Goal: Task Accomplishment & Management: Manage account settings

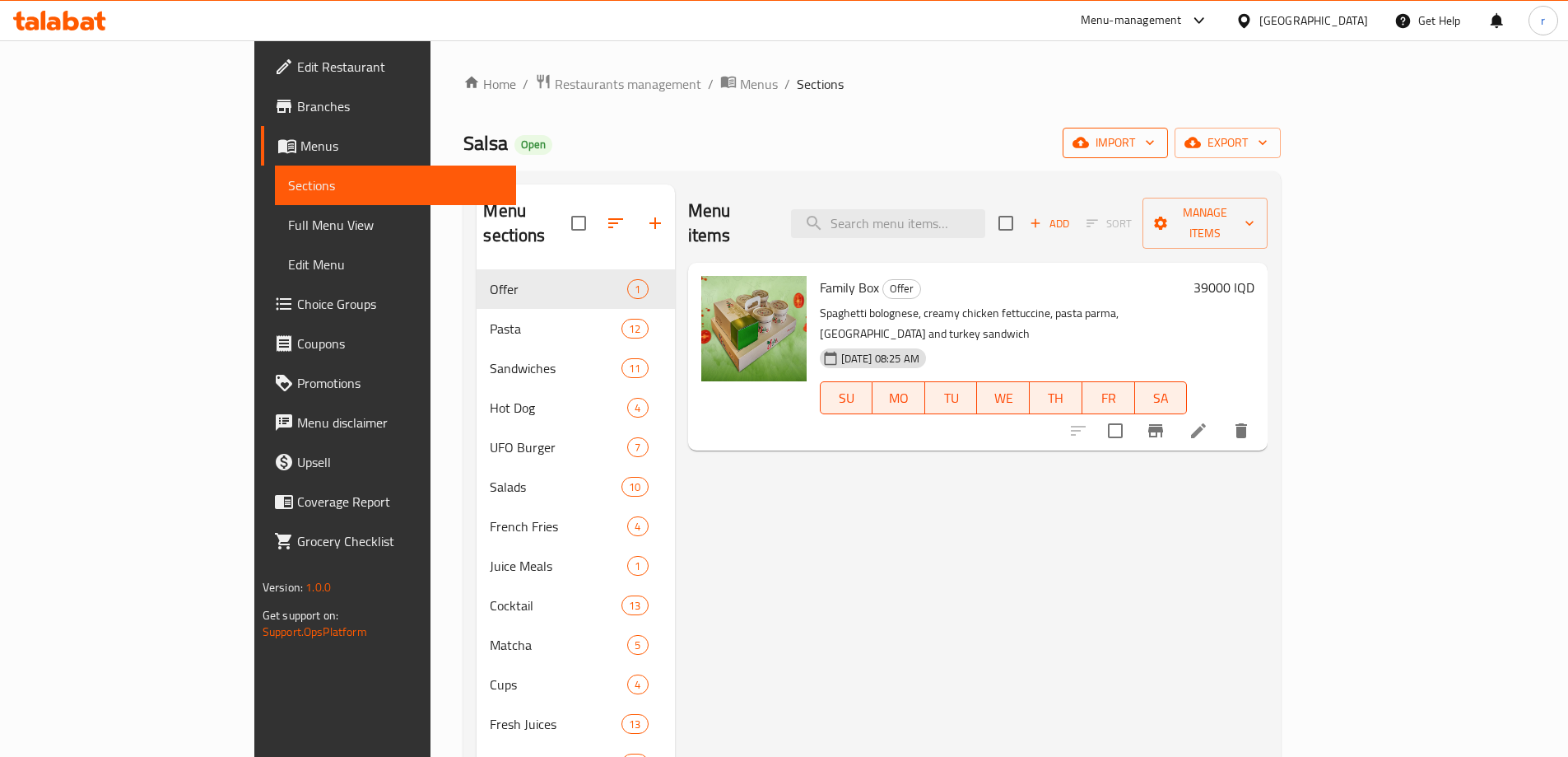
click at [1089, 146] on icon "button" at bounding box center [1080, 143] width 17 height 11
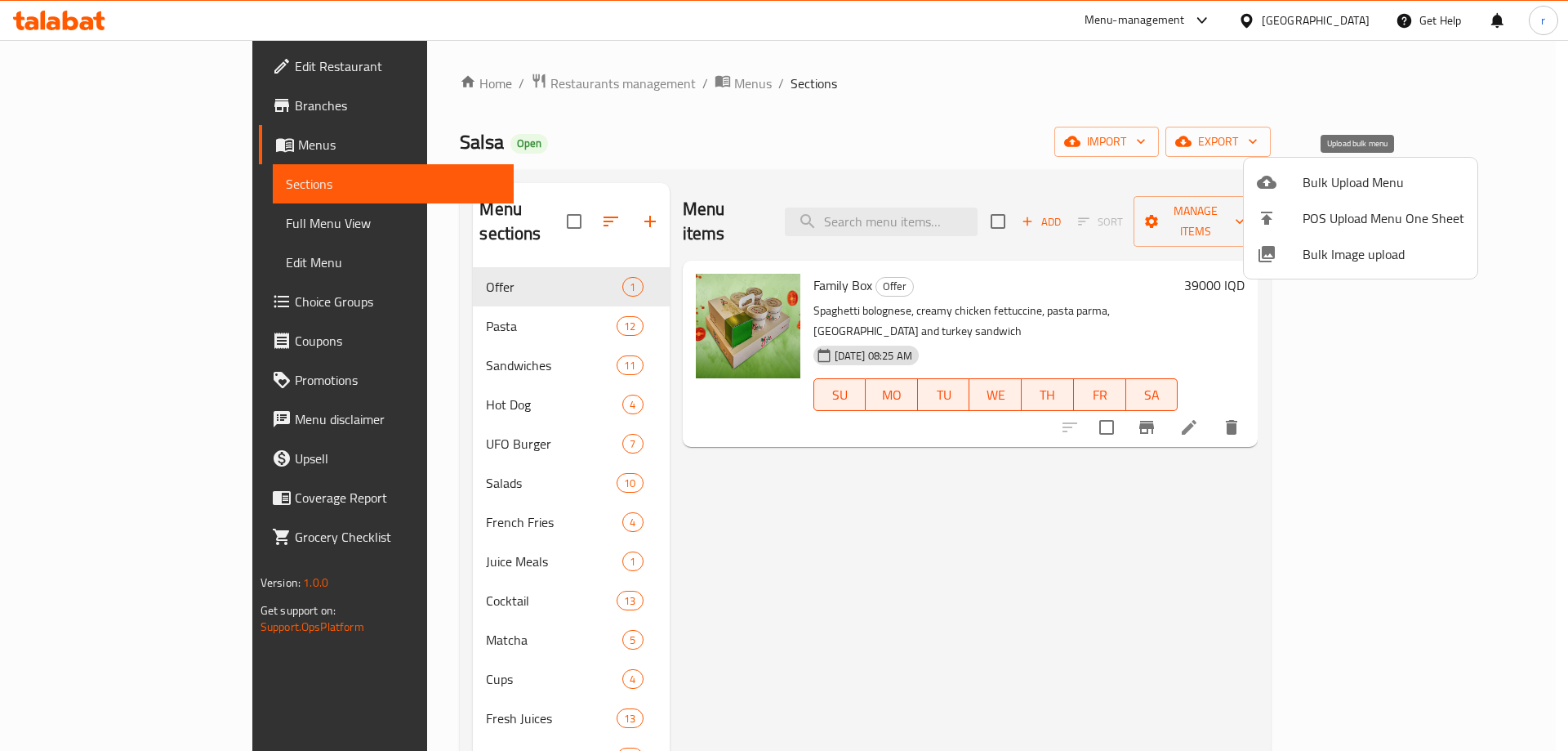
click at [1339, 190] on span "Bulk Upload Menu" at bounding box center [1383, 182] width 162 height 19
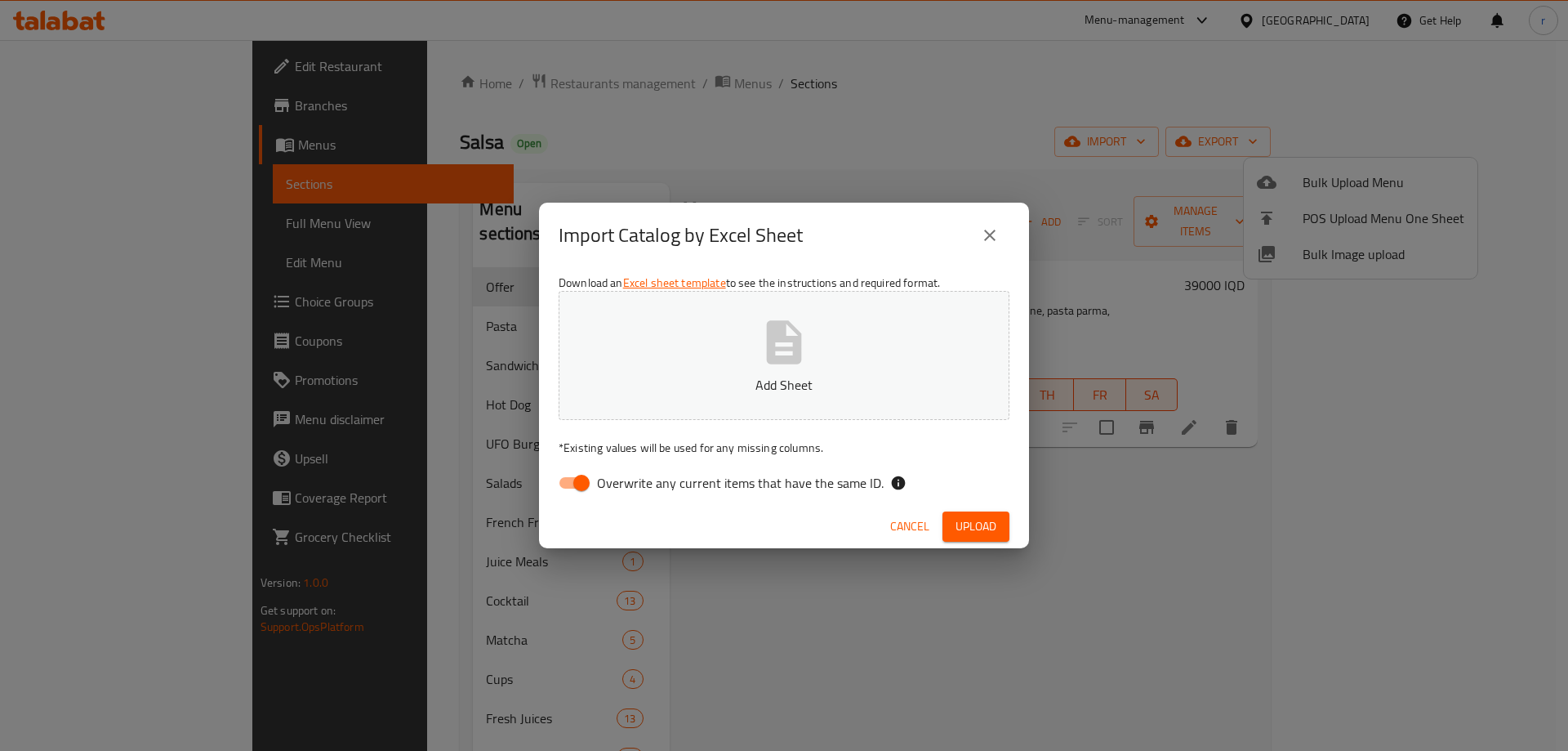
click at [576, 486] on input "Overwrite any current items that have the same ID." at bounding box center [581, 483] width 93 height 31
checkbox input "false"
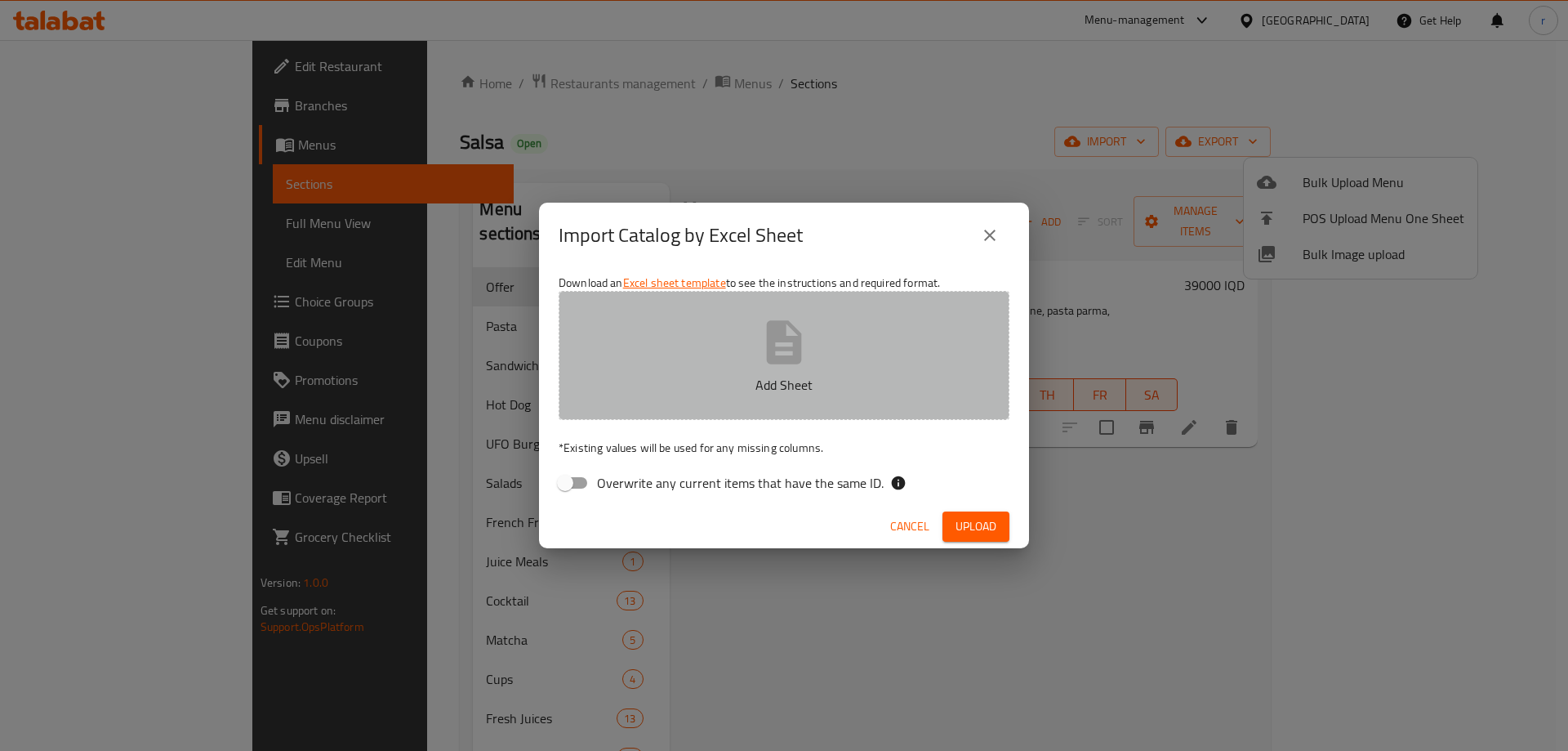
click at [746, 389] on p "Add Sheet" at bounding box center [784, 384] width 400 height 19
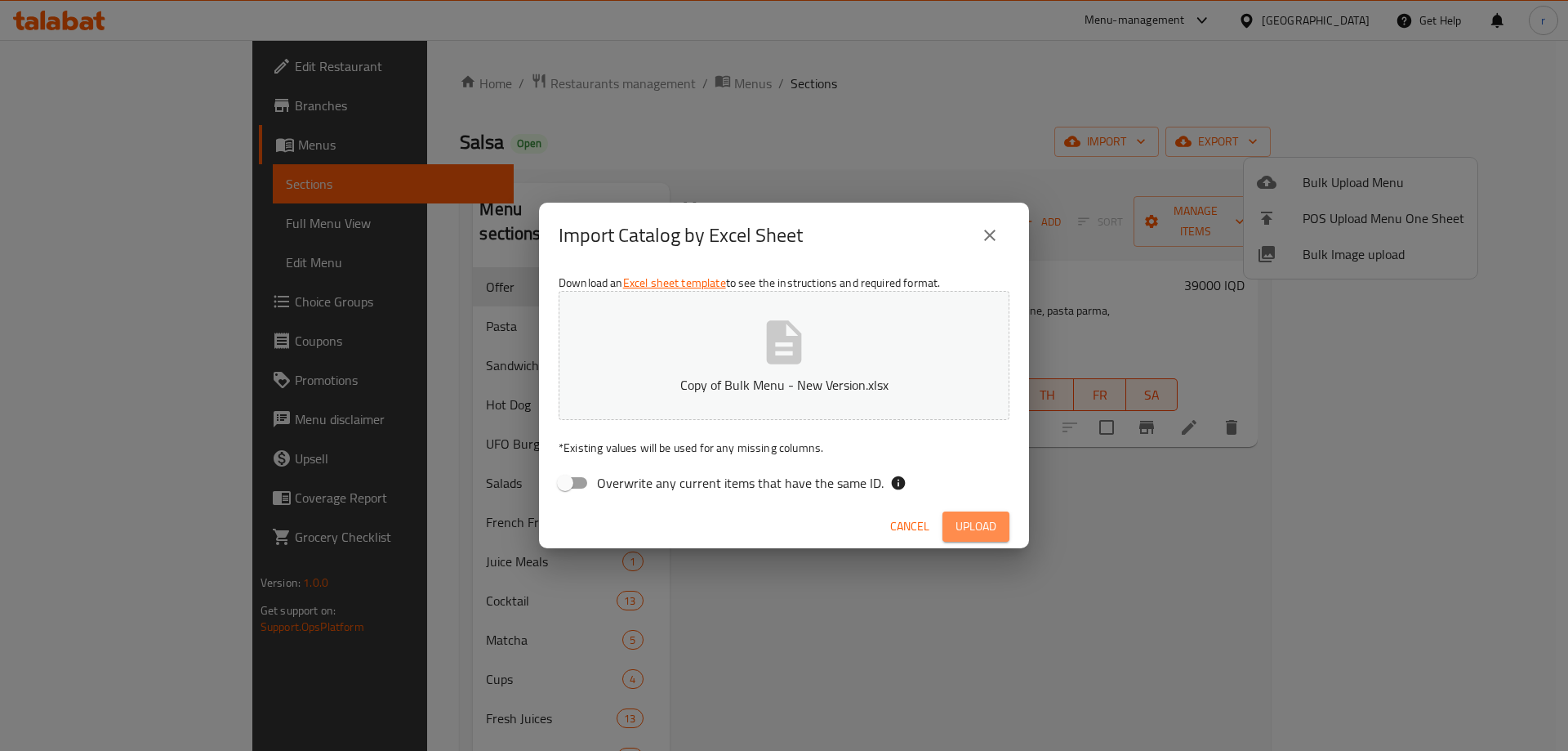
click at [952, 529] on button "Upload" at bounding box center [976, 526] width 67 height 30
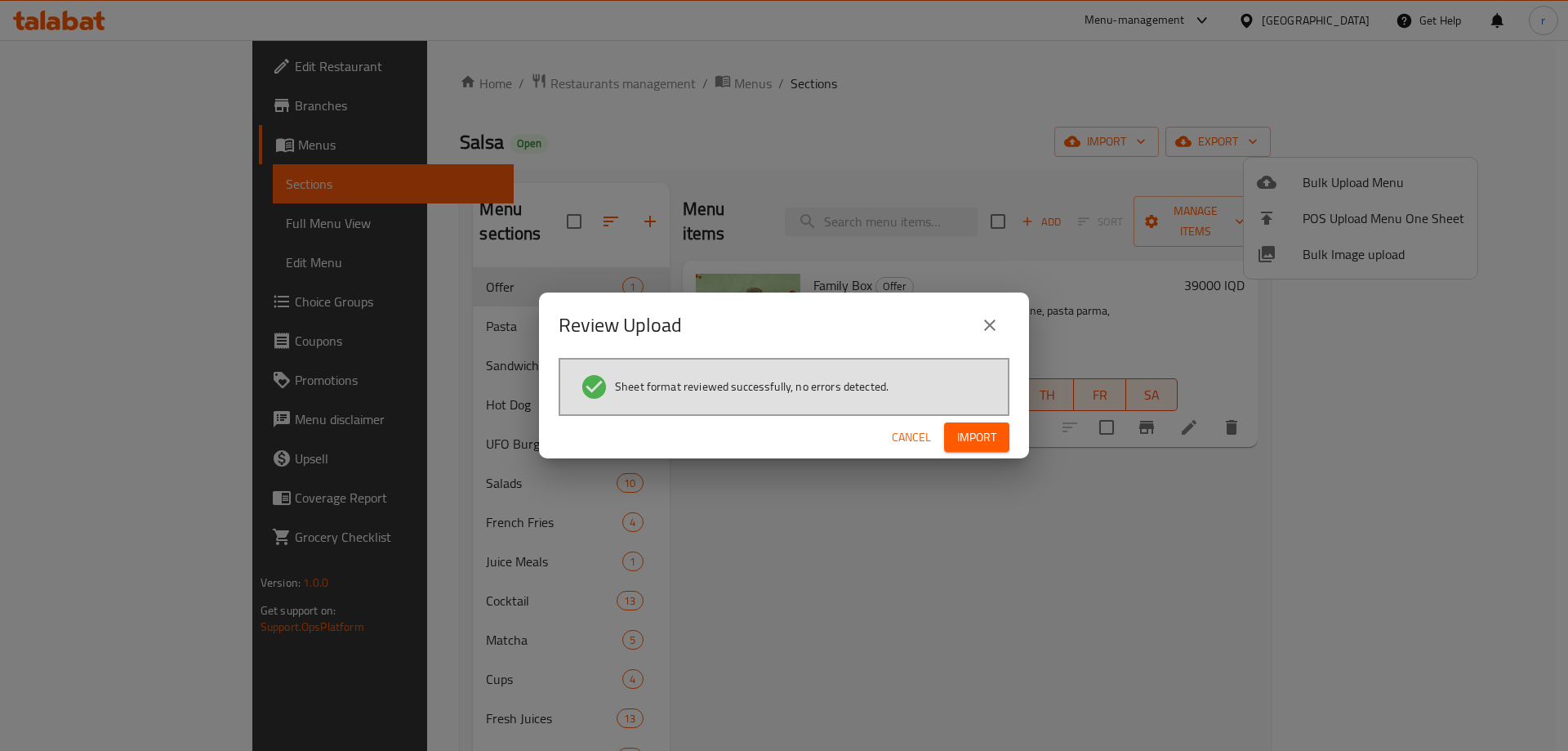
click at [958, 450] on button "Import" at bounding box center [977, 437] width 65 height 30
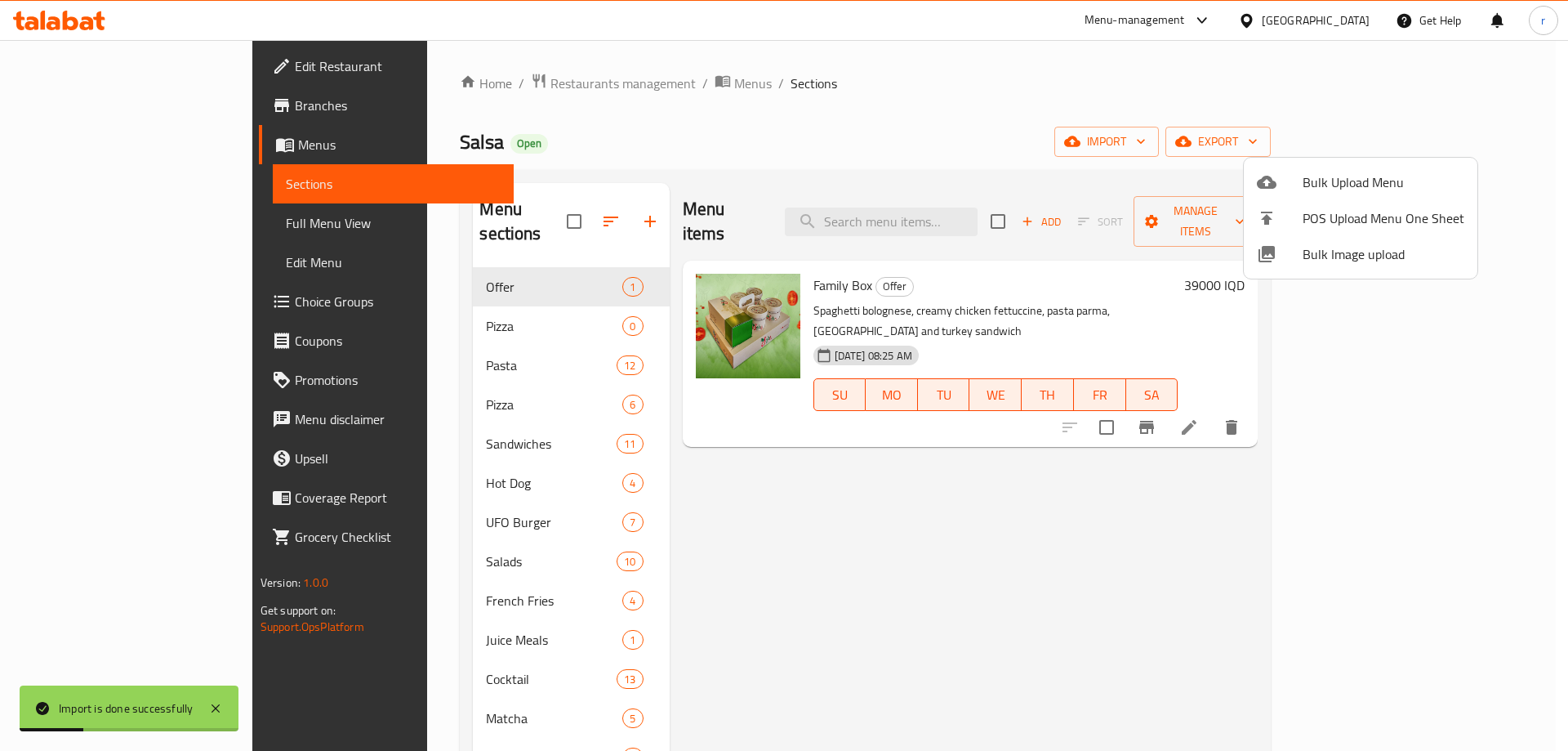
click at [842, 122] on div at bounding box center [784, 376] width 1568 height 751
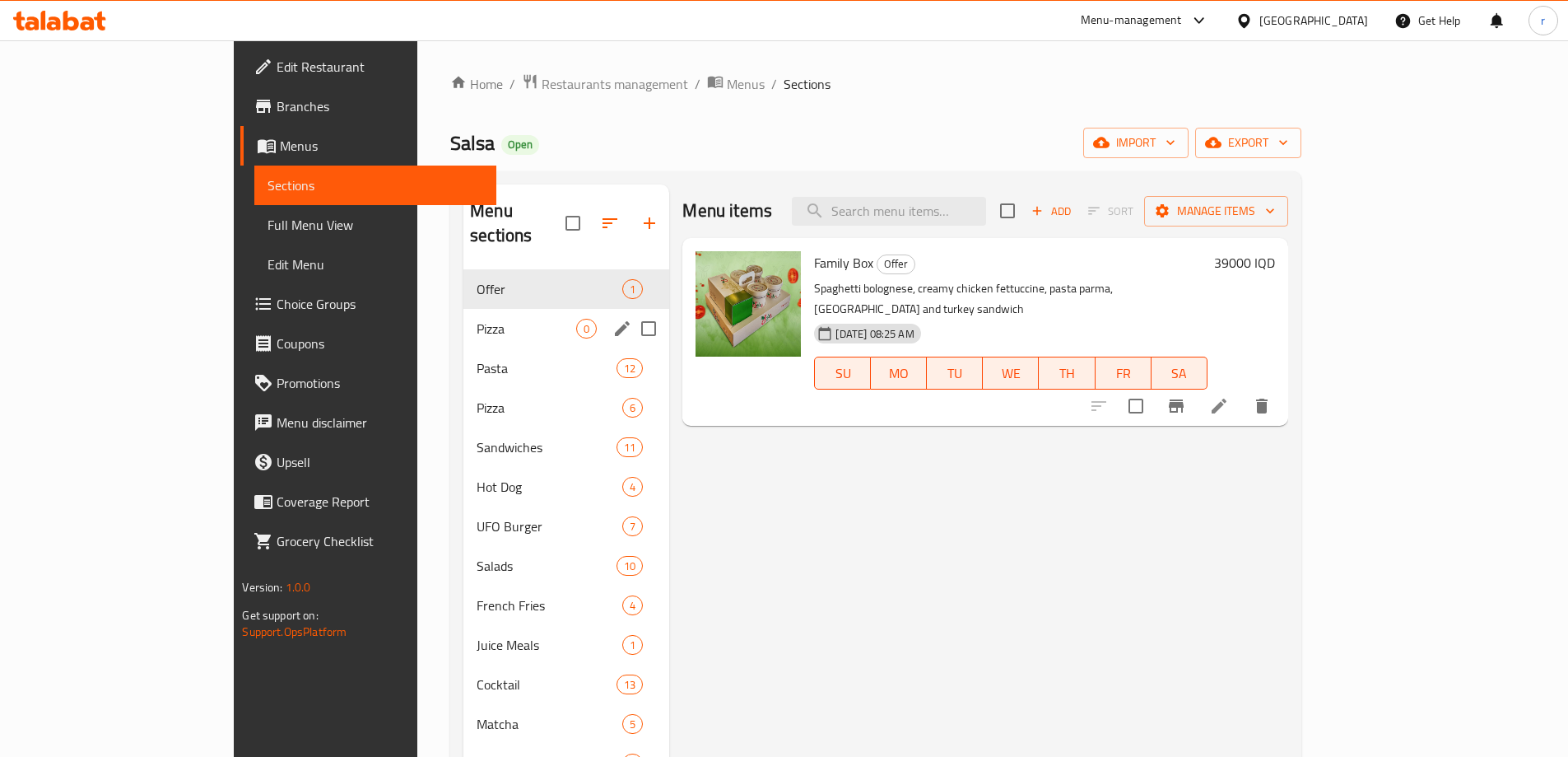
click at [631, 311] on input "Menu sections" at bounding box center [648, 328] width 34 height 34
checkbox input "true"
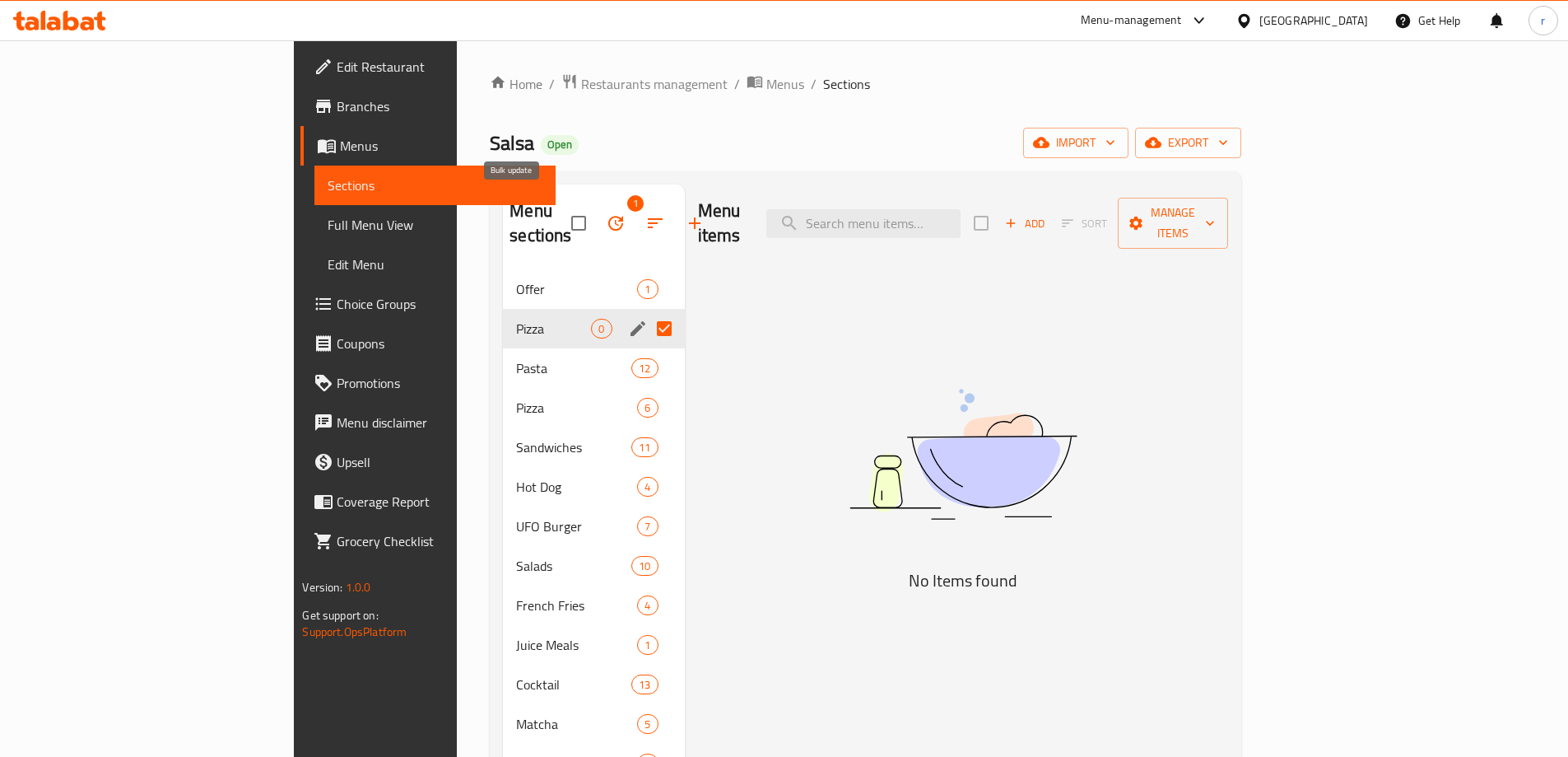
click at [609, 216] on icon "button" at bounding box center [616, 223] width 15 height 15
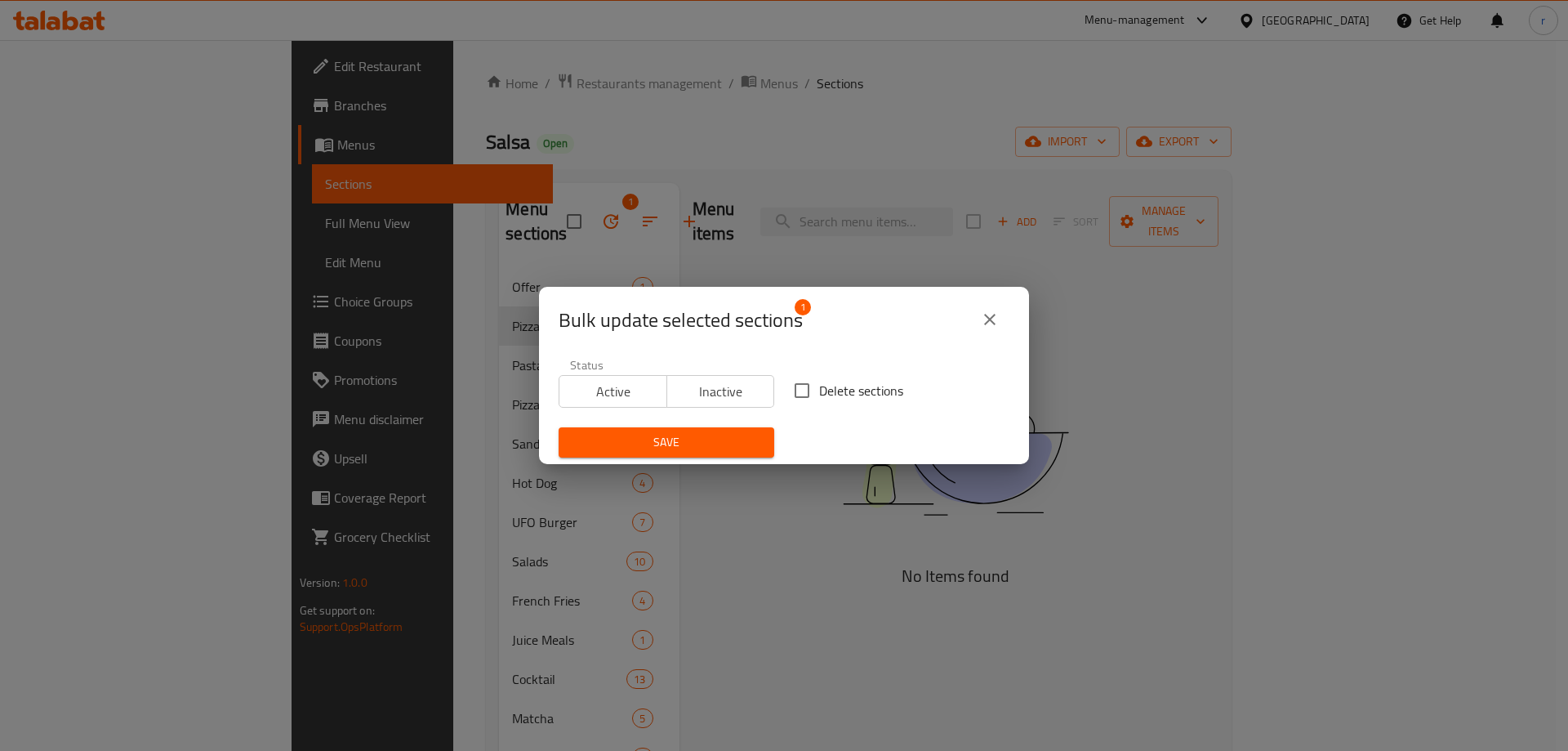
click at [797, 399] on input "Delete sections" at bounding box center [801, 390] width 34 height 34
checkbox input "true"
click at [736, 437] on span "Save" at bounding box center [666, 443] width 189 height 20
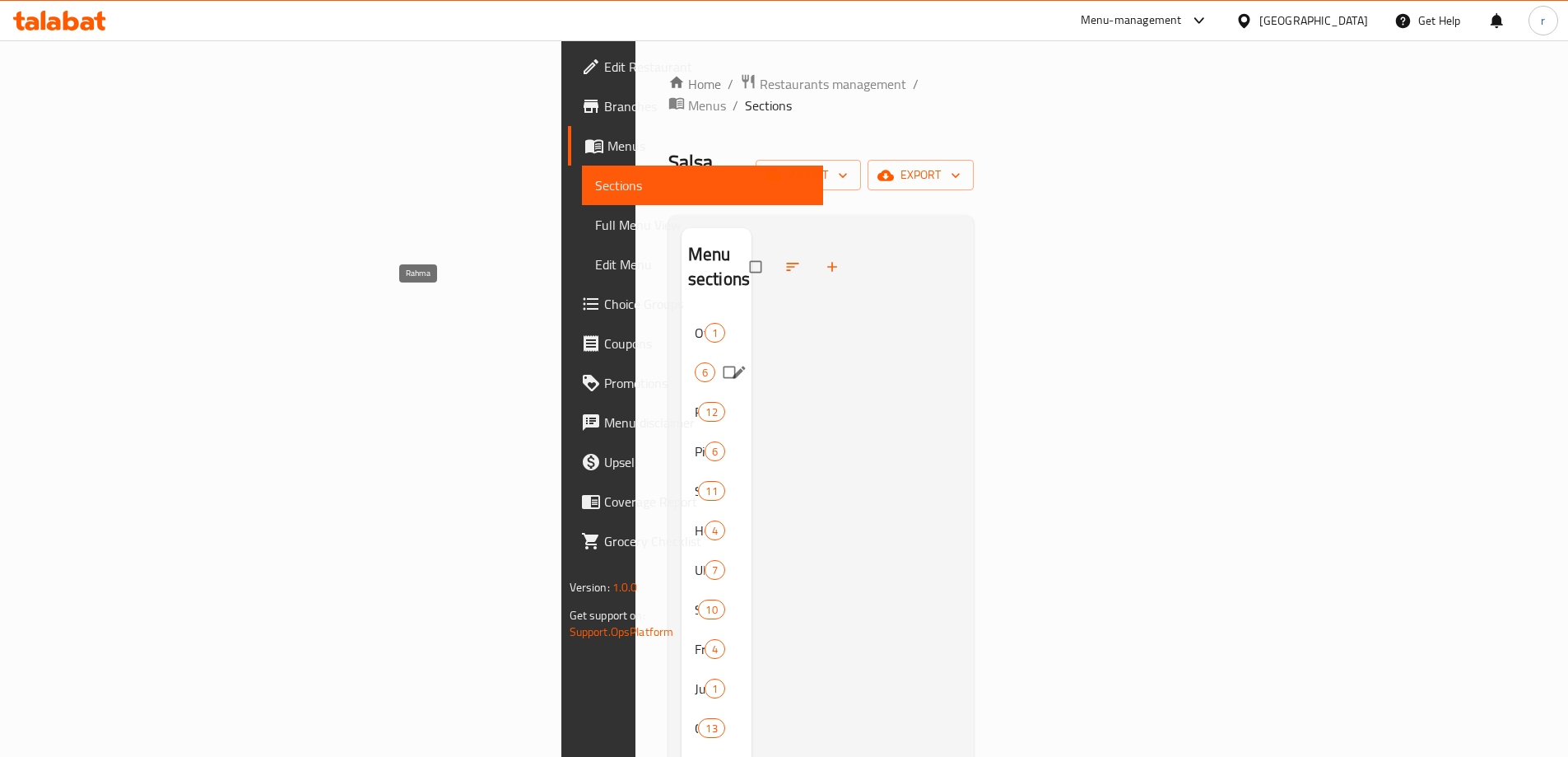
click at [695, 362] on span "Rahma" at bounding box center [695, 371] width 0 height 19
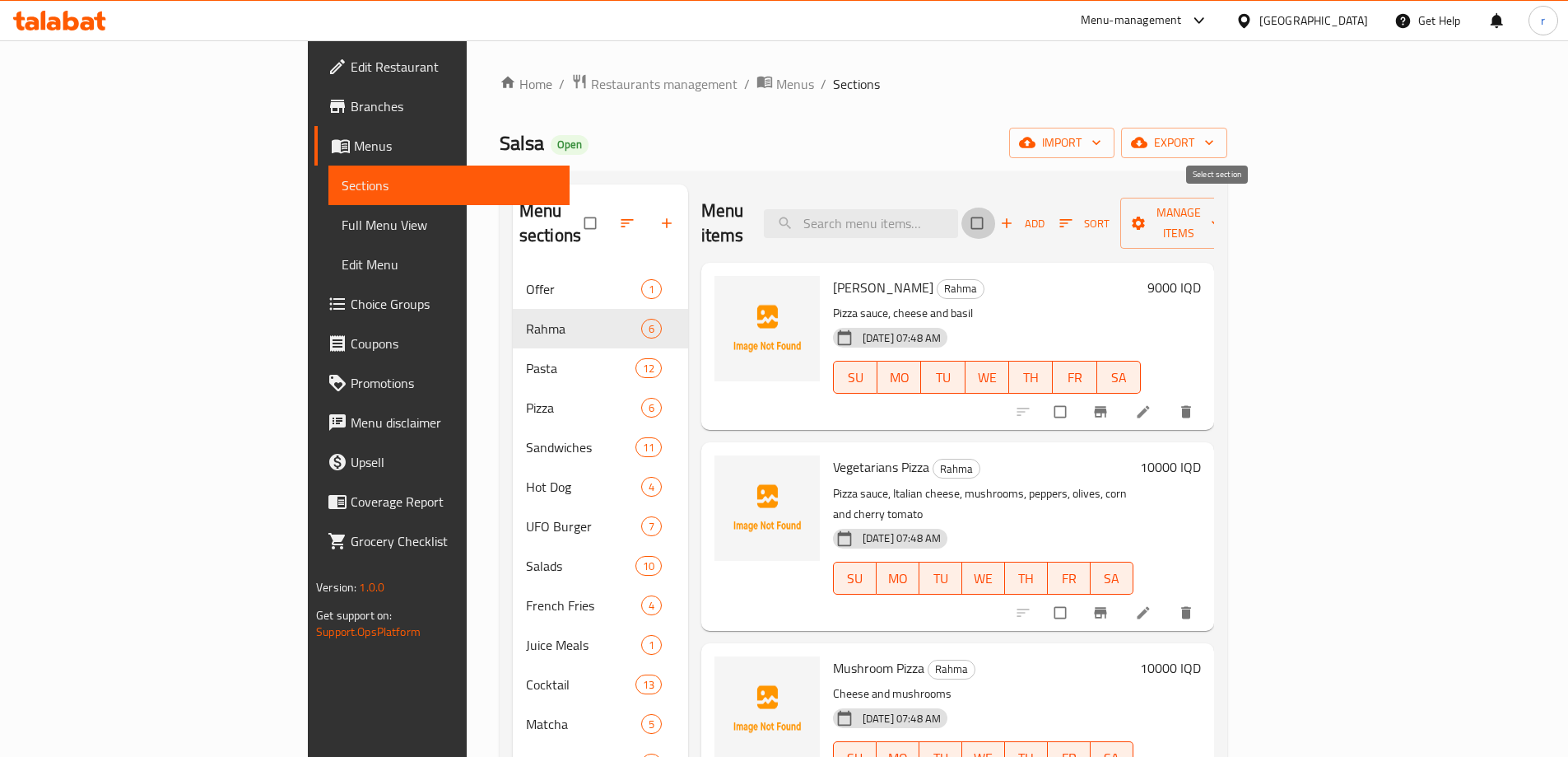
click at [996, 207] on input "checkbox" at bounding box center [978, 223] width 34 height 31
checkbox input "true"
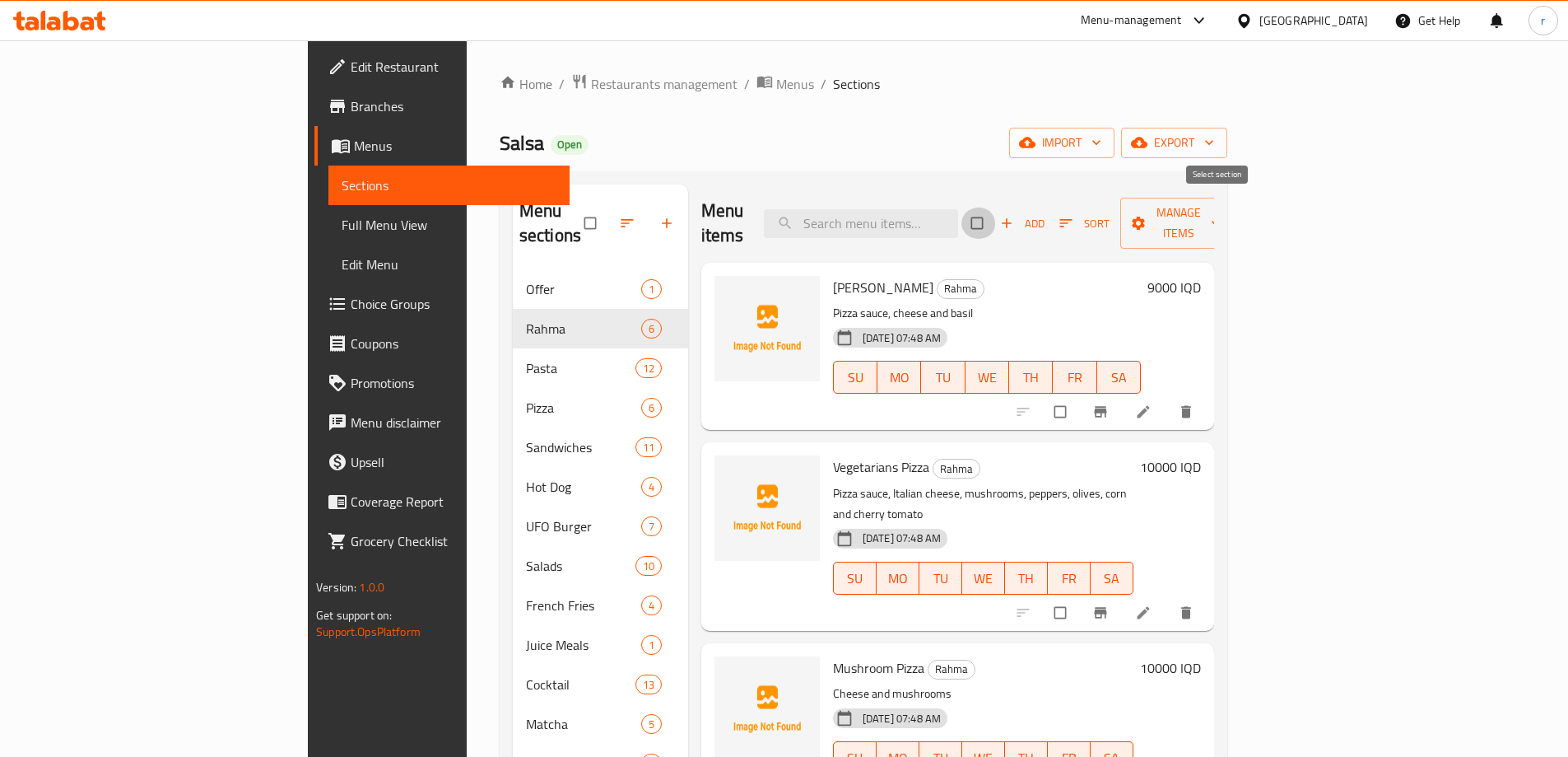
checkbox input "true"
click at [1224, 217] on span "Manage items" at bounding box center [1179, 223] width 91 height 41
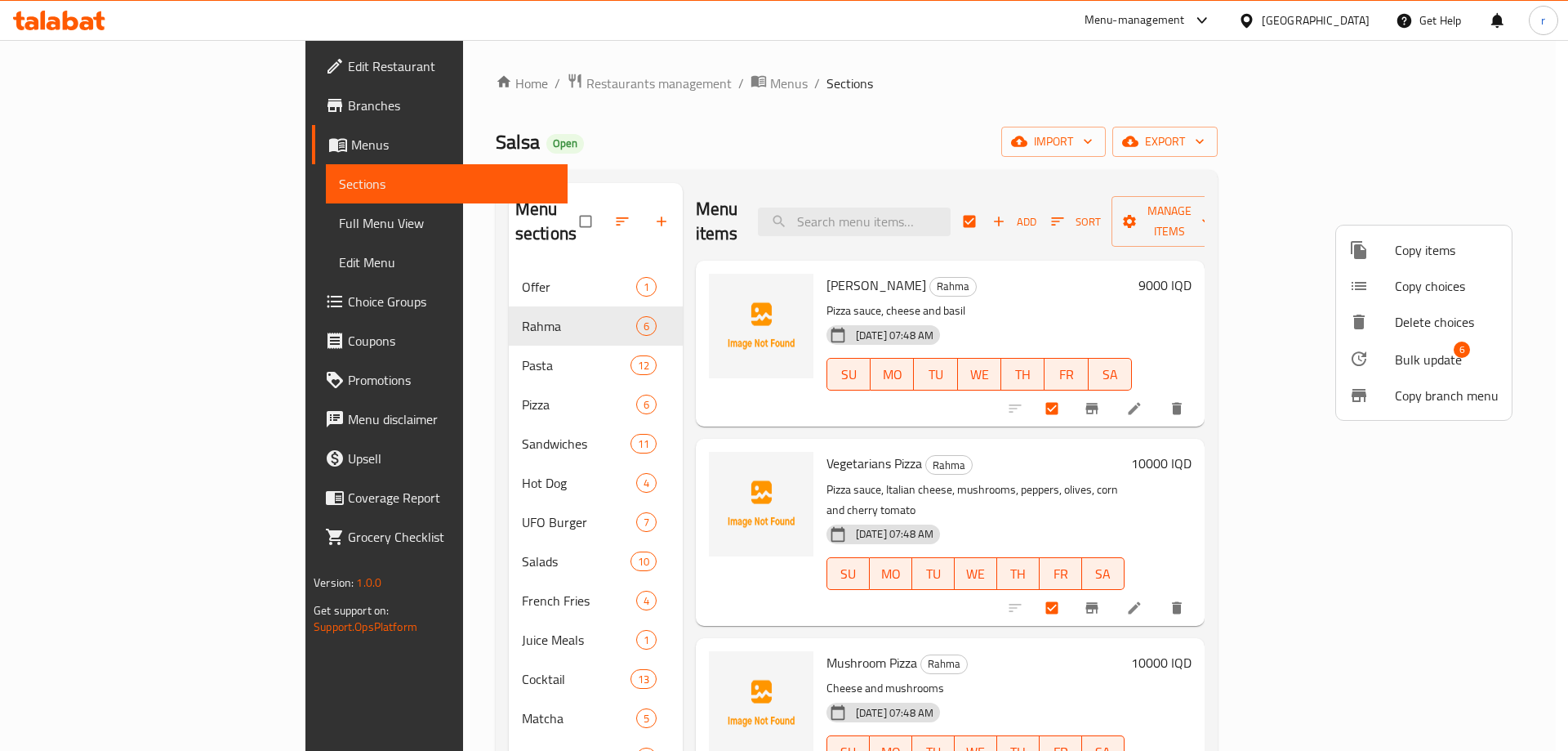
click at [1428, 369] on span "Bulk update" at bounding box center [1428, 359] width 67 height 19
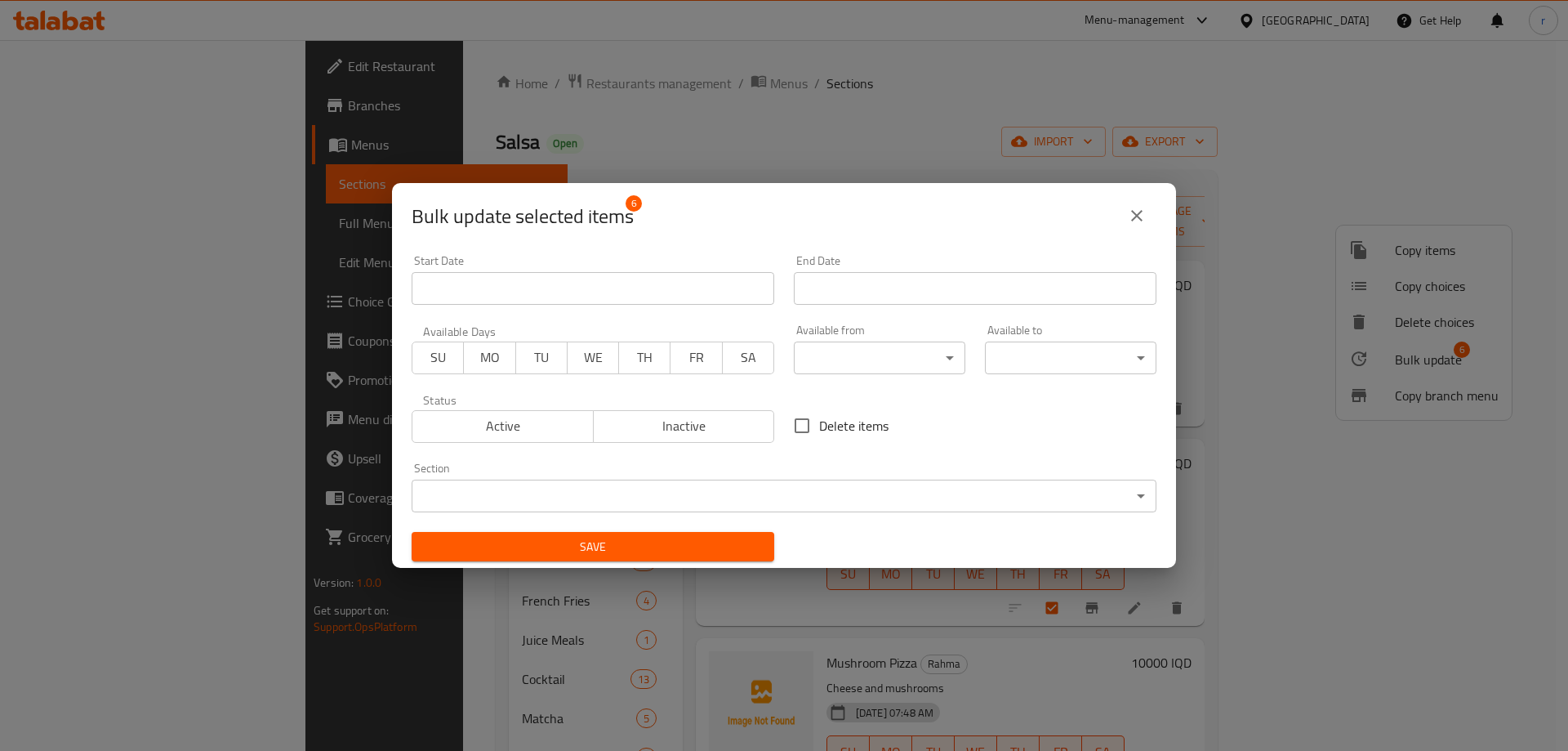
click at [693, 489] on body "​ Menu-management Iraq Get Help r Edit Restaurant Branches Menus Sections Full …" at bounding box center [784, 396] width 1568 height 711
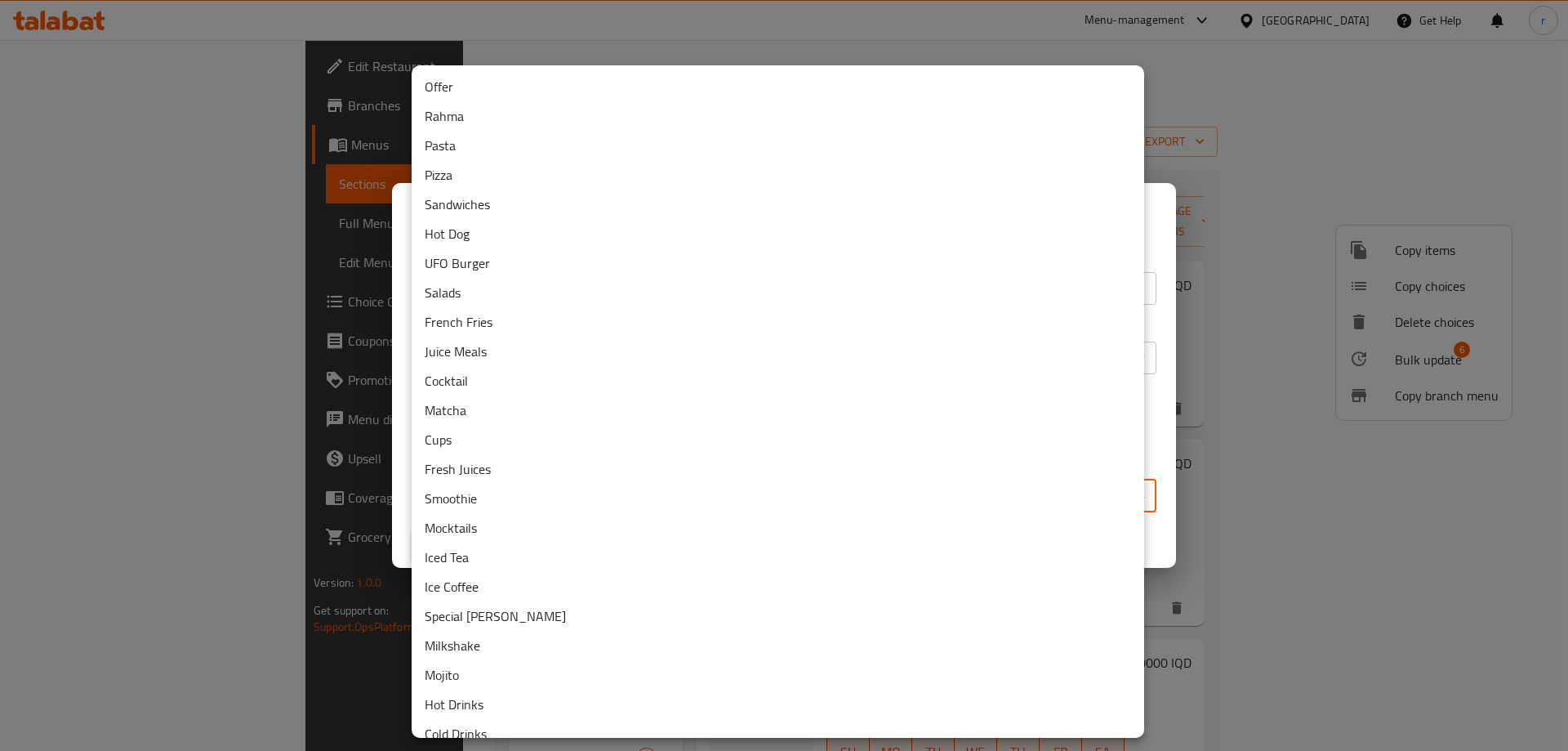
click at [457, 180] on li "Pizza" at bounding box center [778, 174] width 733 height 29
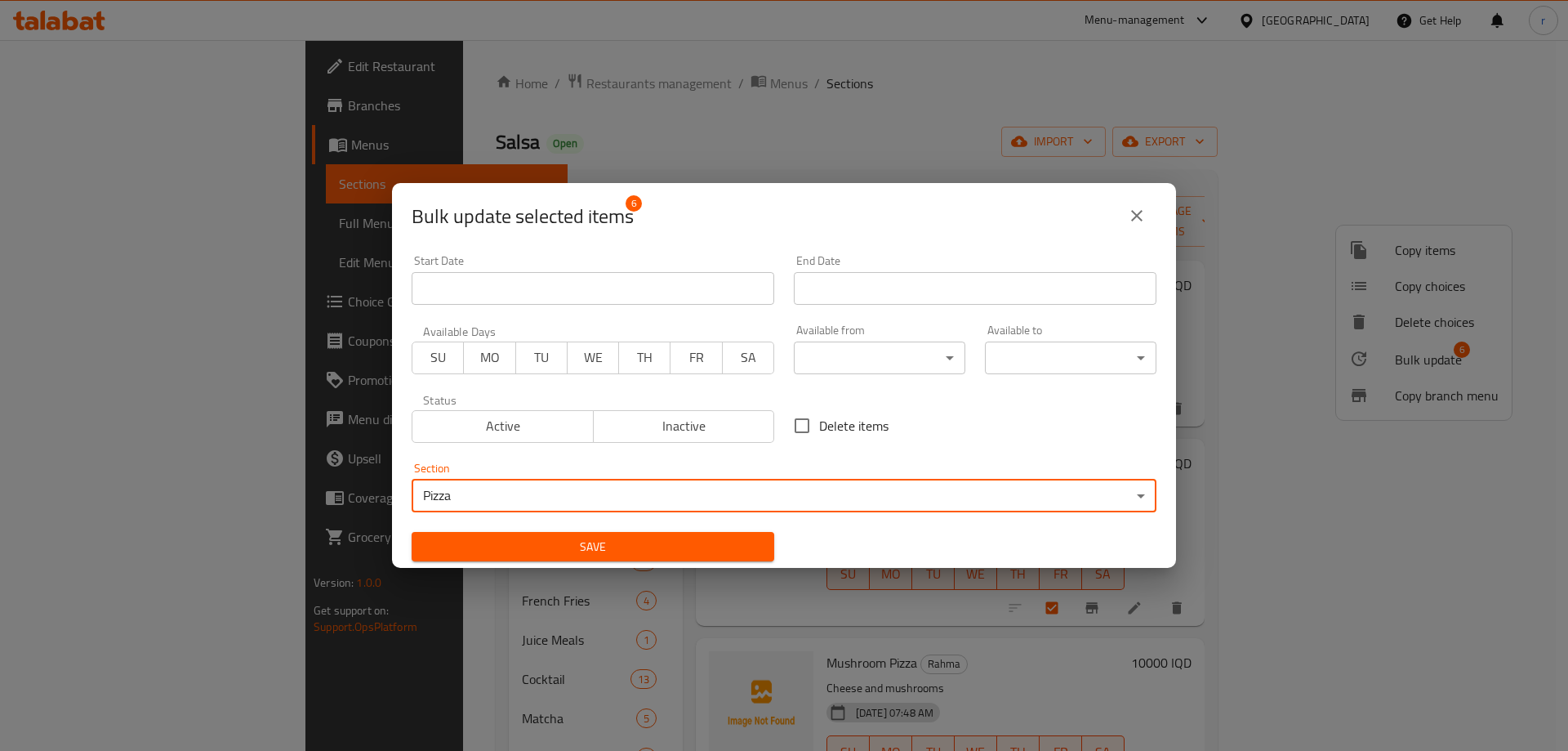
click at [544, 543] on span "Save" at bounding box center [593, 547] width 337 height 20
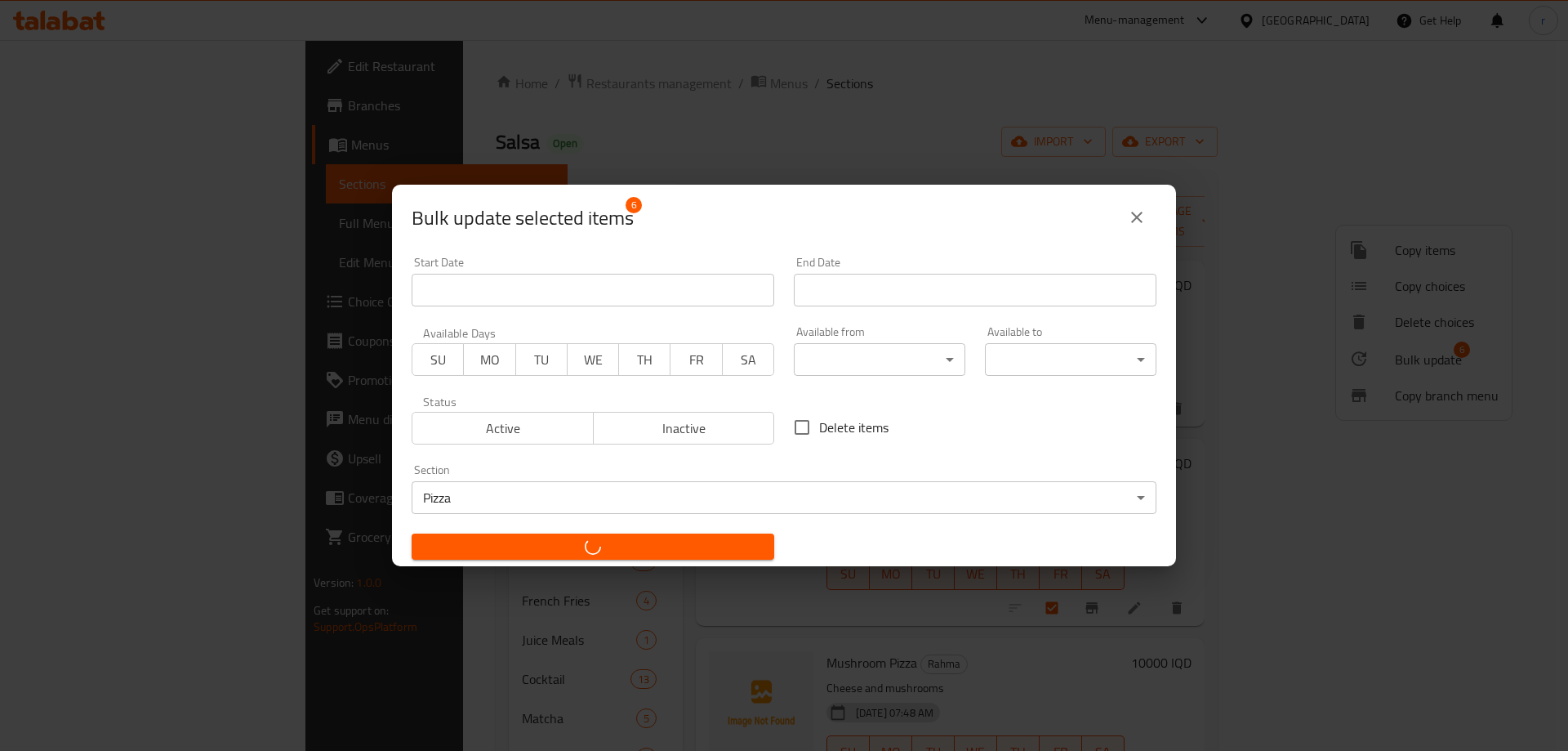
checkbox input "false"
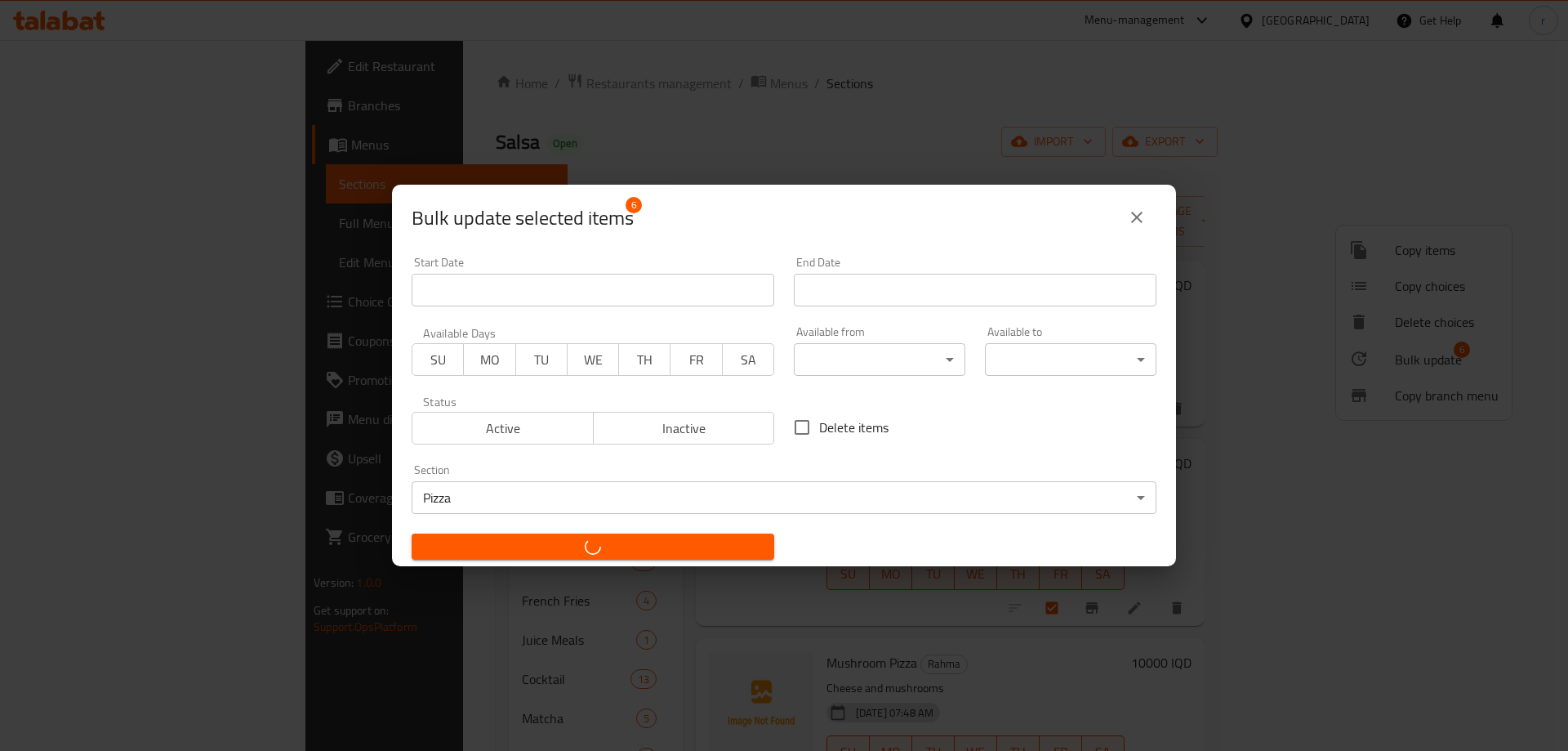
checkbox input "false"
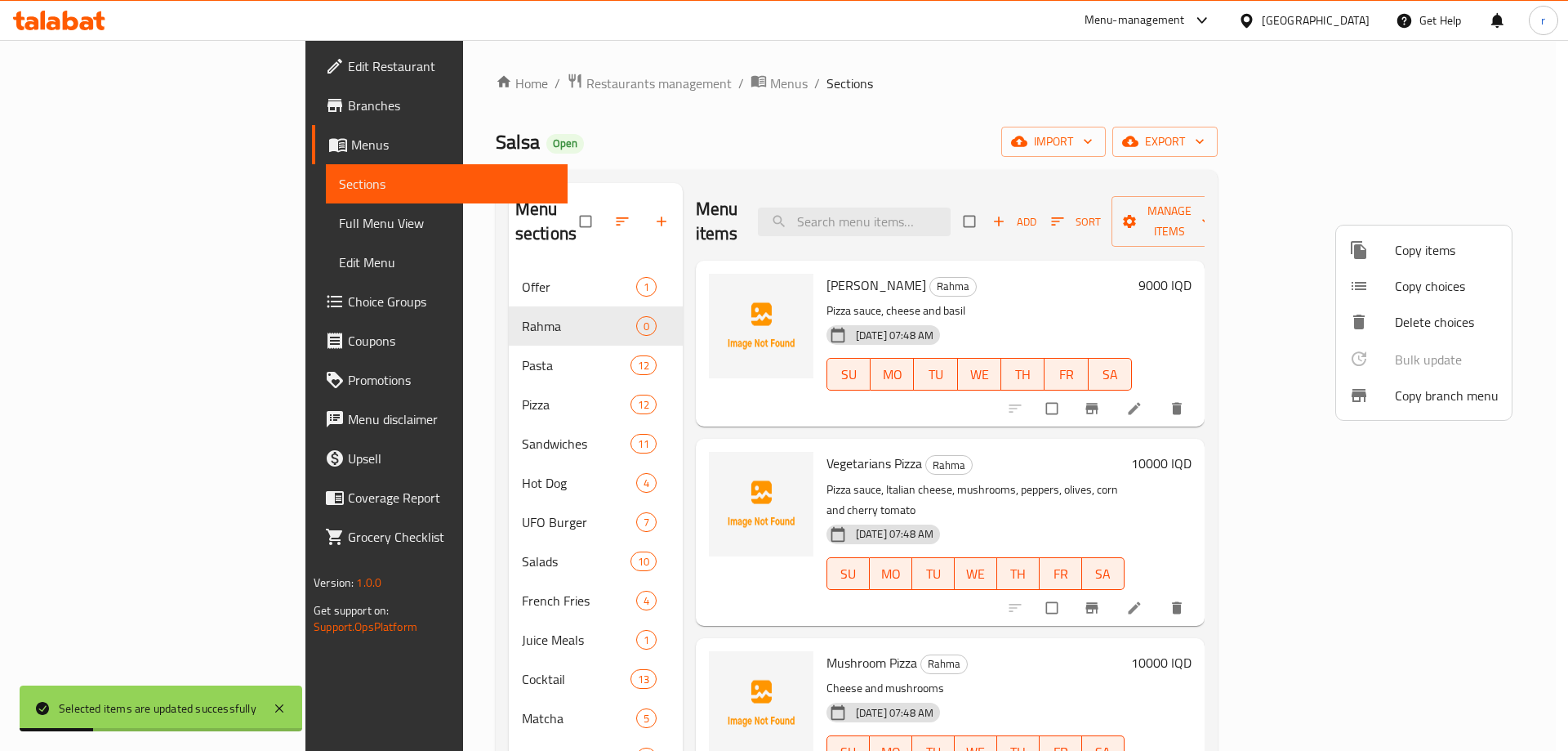
click at [618, 166] on div at bounding box center [784, 376] width 1568 height 751
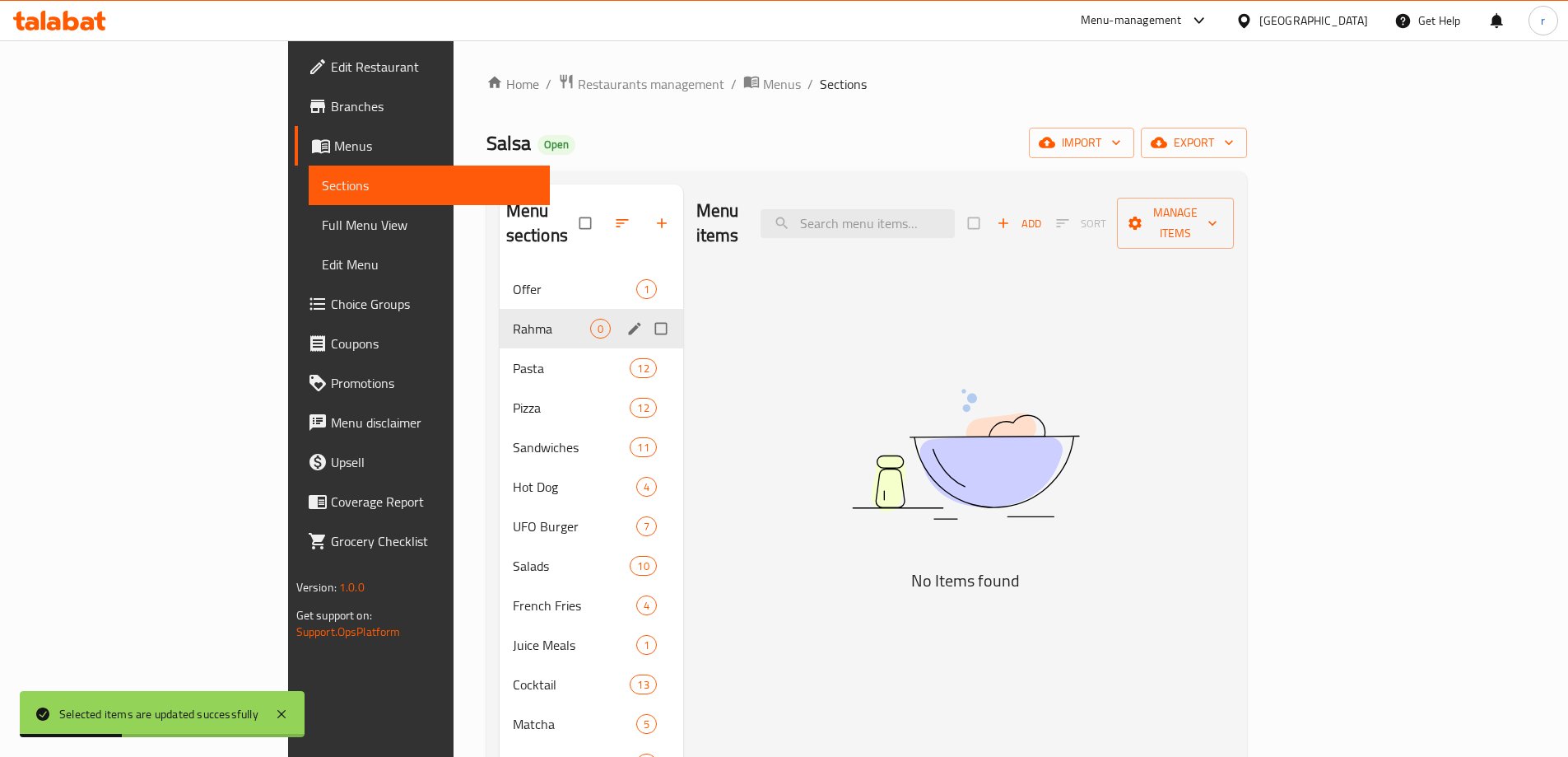
click at [646, 313] on input "Menu sections" at bounding box center [662, 329] width 34 height 31
checkbox input "true"
click at [602, 215] on icon "button" at bounding box center [611, 223] width 17 height 17
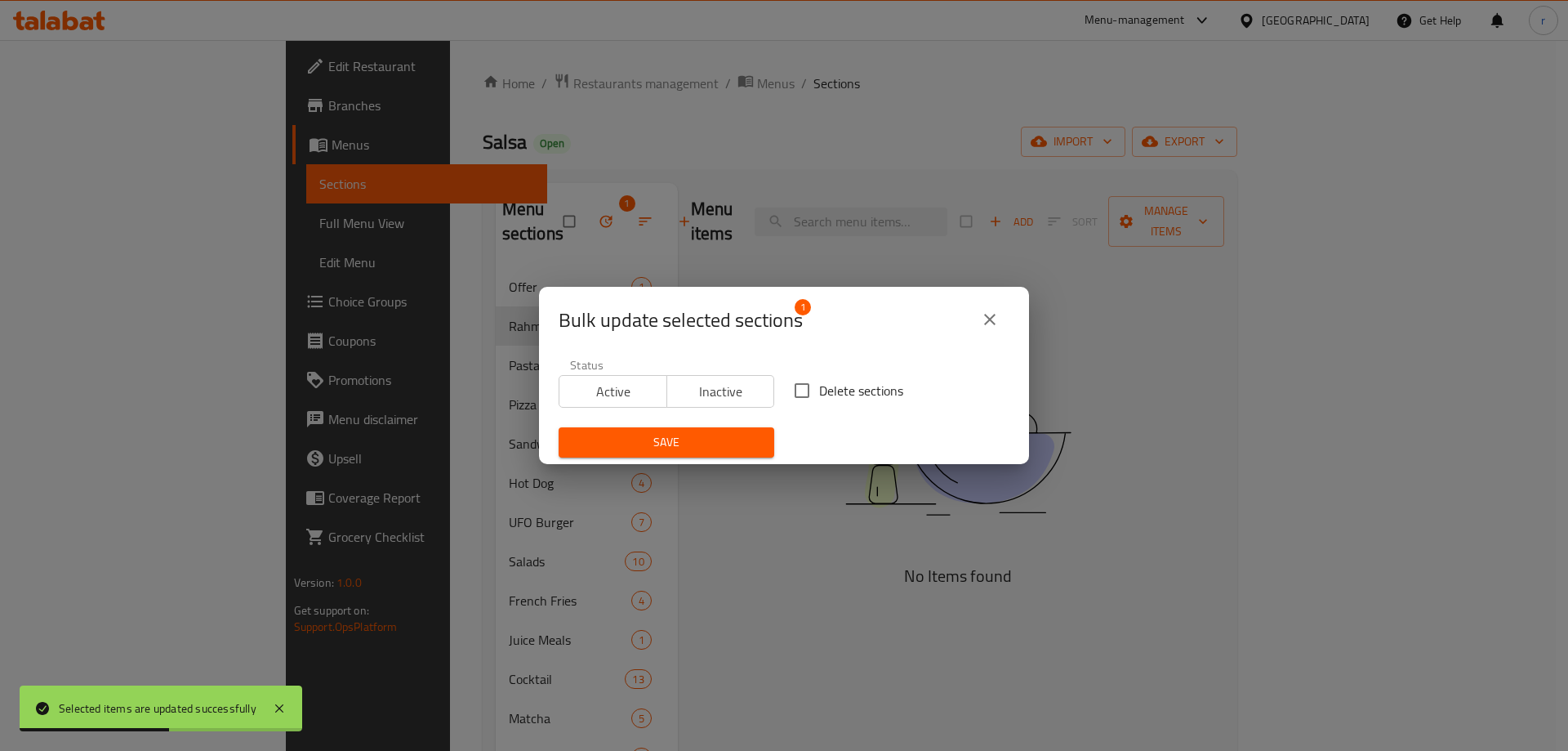
click at [790, 392] on input "Delete sections" at bounding box center [801, 390] width 34 height 34
checkbox input "true"
click at [741, 433] on span "Save" at bounding box center [666, 443] width 189 height 20
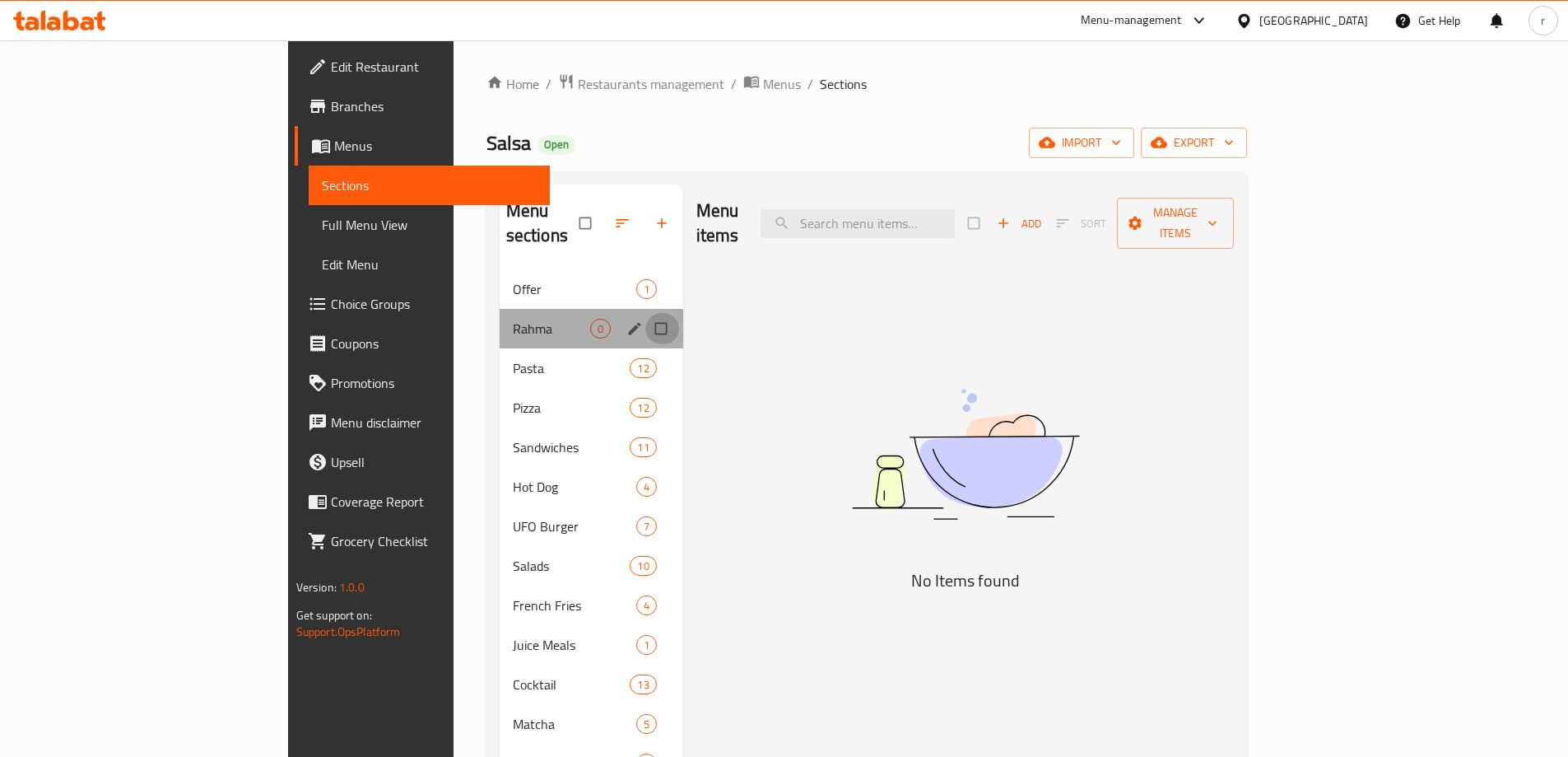
click at [646, 313] on input "Menu sections" at bounding box center [662, 329] width 34 height 31
checkbox input "true"
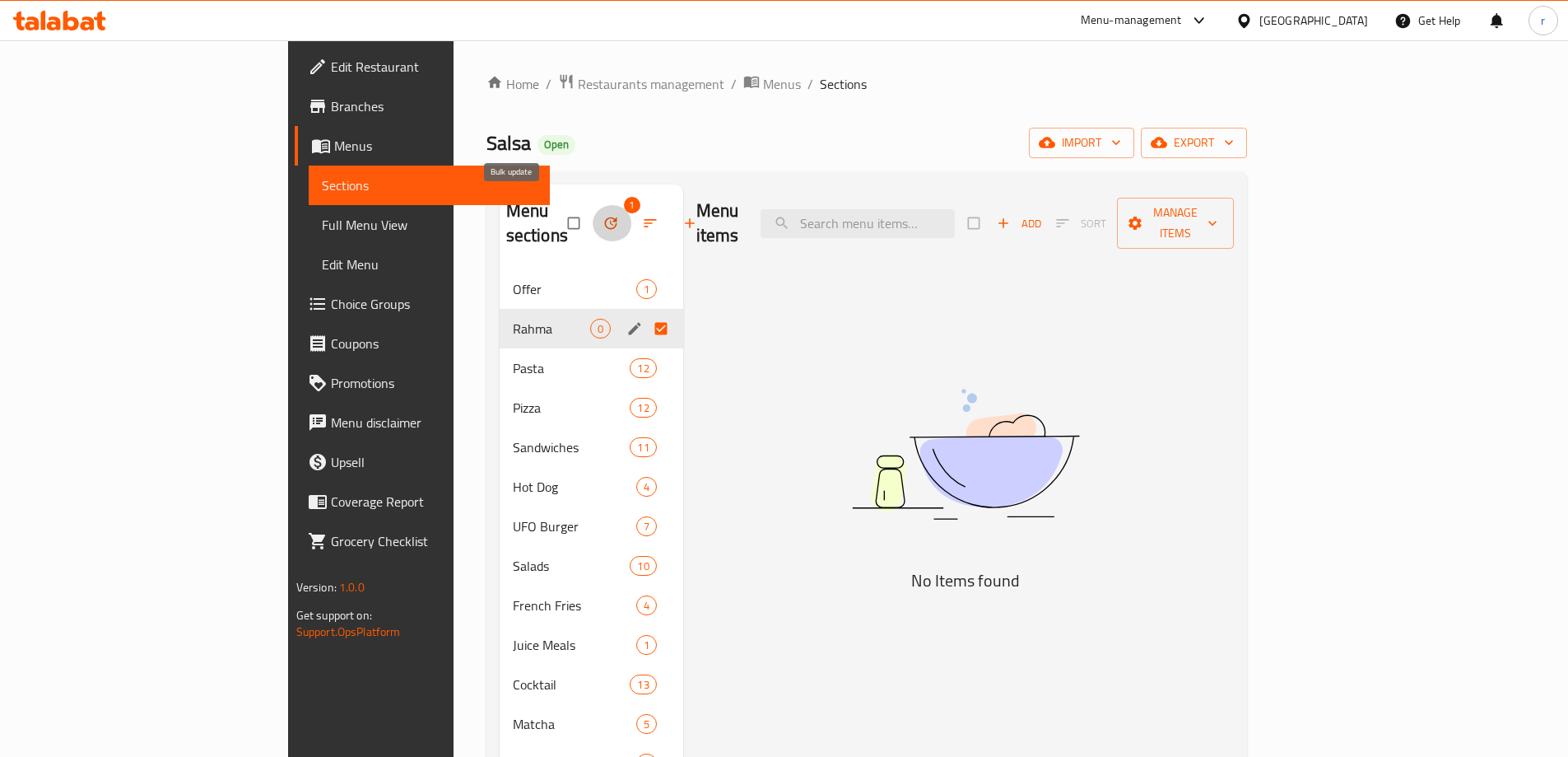
click at [604, 217] on icon "button" at bounding box center [610, 223] width 12 height 12
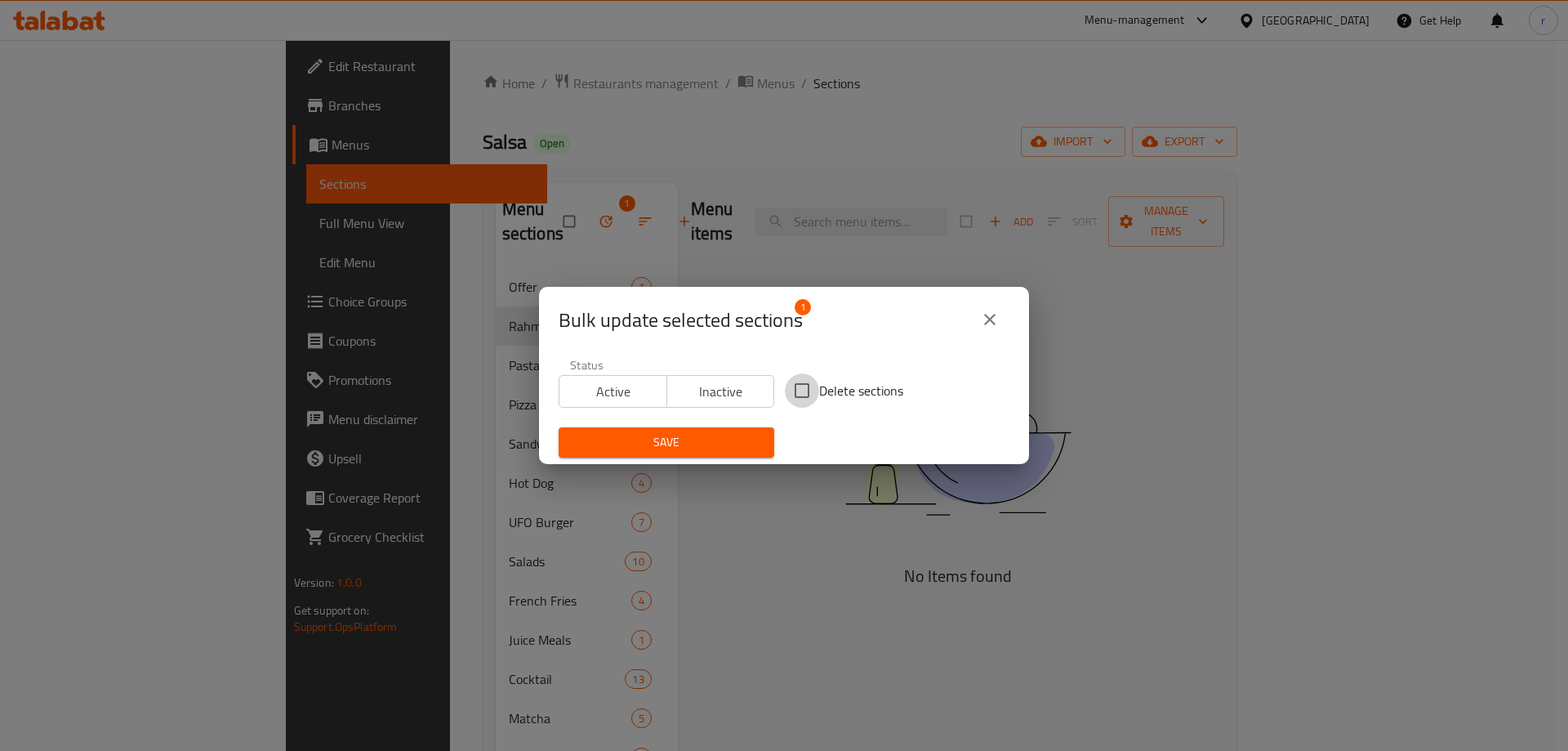
click at [799, 400] on input "Delete sections" at bounding box center [801, 390] width 34 height 34
checkbox input "true"
click at [751, 438] on span "Save" at bounding box center [666, 443] width 189 height 20
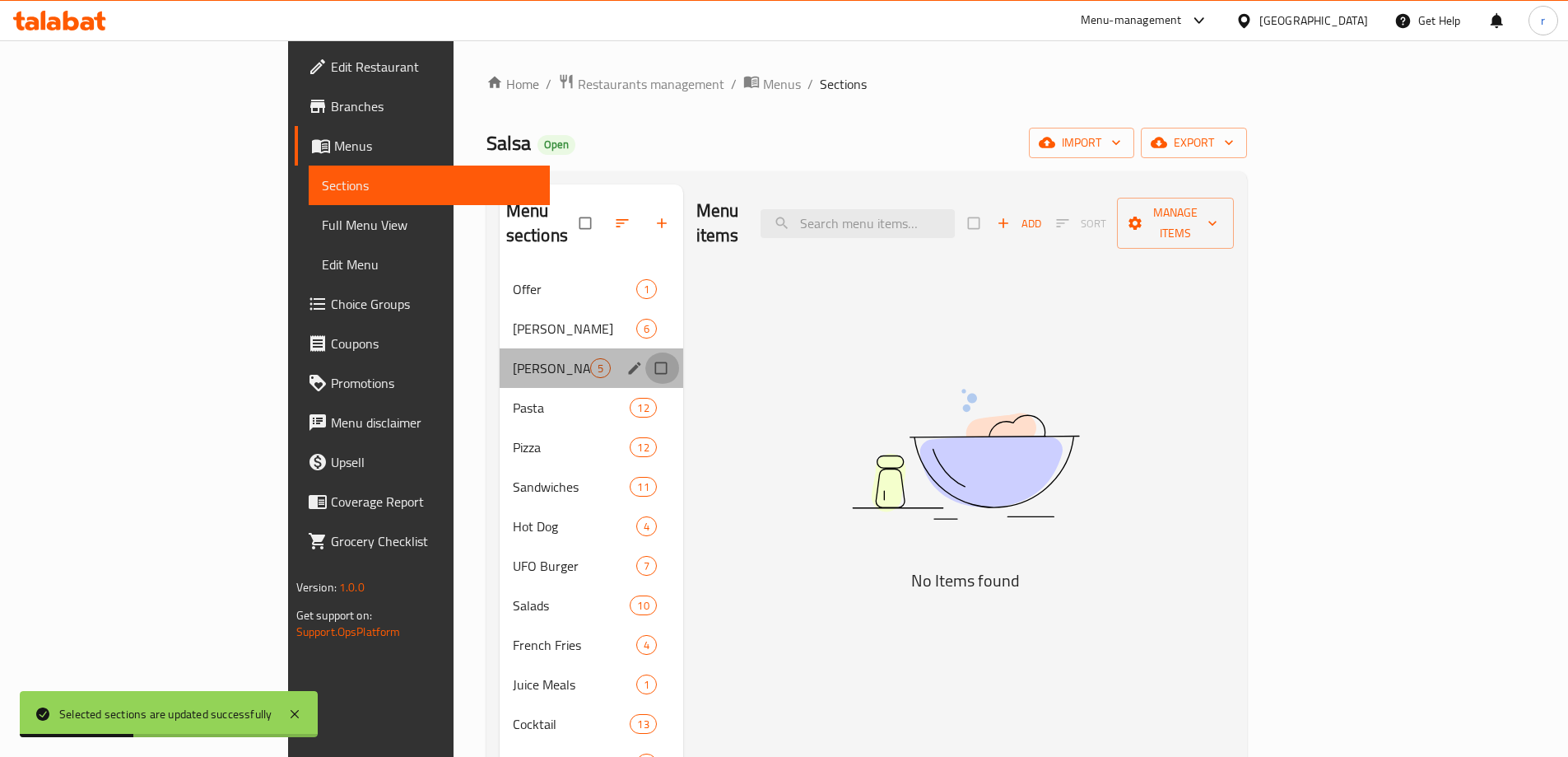
click at [646, 353] on input "Menu sections" at bounding box center [662, 368] width 34 height 31
checkbox input "true"
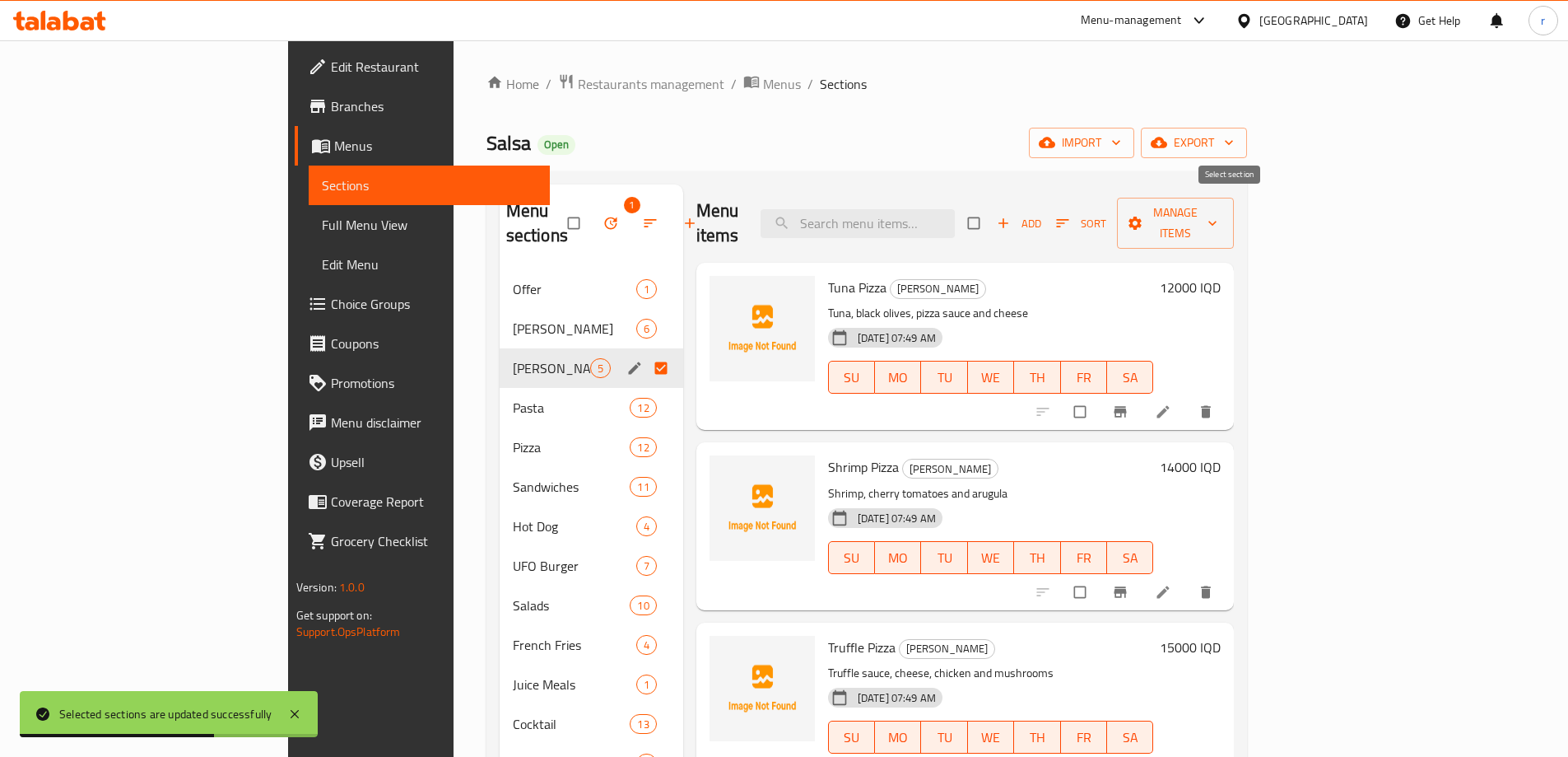
click at [993, 210] on input "checkbox" at bounding box center [975, 223] width 34 height 31
checkbox input "true"
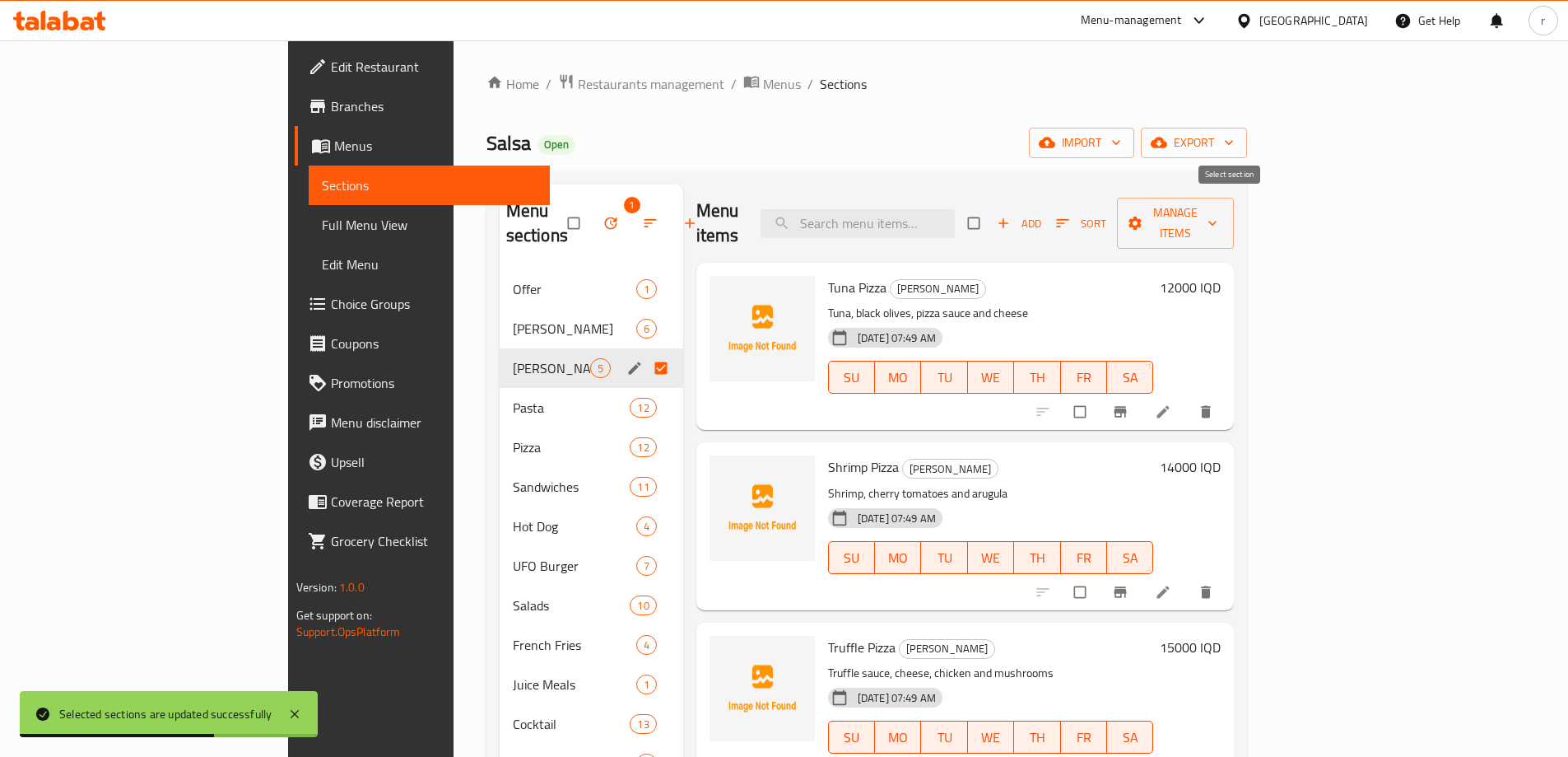
checkbox input "true"
click at [1234, 225] on button "Manage items" at bounding box center [1175, 223] width 117 height 51
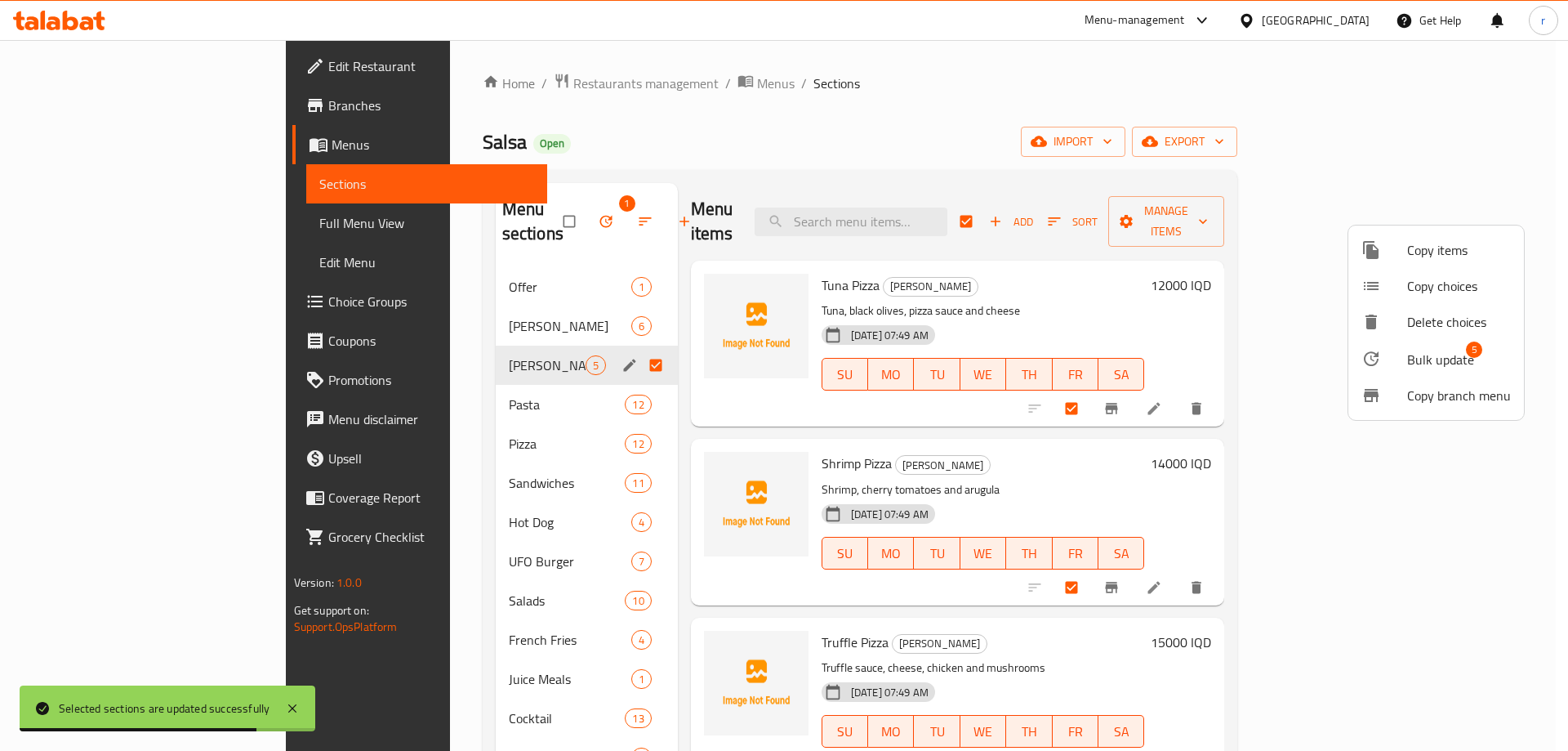
click at [1425, 358] on span "Bulk update" at bounding box center [1440, 359] width 67 height 19
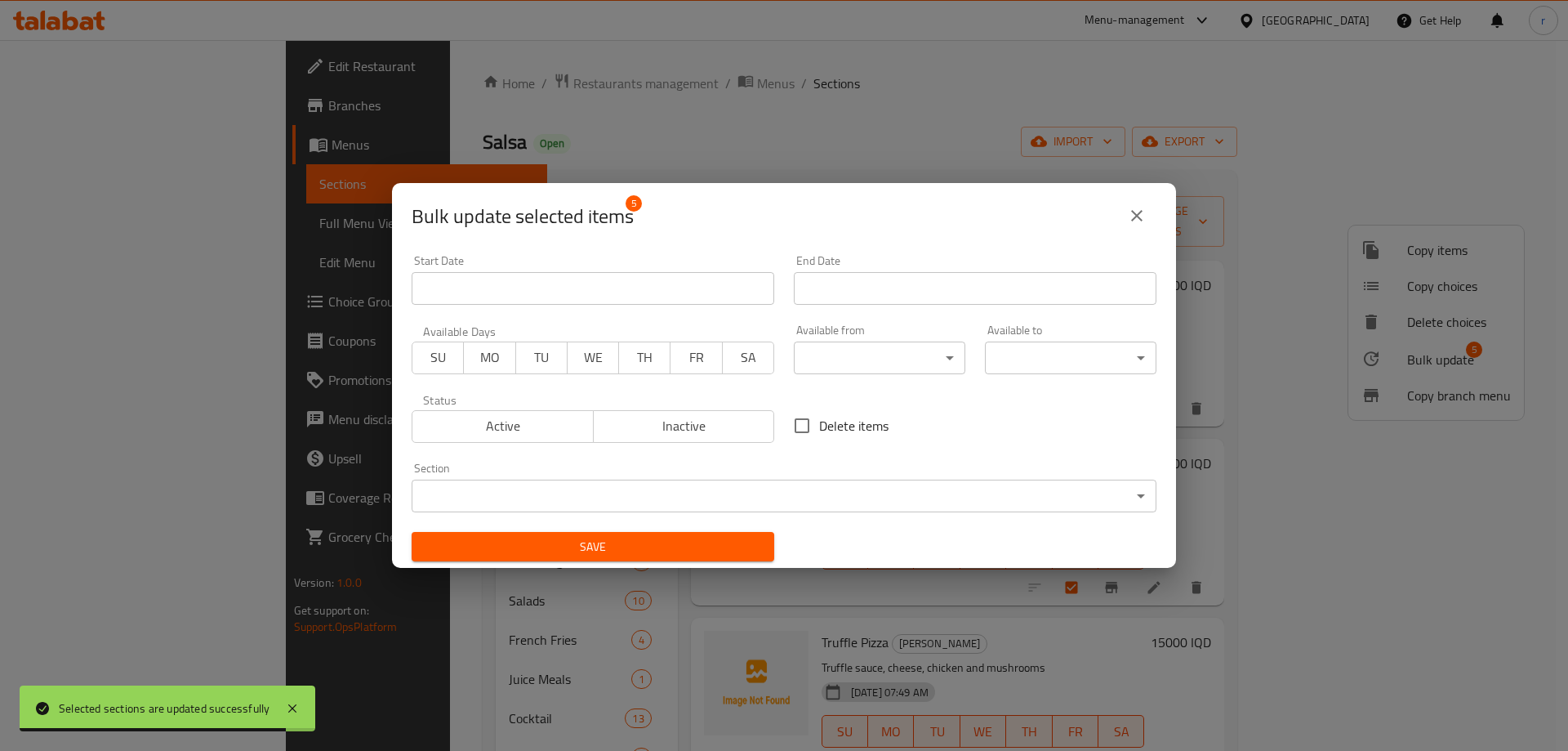
click at [935, 499] on body "Selected sections are updated successfully ​ Menu-management Iraq Get Help r Ed…" at bounding box center [784, 396] width 1568 height 711
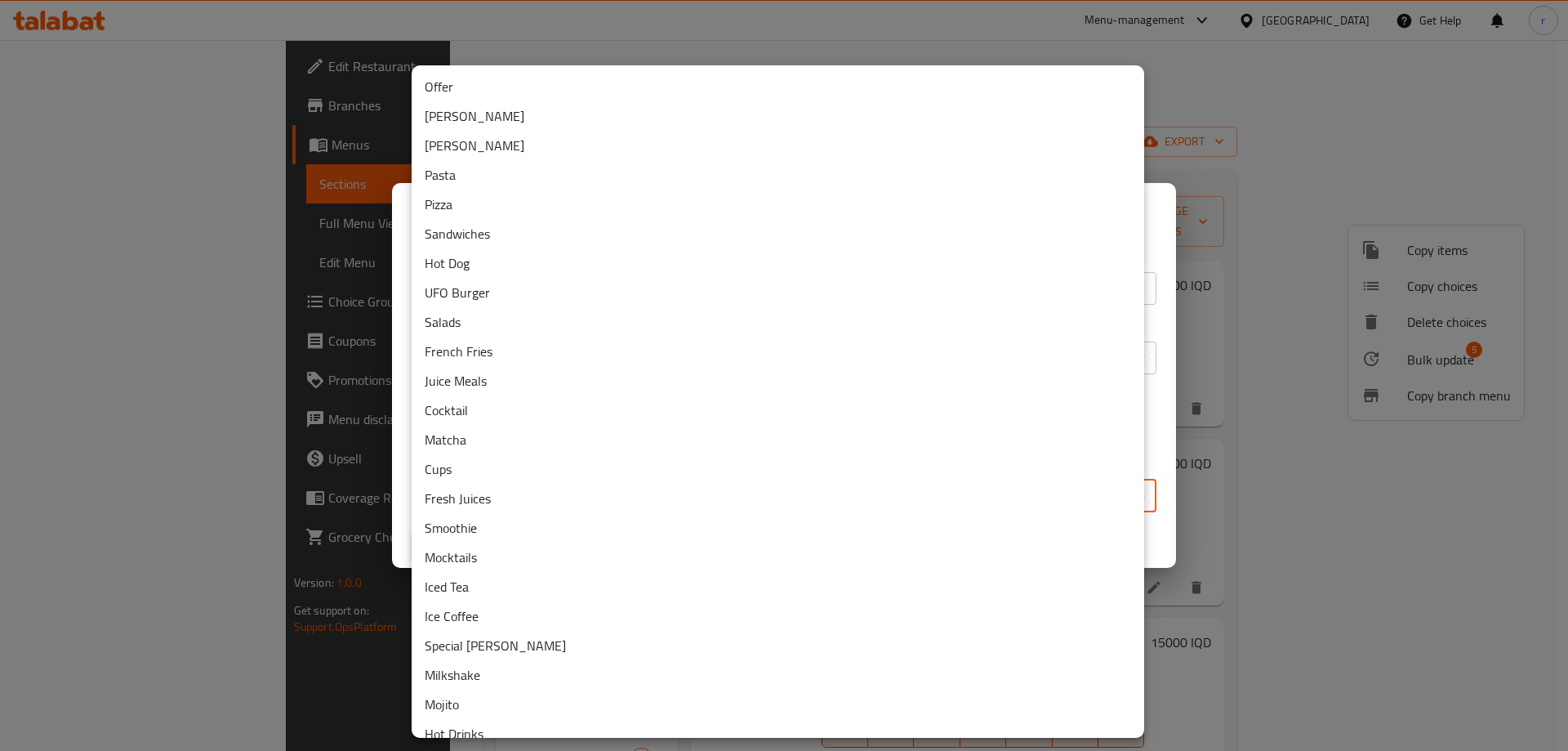
click at [460, 196] on li "Pizza" at bounding box center [778, 204] width 733 height 29
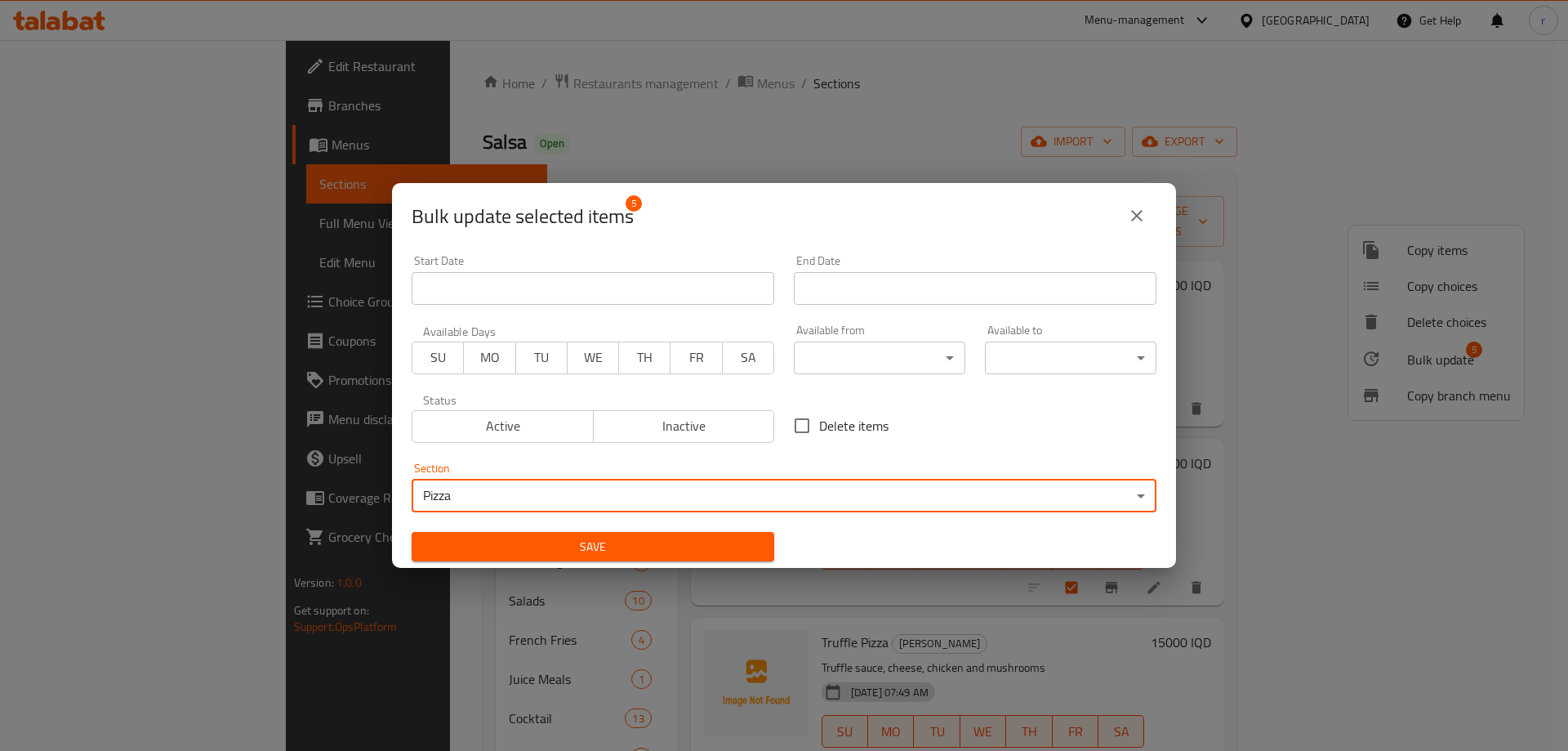
click at [543, 535] on button "Save" at bounding box center [592, 546] width 363 height 30
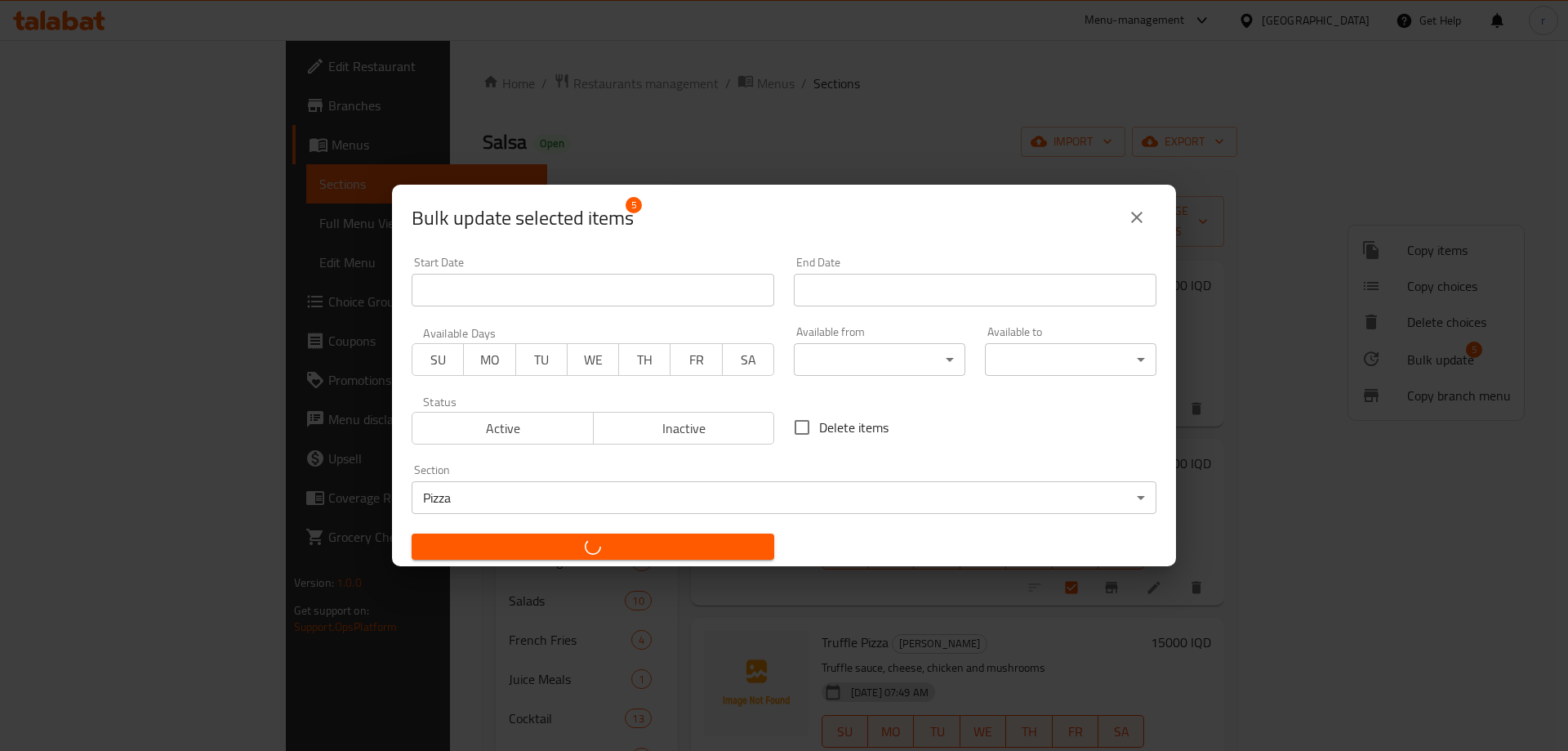
checkbox input "false"
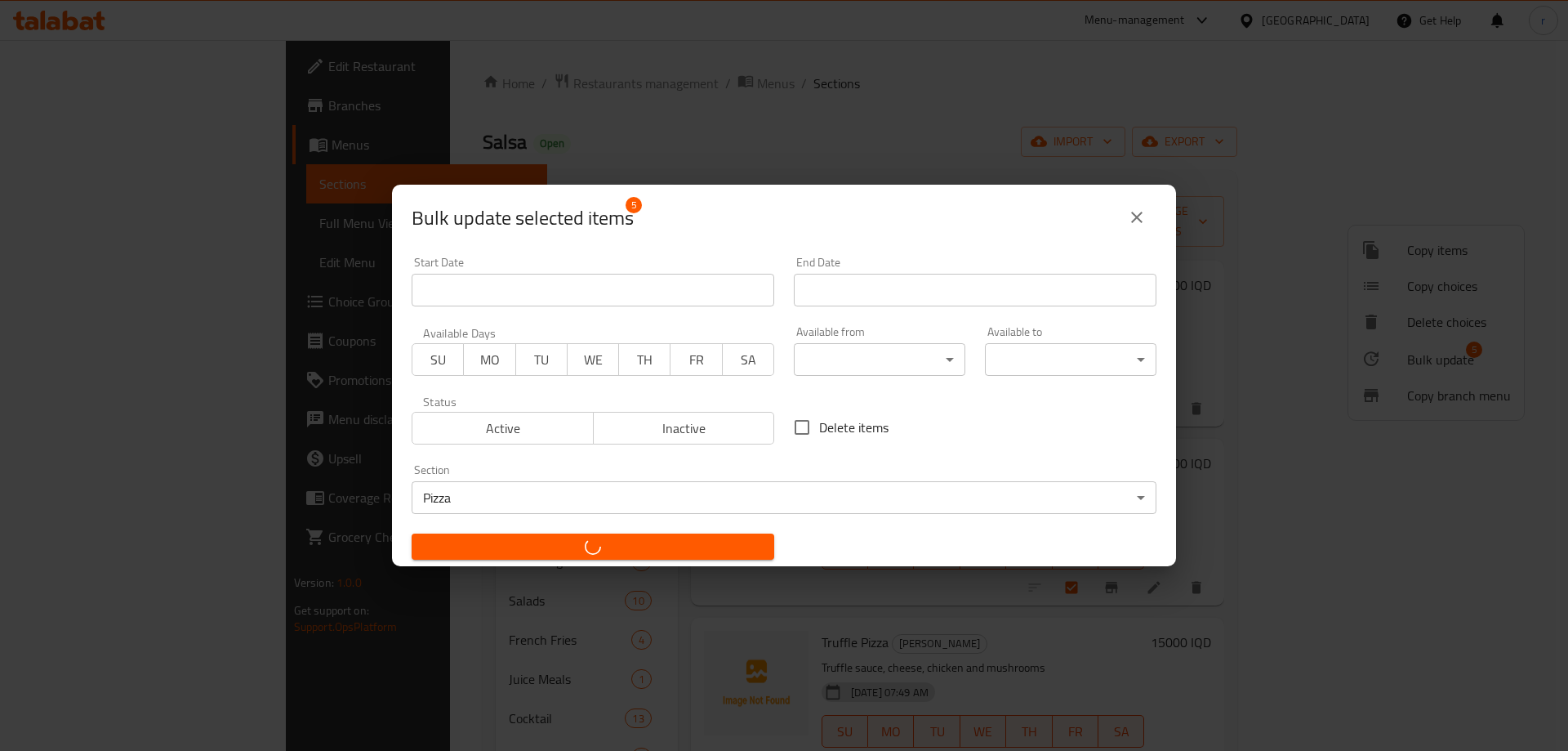
checkbox input "false"
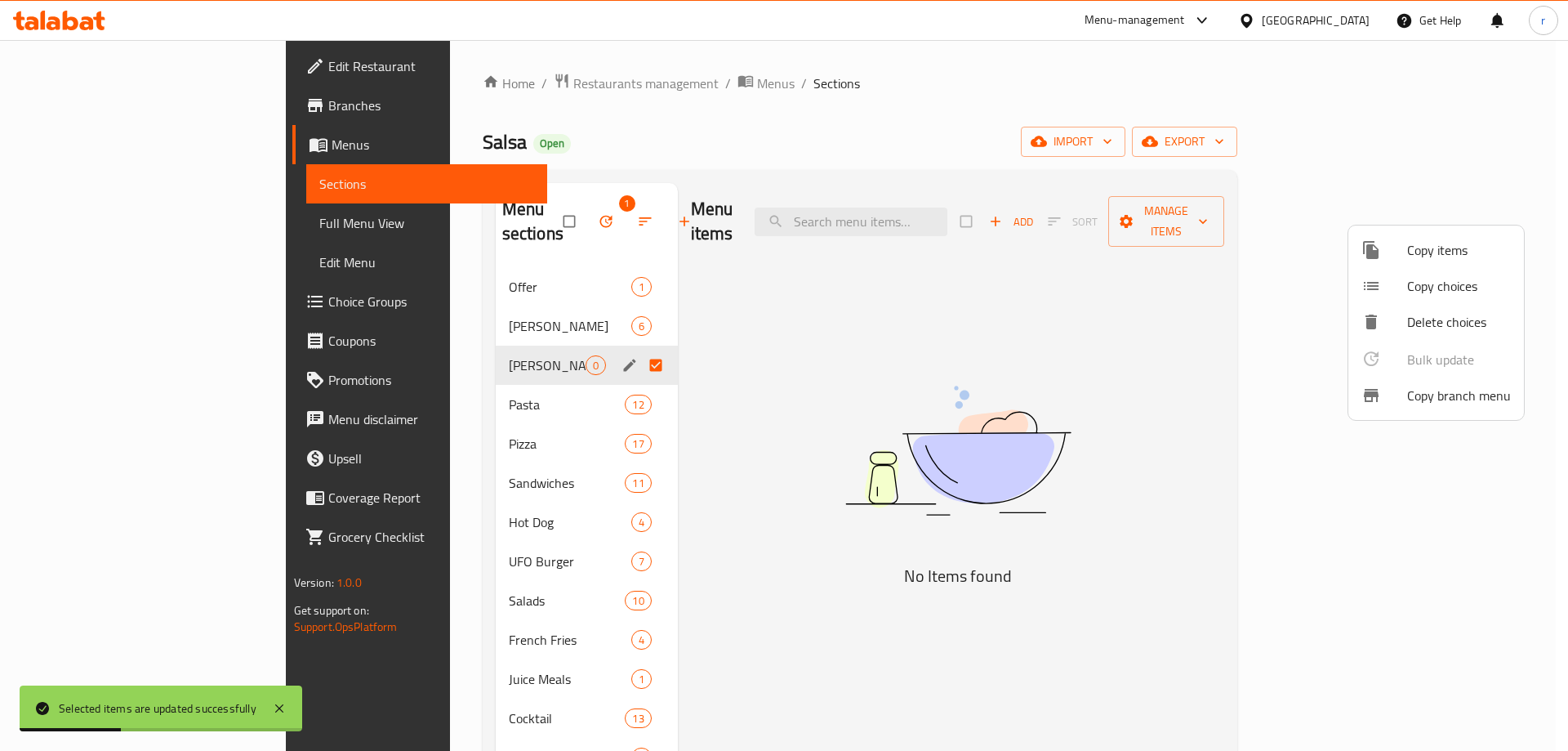
click at [510, 210] on div at bounding box center [784, 376] width 1568 height 751
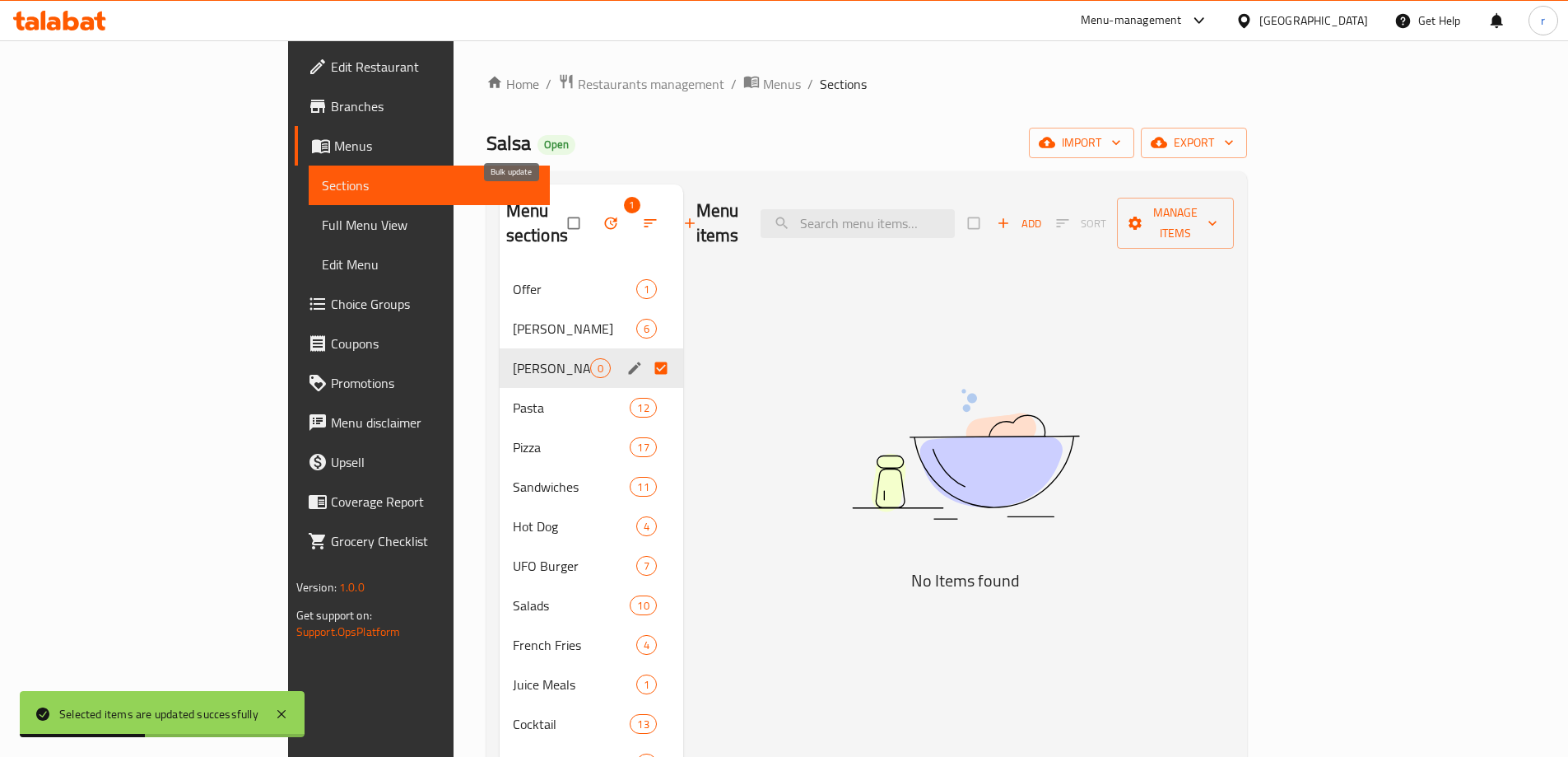
click at [602, 215] on icon "button" at bounding box center [611, 223] width 17 height 17
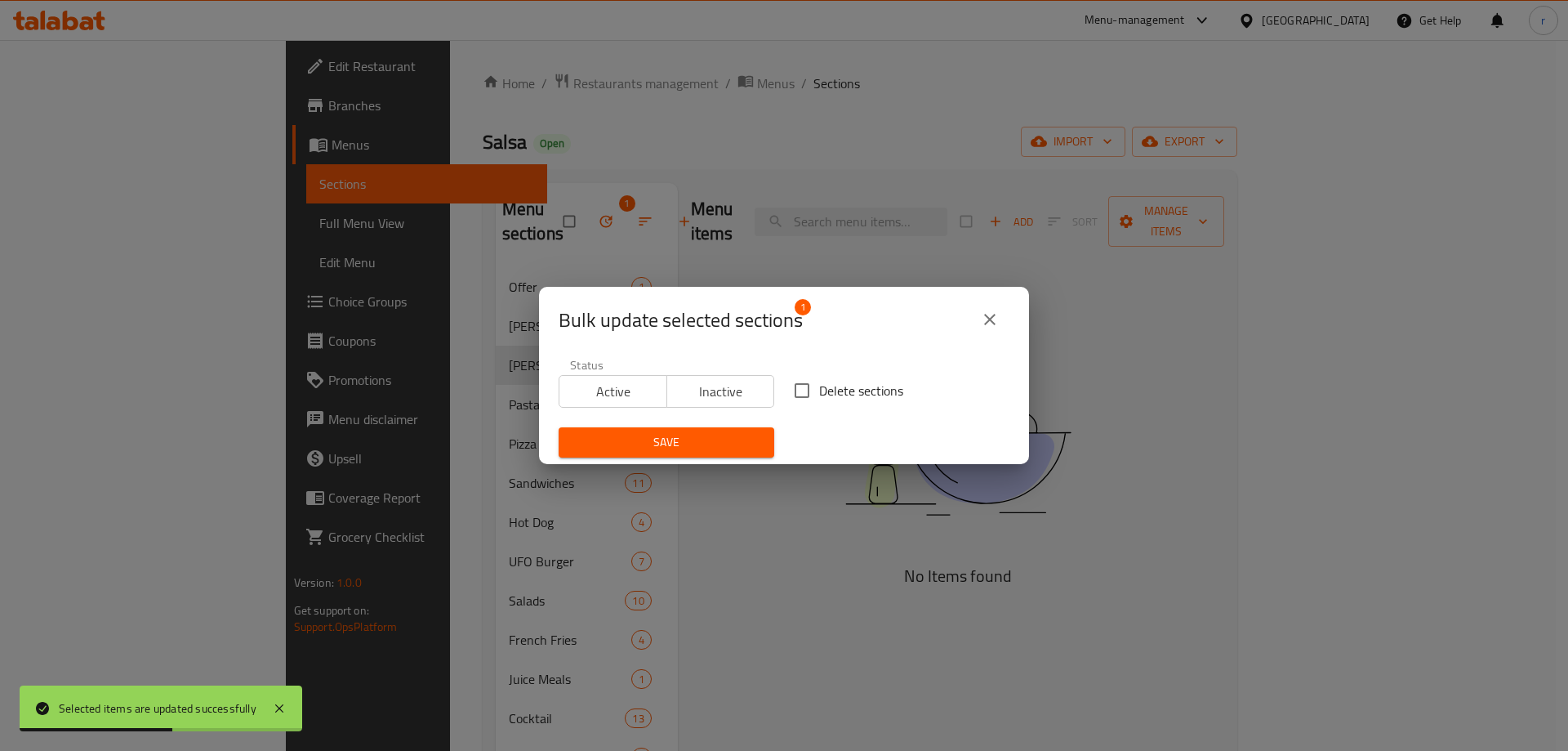
click at [798, 391] on input "Delete sections" at bounding box center [801, 390] width 34 height 34
checkbox input "true"
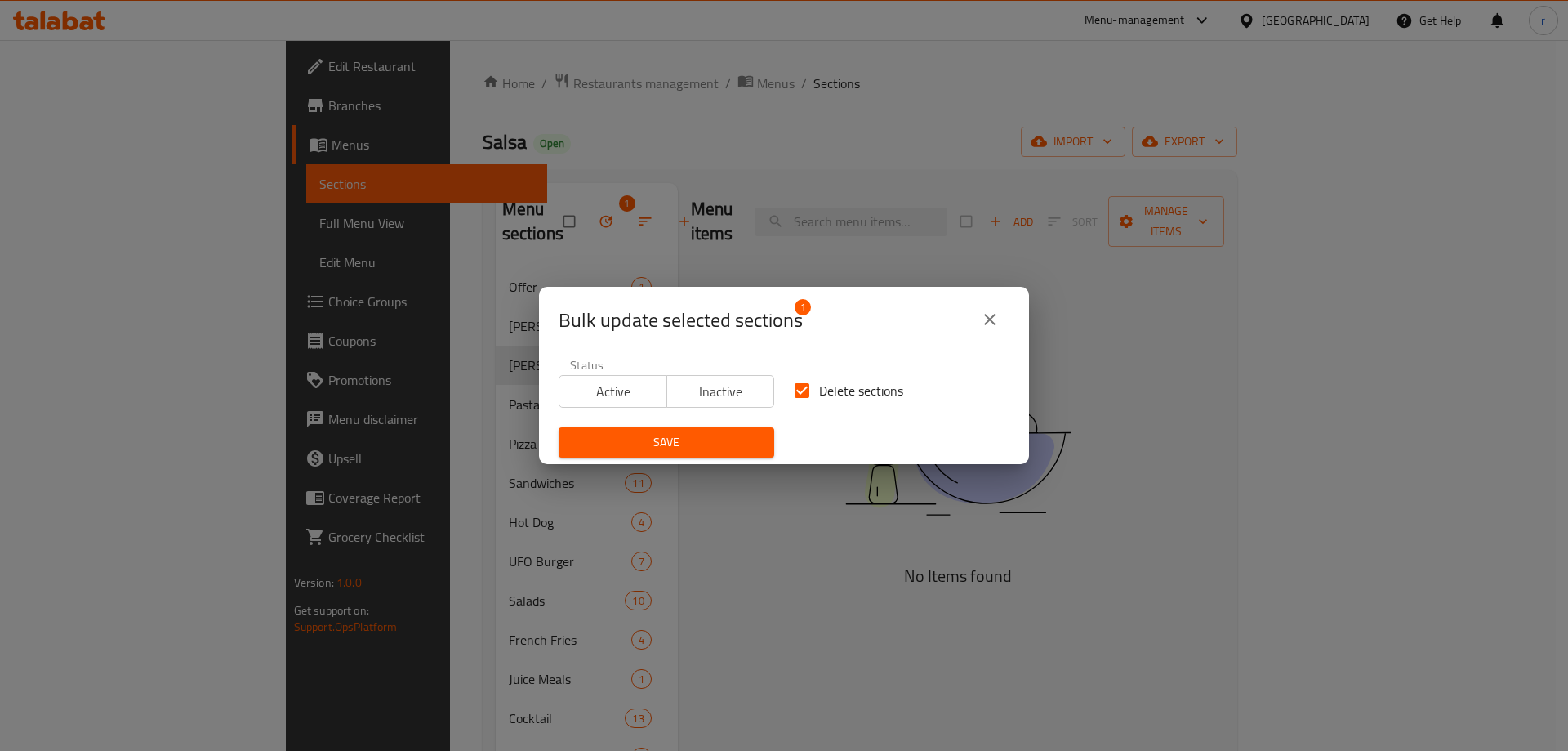
click at [724, 446] on span "Save" at bounding box center [666, 443] width 189 height 20
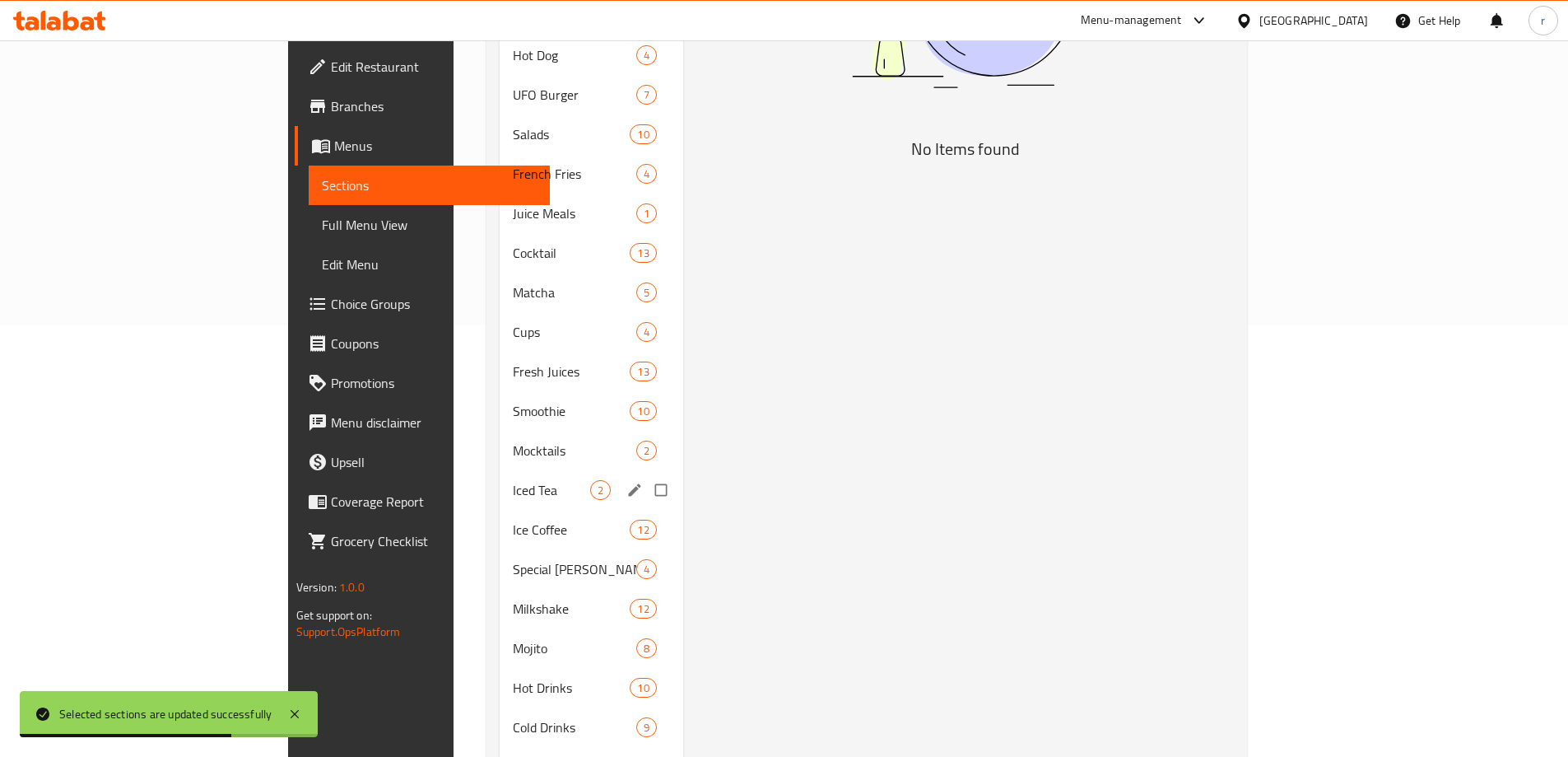
scroll to position [490, 0]
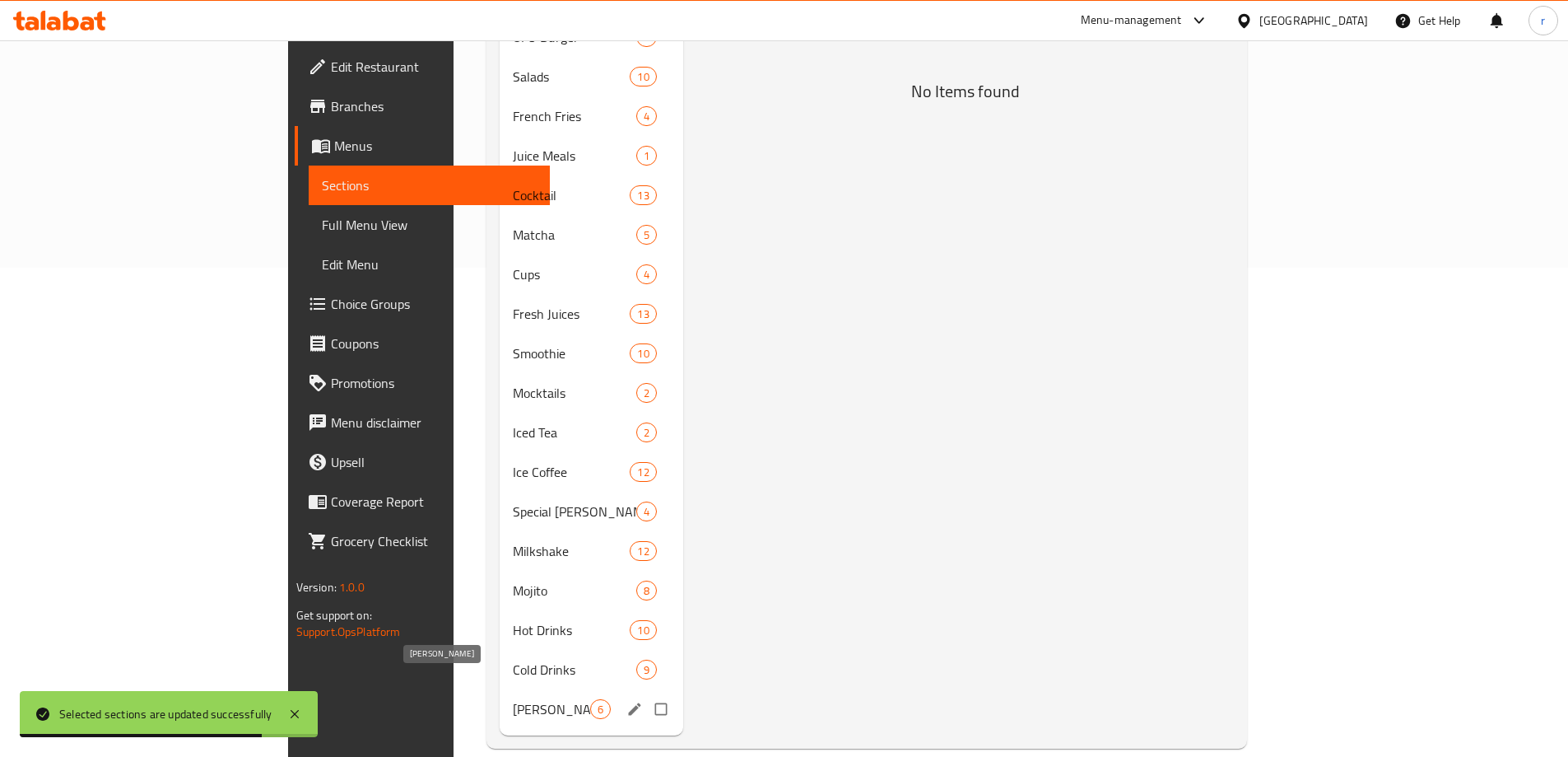
click at [512, 699] on span "aram" at bounding box center [551, 708] width 78 height 19
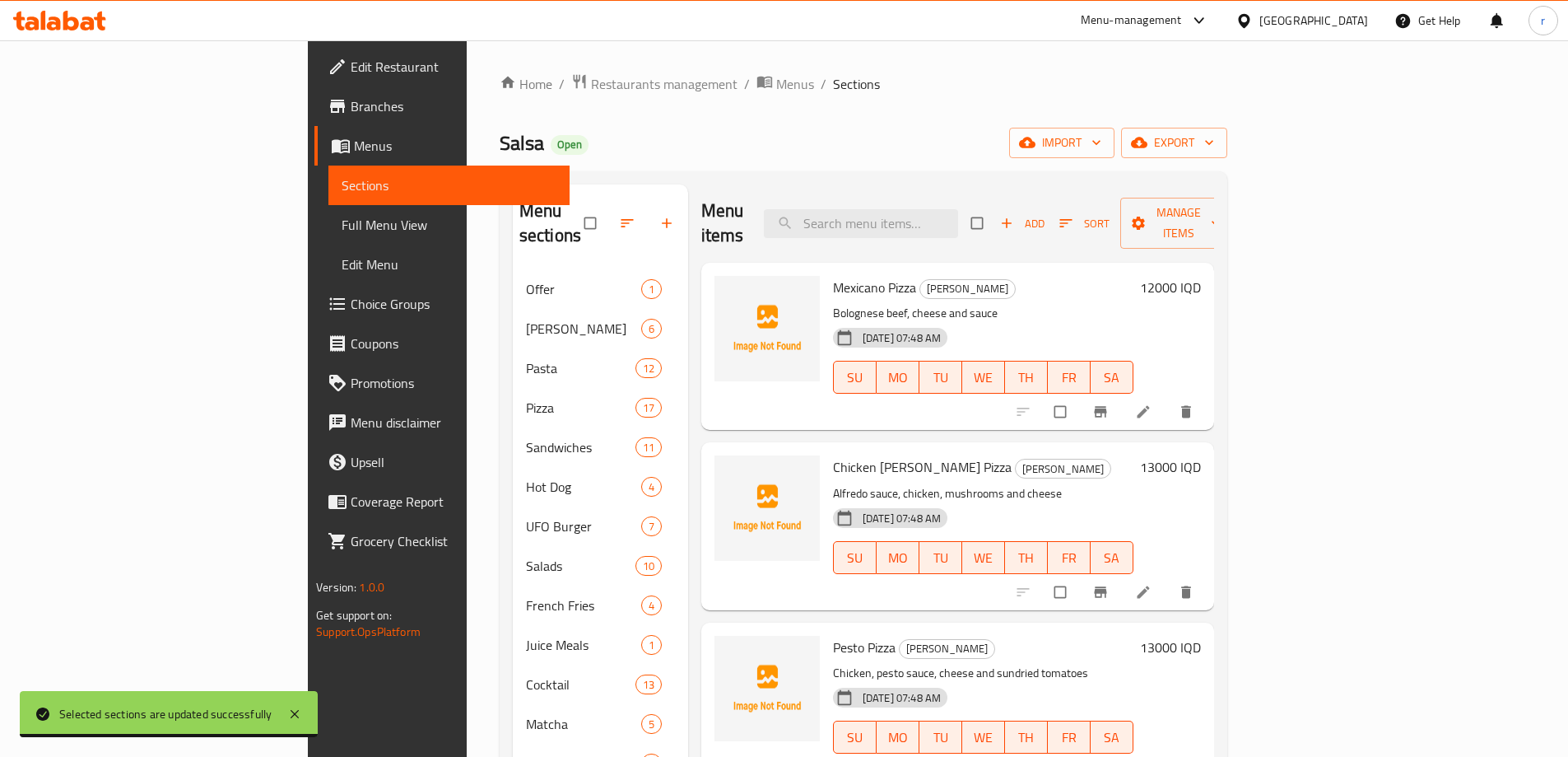
click at [996, 207] on input "checkbox" at bounding box center [978, 223] width 34 height 31
checkbox input "true"
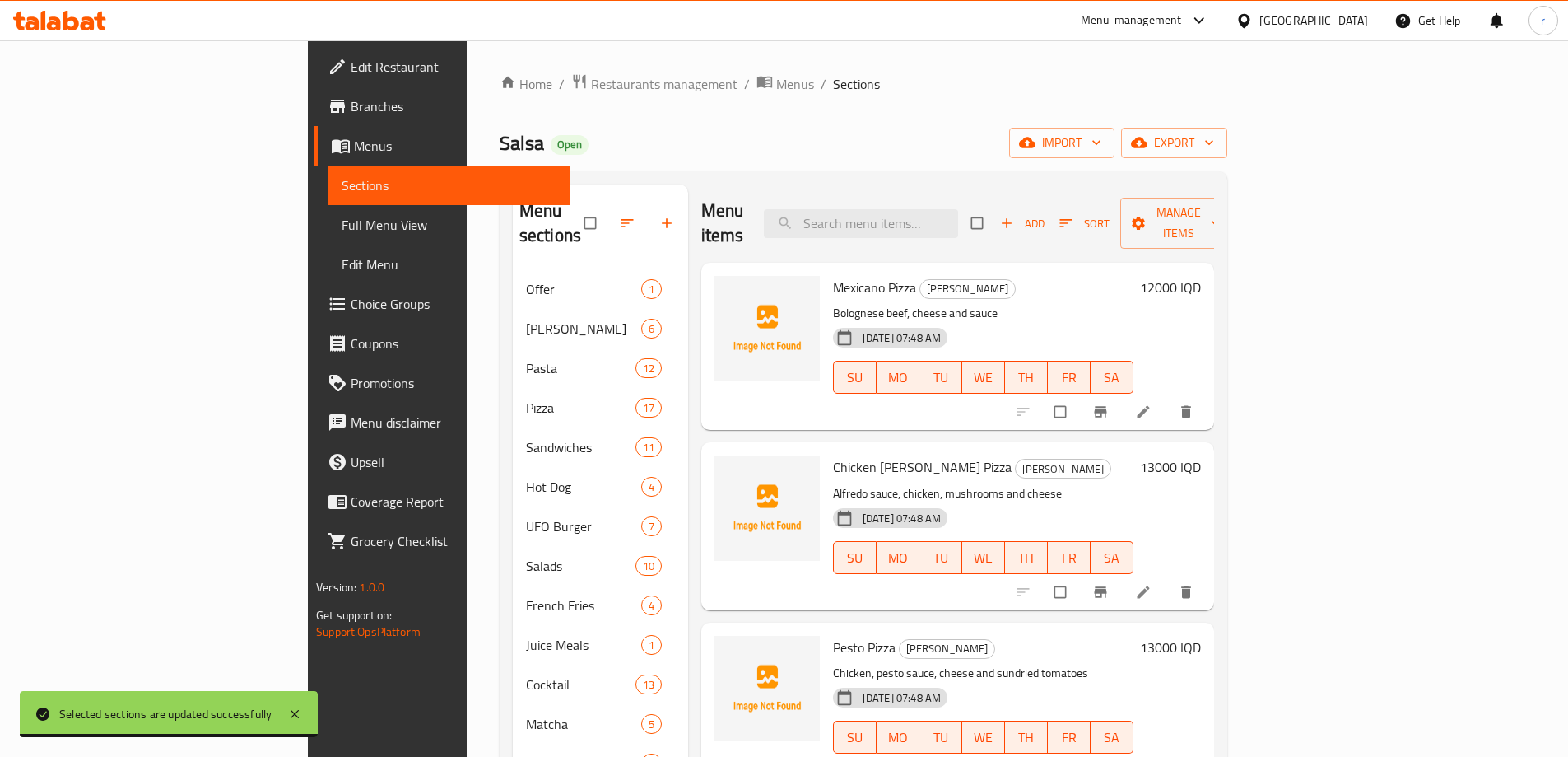
checkbox input "true"
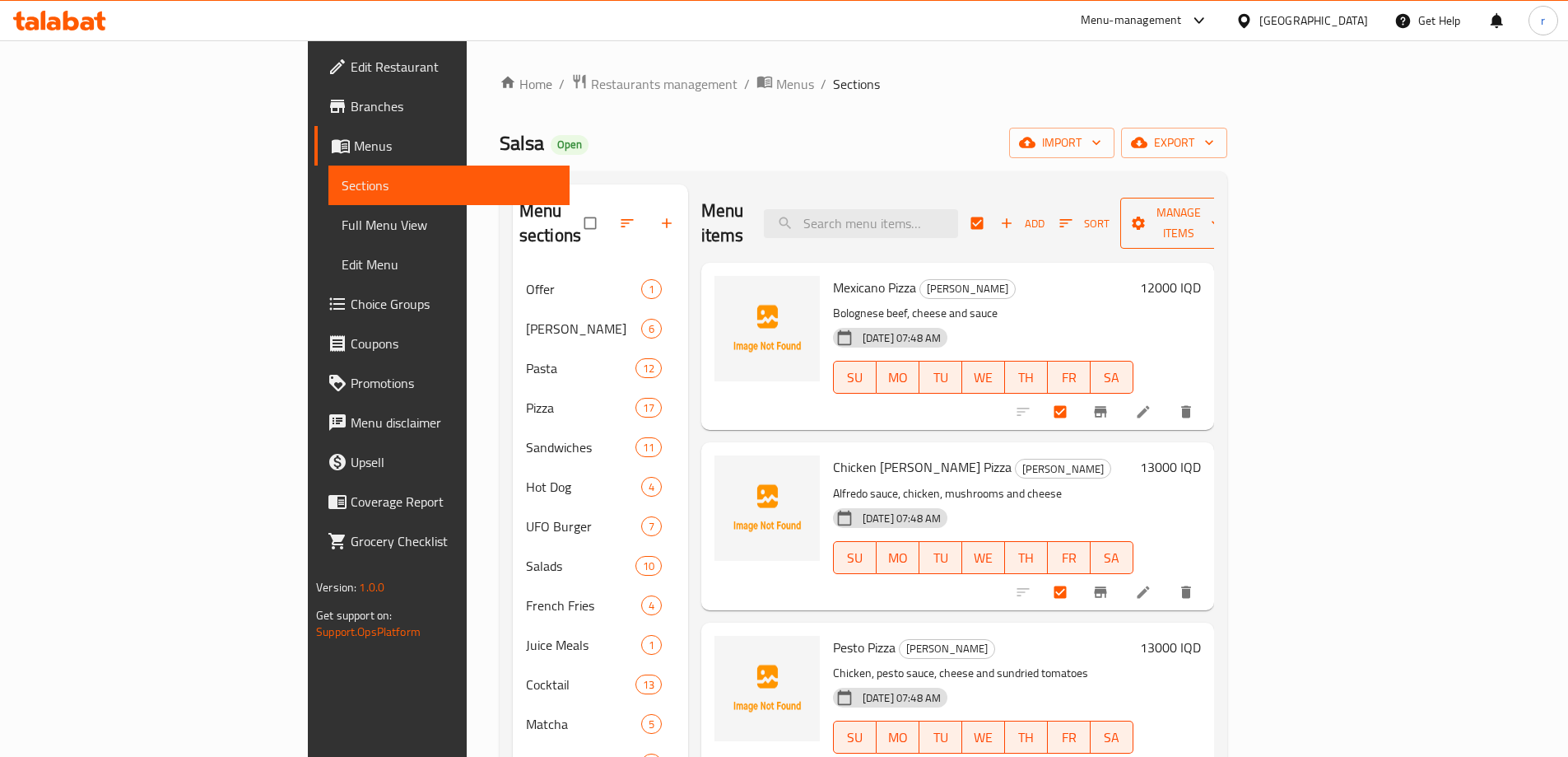
click at [1237, 225] on button "Manage items" at bounding box center [1179, 223] width 117 height 51
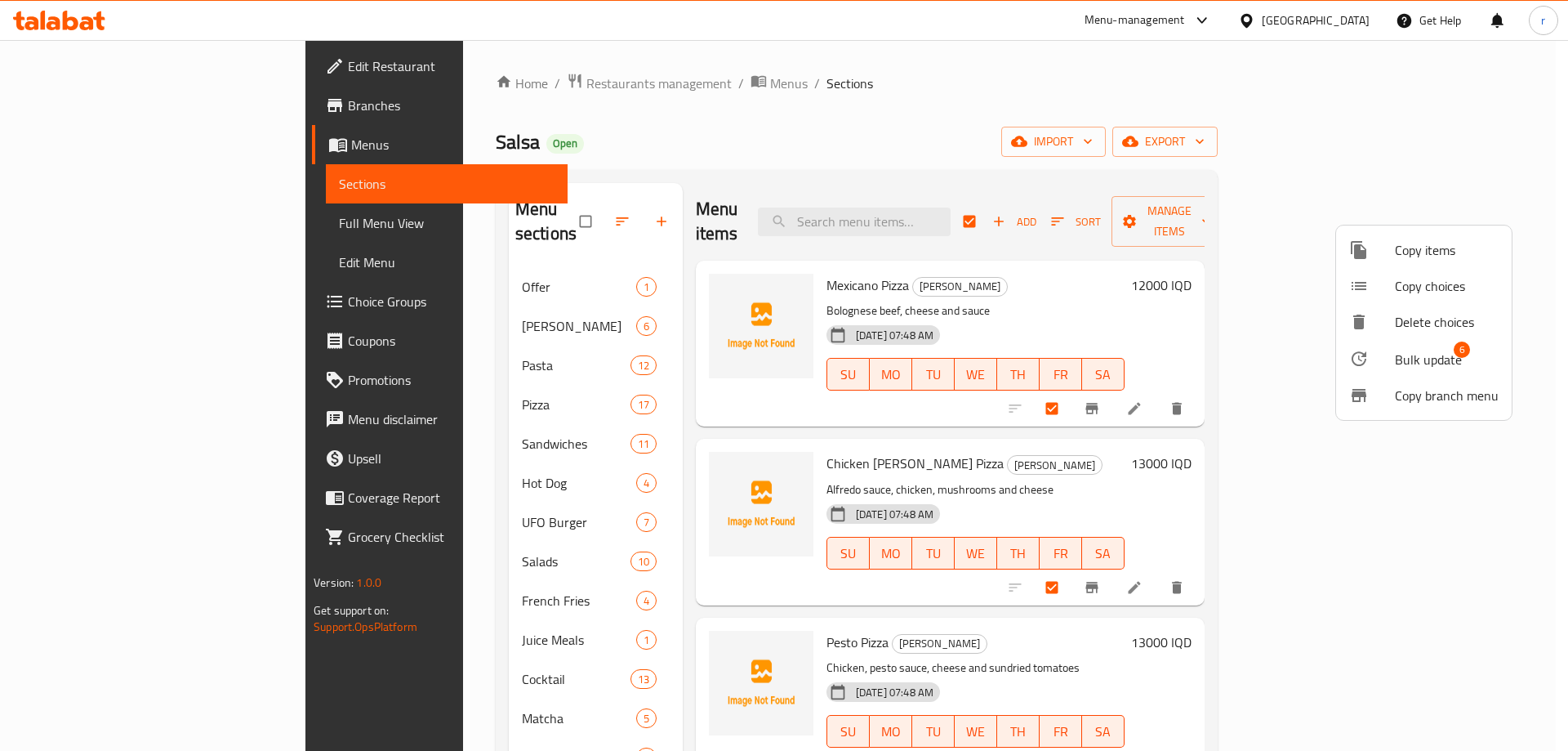
click at [1402, 364] on span "Bulk update" at bounding box center [1428, 359] width 67 height 19
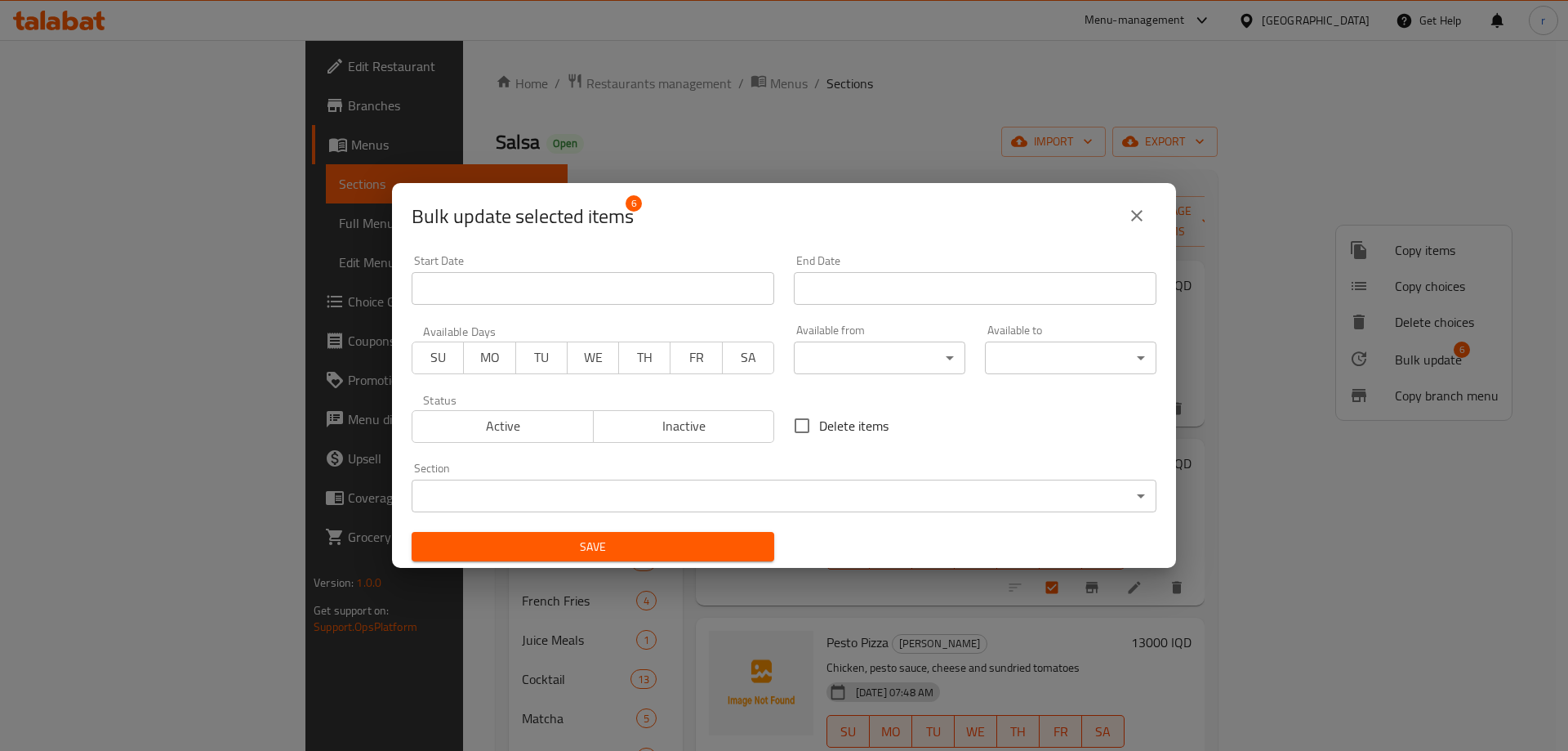
click at [646, 495] on body "​ Menu-management Iraq Get Help r Edit Restaurant Branches Menus Sections Full …" at bounding box center [784, 396] width 1568 height 711
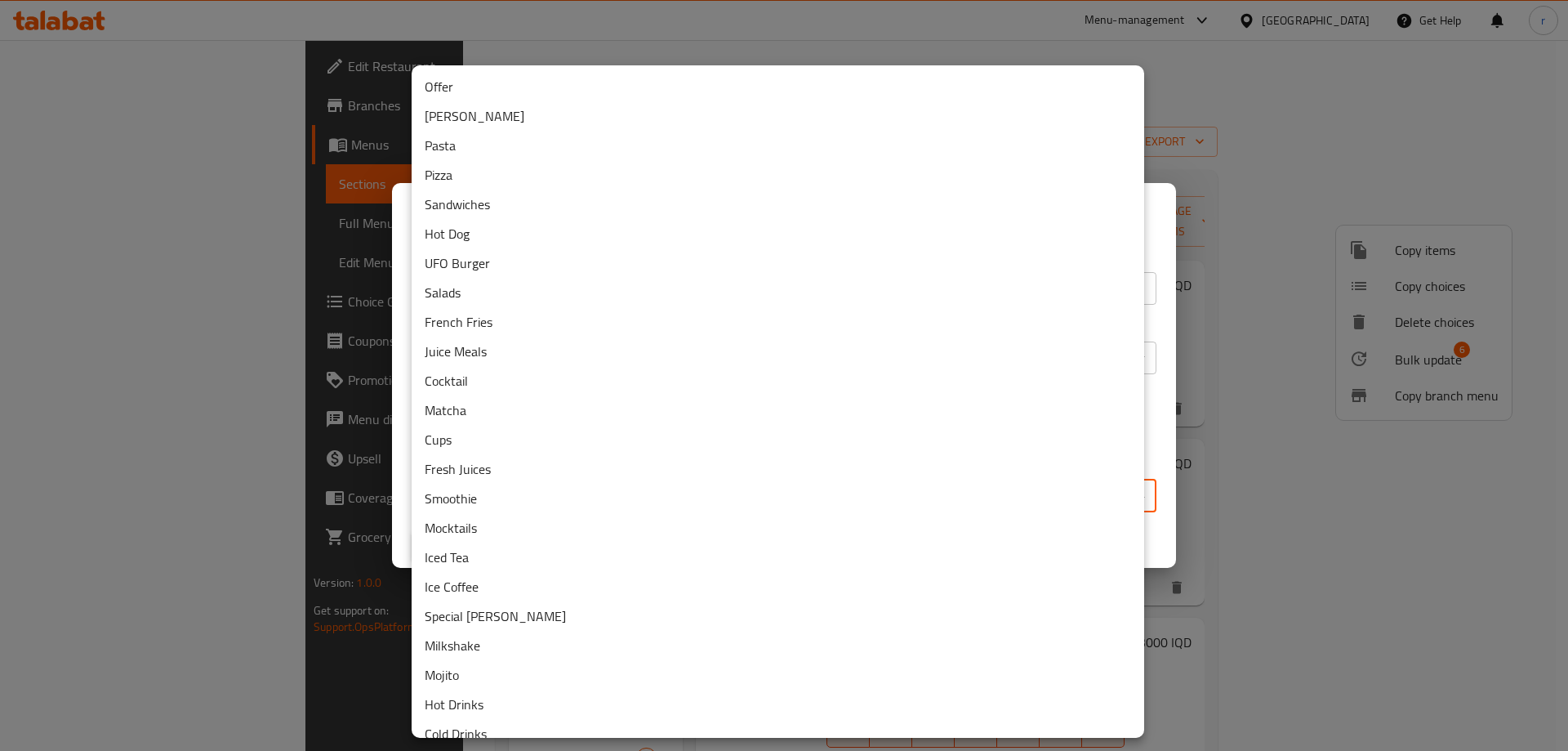
click at [478, 181] on li "Pizza" at bounding box center [778, 174] width 733 height 29
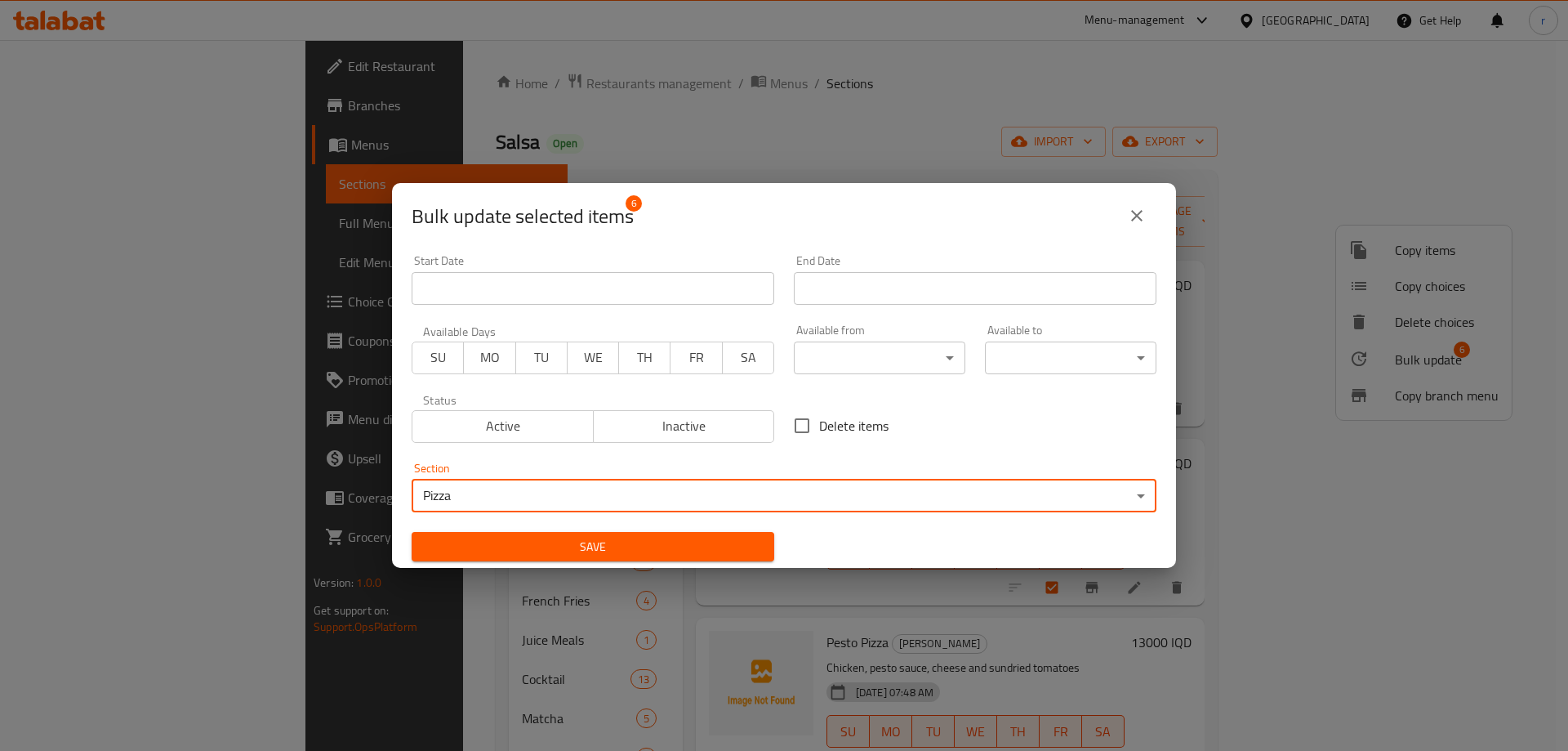
click at [544, 539] on span "Save" at bounding box center [593, 547] width 337 height 20
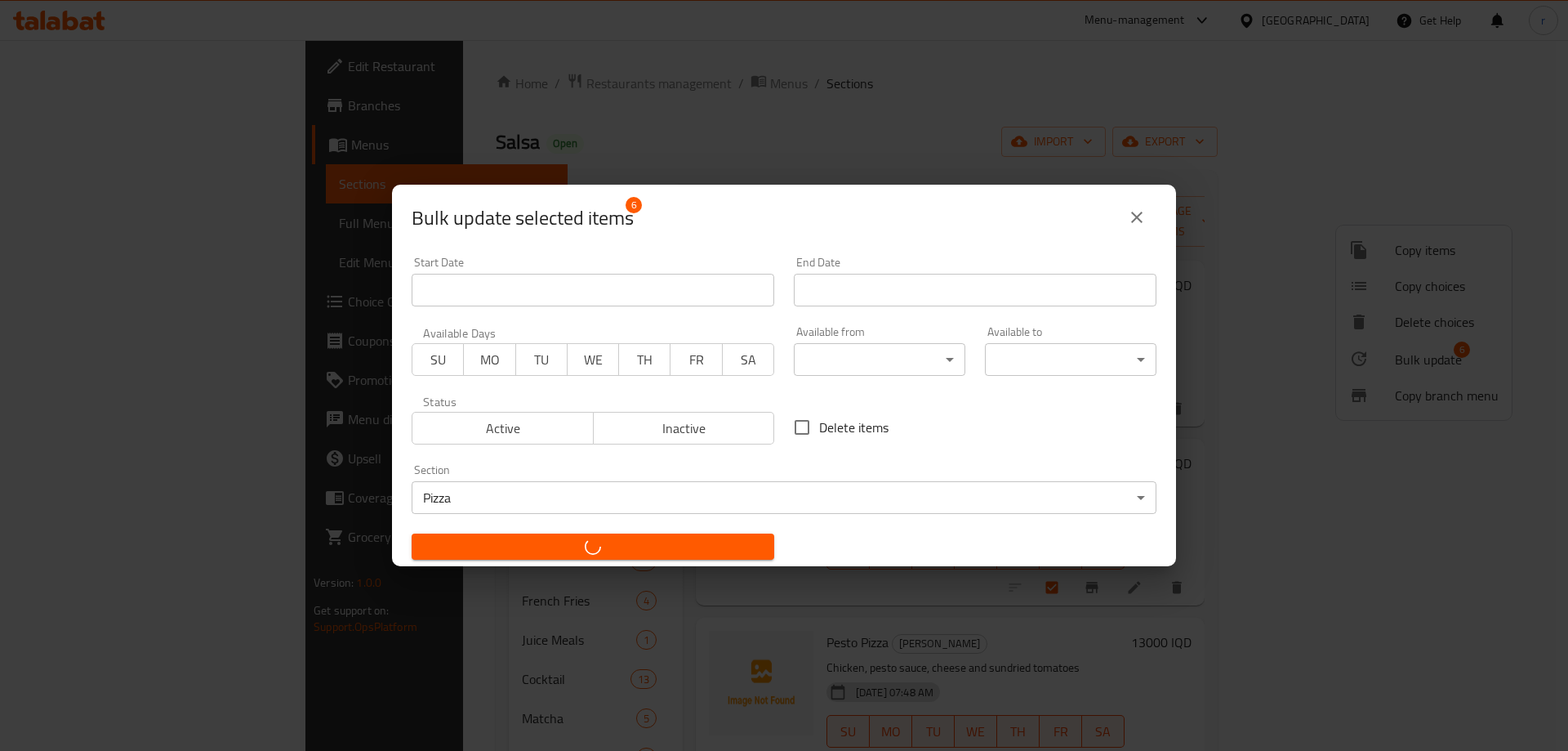
checkbox input "false"
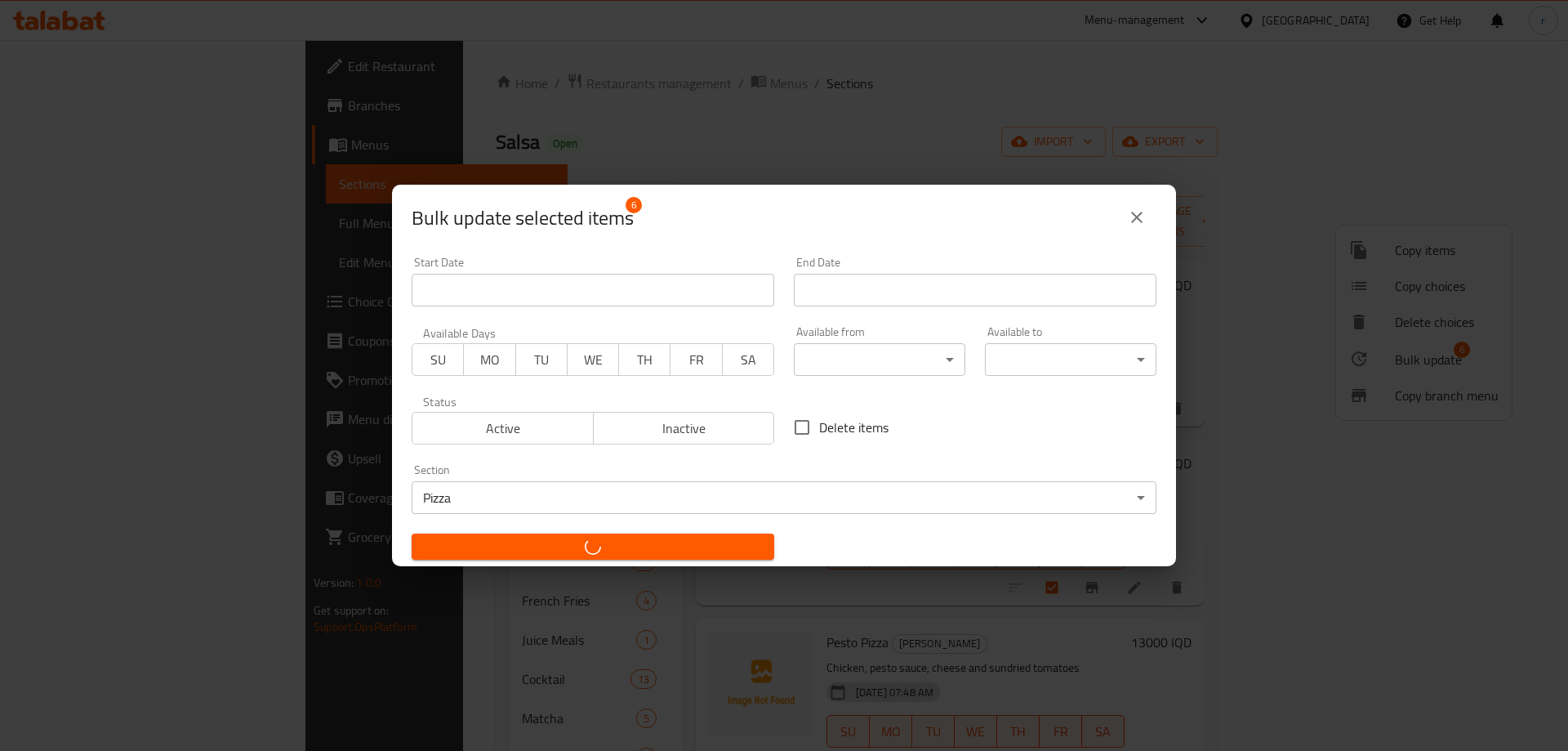
checkbox input "false"
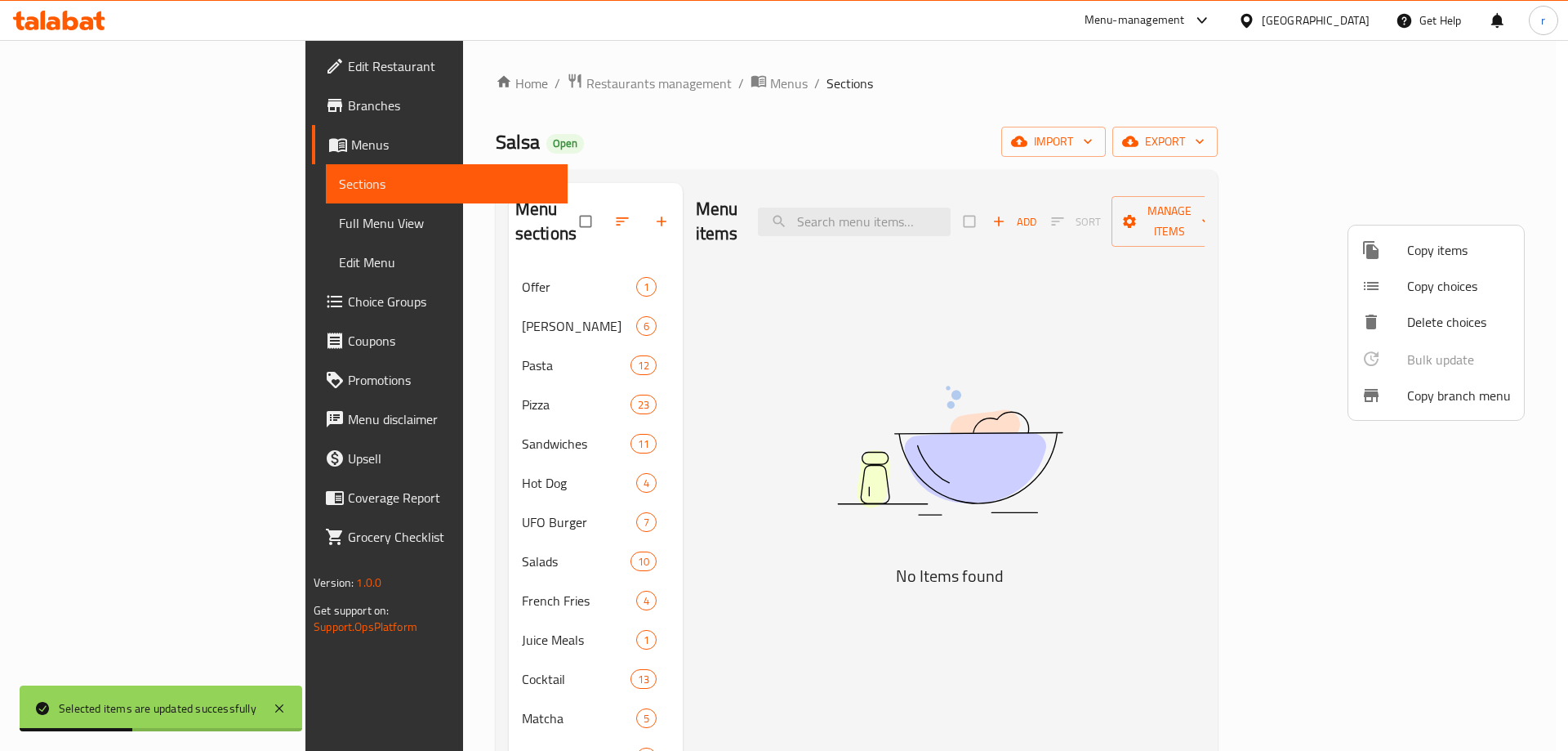
click at [702, 454] on div at bounding box center [784, 376] width 1568 height 751
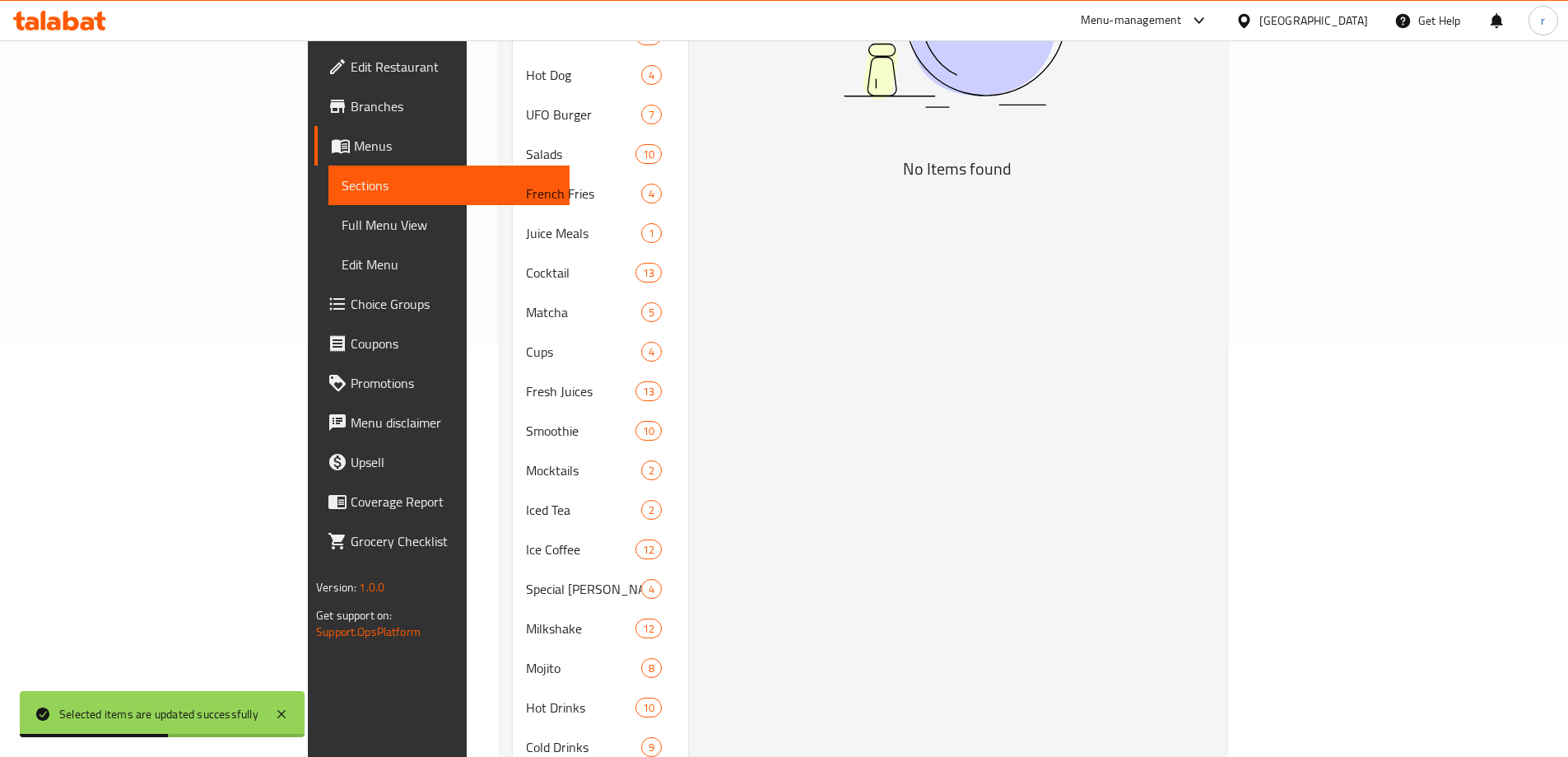
scroll to position [490, 0]
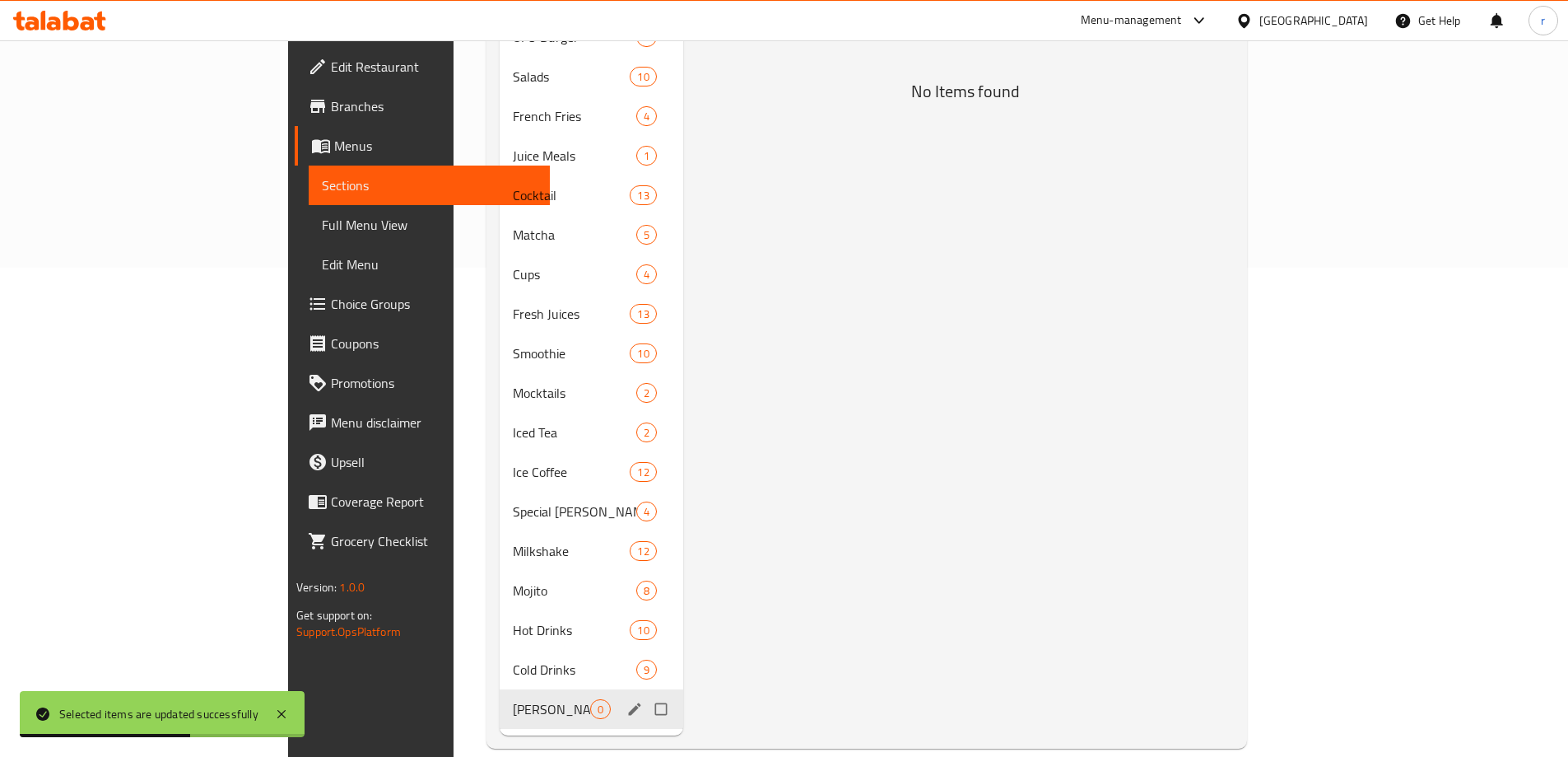
click at [646, 693] on input "Menu sections" at bounding box center [662, 709] width 34 height 31
checkbox input "true"
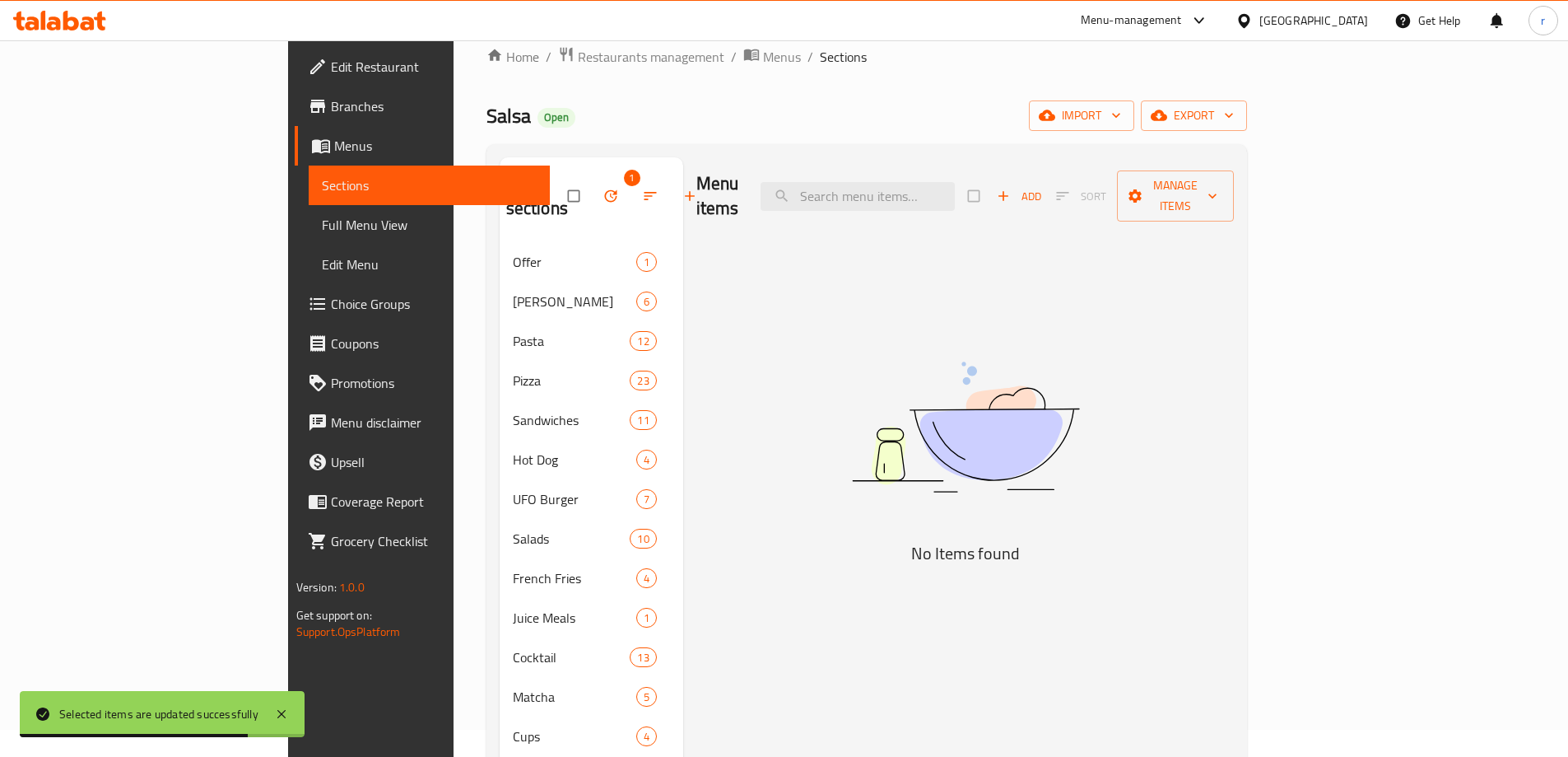
scroll to position [0, 0]
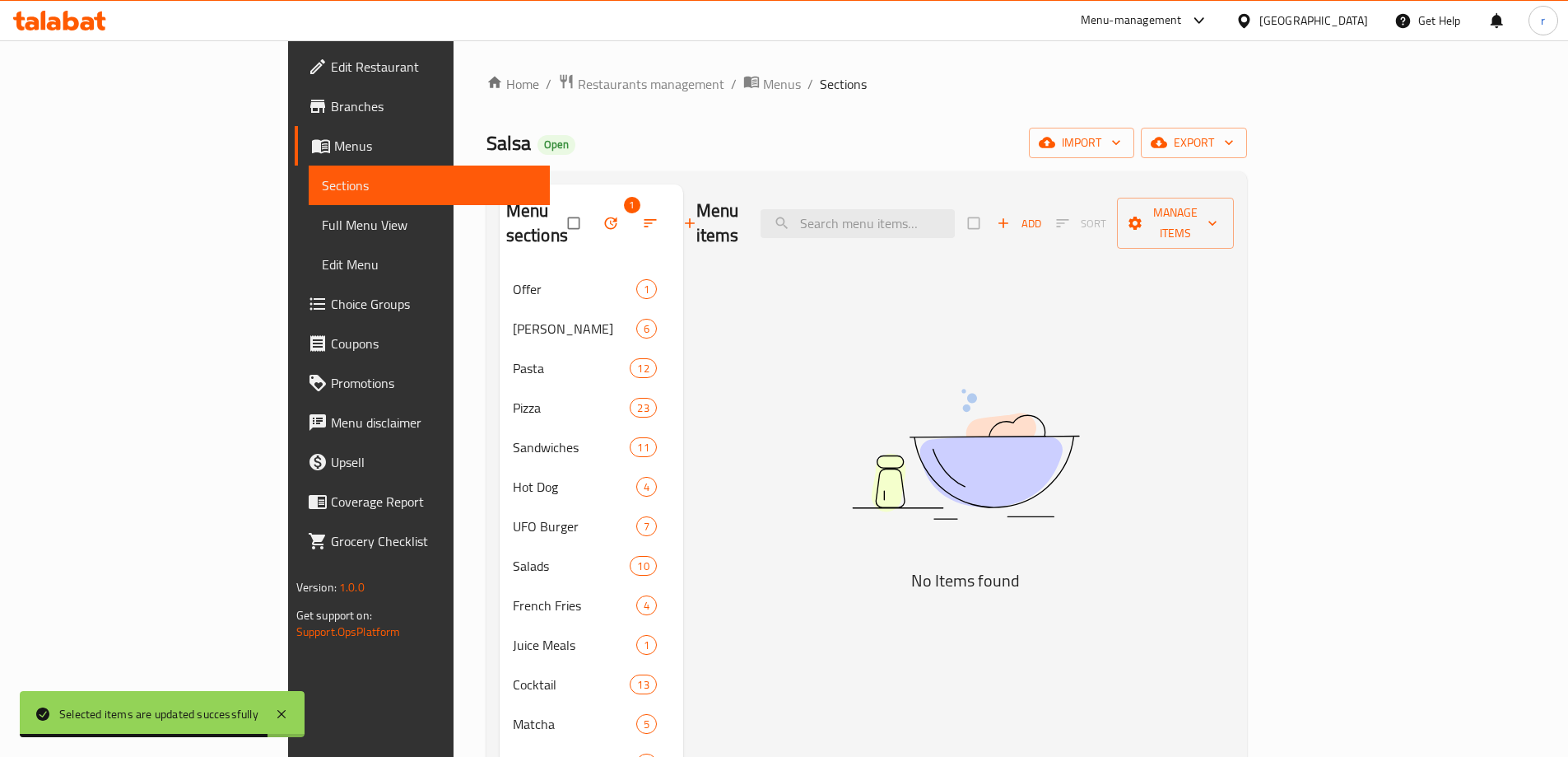
click at [593, 205] on button "button" at bounding box center [612, 223] width 40 height 36
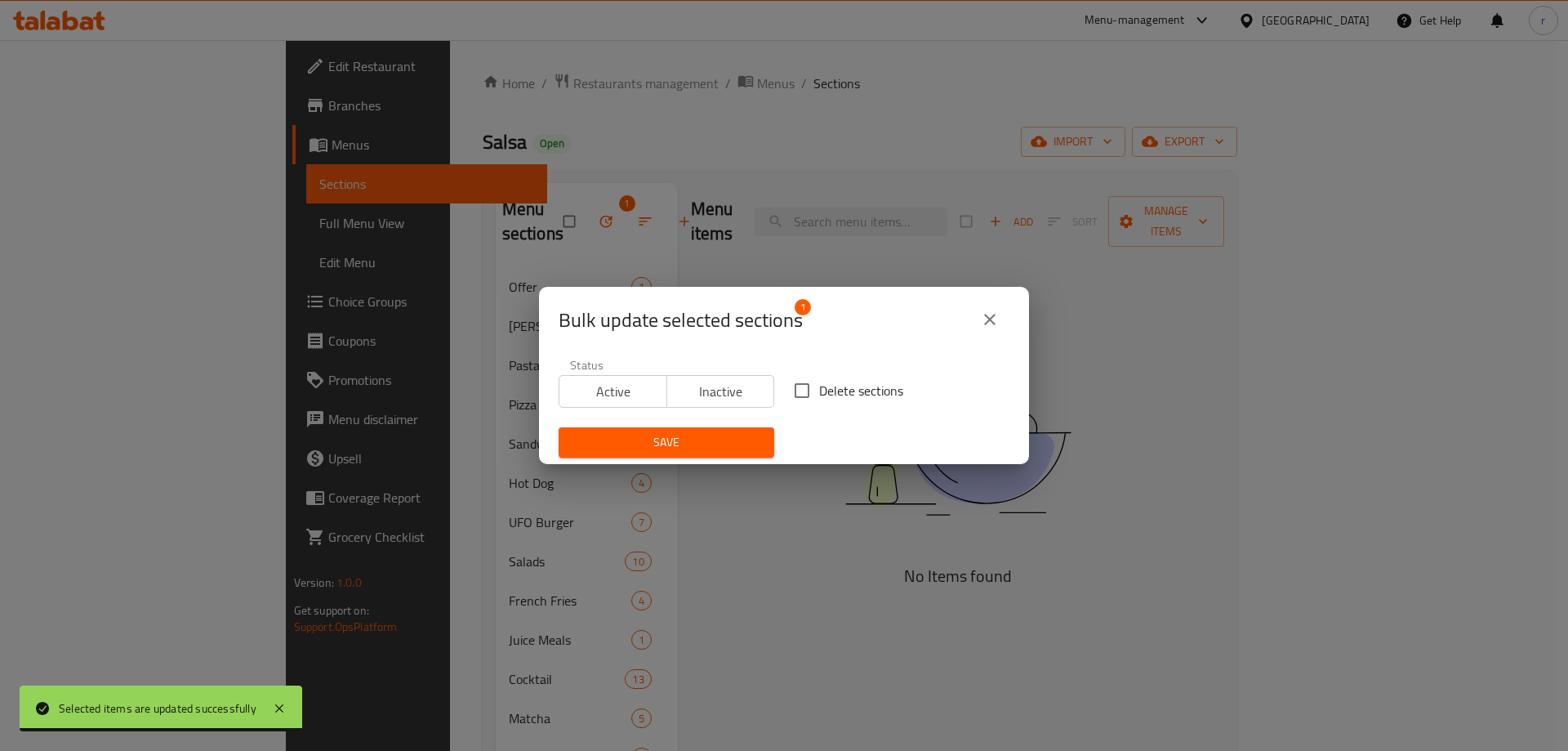
click at [790, 395] on input "Delete sections" at bounding box center [801, 390] width 34 height 34
checkbox input "true"
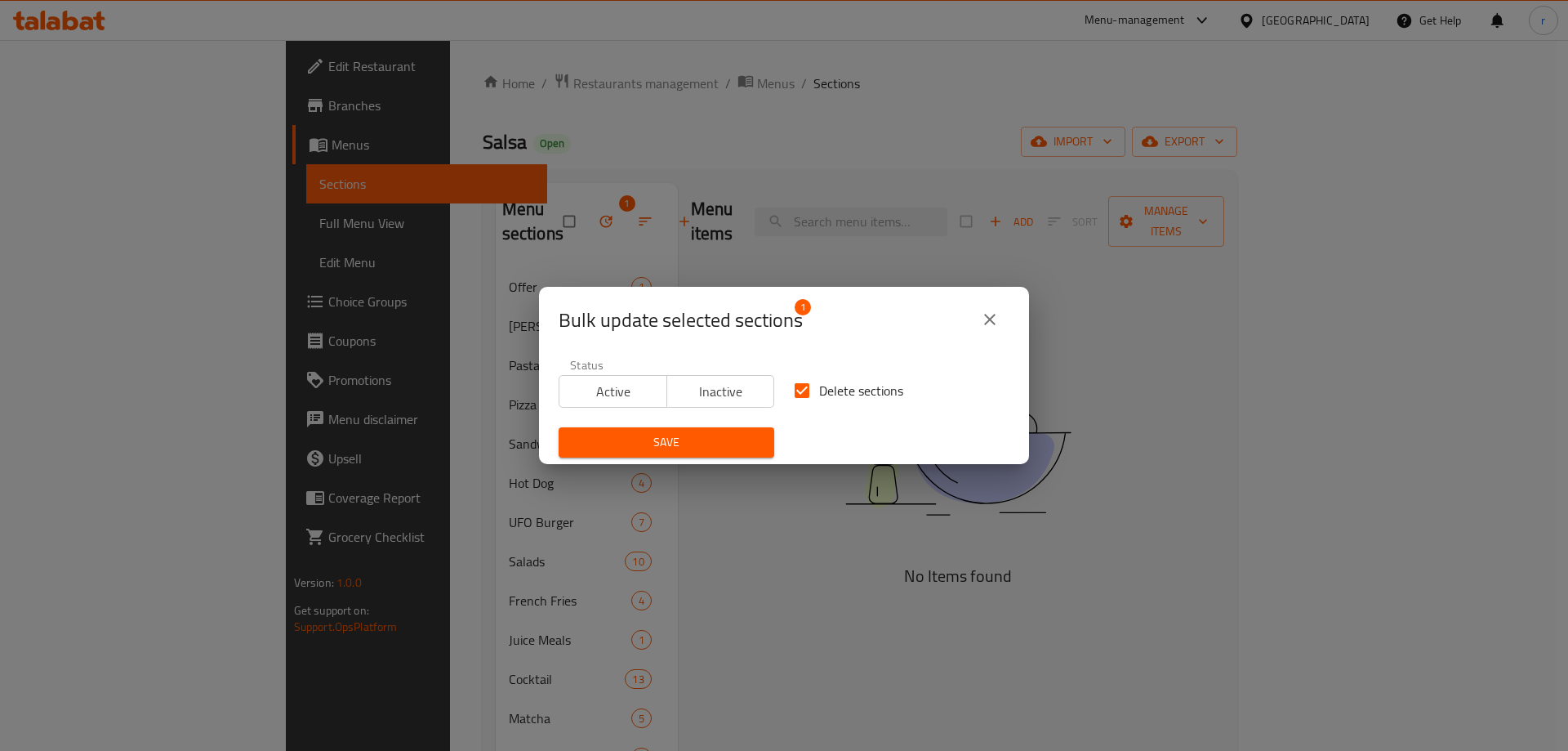
click at [696, 446] on span "Save" at bounding box center [666, 443] width 189 height 20
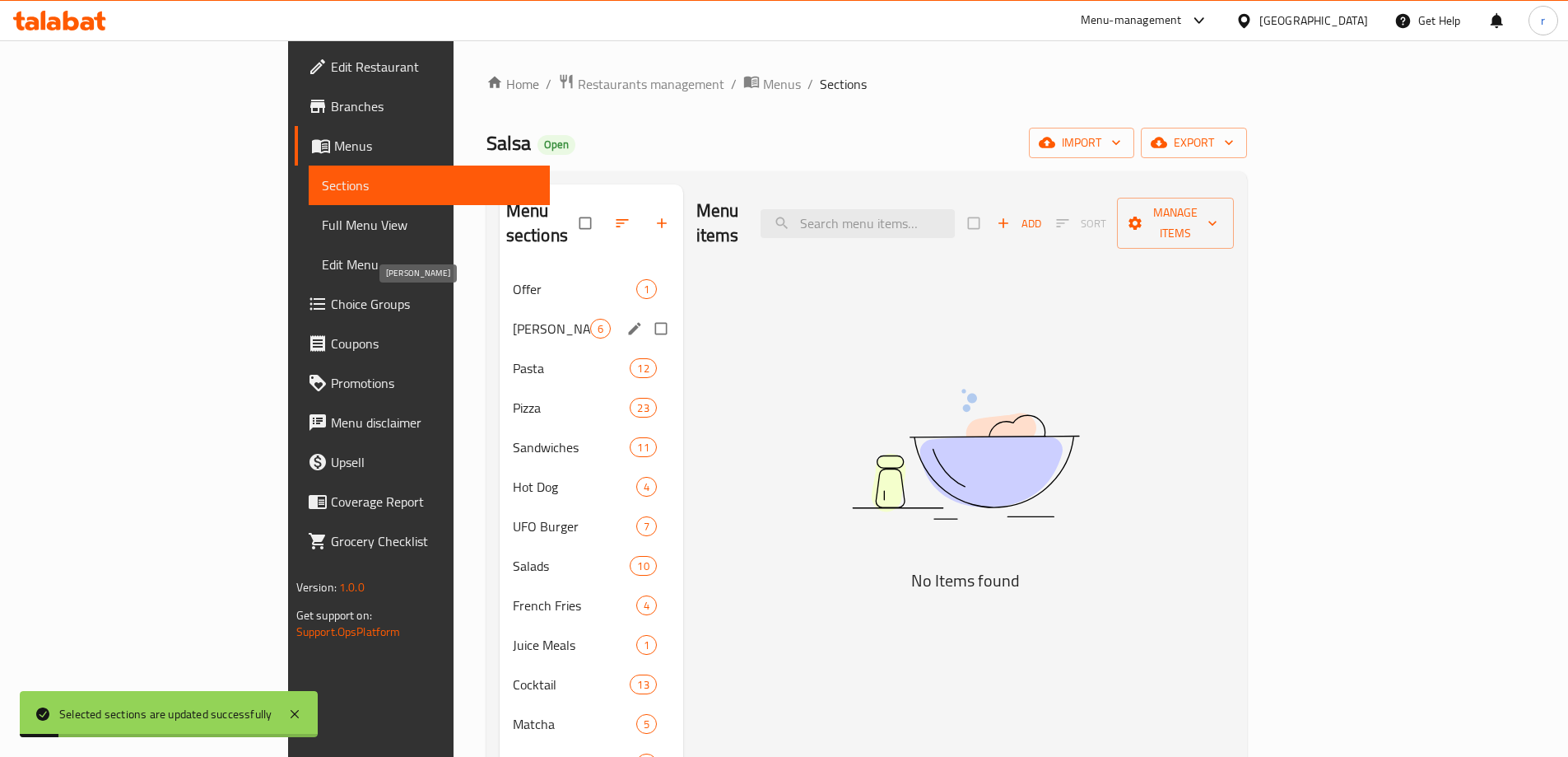
click at [512, 318] on span "husen kamaran ali" at bounding box center [551, 328] width 78 height 19
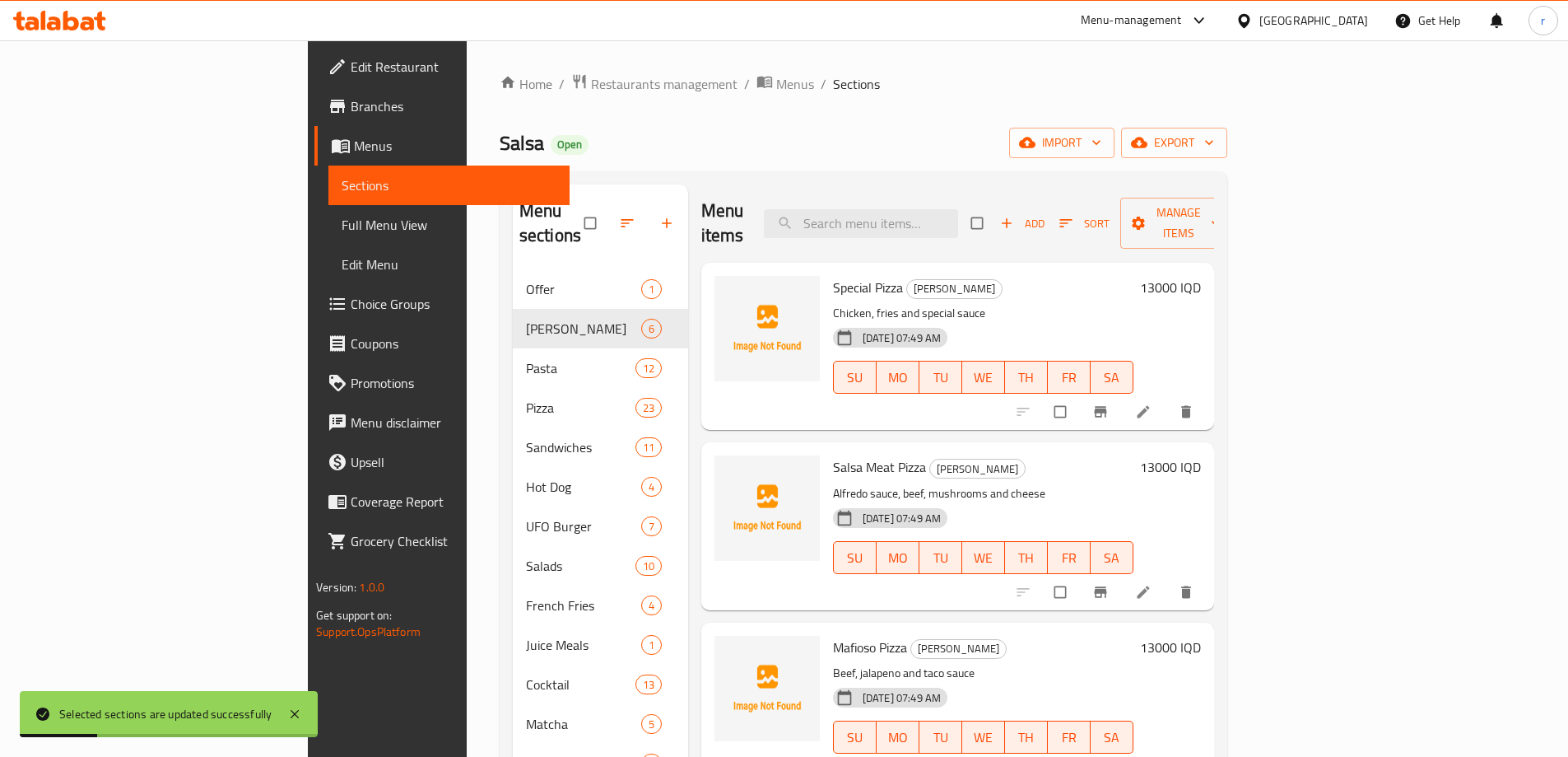
click at [1199, 205] on div "Menu items Add Sort Manage items" at bounding box center [957, 223] width 512 height 79
click at [996, 214] on input "checkbox" at bounding box center [978, 223] width 34 height 31
checkbox input "true"
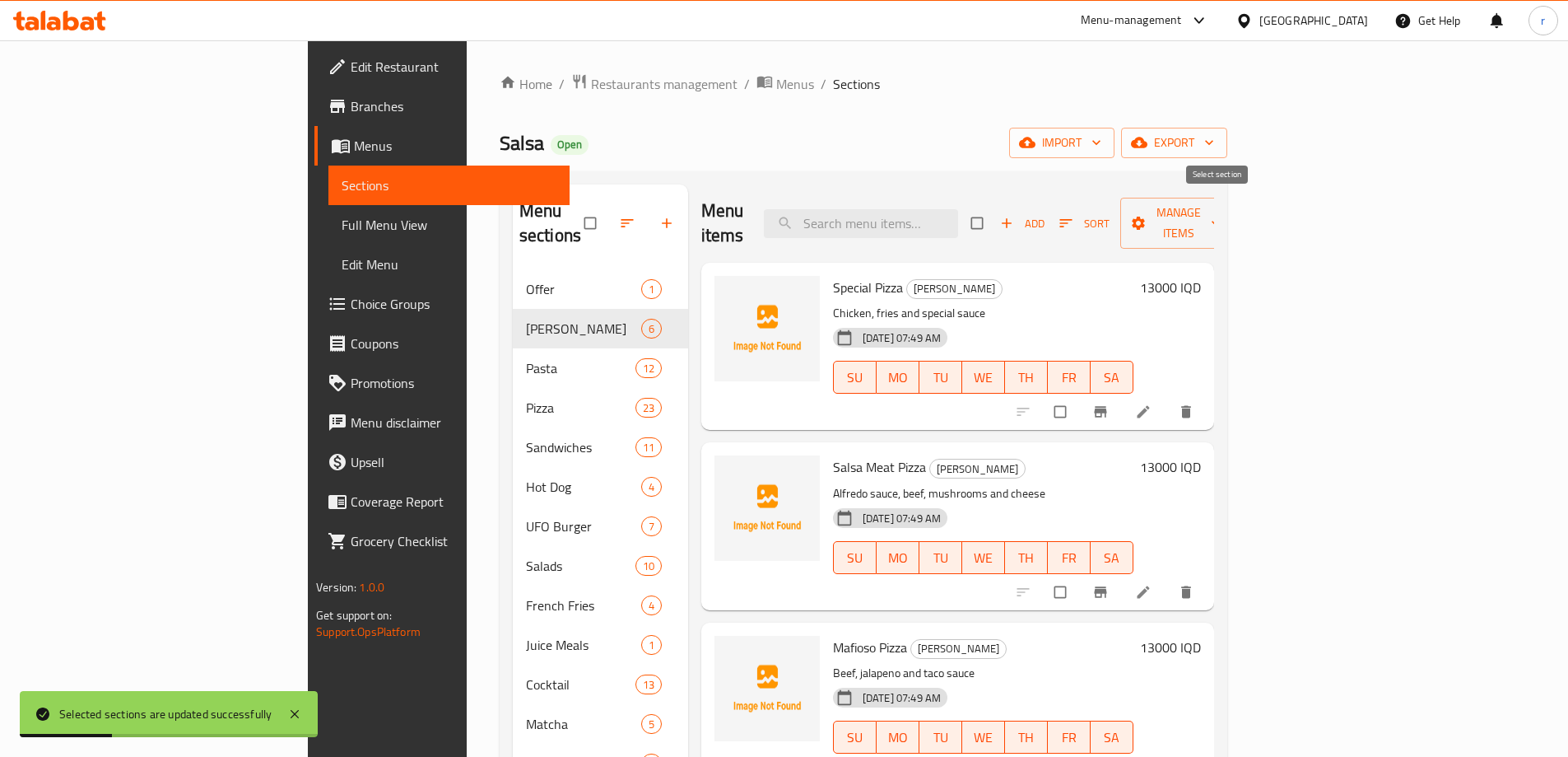
checkbox input "true"
click at [1237, 198] on button "Manage items" at bounding box center [1179, 223] width 117 height 51
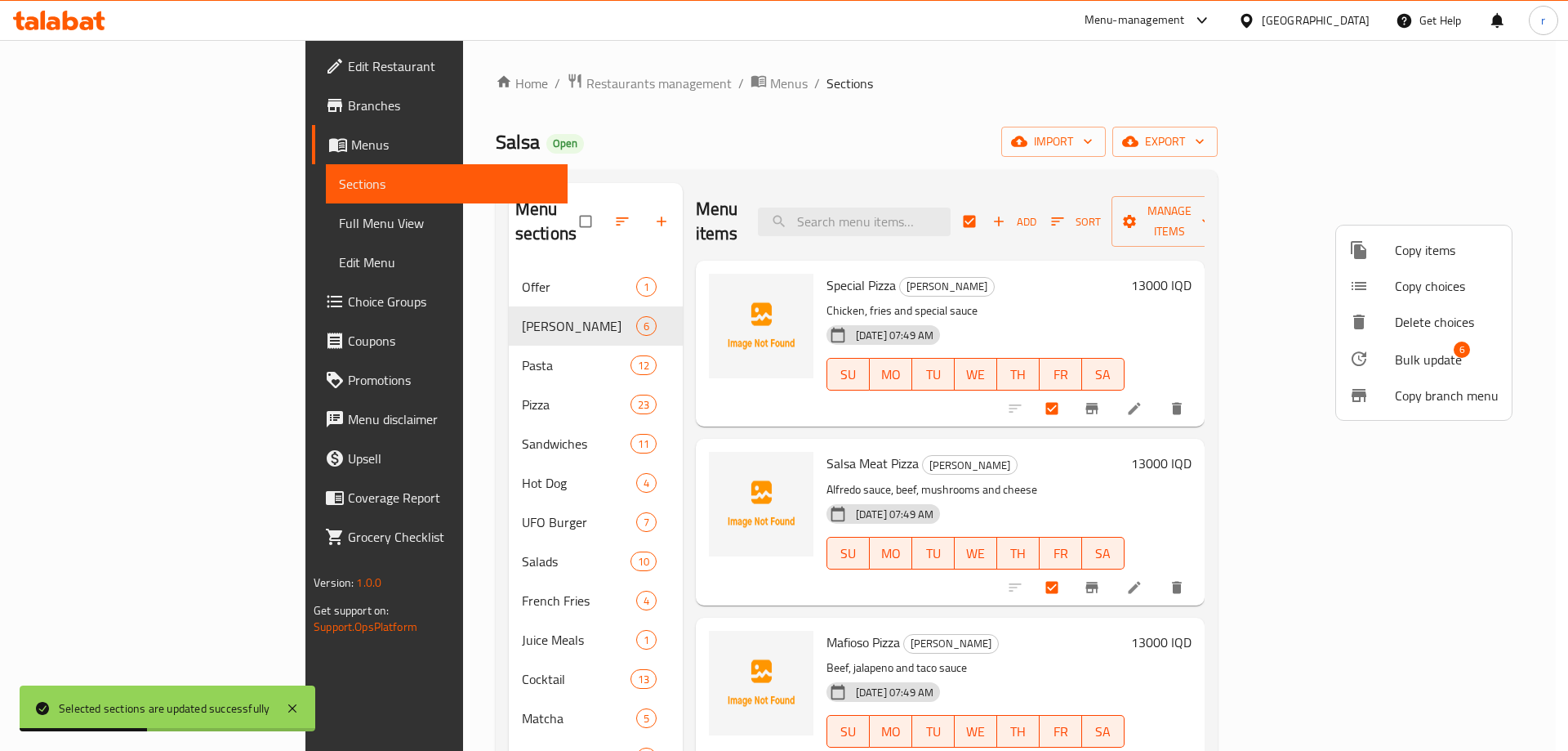
click at [1405, 355] on span "Bulk update" at bounding box center [1428, 359] width 67 height 19
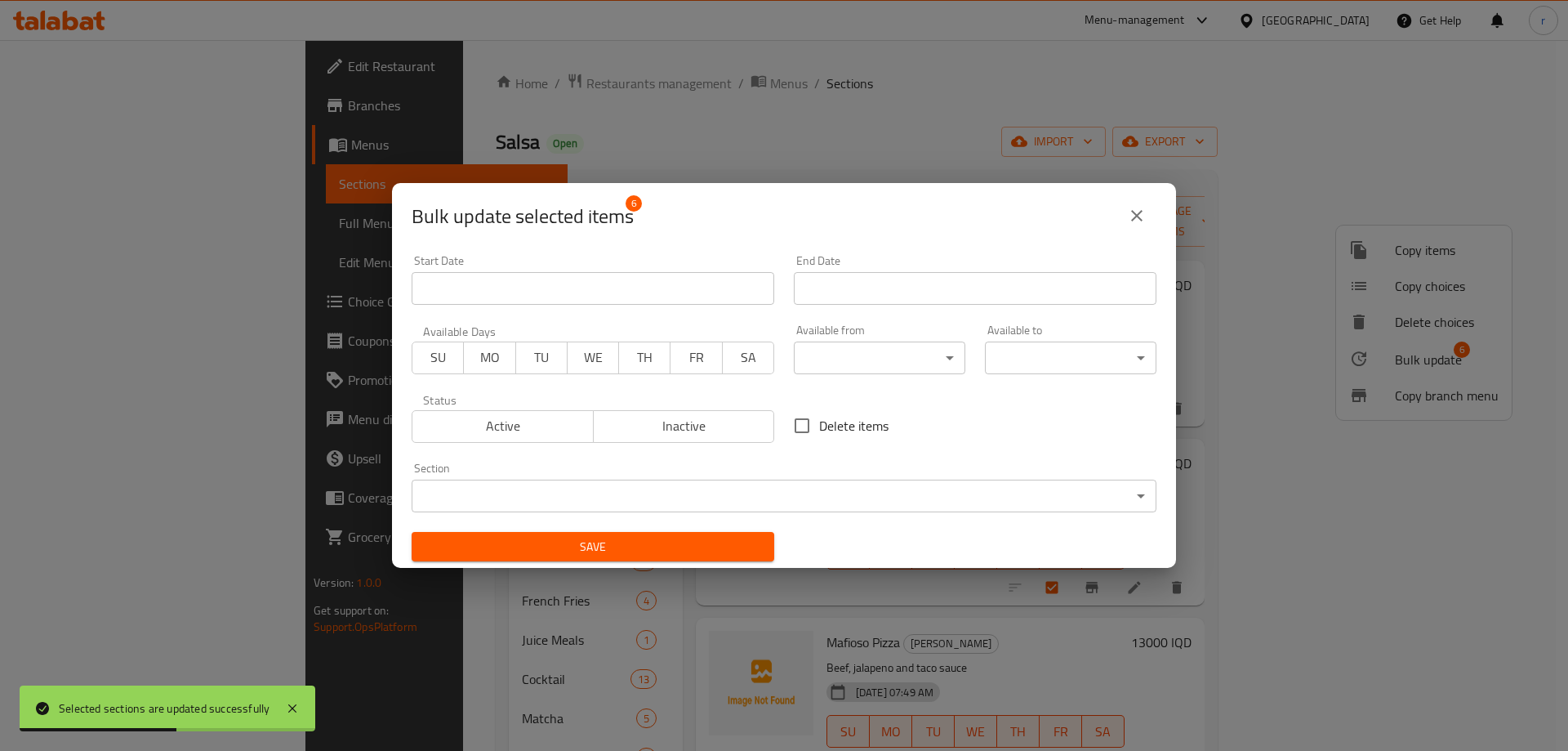
click at [815, 486] on body "Selected sections are updated successfully ​ Menu-management Iraq Get Help r Ed…" at bounding box center [784, 396] width 1568 height 711
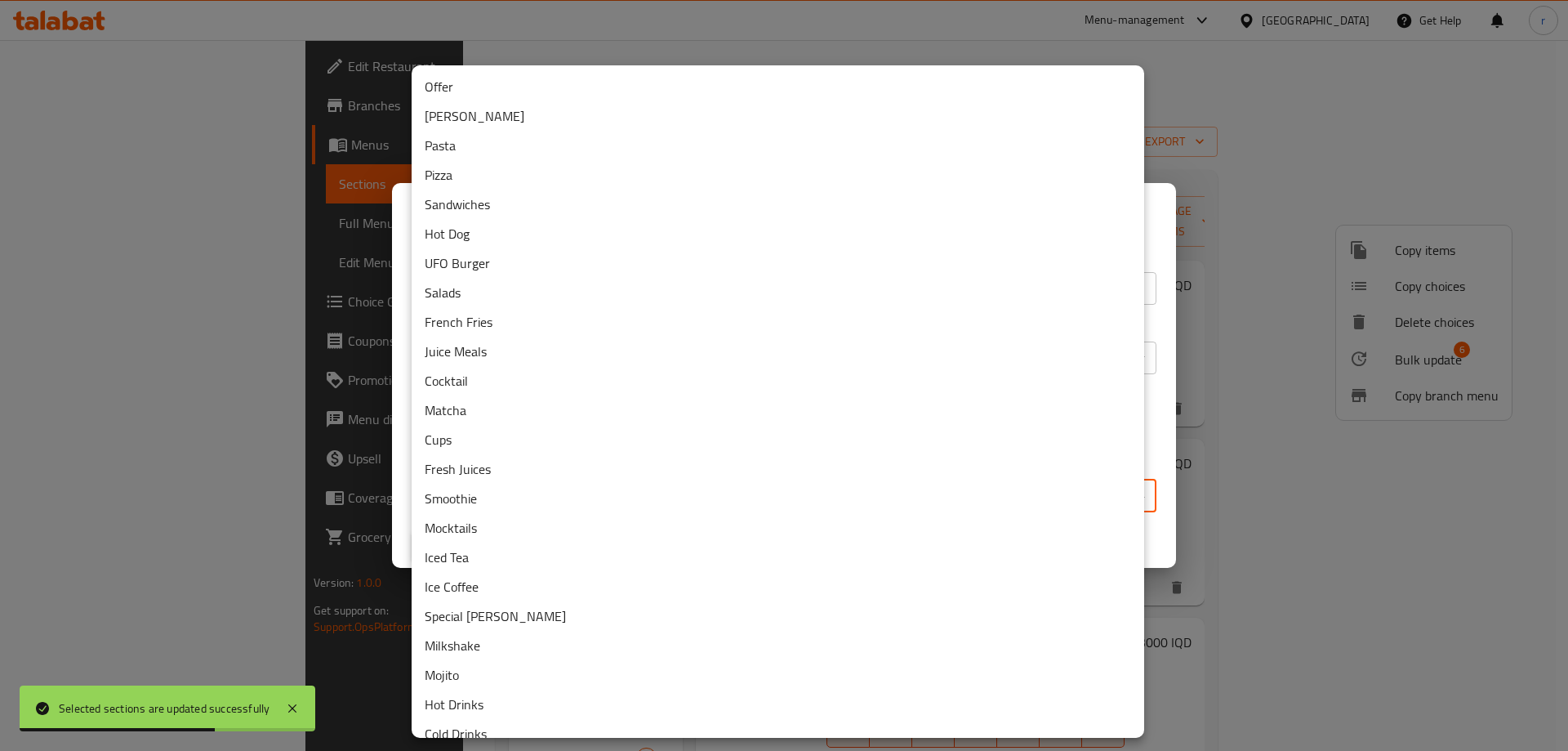
click at [462, 178] on li "Pizza" at bounding box center [778, 174] width 733 height 29
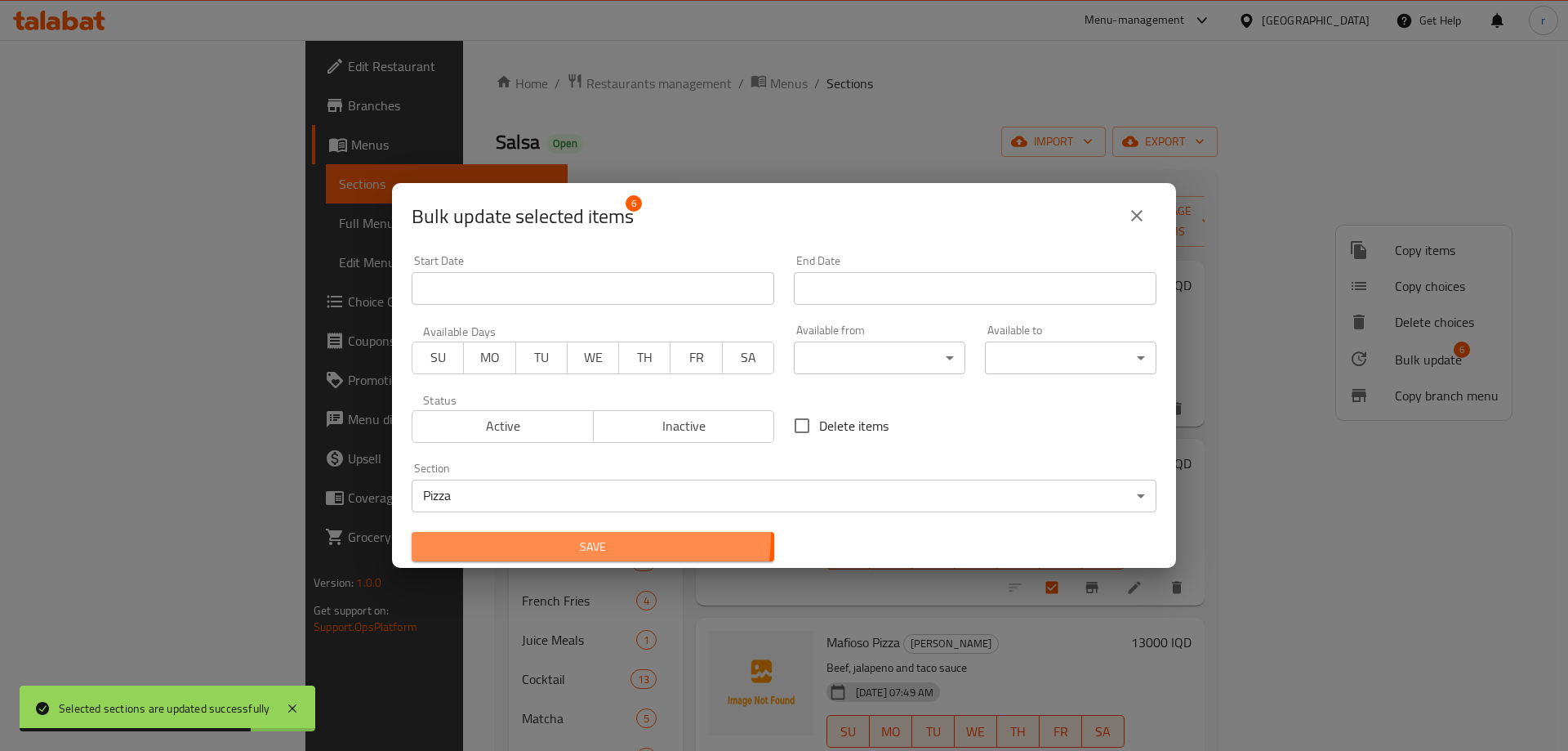
click at [569, 534] on button "Save" at bounding box center [592, 546] width 363 height 30
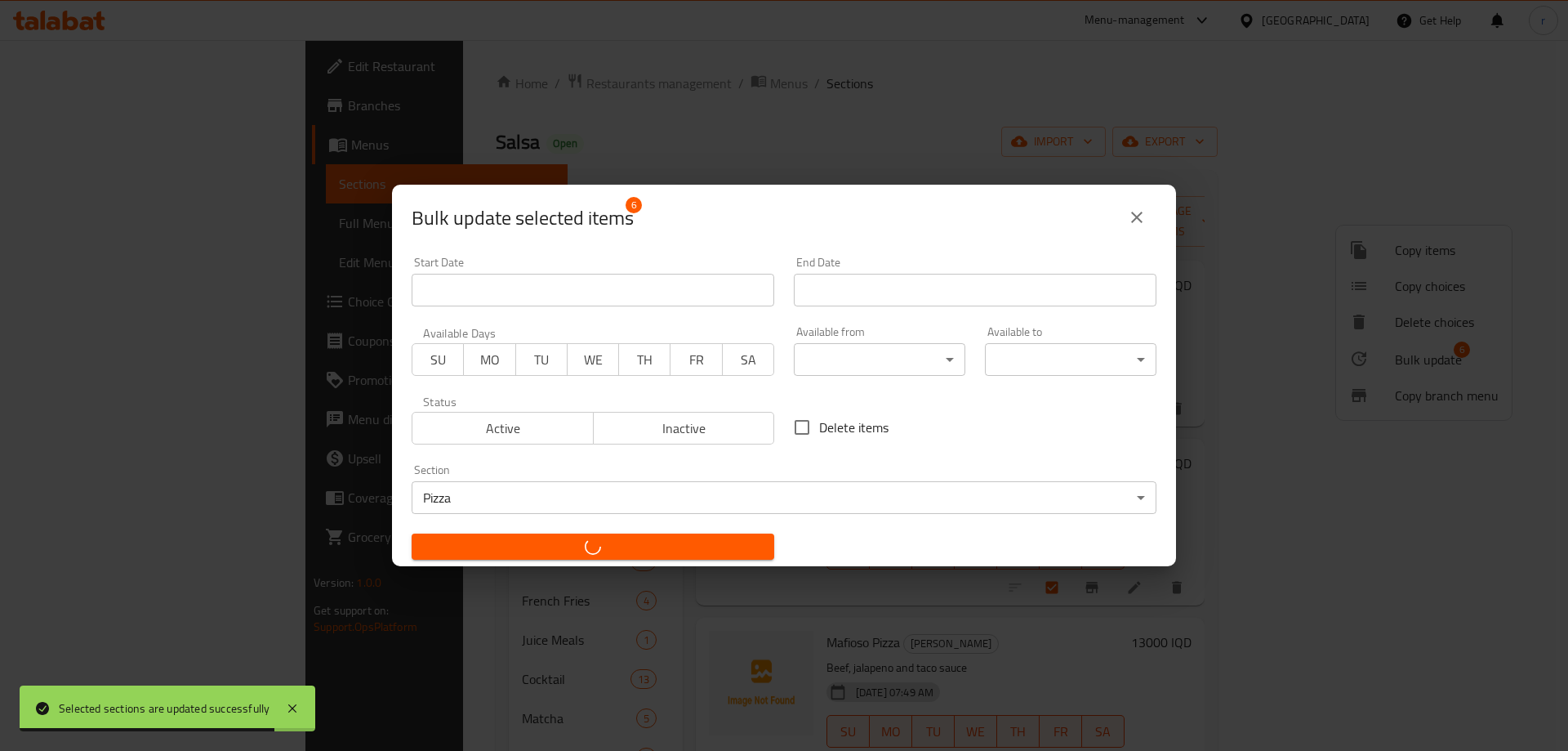
checkbox input "false"
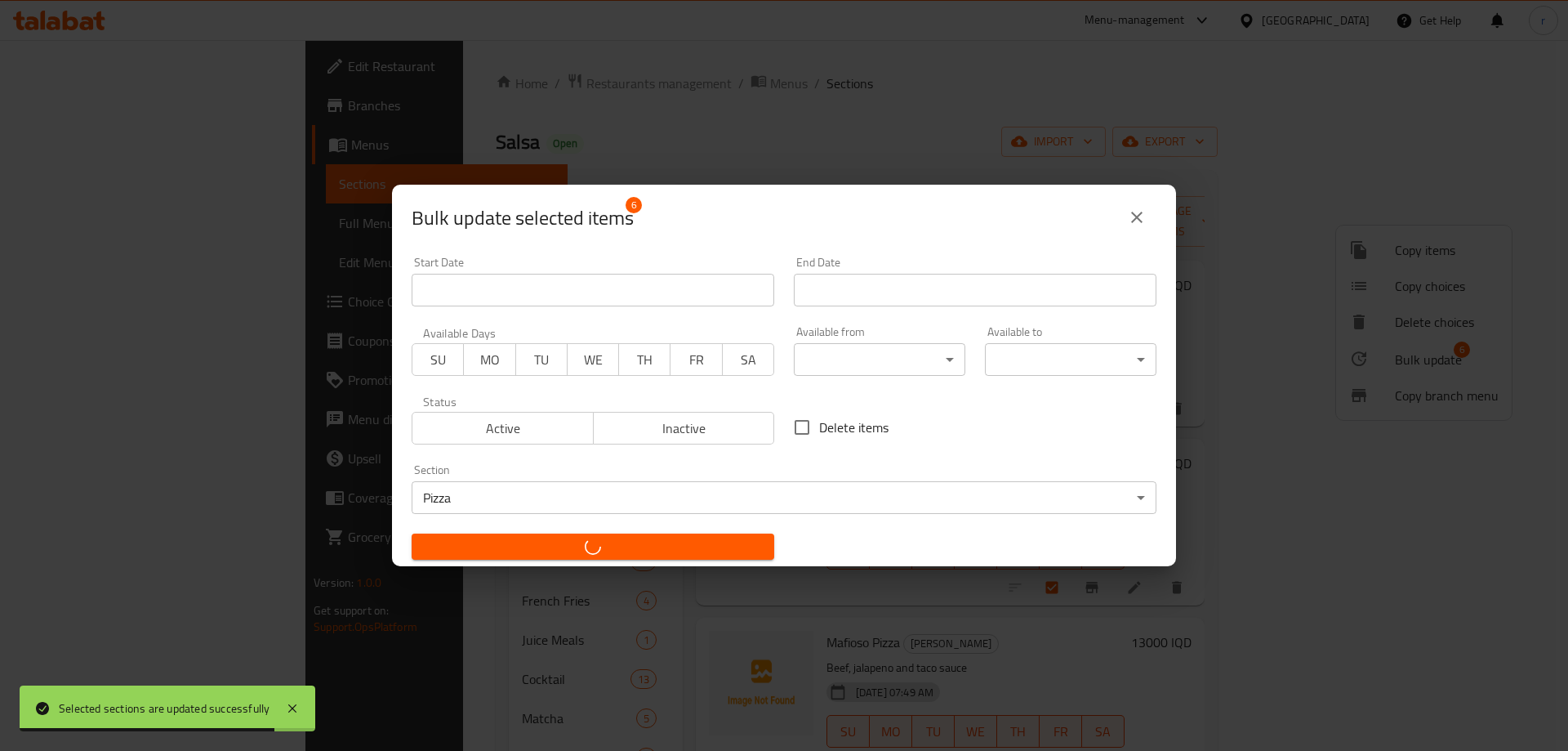
checkbox input "false"
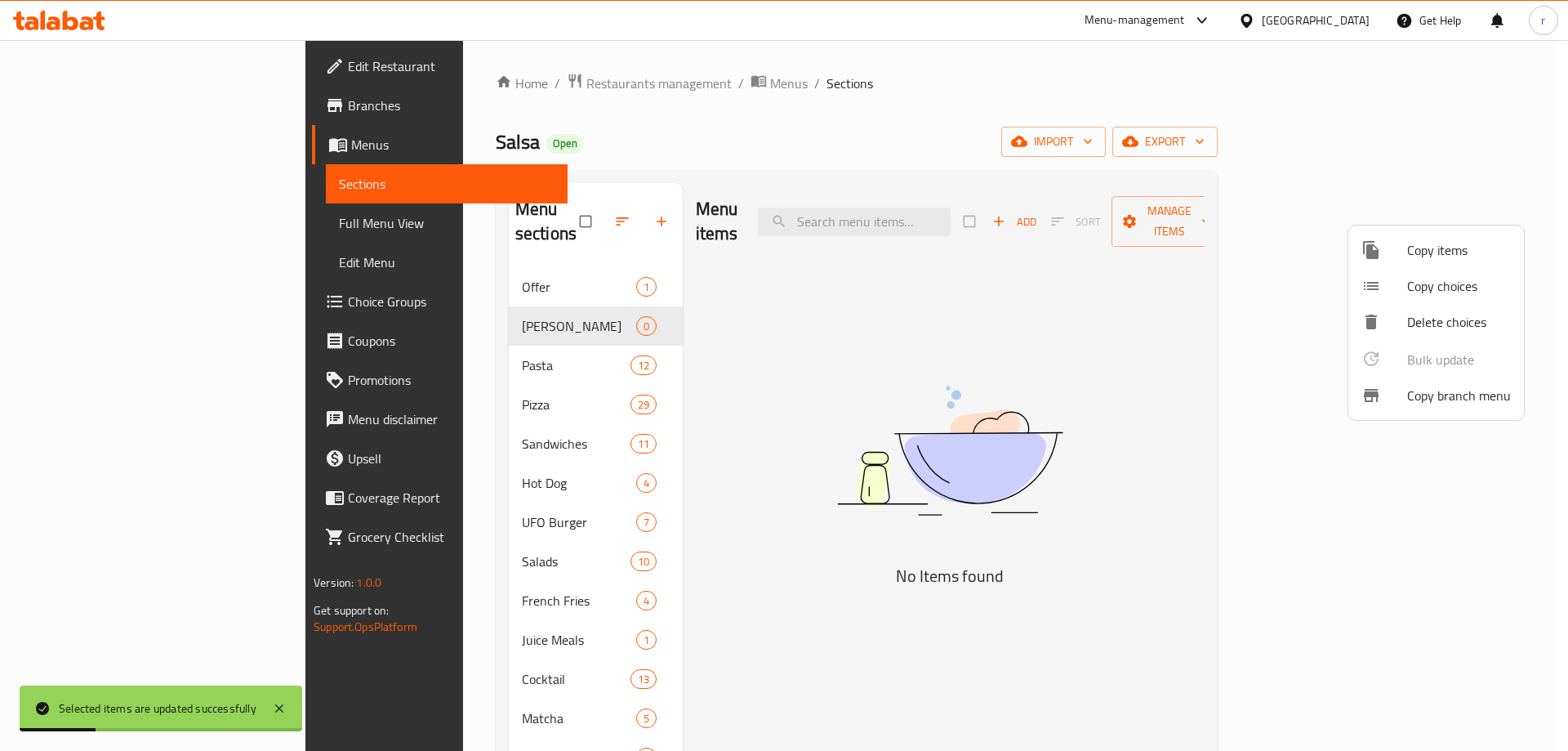
click at [627, 286] on div at bounding box center [784, 376] width 1568 height 751
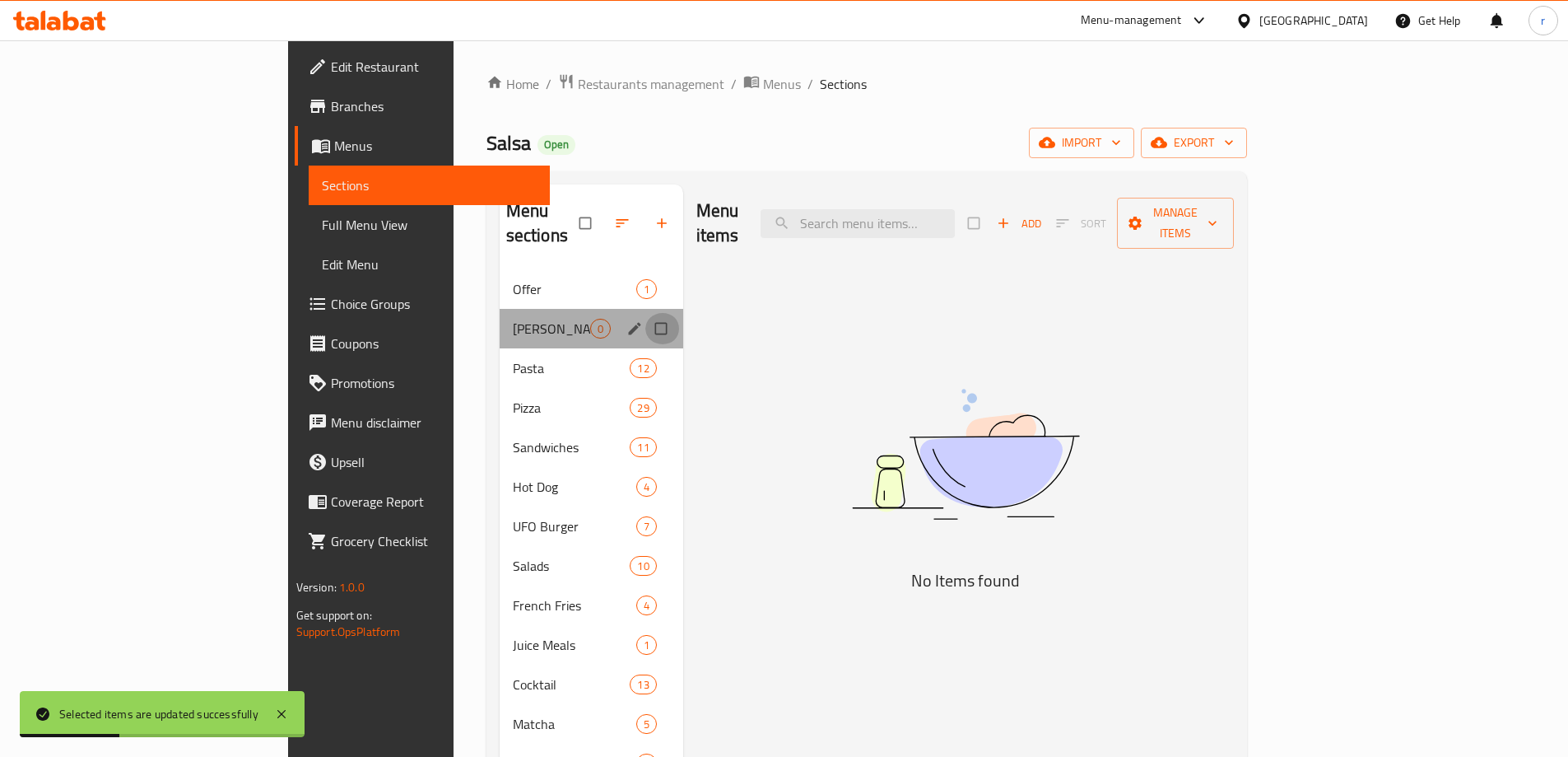
click at [646, 313] on input "Menu sections" at bounding box center [662, 329] width 34 height 31
checkbox input "true"
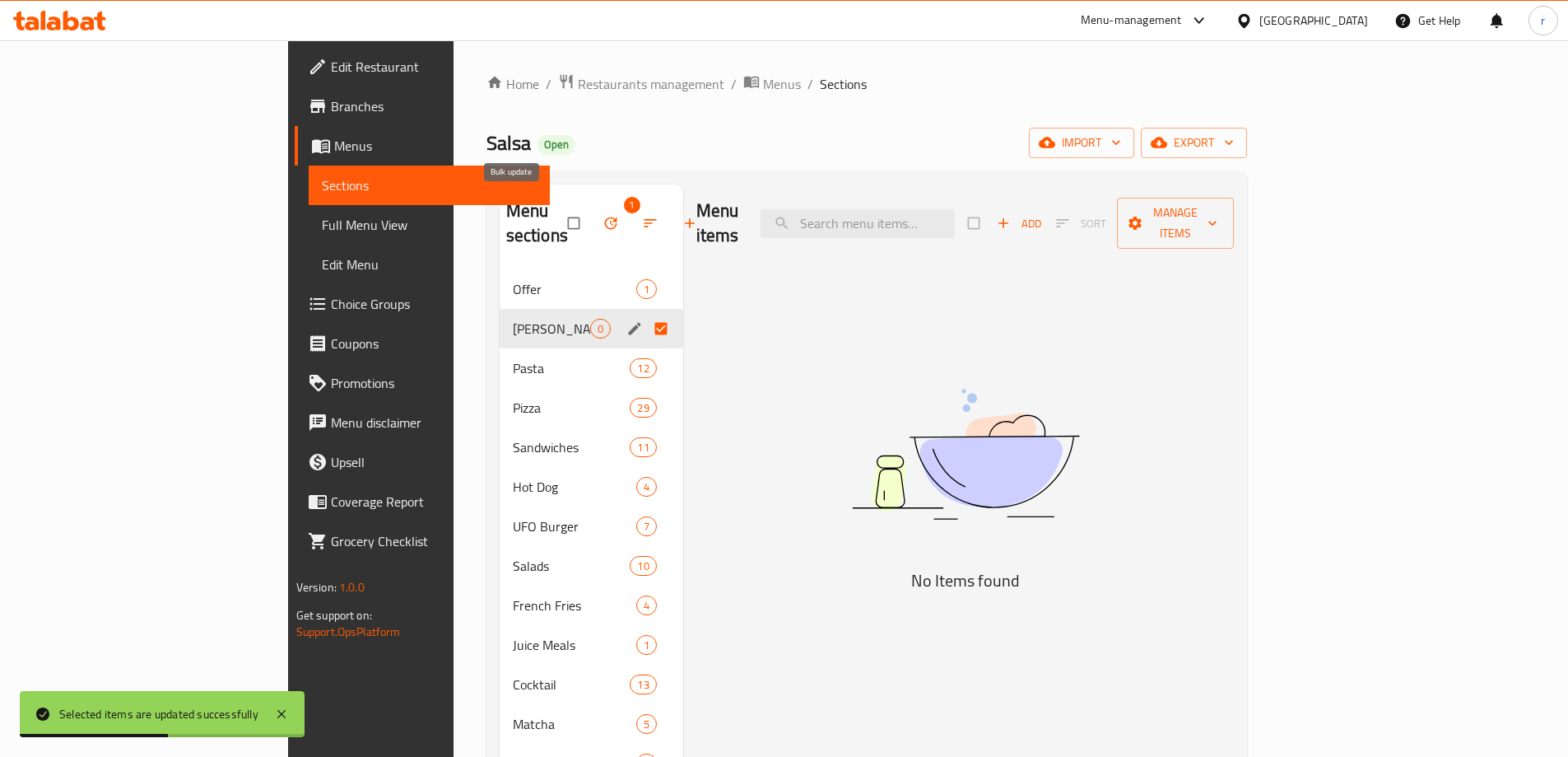
click at [593, 227] on button "button" at bounding box center [612, 223] width 40 height 36
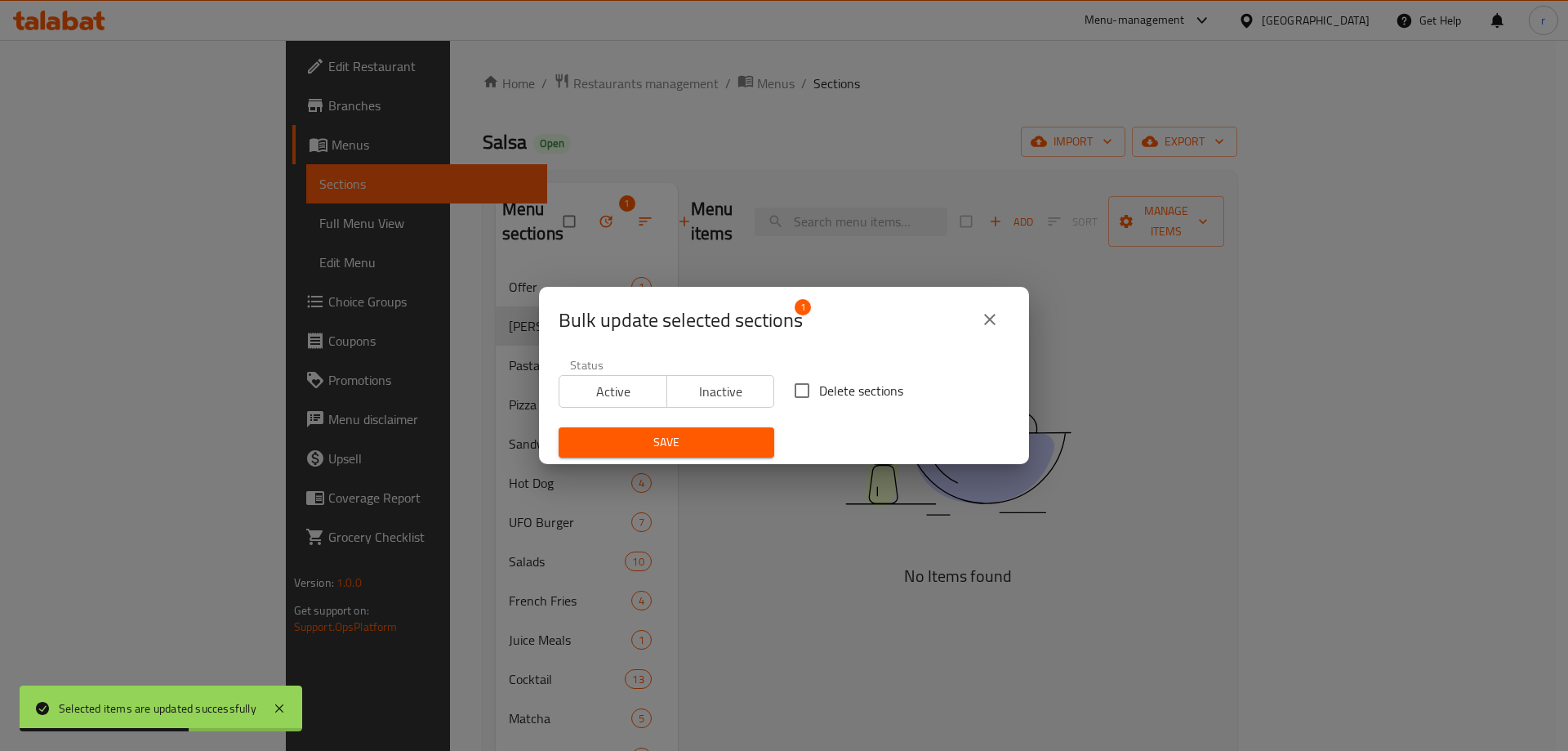
click at [803, 382] on input "Delete sections" at bounding box center [801, 390] width 34 height 34
checkbox input "true"
click at [743, 429] on button "Save" at bounding box center [666, 442] width 216 height 30
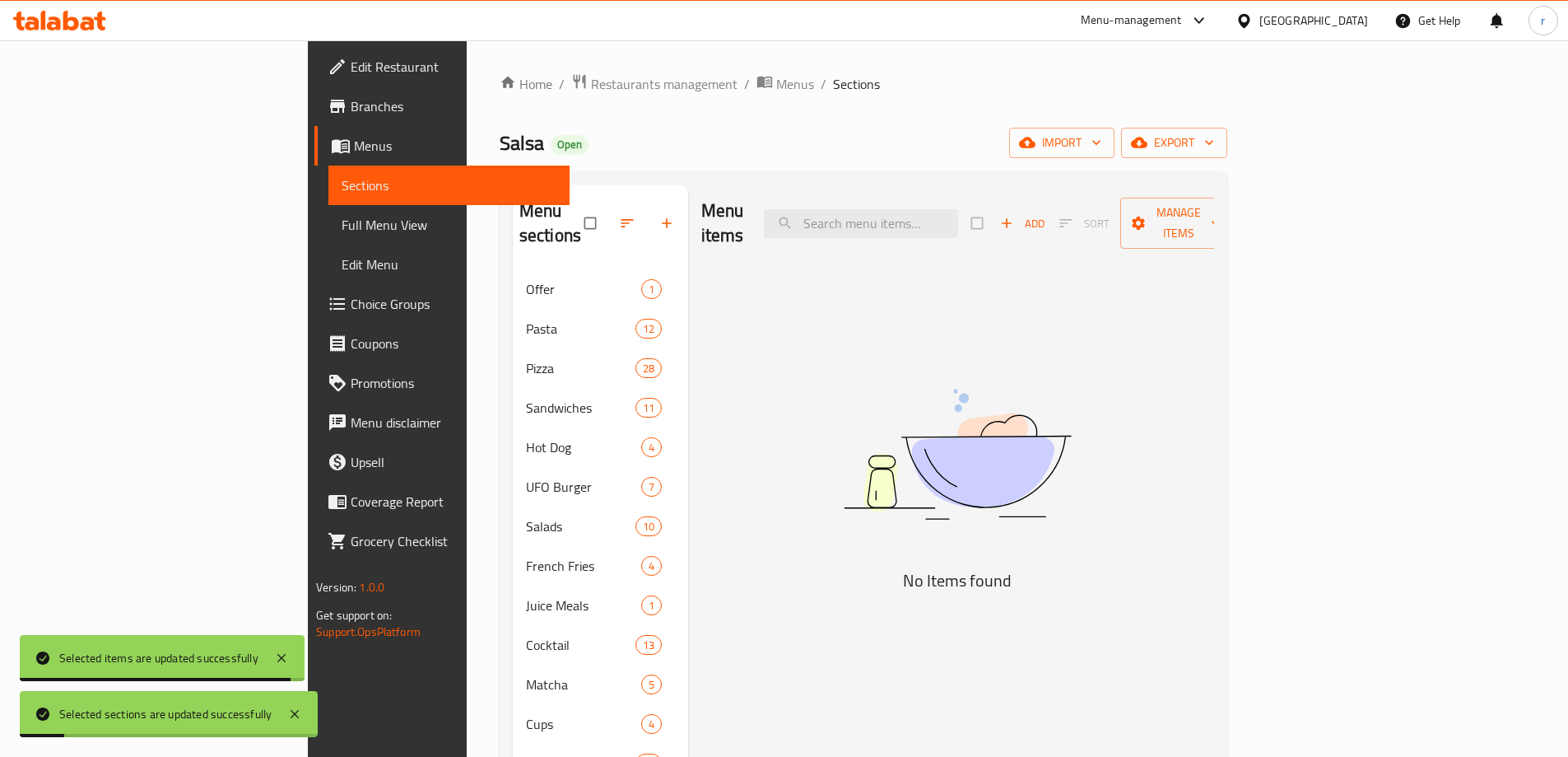
click at [733, 133] on div "Salsa Open import export" at bounding box center [863, 143] width 728 height 31
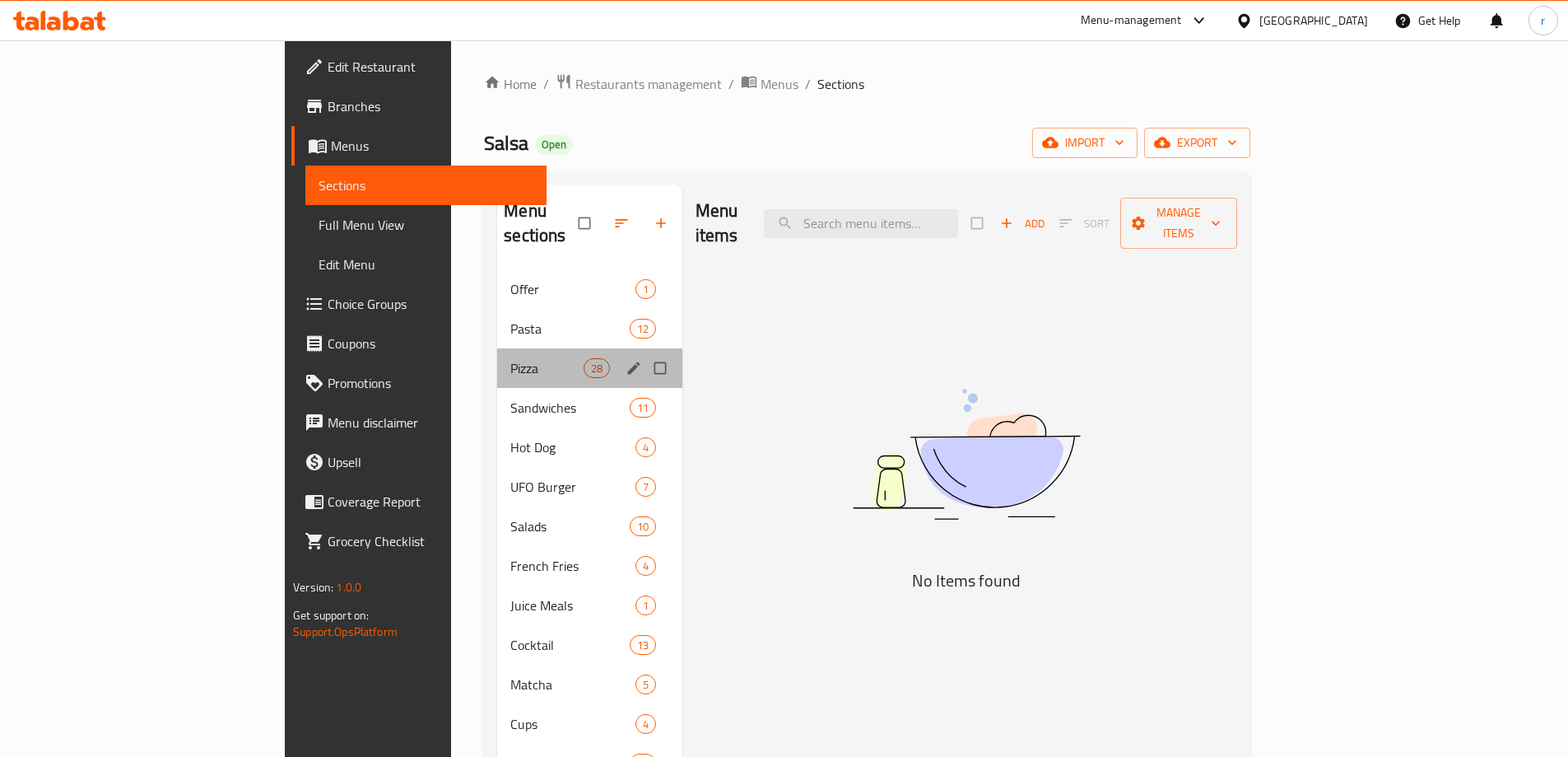
click at [497, 348] on div "Pizza 28" at bounding box center [589, 367] width 185 height 40
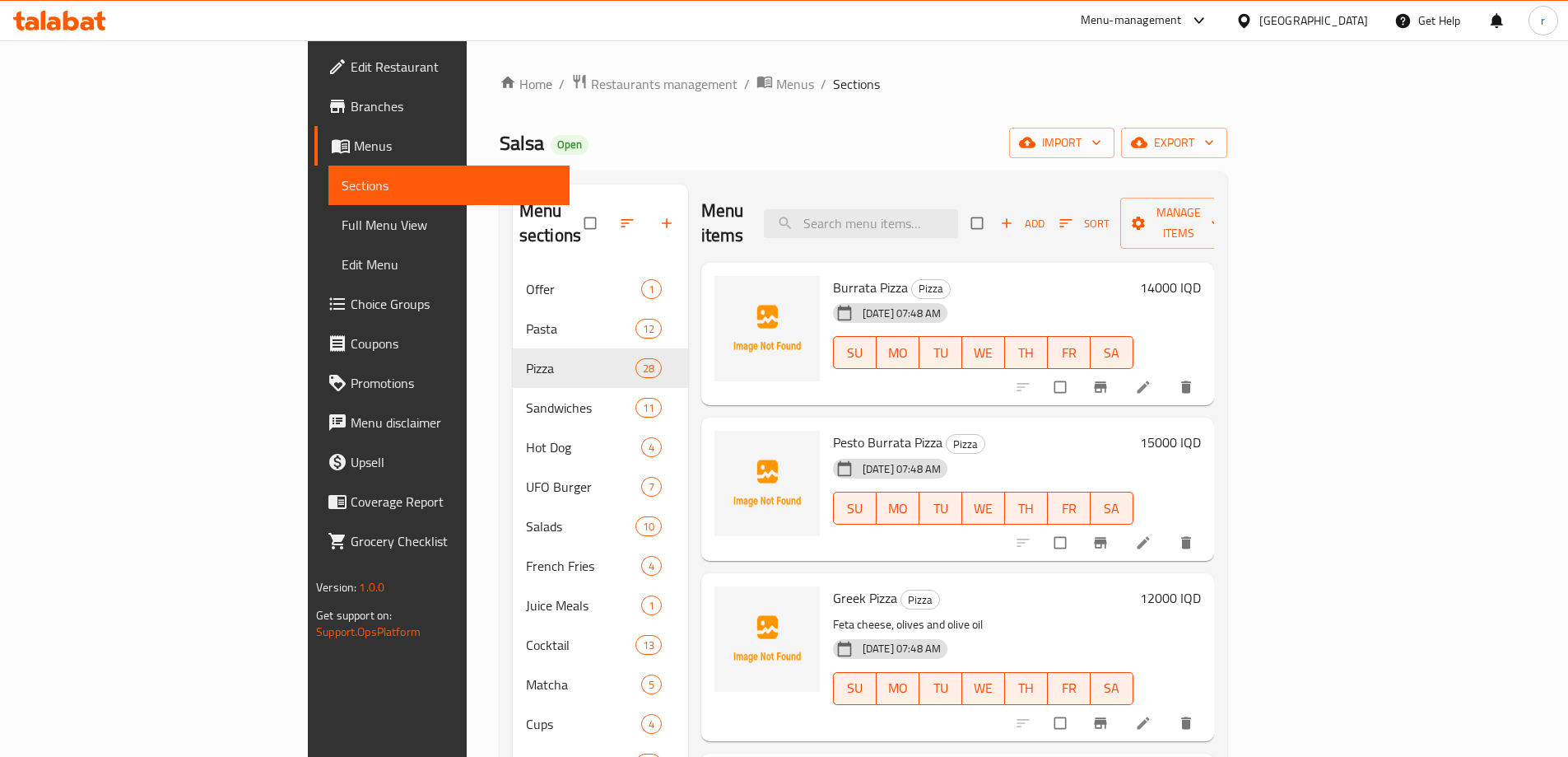
click at [341, 227] on span "Full Menu View" at bounding box center [449, 224] width 215 height 19
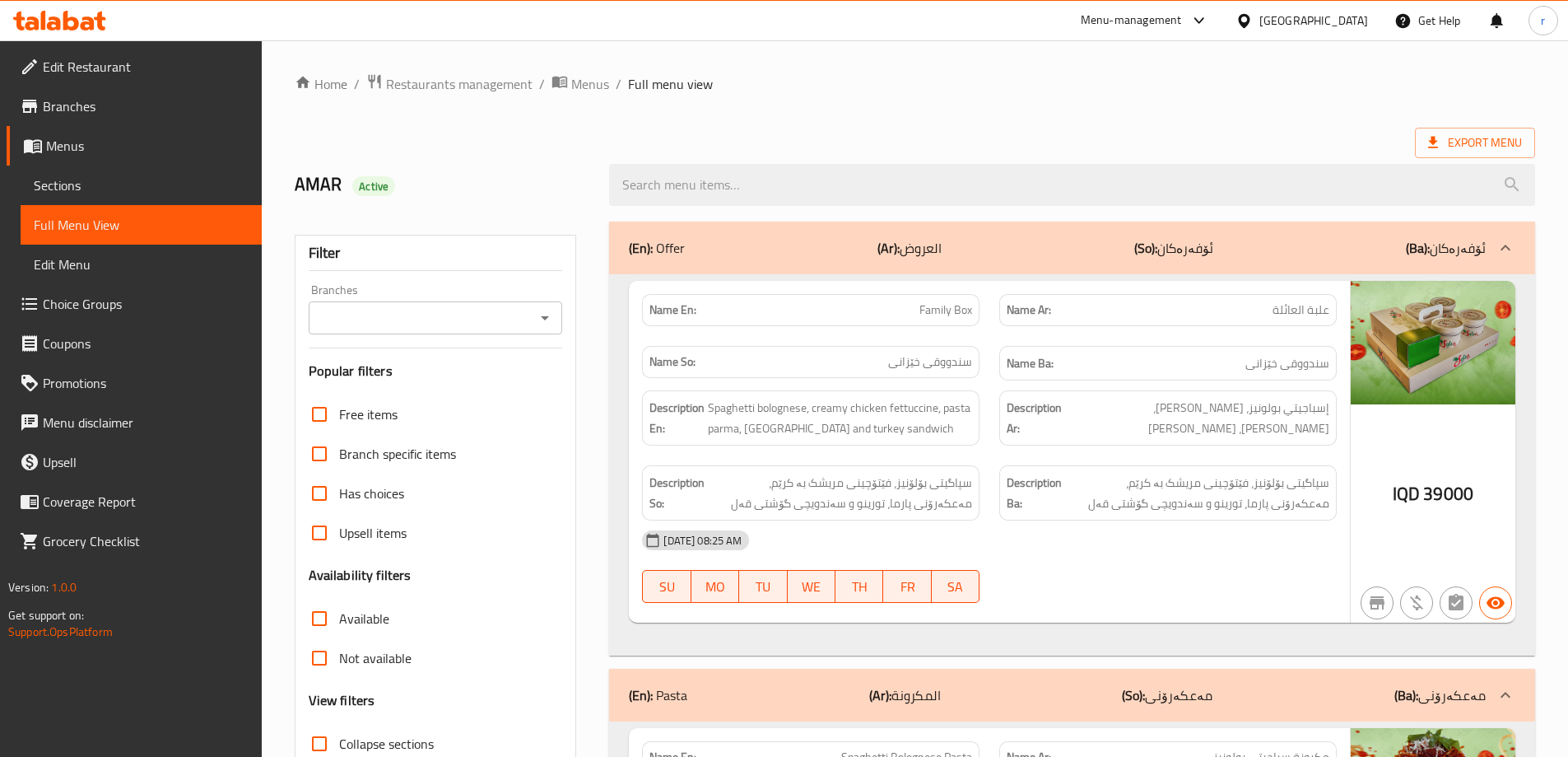
click at [450, 304] on div "Branches" at bounding box center [436, 318] width 254 height 33
click at [440, 319] on input "Branches" at bounding box center [422, 317] width 217 height 23
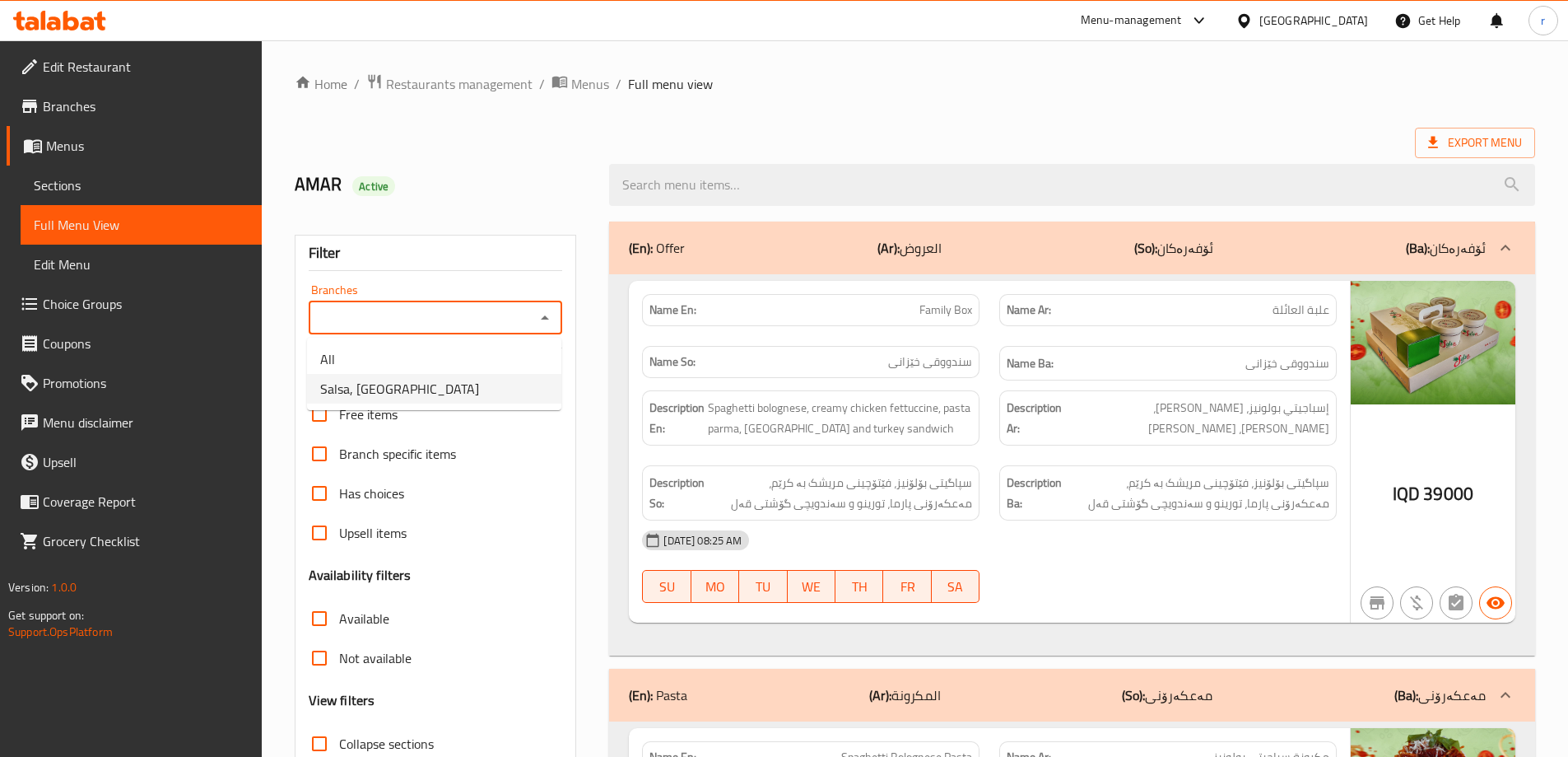
click at [446, 379] on li "Salsa, Ganjan City" at bounding box center [434, 389] width 254 height 30
type input "Salsa, Ganjan City"
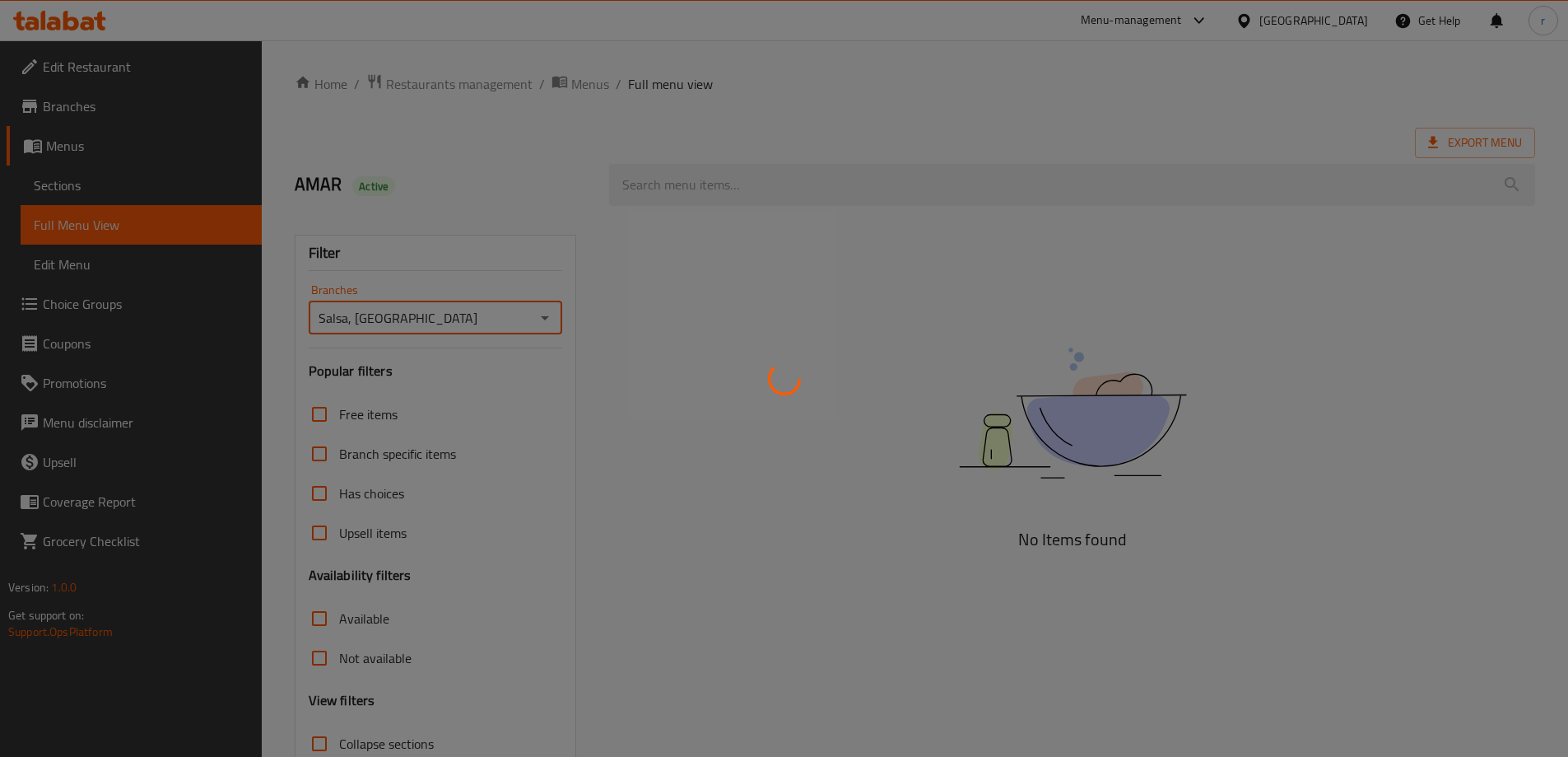
click at [488, 266] on div at bounding box center [784, 378] width 1568 height 757
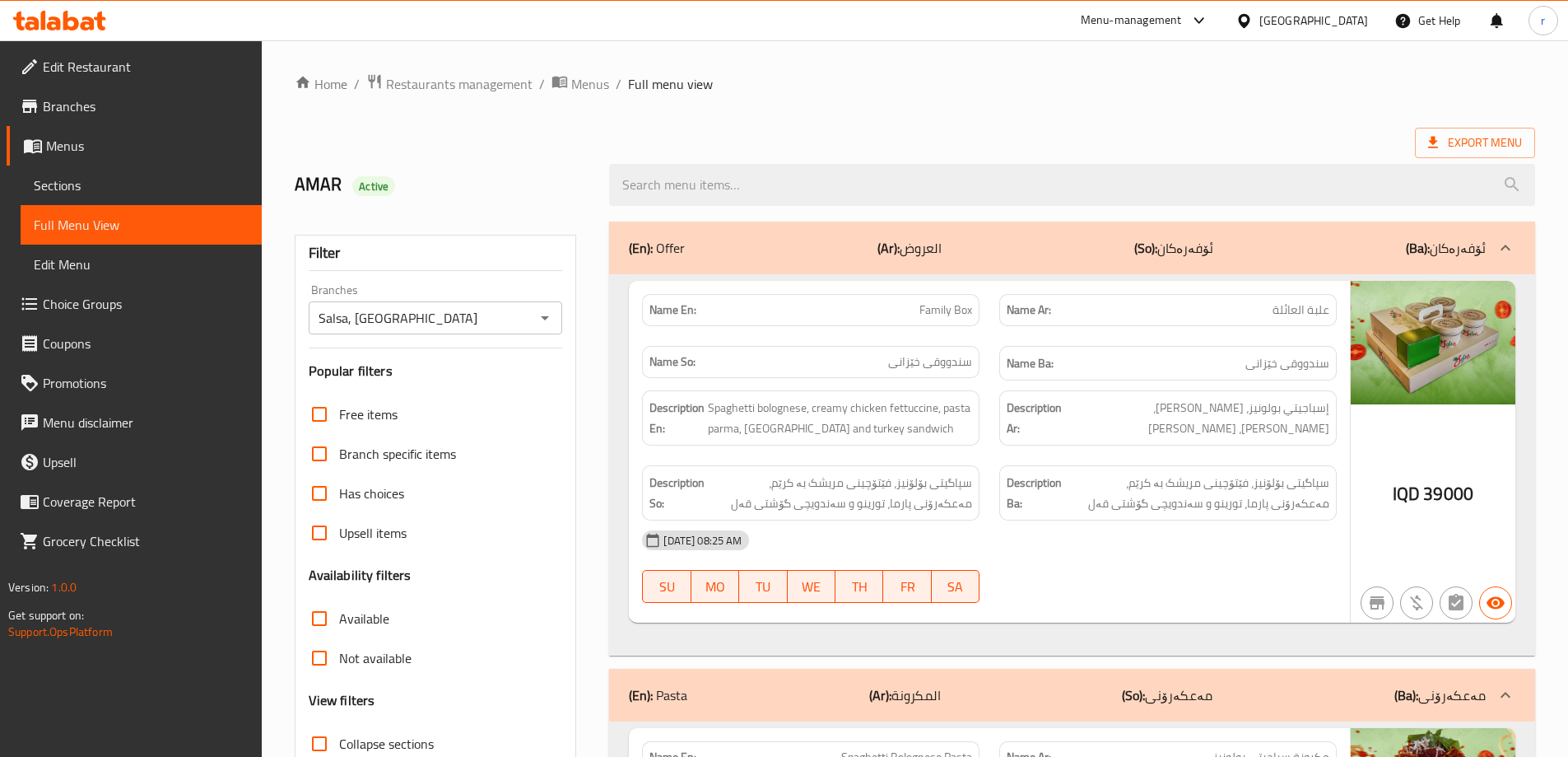
scroll to position [549, 0]
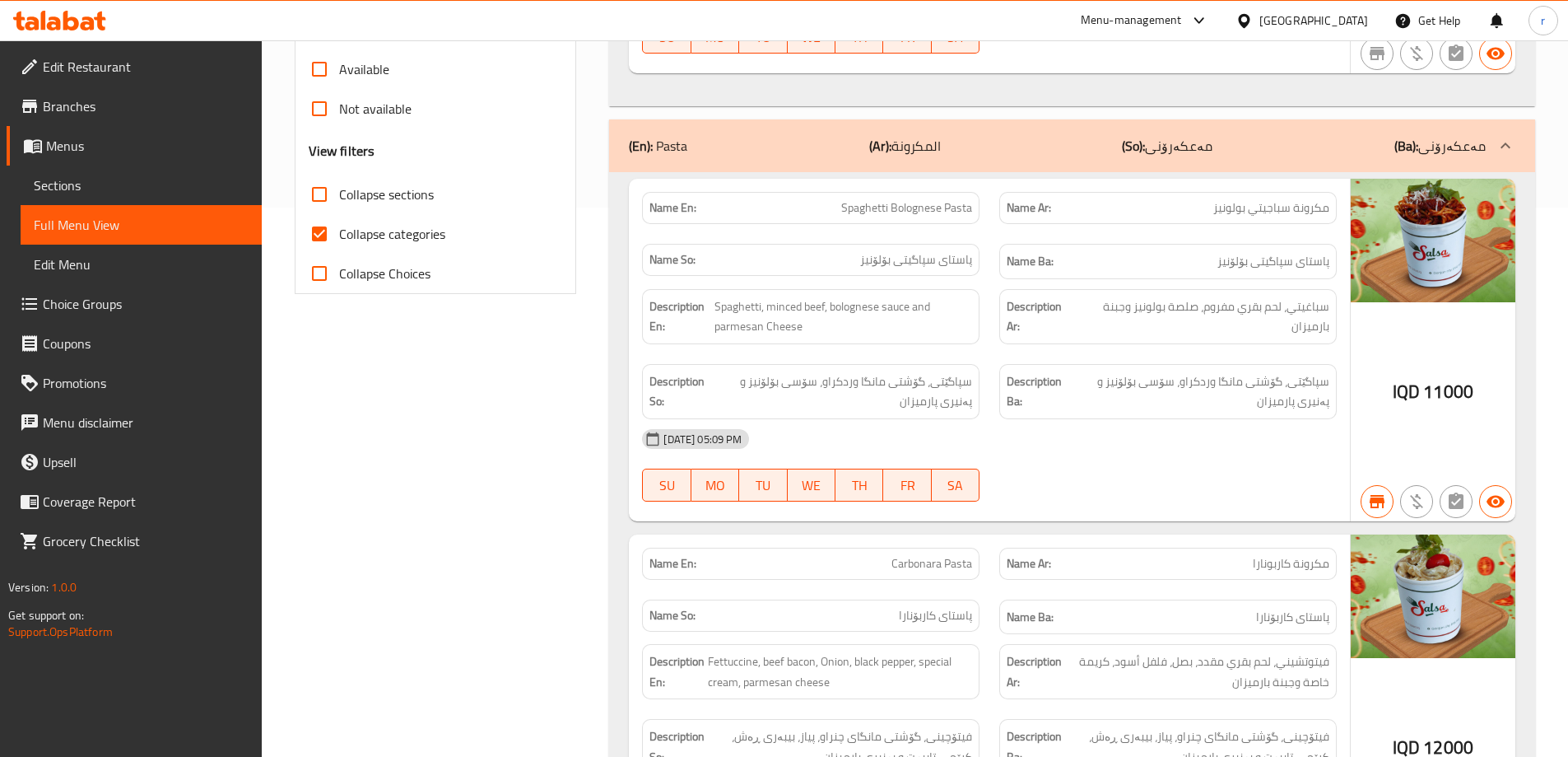
click at [412, 242] on span "Collapse categories" at bounding box center [392, 233] width 106 height 19
click at [340, 242] on input "Collapse categories" at bounding box center [319, 233] width 40 height 40
checkbox input "false"
click at [405, 194] on span "Collapse sections" at bounding box center [387, 193] width 94 height 19
click at [340, 194] on input "Collapse sections" at bounding box center [319, 194] width 40 height 40
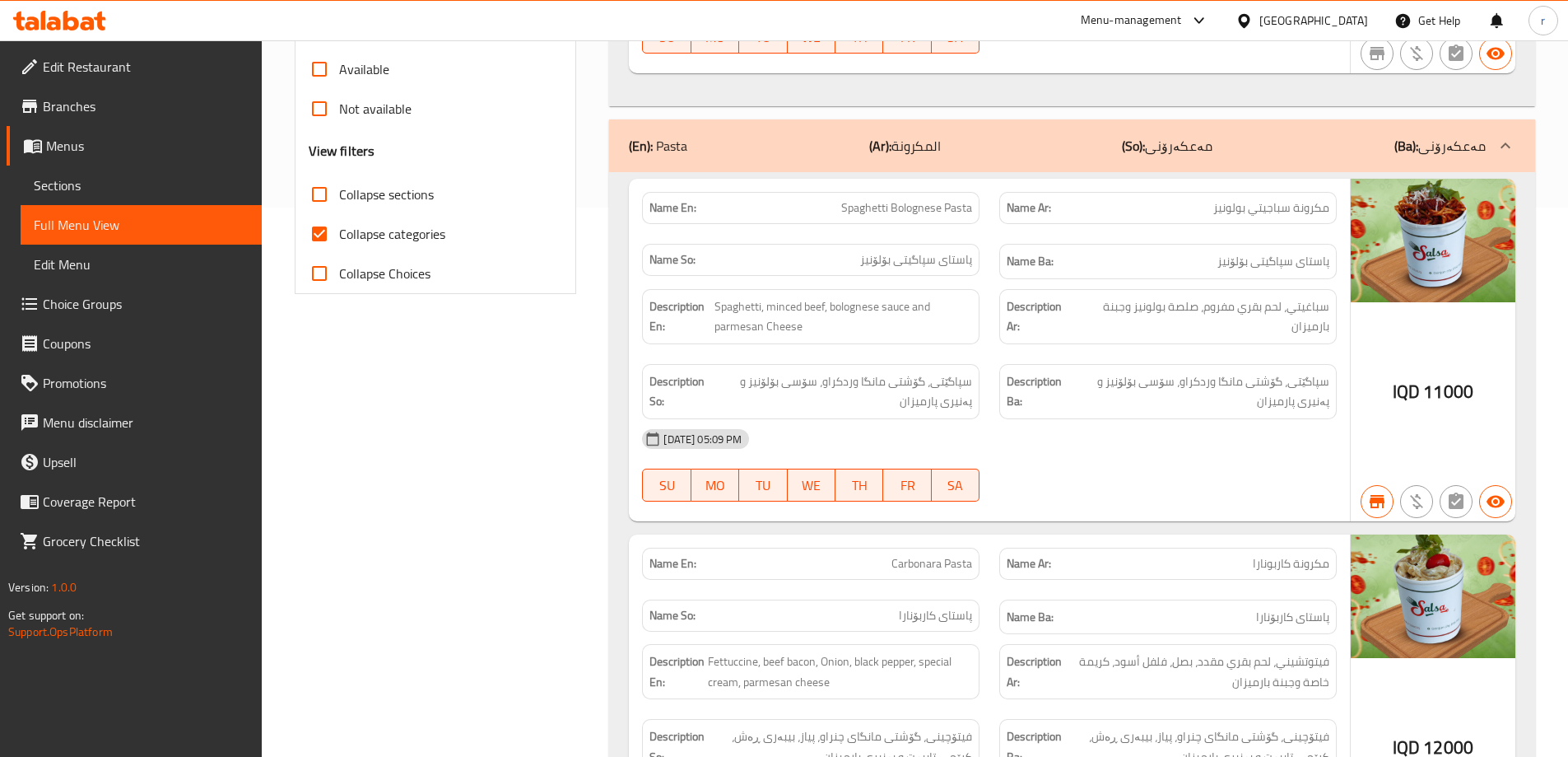
checkbox input "true"
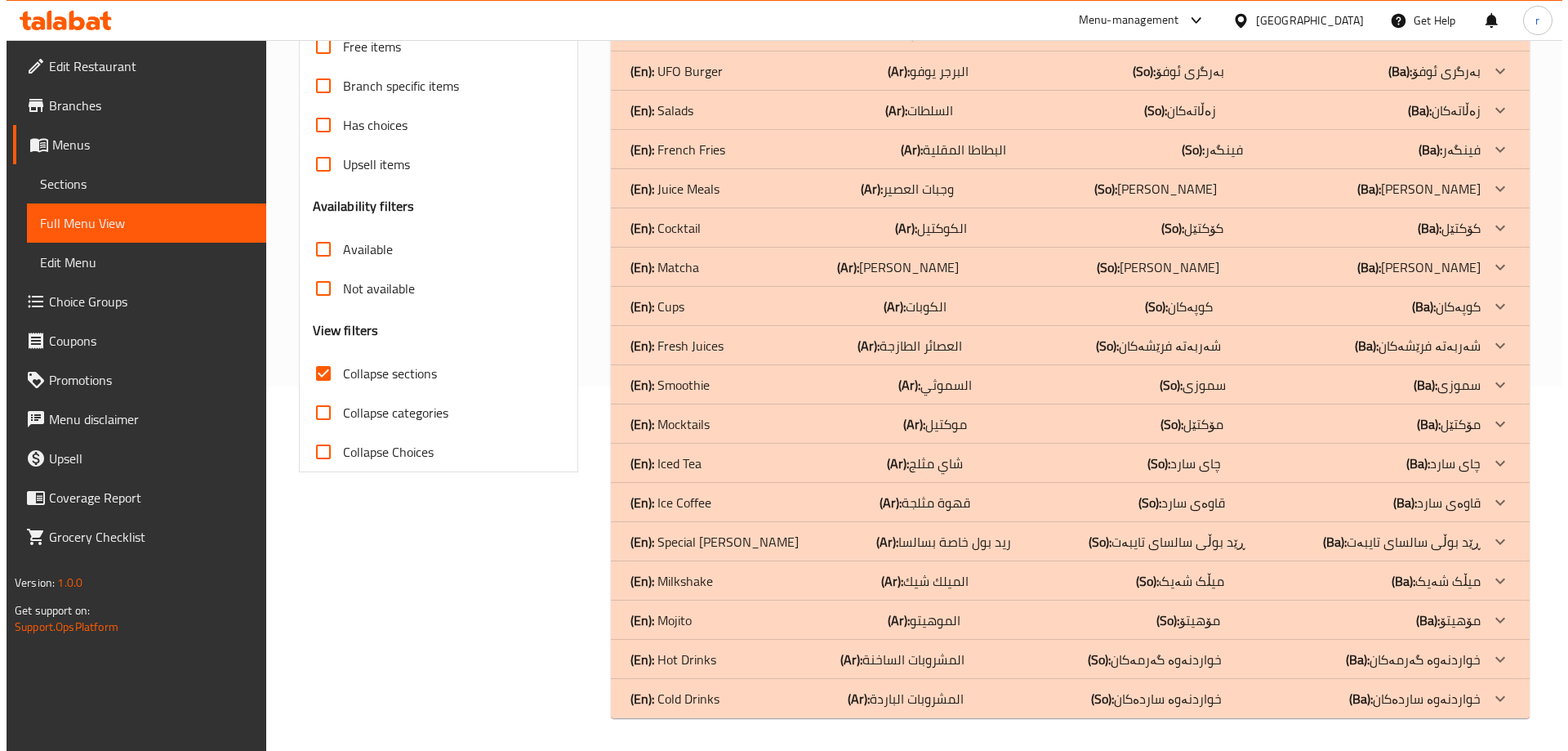
scroll to position [0, 0]
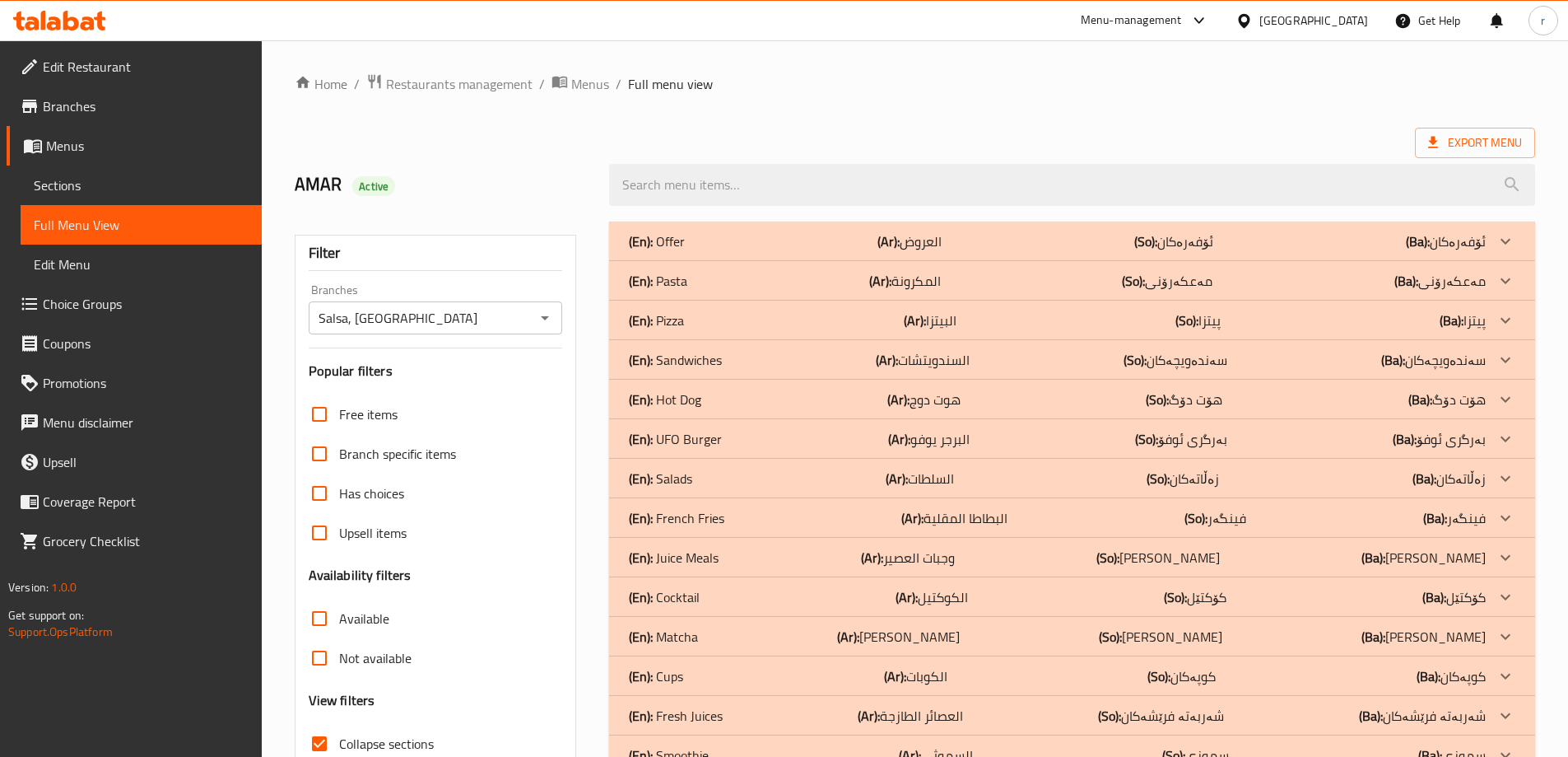
click at [822, 311] on div "(En): Pizza (Ar): البيتزا (So): پیتزا (Ba): پیتزا" at bounding box center [1057, 319] width 857 height 19
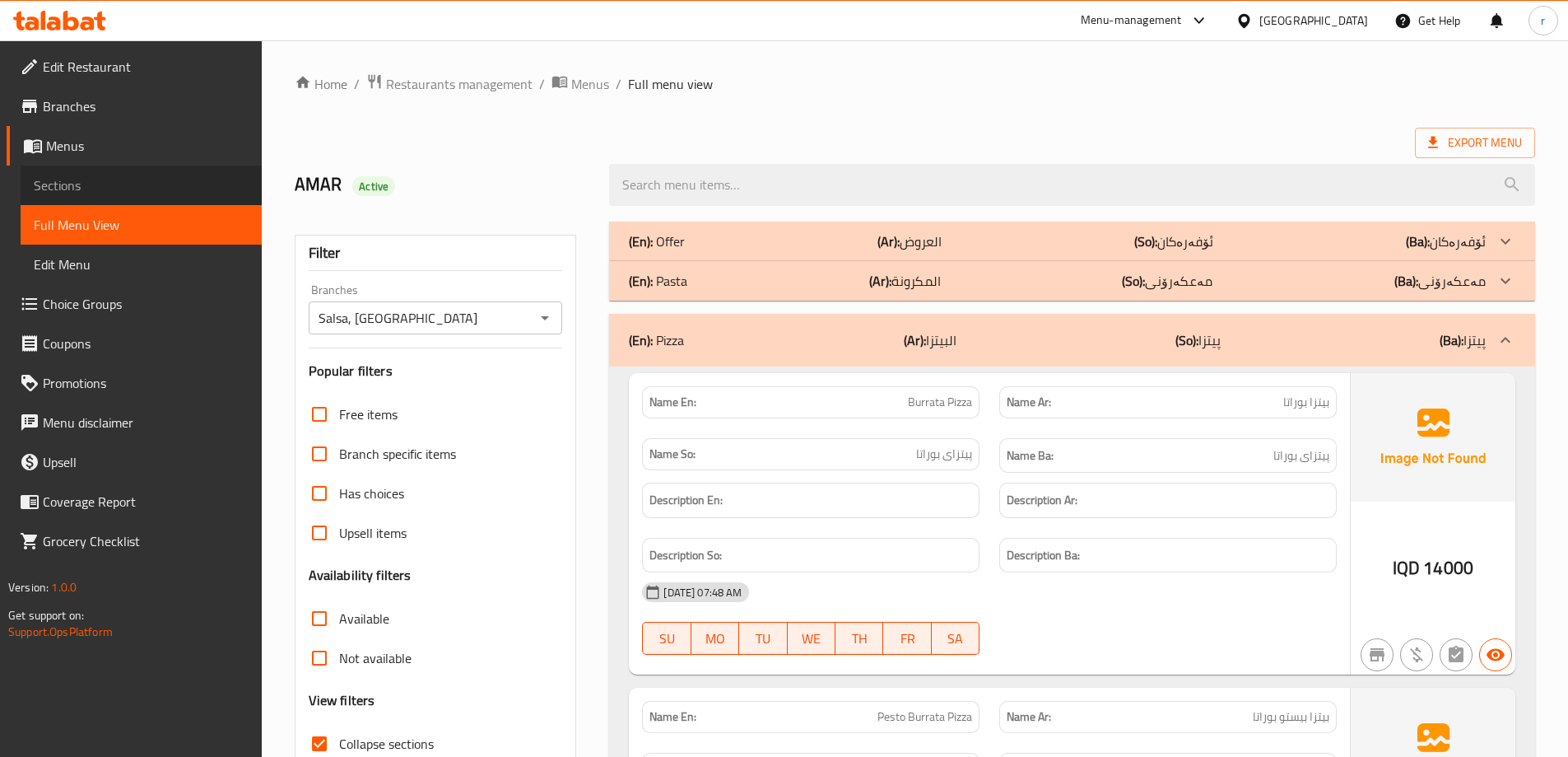
click at [88, 192] on span "Sections" at bounding box center [141, 185] width 215 height 19
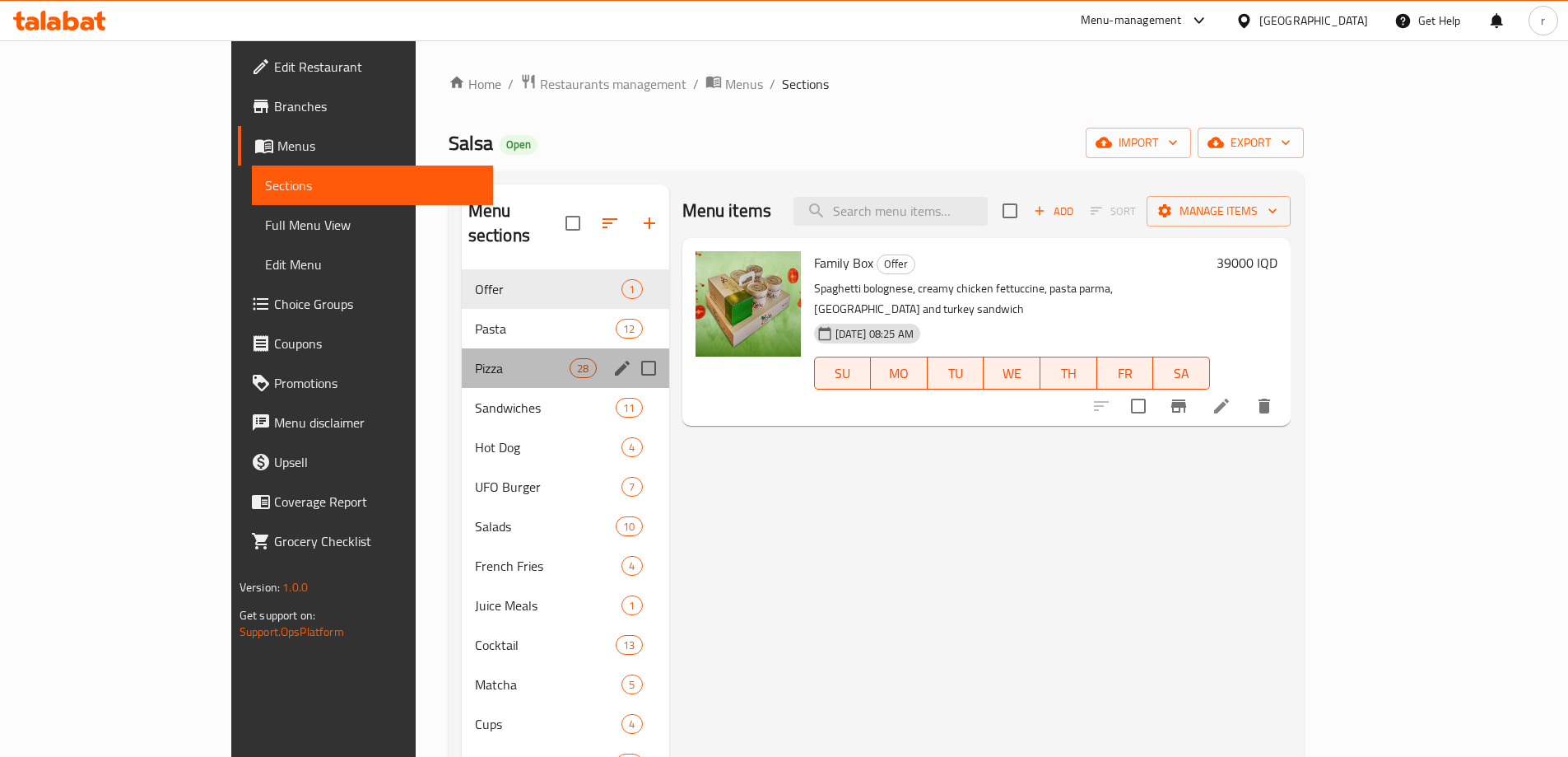
click at [462, 354] on div "Pizza 28" at bounding box center [565, 367] width 207 height 40
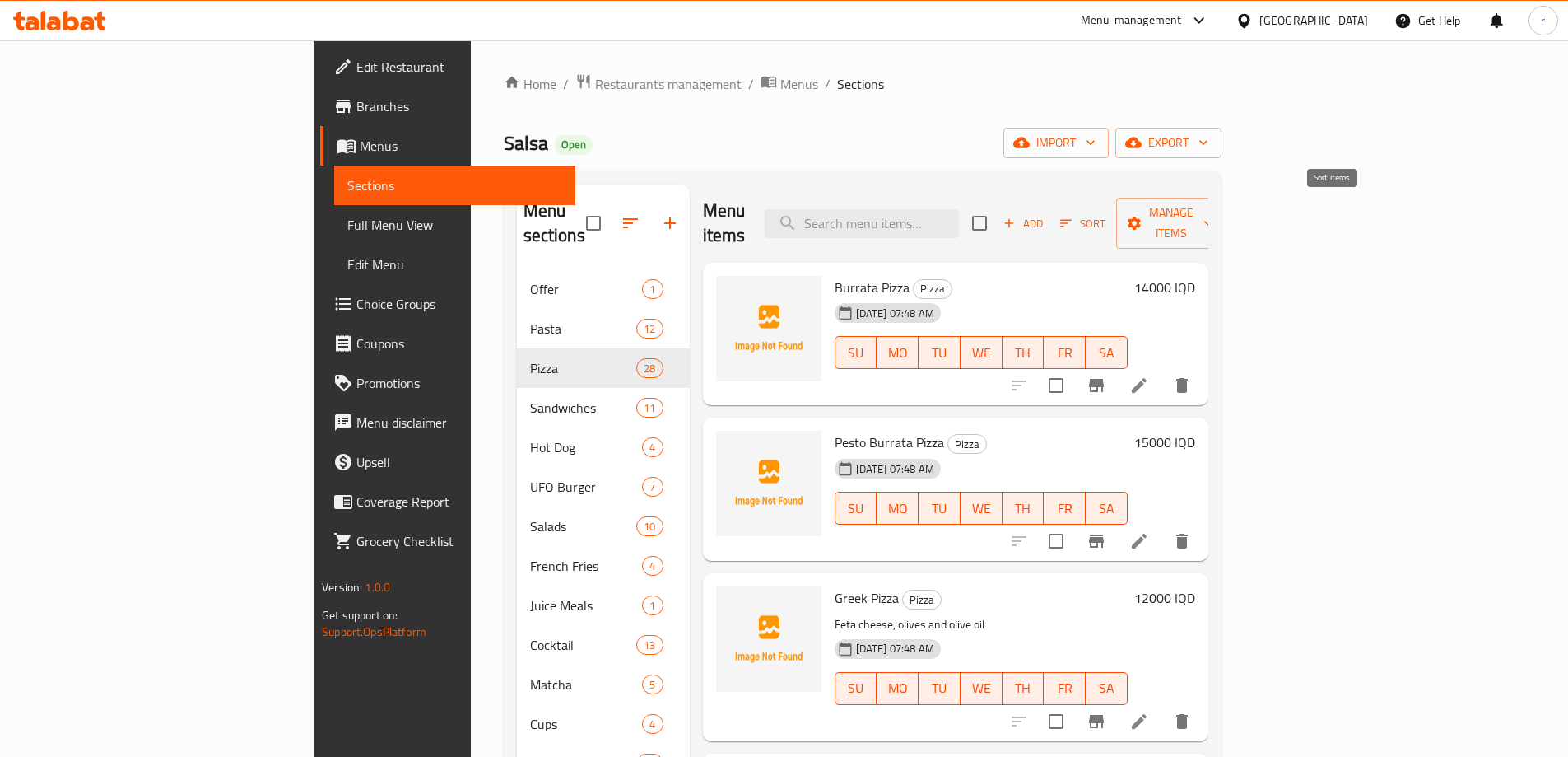
click at [1105, 214] on span "Sort" at bounding box center [1082, 223] width 45 height 19
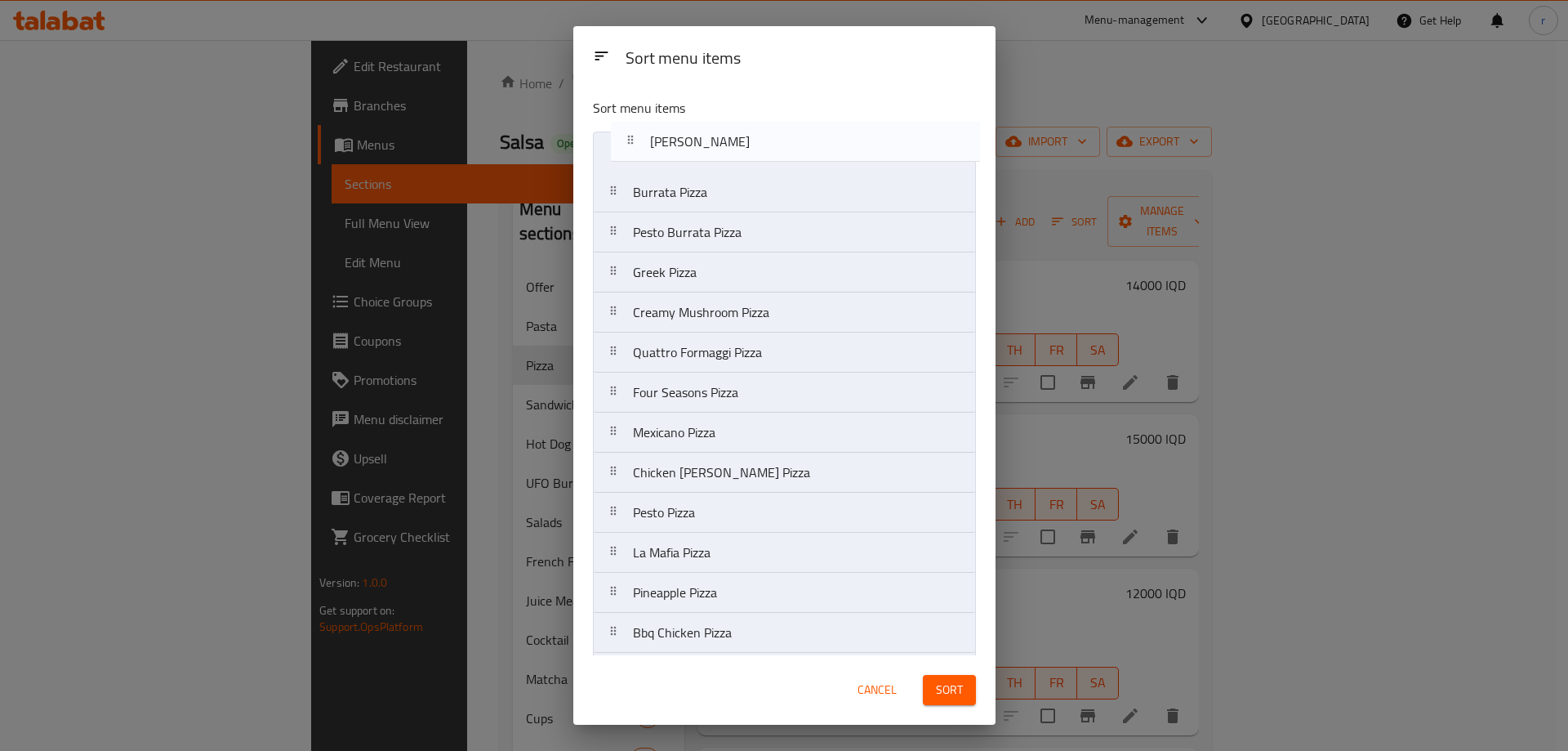
drag, startPoint x: 738, startPoint y: 167, endPoint x: 756, endPoint y: 136, distance: 35.8
click at [756, 136] on nav "Burrata Pizza Pesto Burrata Pizza Greek Pizza Creamy Mushroom Pizza Quattro For…" at bounding box center [784, 692] width 383 height 1123
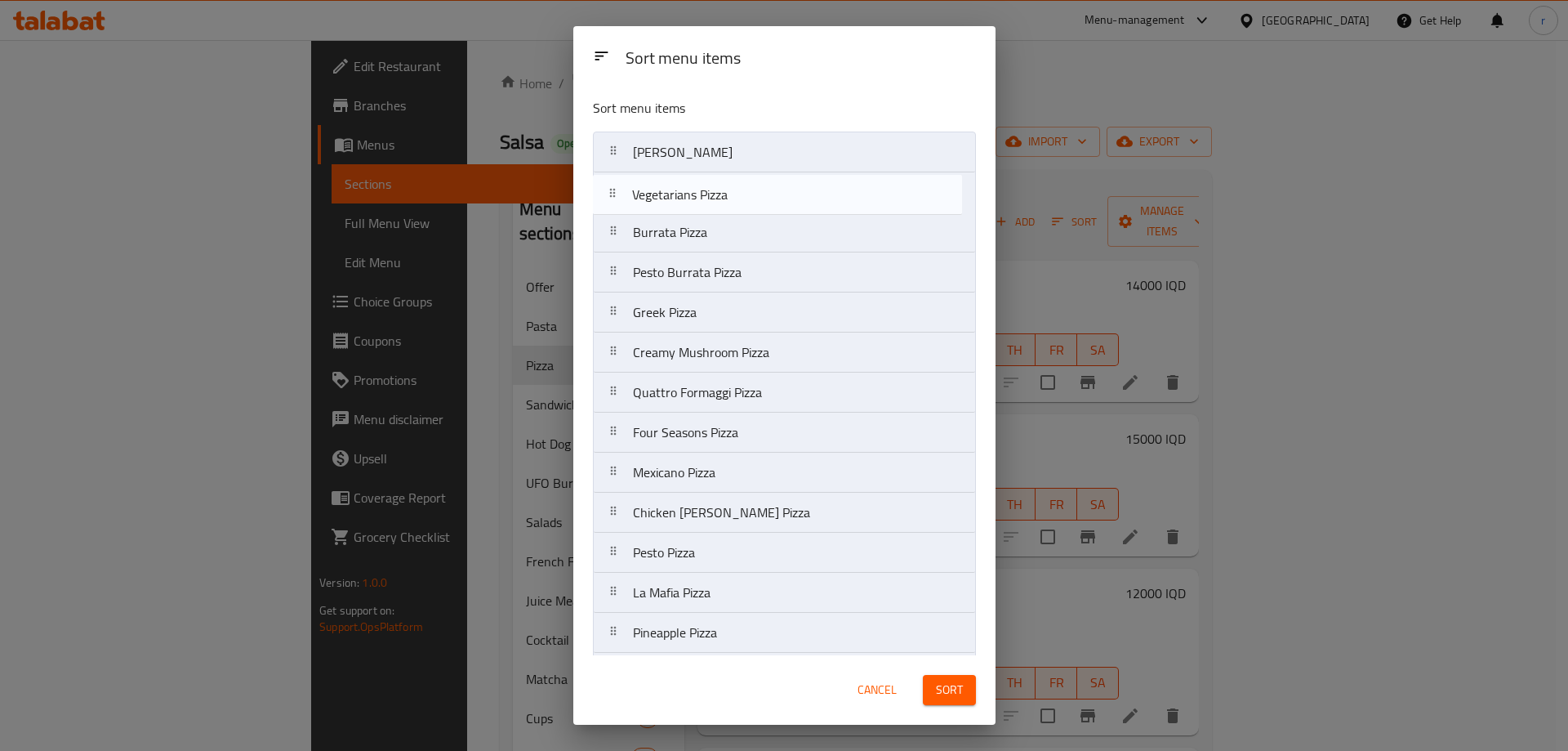
drag, startPoint x: 737, startPoint y: 550, endPoint x: 737, endPoint y: 189, distance: 361.0
click at [737, 189] on nav "Margherita Pizza Burrata Pizza Pesto Burrata Pizza Greek Pizza Creamy Mushroom …" at bounding box center [784, 692] width 383 height 1123
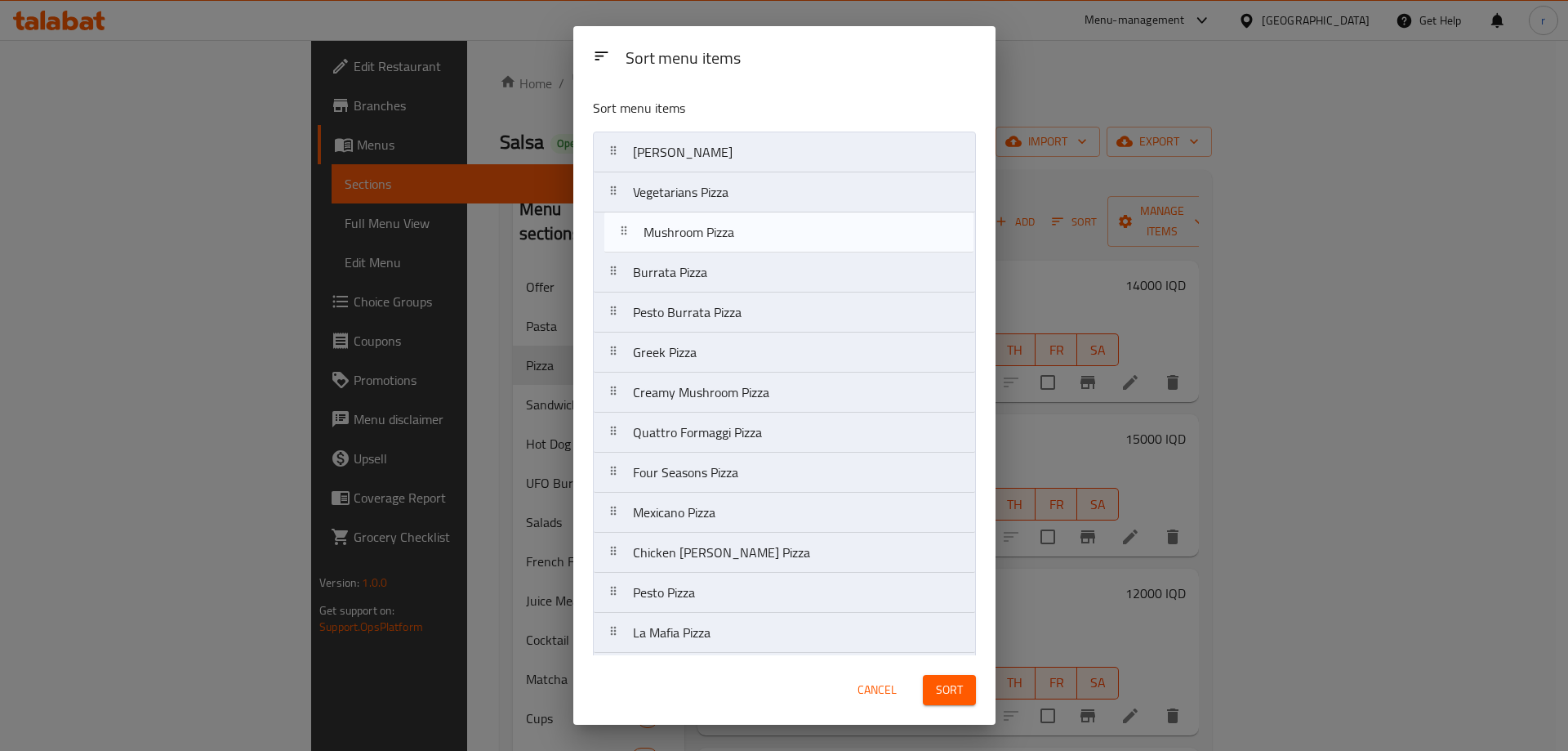
drag, startPoint x: 726, startPoint y: 581, endPoint x: 737, endPoint y: 227, distance: 354.2
click at [737, 227] on nav "Margherita Pizza Vegetarians Pizza Burrata Pizza Pesto Burrata Pizza Greek Pizz…" at bounding box center [784, 692] width 383 height 1123
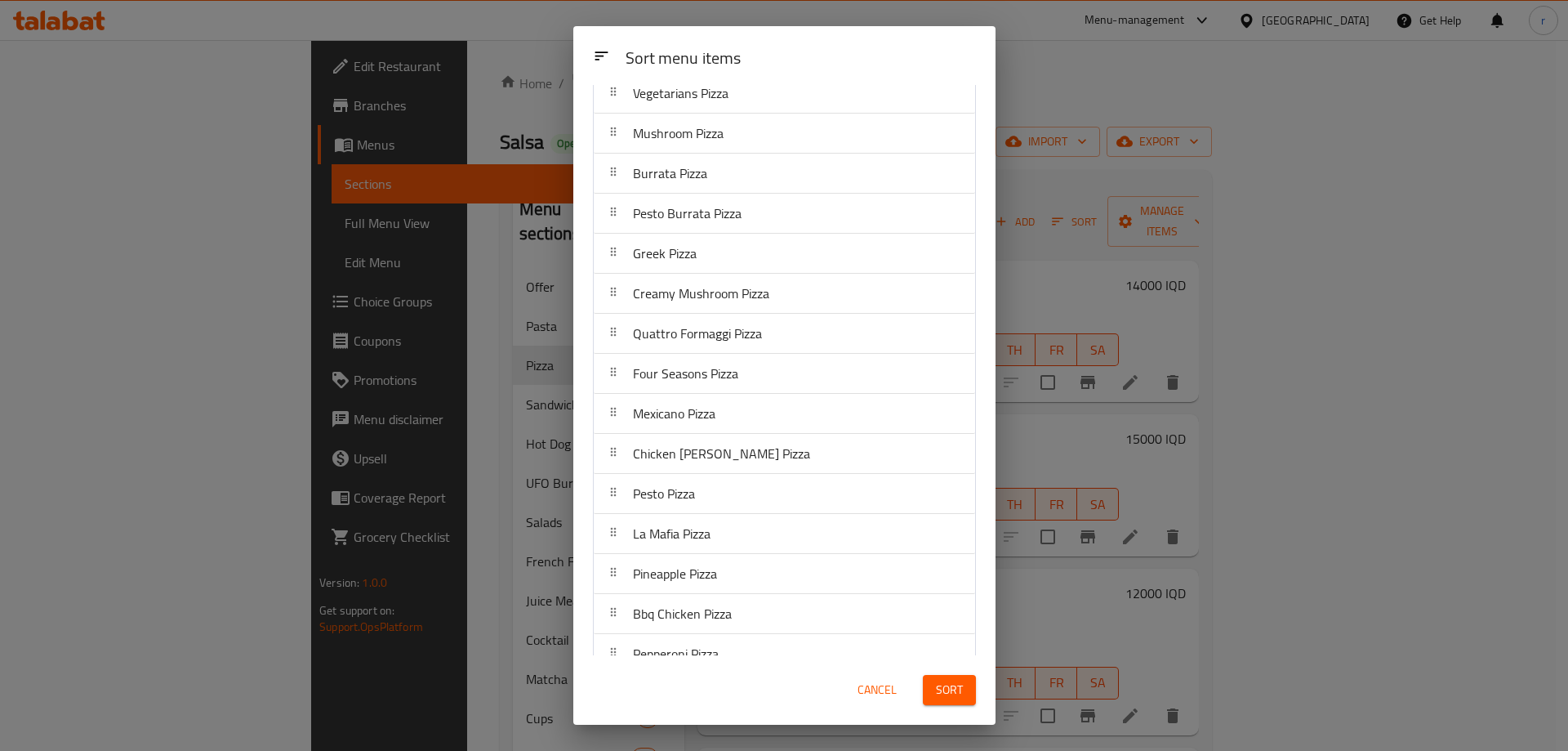
scroll to position [136, 0]
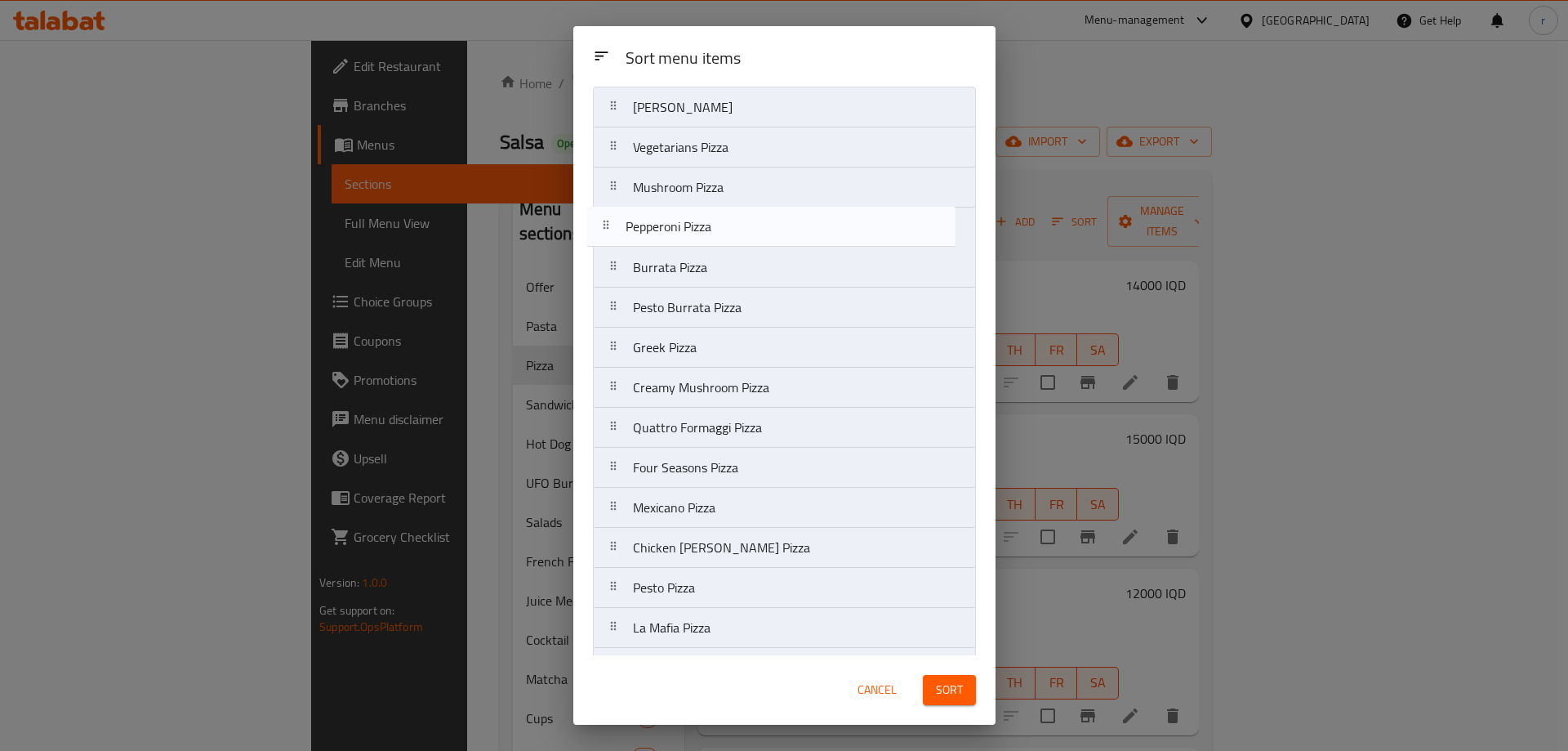
drag, startPoint x: 738, startPoint y: 615, endPoint x: 731, endPoint y: 212, distance: 403.1
click at [731, 212] on nav "Margherita Pizza Vegetarians Pizza Mushroom Pizza Burrata Pizza Pesto Burrata P…" at bounding box center [784, 647] width 383 height 1123
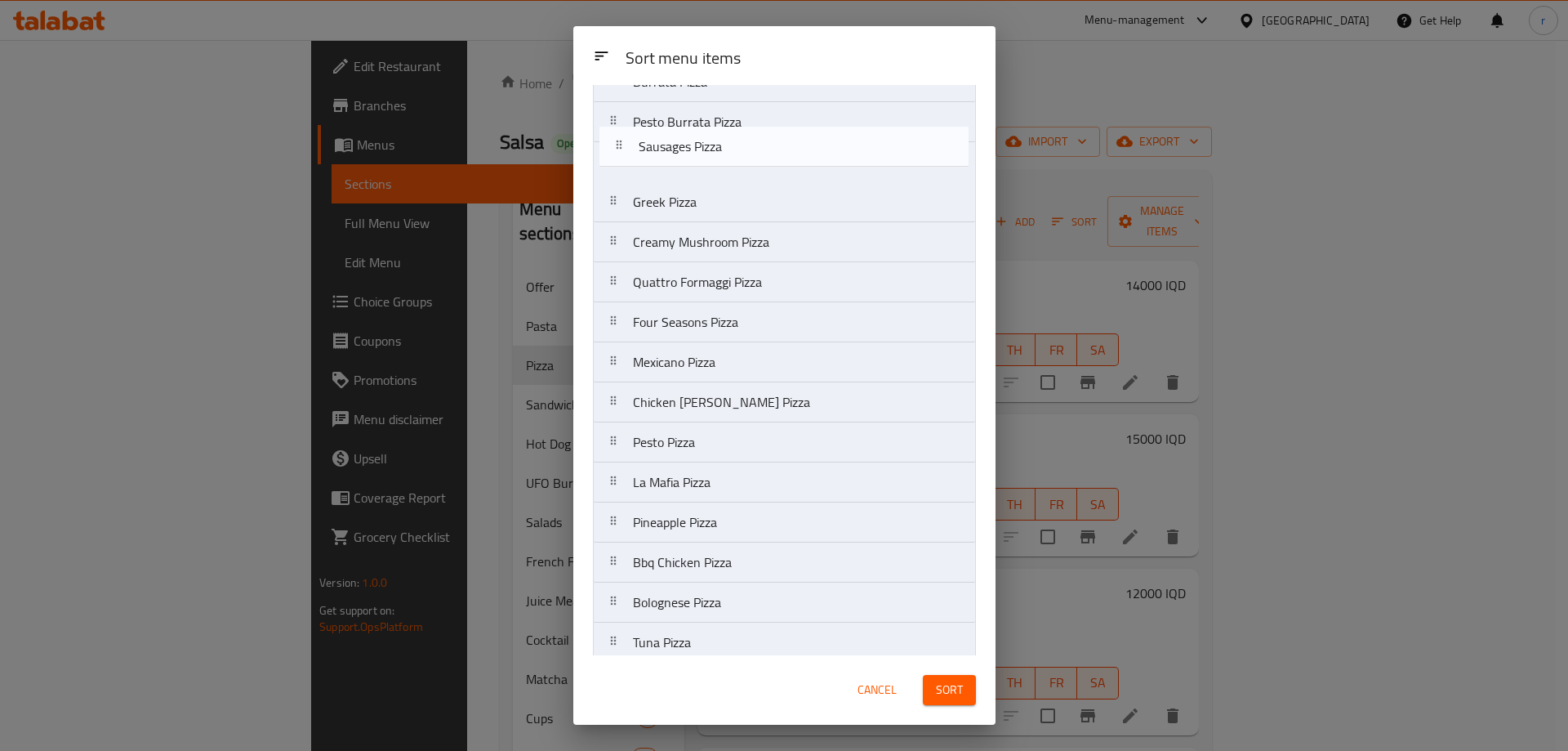
scroll to position [147, 0]
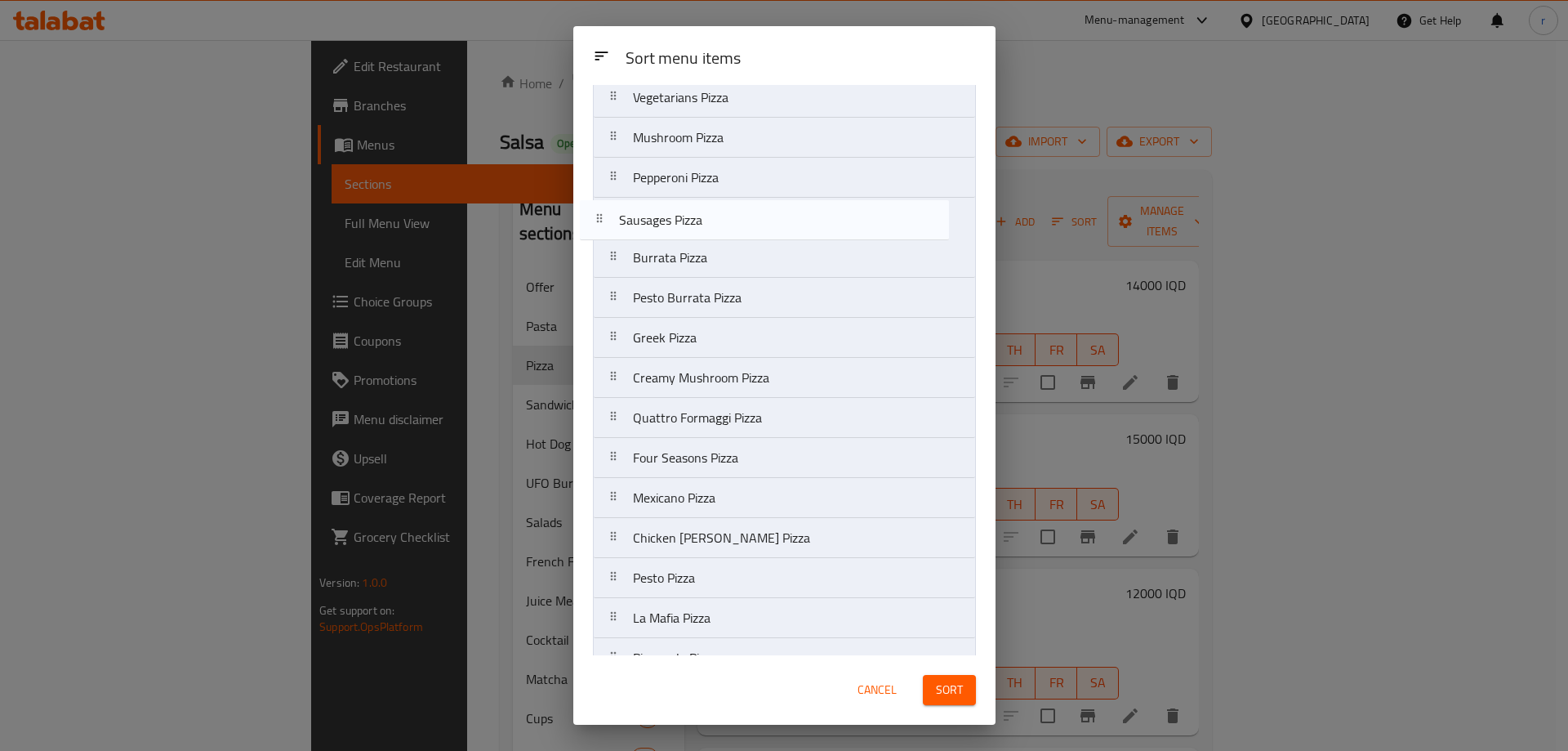
drag, startPoint x: 747, startPoint y: 483, endPoint x: 734, endPoint y: 218, distance: 265.3
click at [734, 218] on nav "Margherita Pizza Vegetarians Pizza Mushroom Pizza Pepperoni Pizza Burrata Pizza…" at bounding box center [784, 598] width 383 height 1123
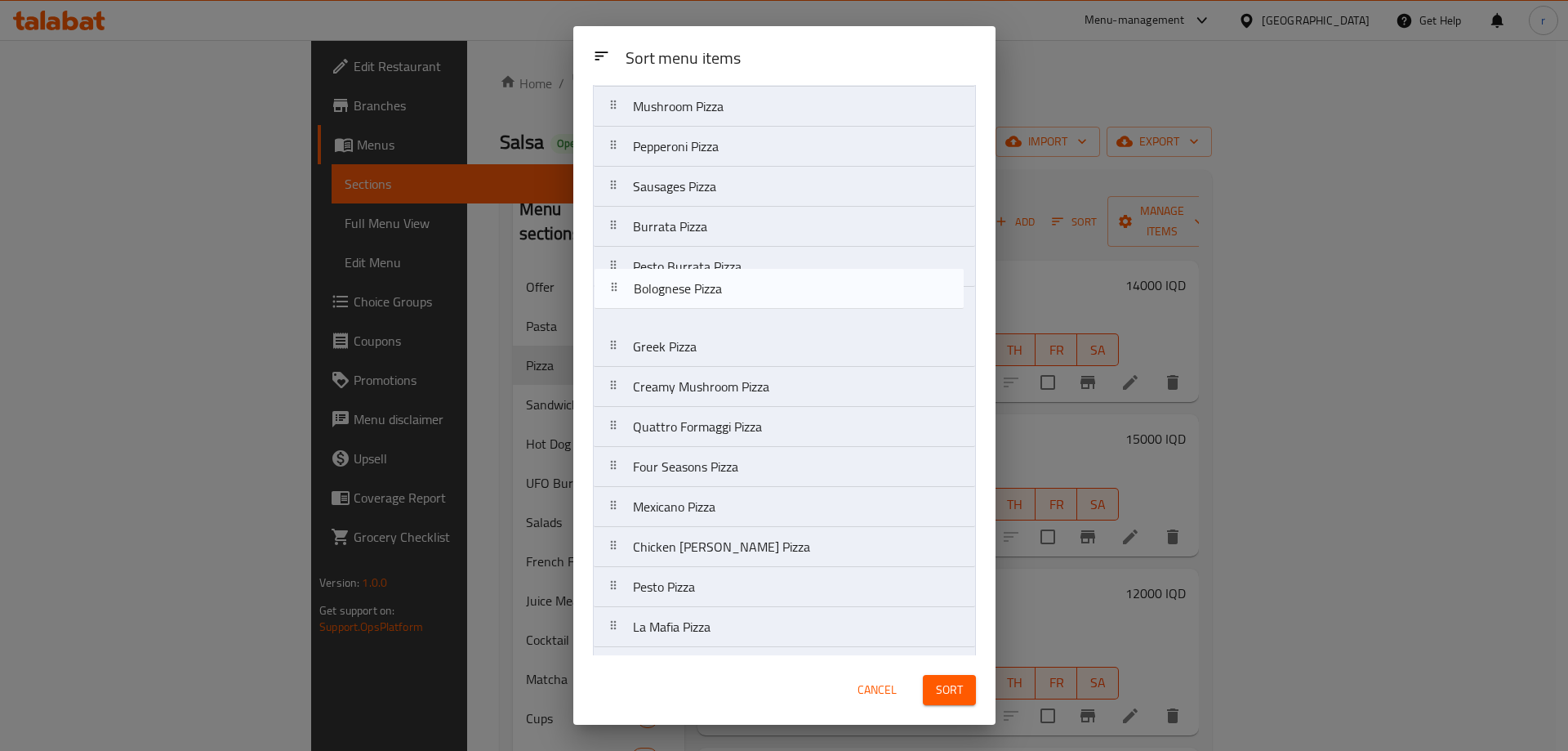
scroll to position [126, 0]
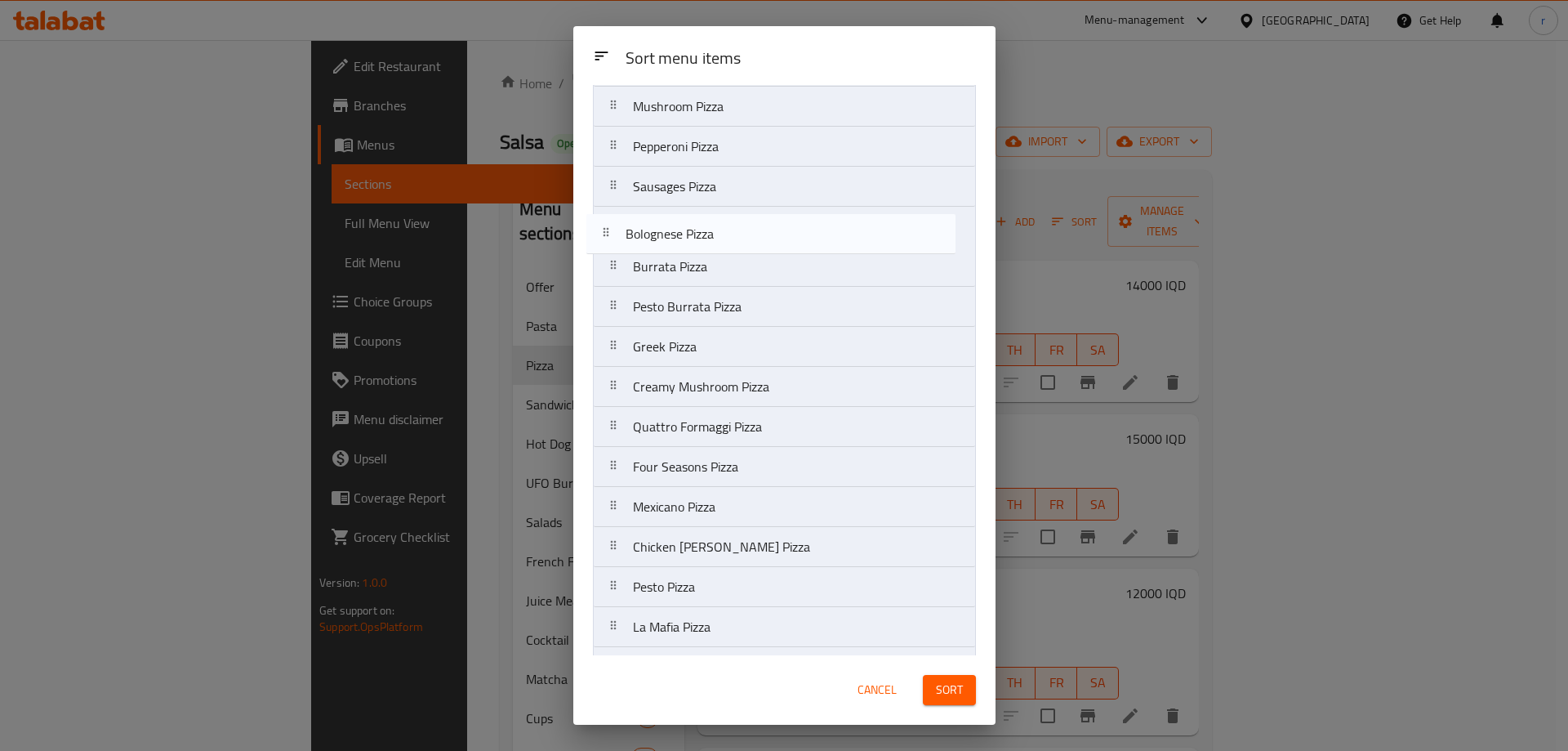
drag, startPoint x: 730, startPoint y: 479, endPoint x: 722, endPoint y: 224, distance: 255.1
click at [722, 224] on nav "Margherita Pizza Vegetarians Pizza Mushroom Pizza Pepperoni Pizza Sausages Pizz…" at bounding box center [784, 566] width 383 height 1123
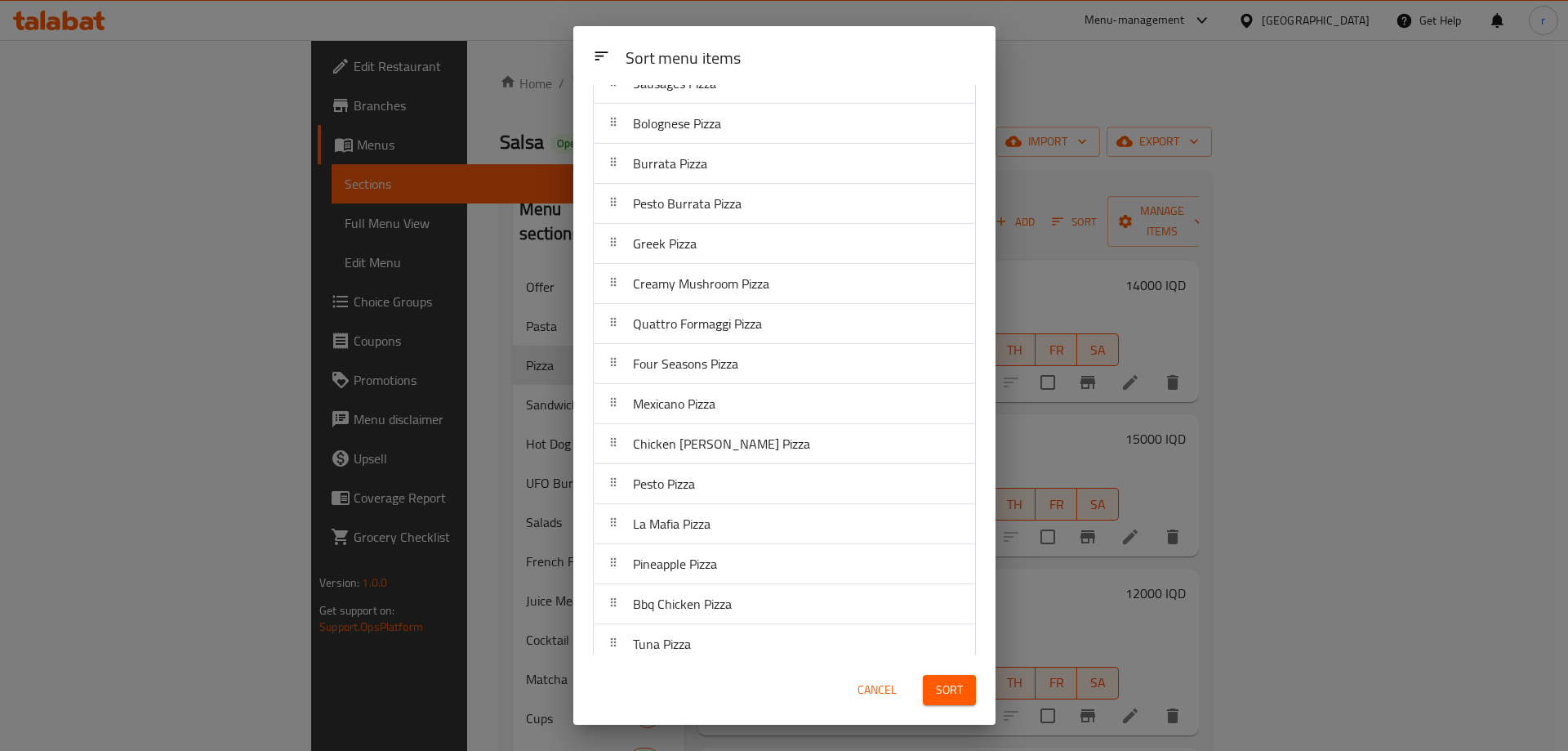
scroll to position [196, 0]
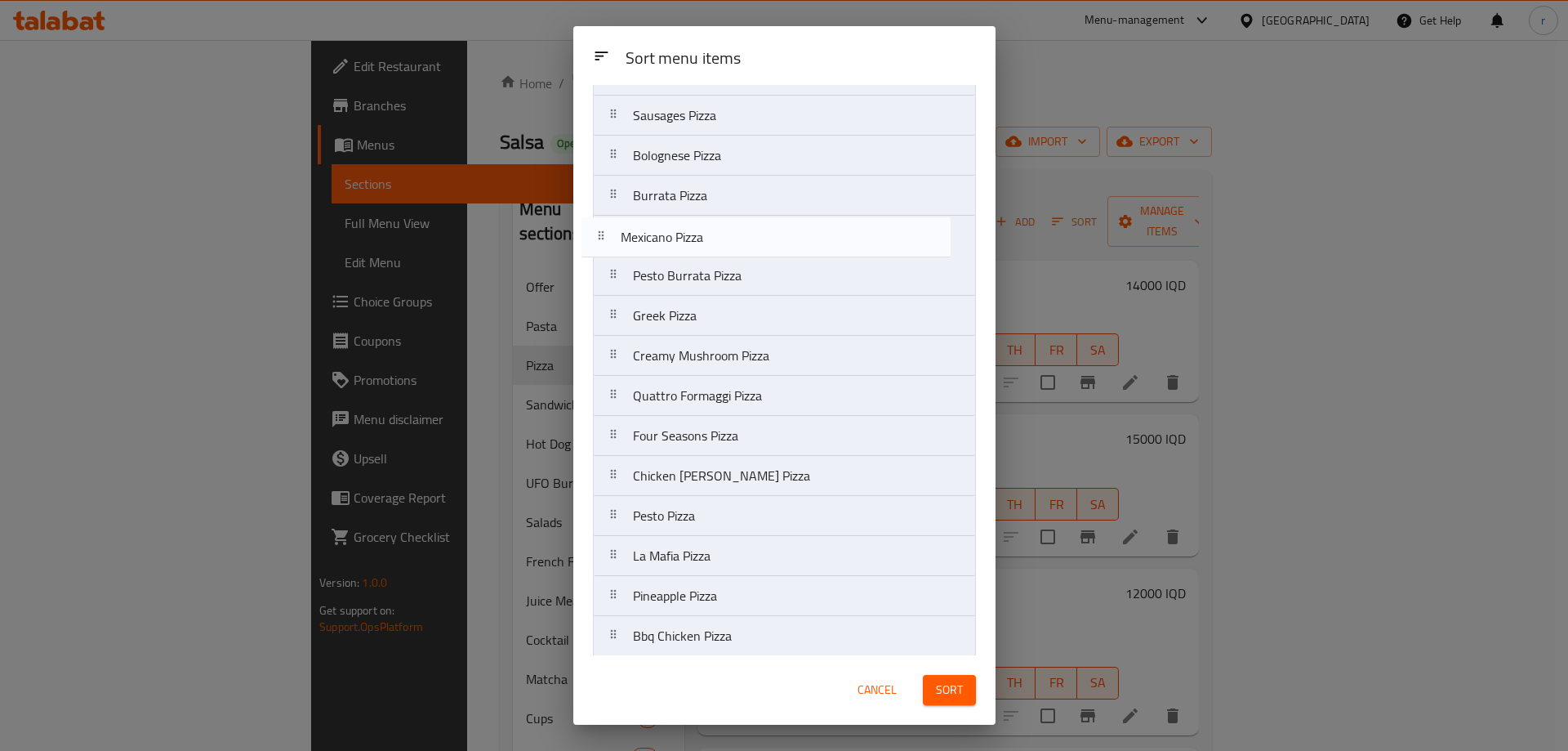
drag, startPoint x: 731, startPoint y: 445, endPoint x: 719, endPoint y: 237, distance: 208.3
click at [719, 237] on nav "Margherita Pizza Vegetarians Pizza Mushroom Pizza Pepperoni Pizza Sausages Pizz…" at bounding box center [784, 496] width 383 height 1123
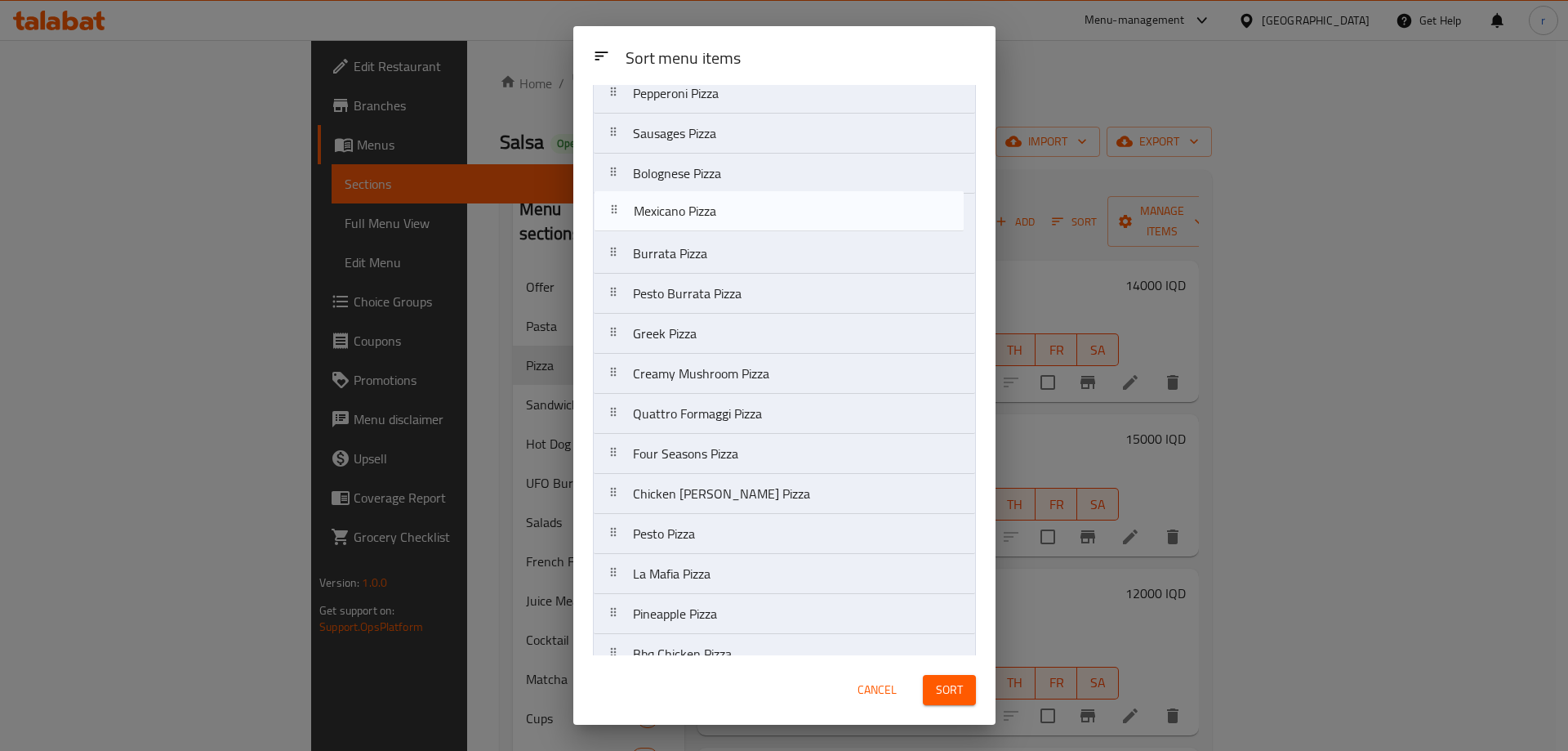
drag, startPoint x: 719, startPoint y: 237, endPoint x: 721, endPoint y: 205, distance: 32.1
click at [721, 205] on nav "Margherita Pizza Vegetarians Pizza Mushroom Pizza Pepperoni Pizza Sausages Pizz…" at bounding box center [784, 513] width 383 height 1123
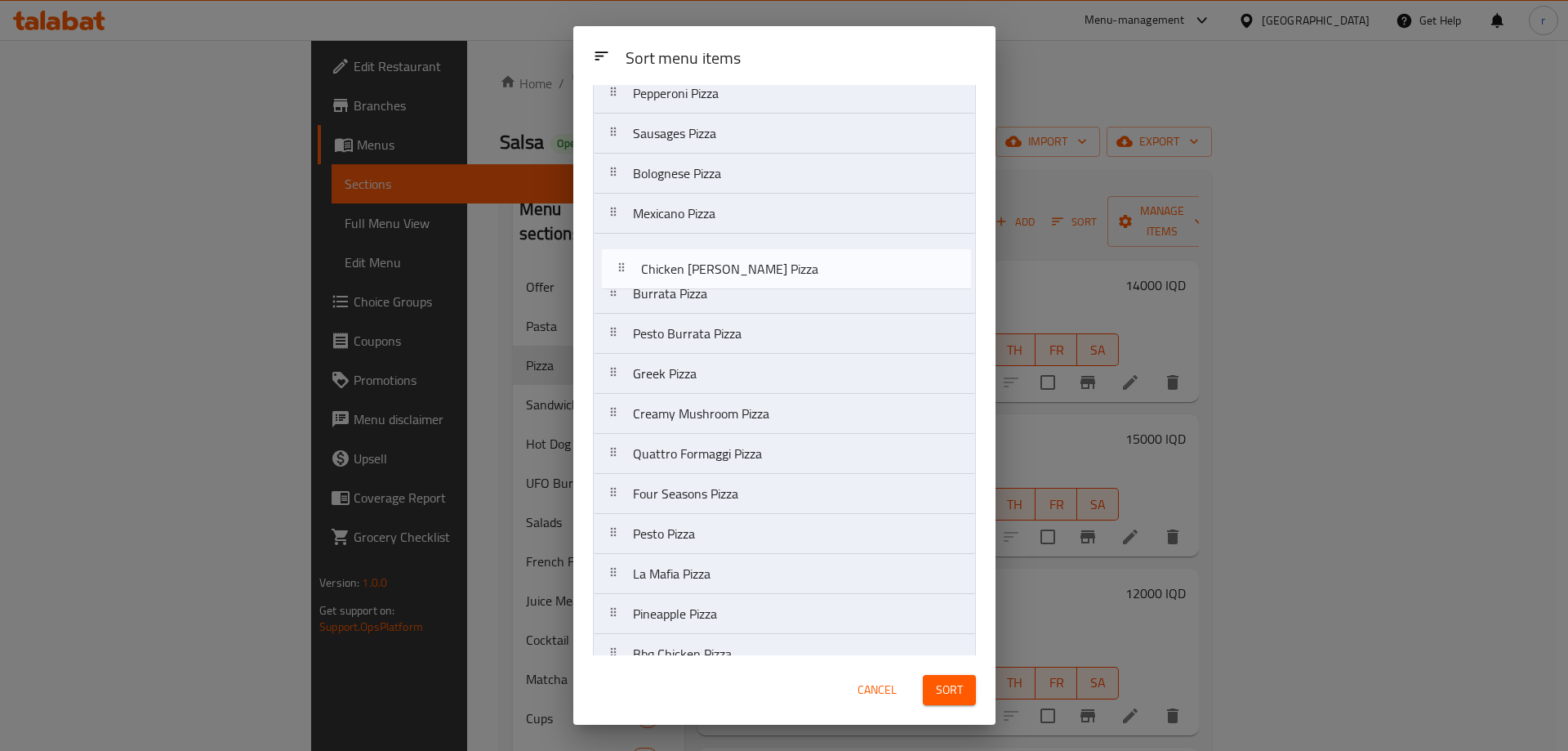
drag, startPoint x: 712, startPoint y: 500, endPoint x: 721, endPoint y: 261, distance: 239.2
click at [721, 261] on nav "Margherita Pizza Vegetarians Pizza Mushroom Pizza Pepperoni Pizza Sausages Pizz…" at bounding box center [784, 513] width 383 height 1123
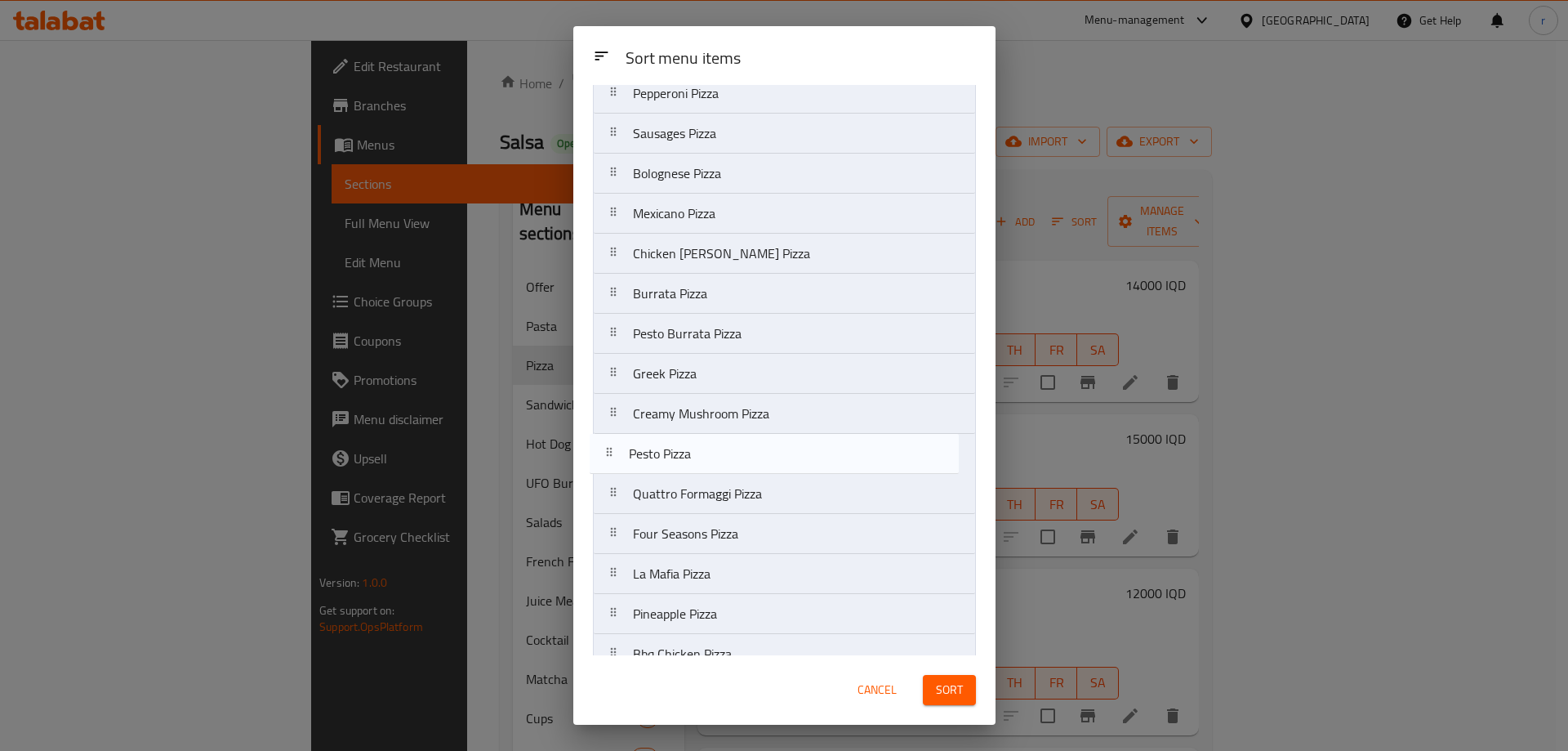
scroll to position [180, 0]
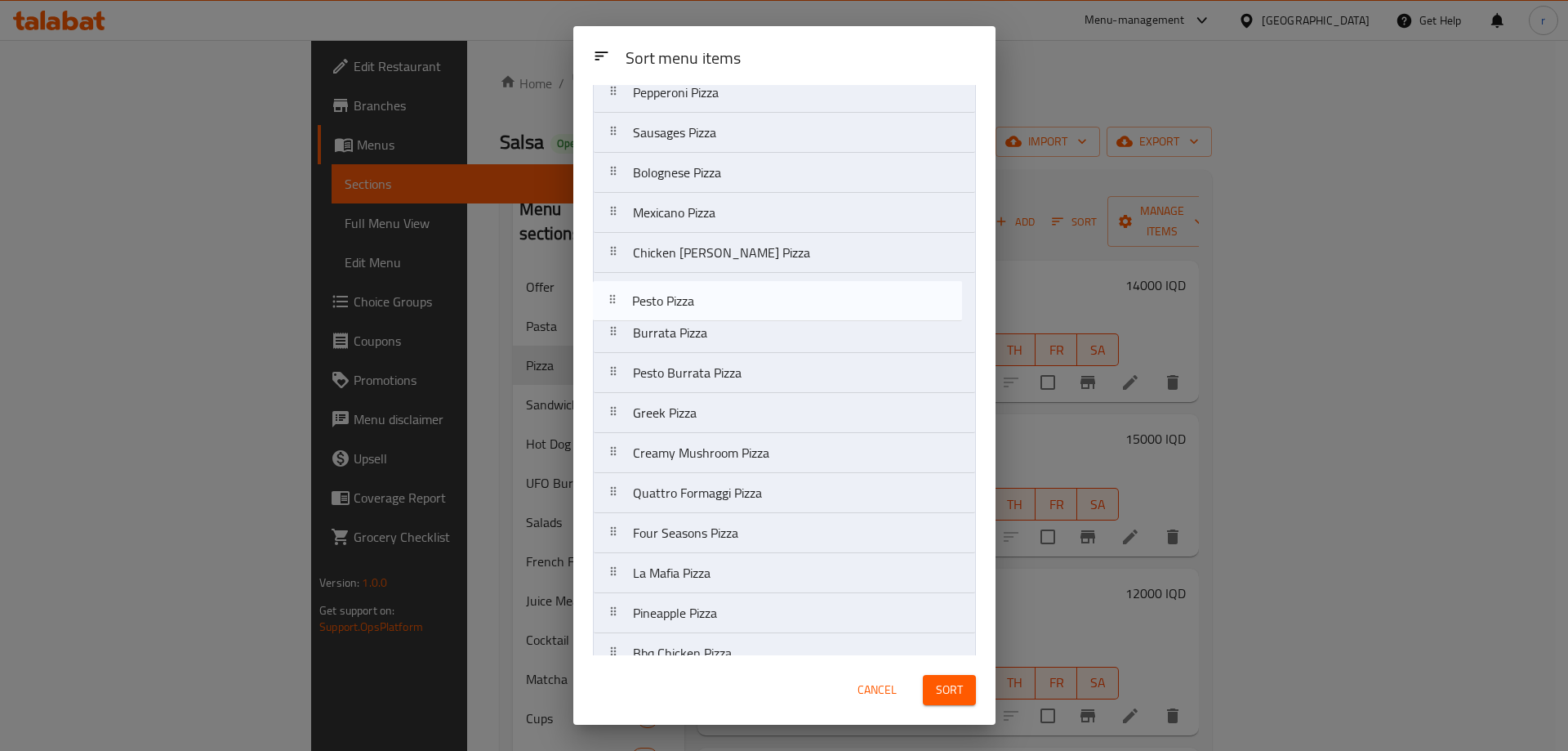
drag, startPoint x: 708, startPoint y: 537, endPoint x: 704, endPoint y: 283, distance: 254.0
click at [704, 283] on nav "Margherita Pizza Vegetarians Pizza Mushroom Pizza Pepperoni Pizza Sausages Pizz…" at bounding box center [784, 513] width 383 height 1123
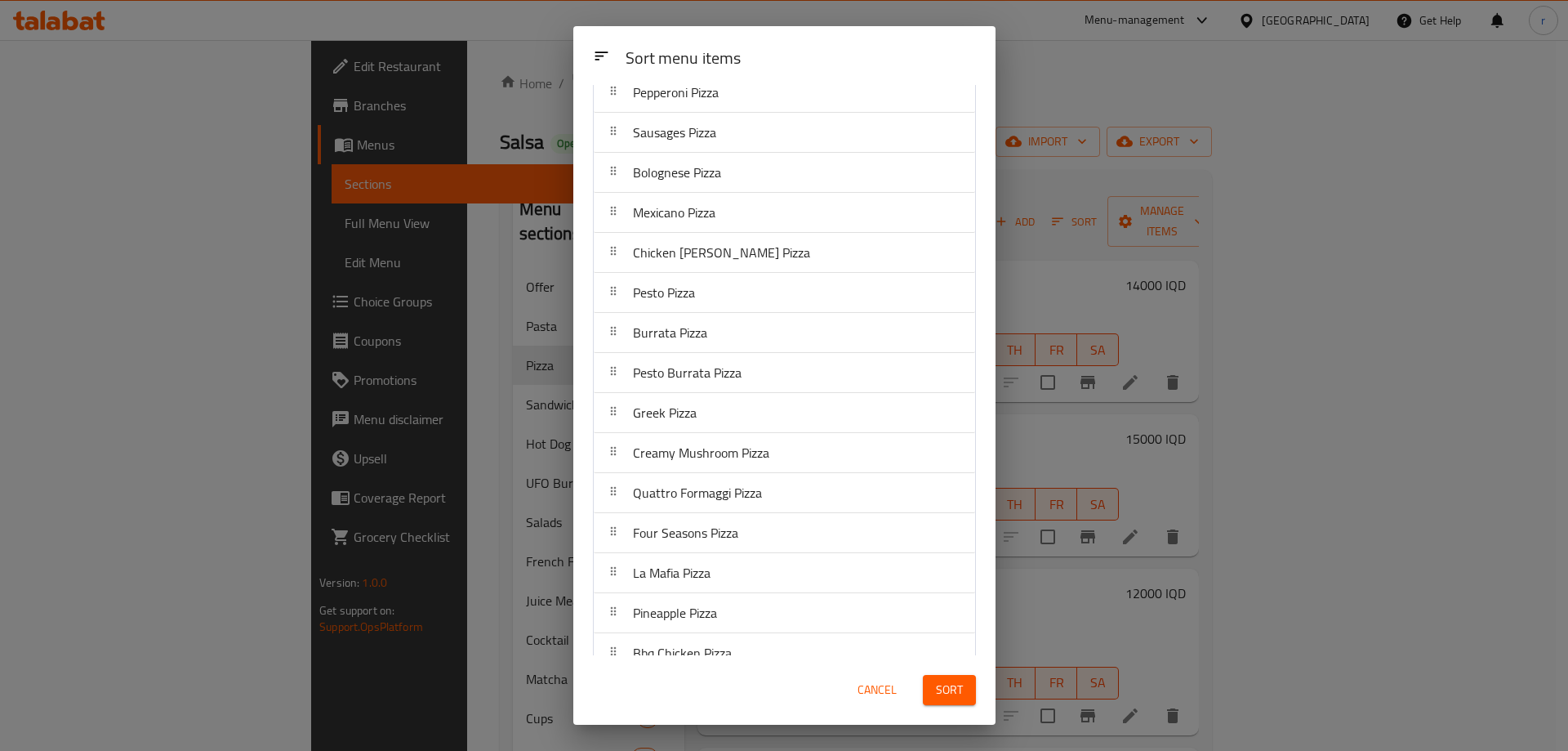
scroll to position [183, 0]
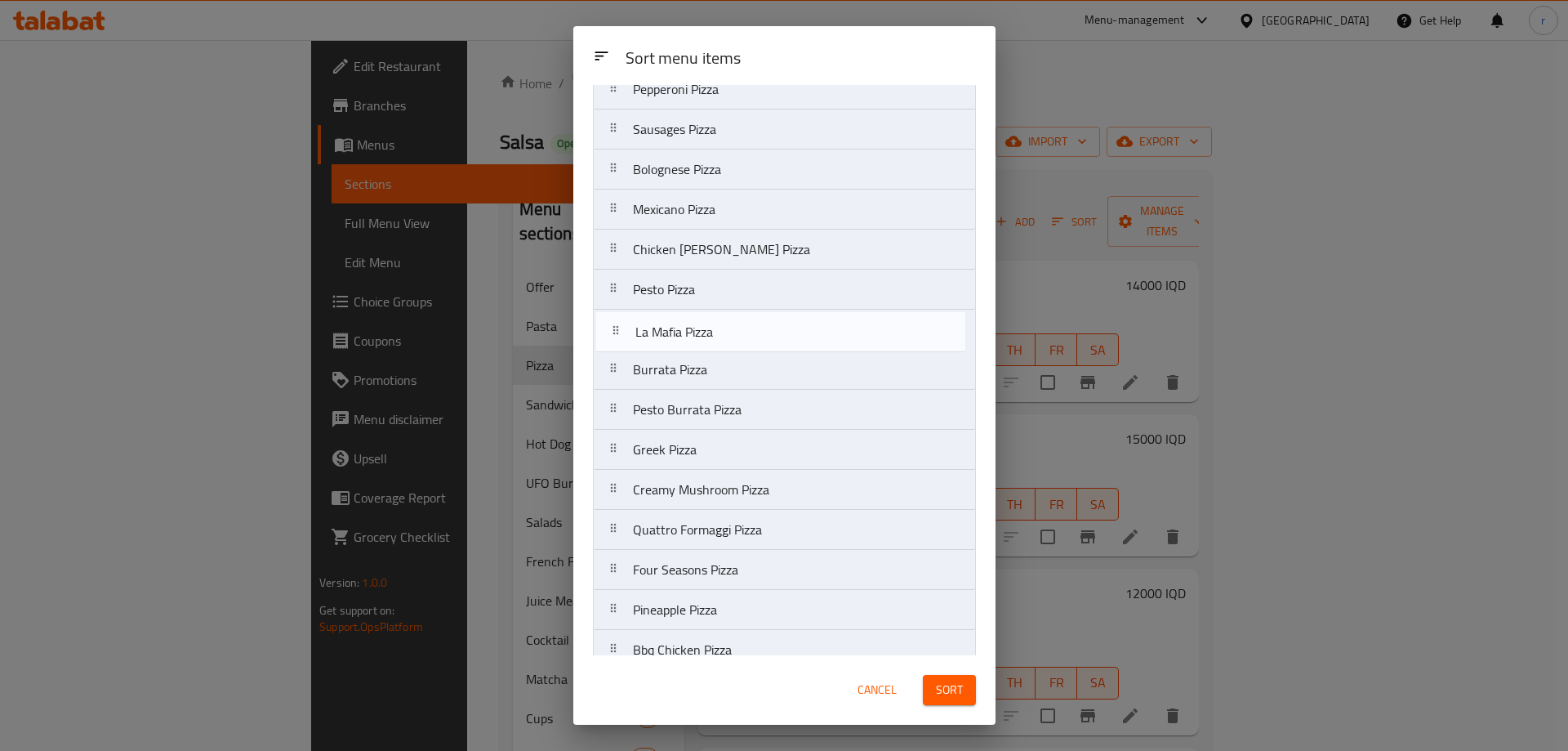
drag, startPoint x: 708, startPoint y: 581, endPoint x: 714, endPoint y: 334, distance: 247.1
click at [714, 334] on nav "Margherita Pizza Vegetarians Pizza Mushroom Pizza Pepperoni Pizza Sausages Pizz…" at bounding box center [784, 510] width 383 height 1123
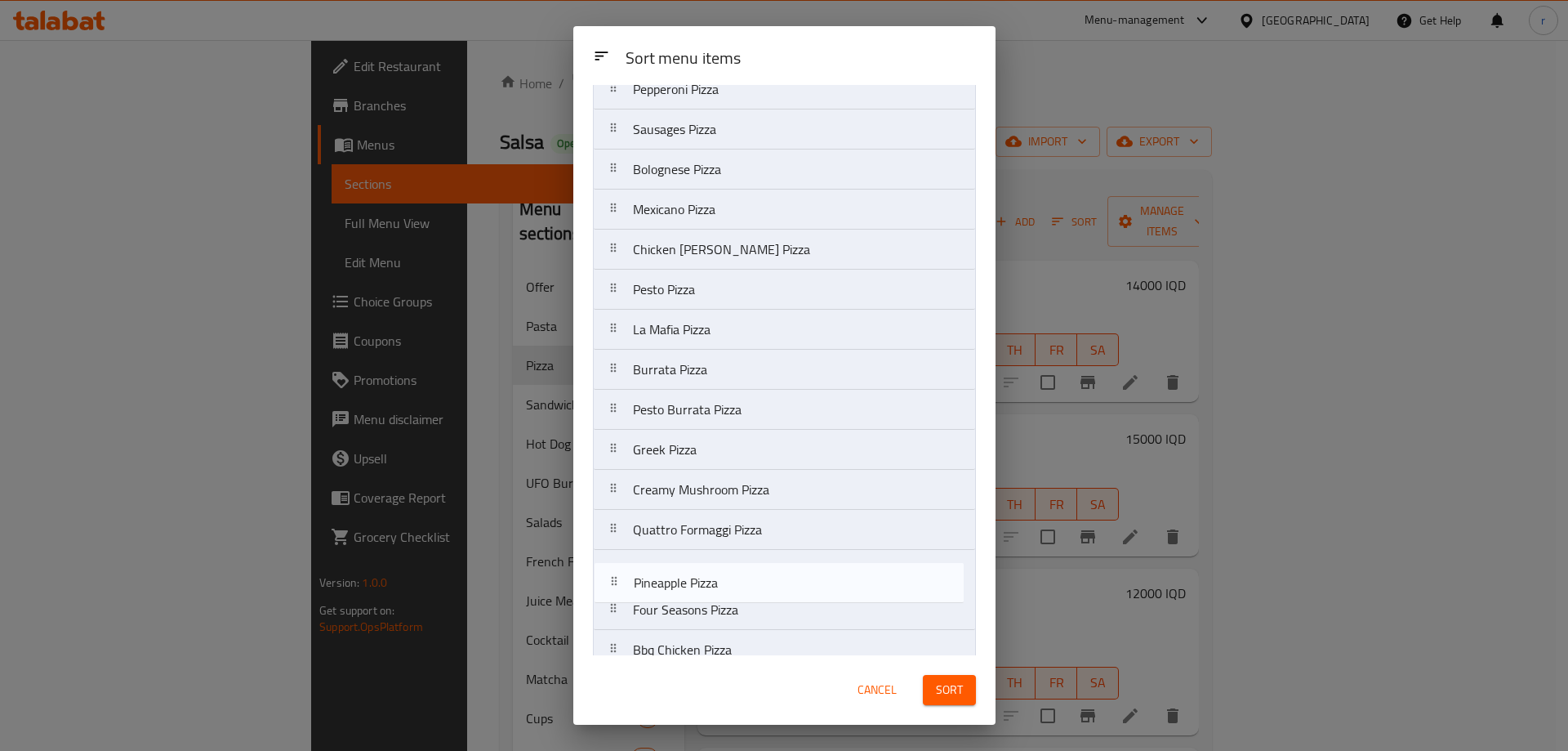
scroll to position [189, 0]
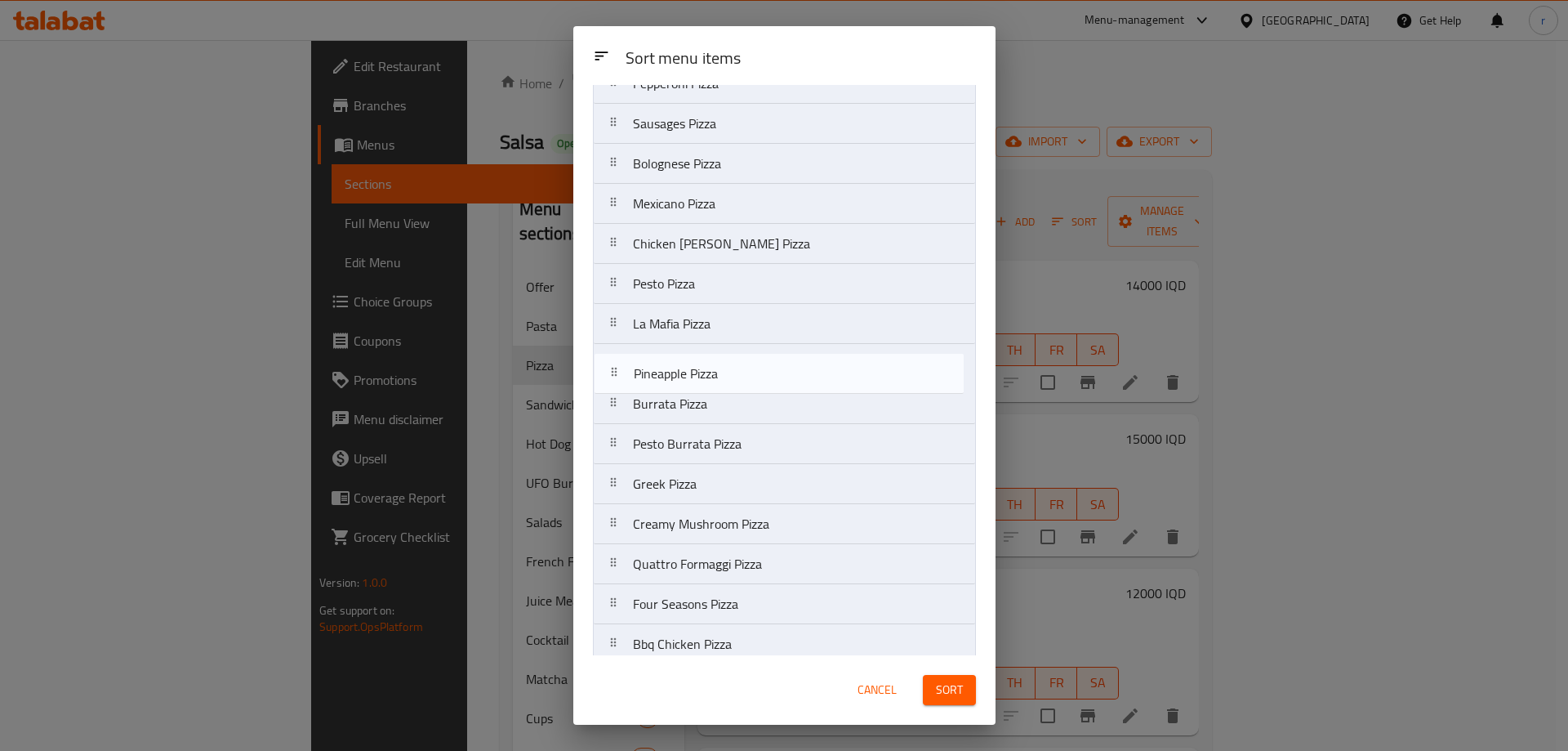
drag, startPoint x: 700, startPoint y: 607, endPoint x: 702, endPoint y: 347, distance: 260.0
click at [702, 347] on nav "Margherita Pizza Vegetarians Pizza Mushroom Pizza Pepperoni Pizza Sausages Pizz…" at bounding box center [784, 504] width 383 height 1123
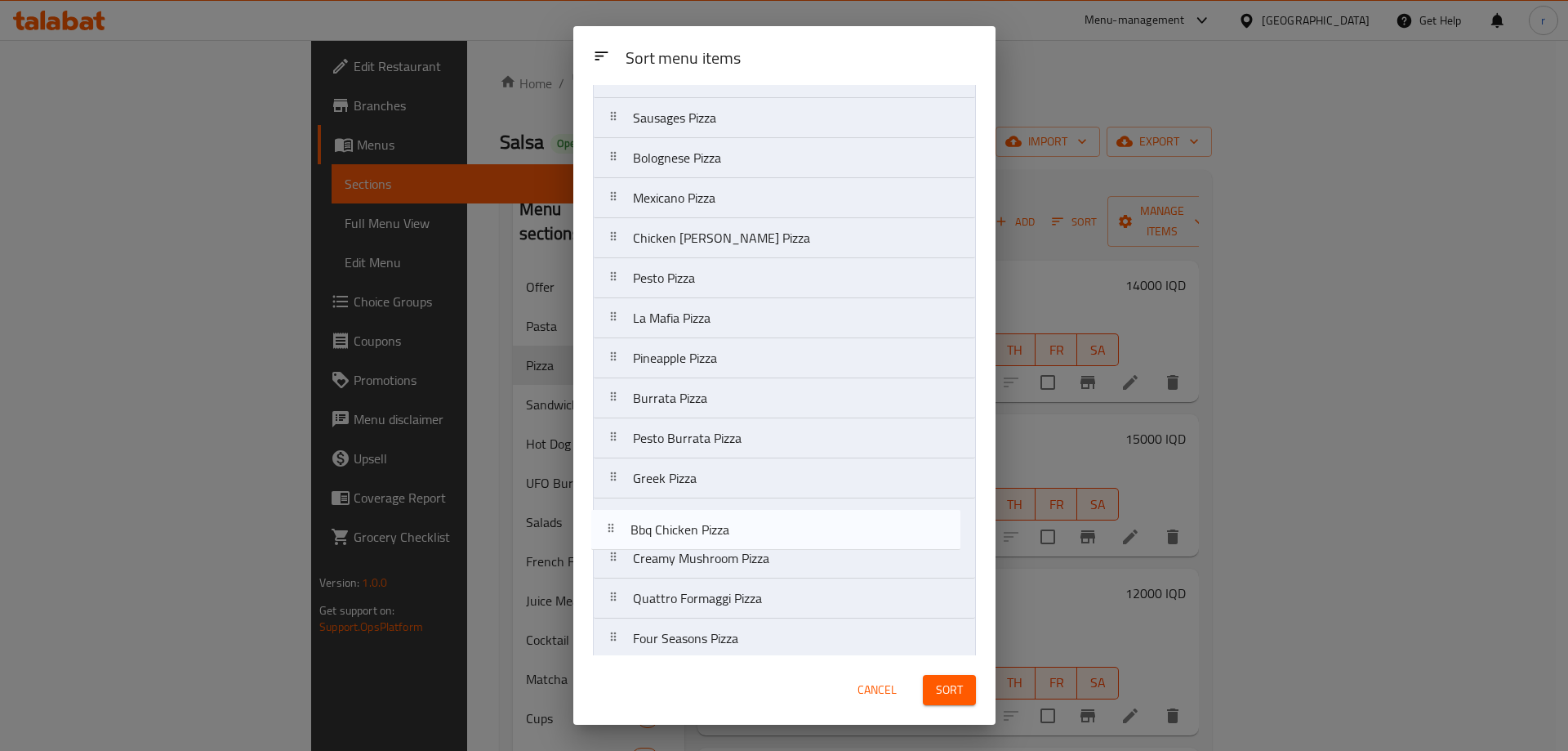
scroll to position [199, 0]
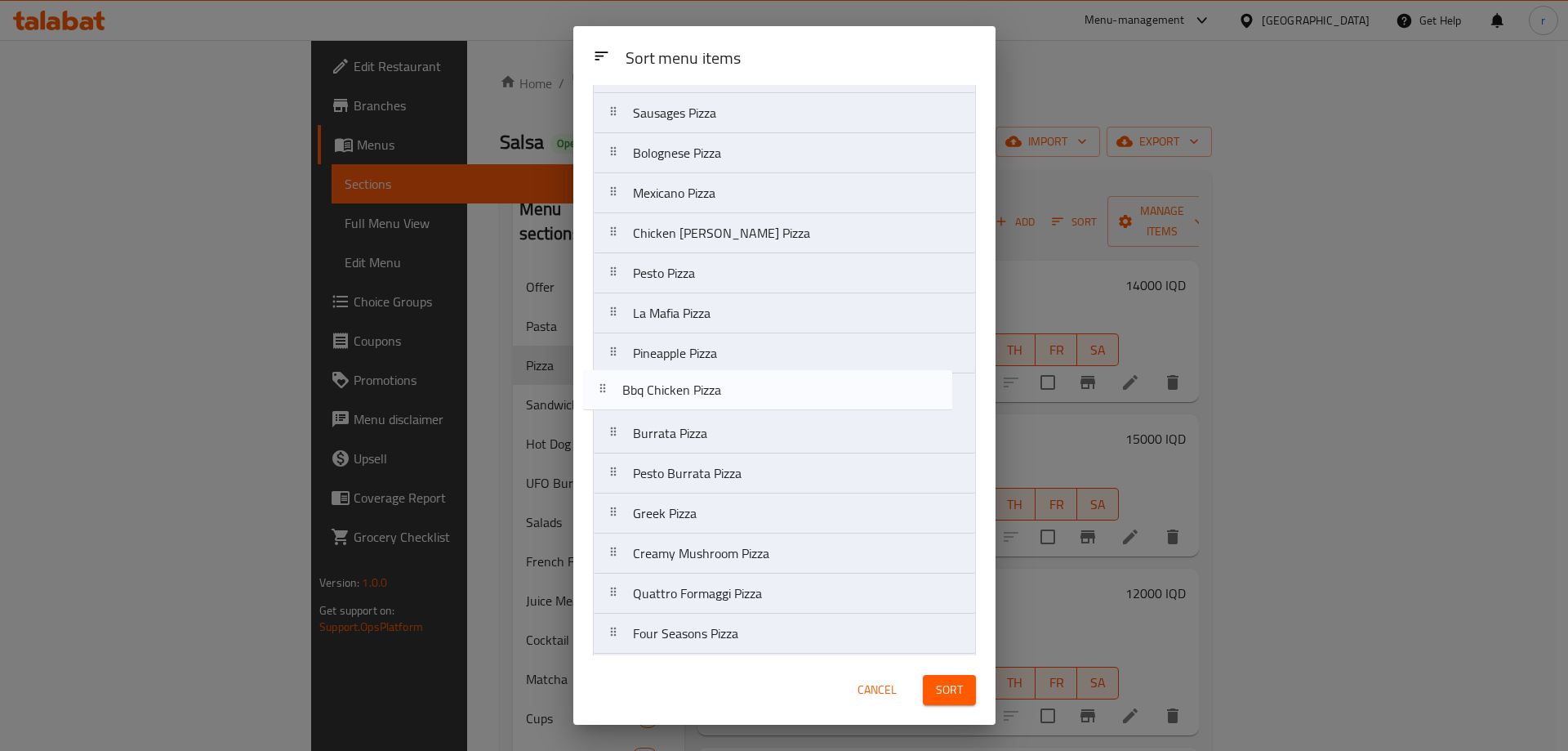
drag, startPoint x: 701, startPoint y: 647, endPoint x: 691, endPoint y: 383, distance: 264.2
click at [691, 383] on nav "Margherita Pizza Vegetarians Pizza Mushroom Pizza Pepperoni Pizza Sausages Pizz…" at bounding box center [784, 493] width 383 height 1123
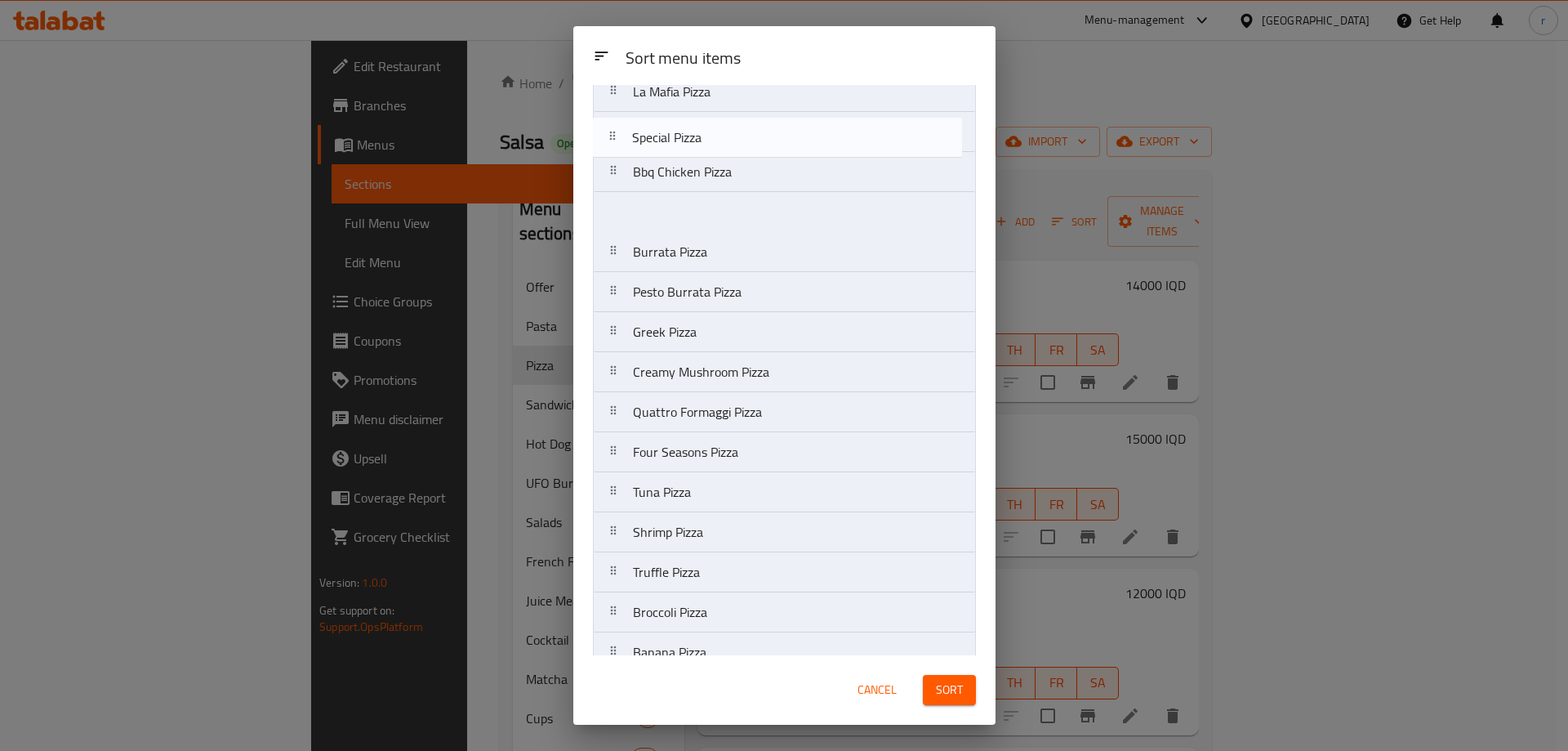
scroll to position [420, 0]
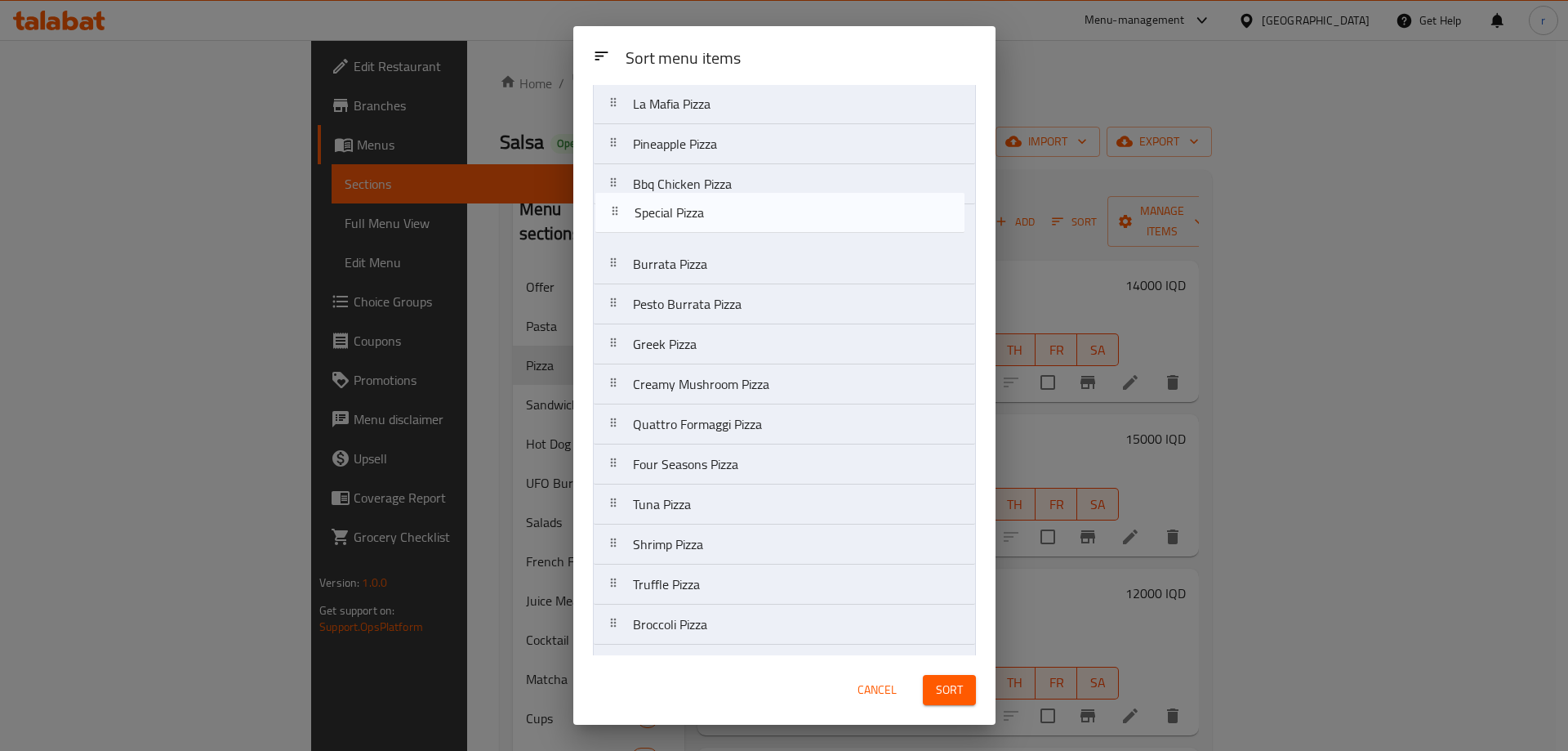
drag, startPoint x: 728, startPoint y: 479, endPoint x: 726, endPoint y: 210, distance: 269.0
click at [726, 210] on nav "Margherita Pizza Vegetarians Pizza Mushroom Pizza Pepperoni Pizza Sausages Pizz…" at bounding box center [784, 284] width 383 height 1123
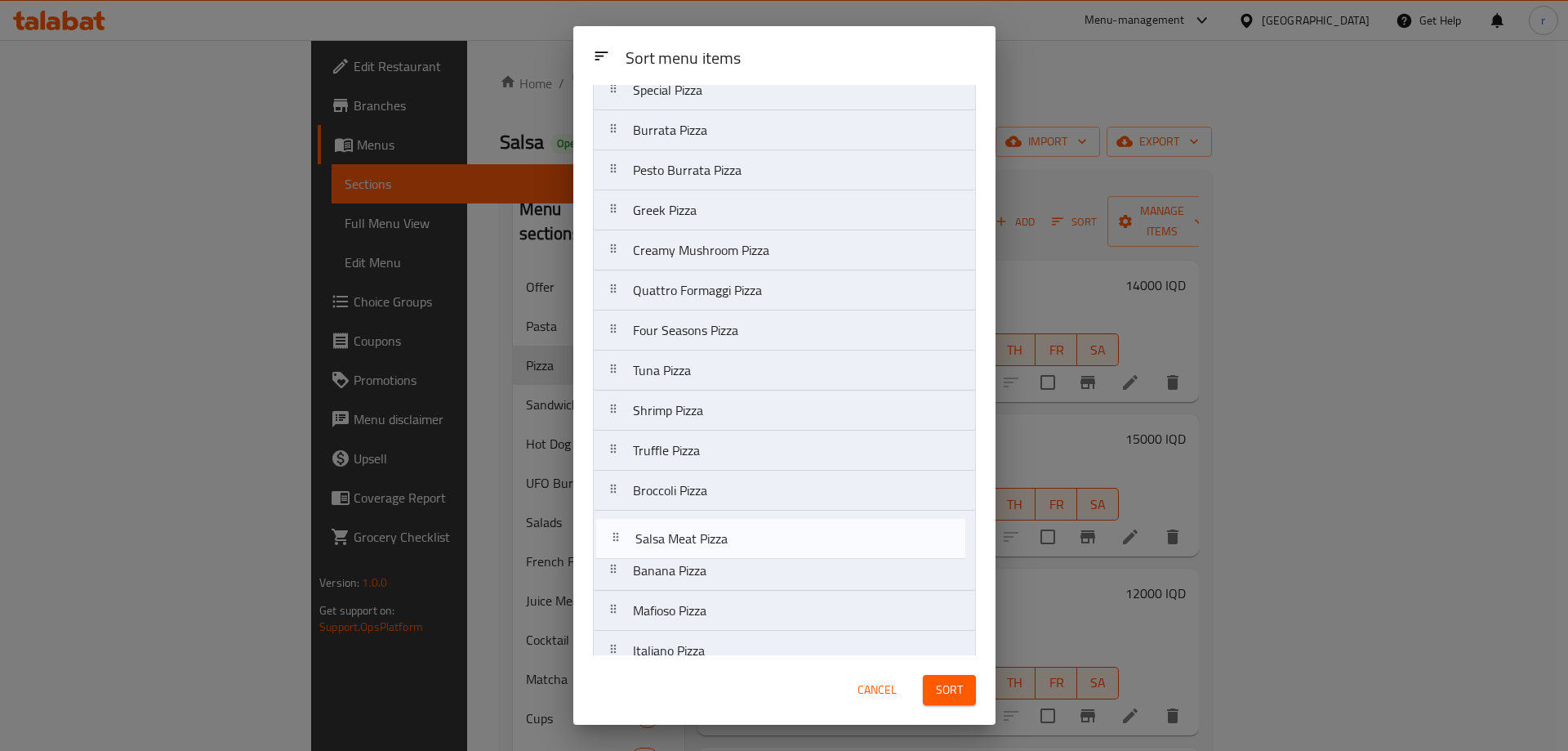
scroll to position [547, 0]
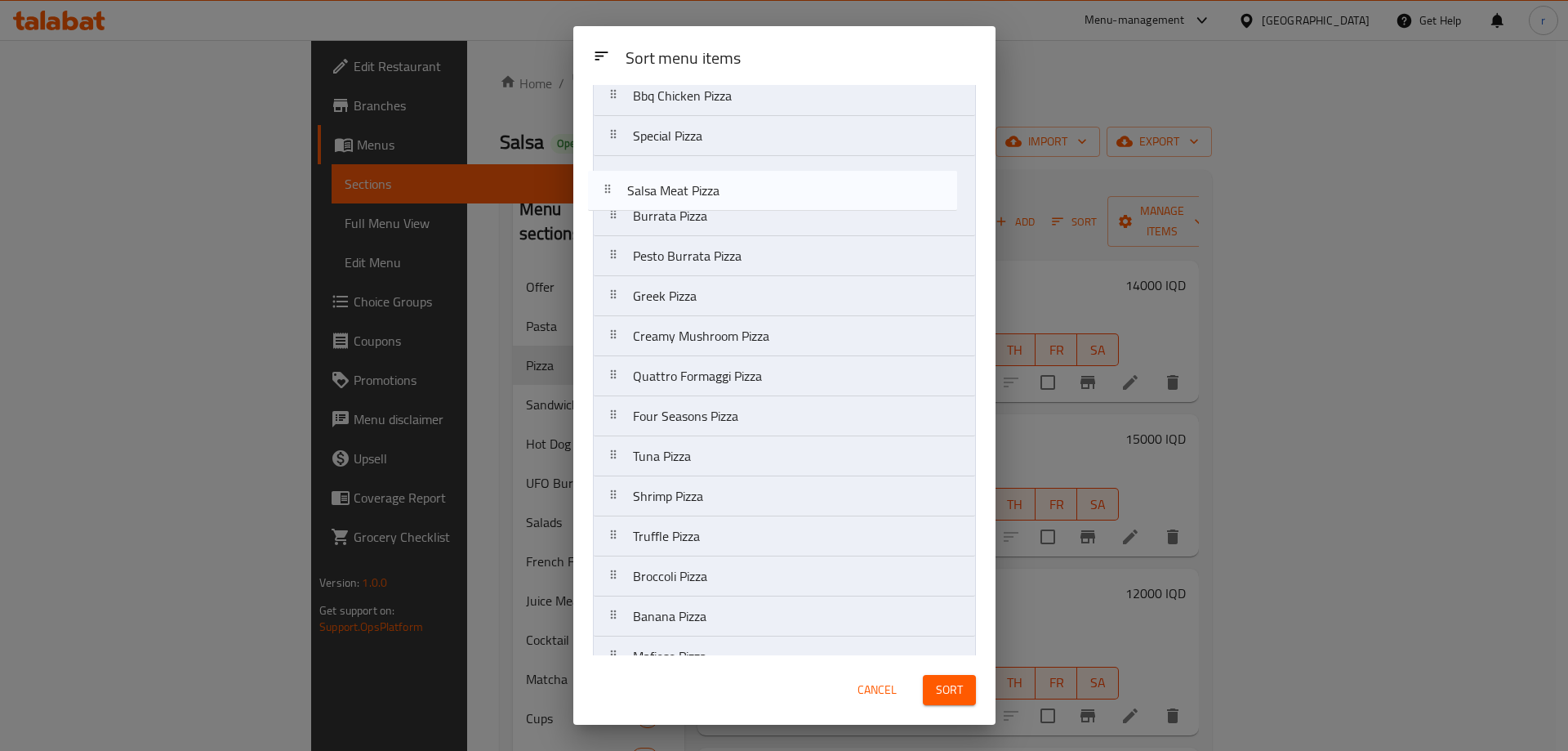
drag, startPoint x: 738, startPoint y: 573, endPoint x: 728, endPoint y: 220, distance: 353.1
click at [734, 185] on nav "Margherita Pizza Vegetarians Pizza Mushroom Pizza Pepperoni Pizza Sausages Pizz…" at bounding box center [784, 196] width 383 height 1123
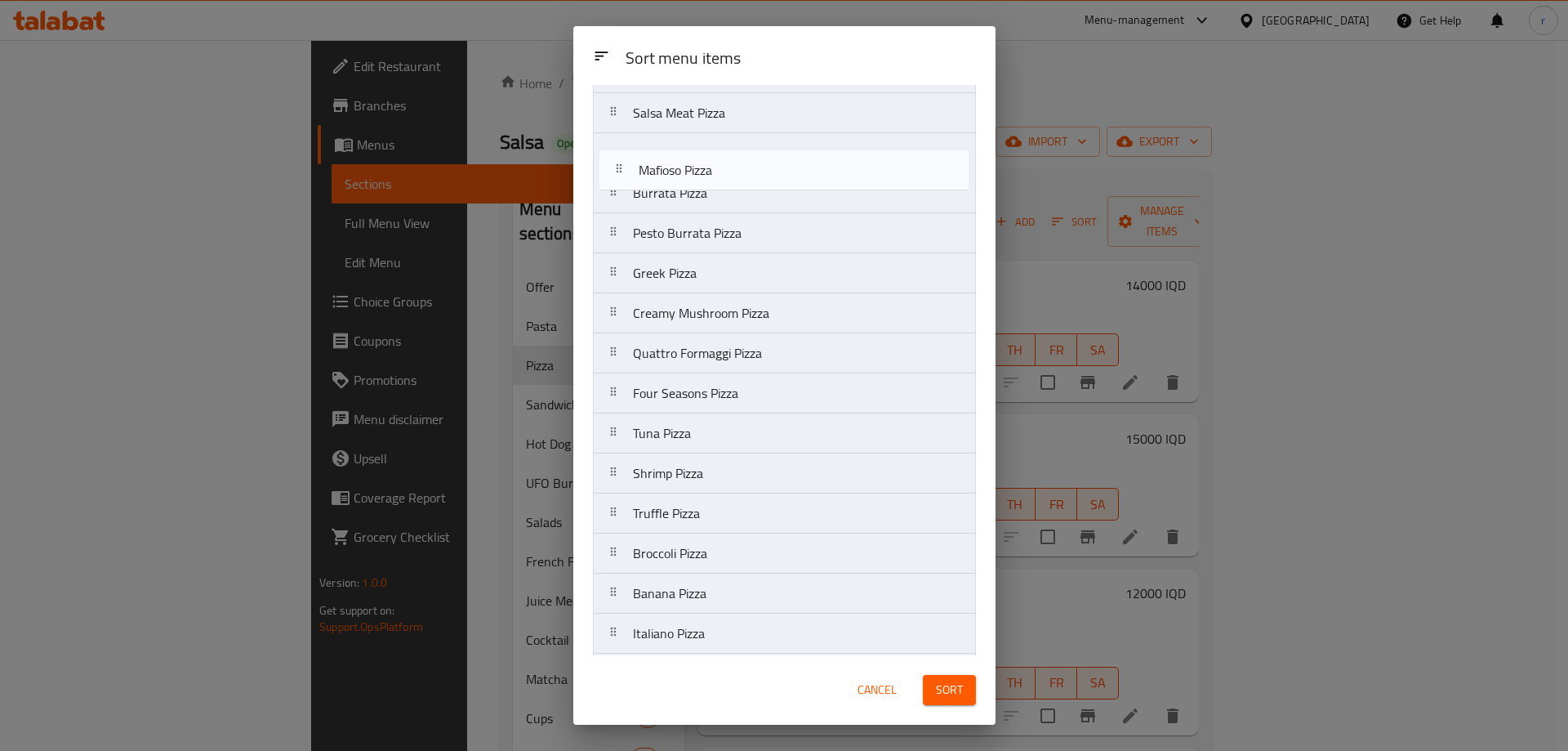
scroll to position [509, 0]
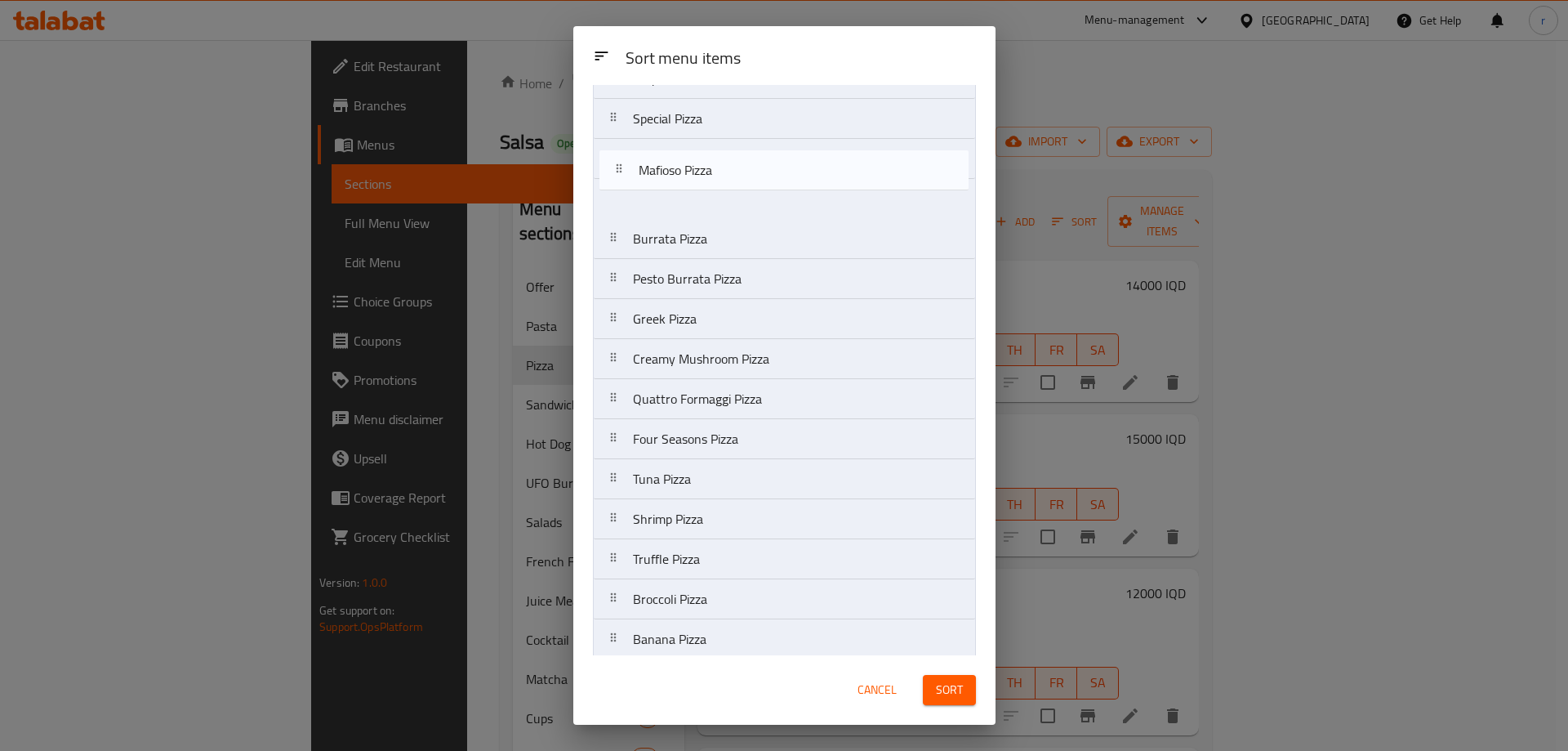
drag, startPoint x: 744, startPoint y: 556, endPoint x: 756, endPoint y: 275, distance: 281.3
click at [753, 226] on nav "Margherita Pizza Vegetarians Pizza Mushroom Pizza Pepperoni Pizza Sausages Pizz…" at bounding box center [784, 179] width 383 height 1123
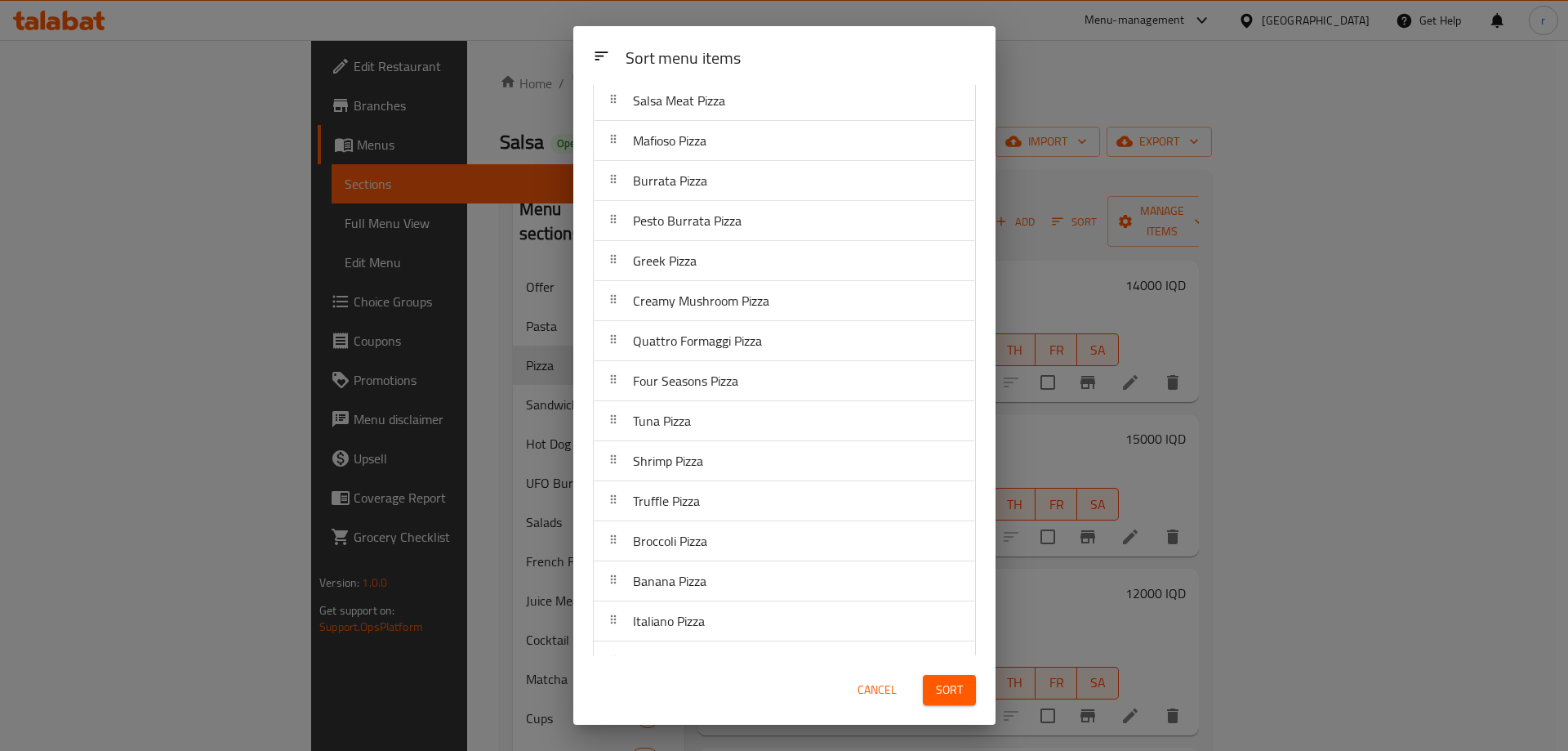
scroll to position [605, 0]
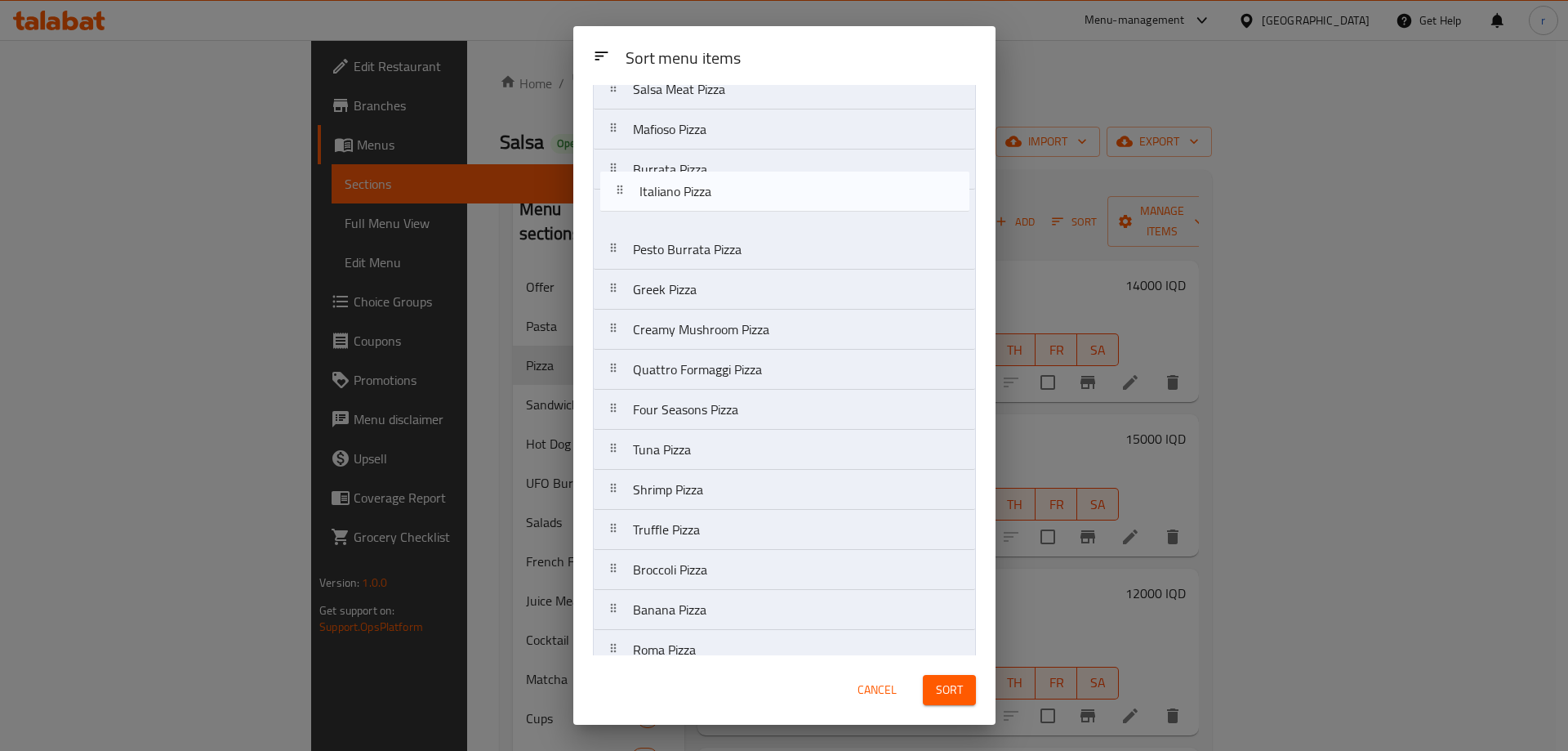
drag, startPoint x: 715, startPoint y: 594, endPoint x: 722, endPoint y: 184, distance: 410.1
click at [722, 184] on nav "Margherita Pizza Vegetarians Pizza Mushroom Pizza Pepperoni Pizza Sausages Pizz…" at bounding box center [784, 109] width 383 height 1123
drag, startPoint x: 709, startPoint y: 629, endPoint x: 705, endPoint y: 189, distance: 440.0
click at [705, 189] on nav "Margherita Pizza Vegetarians Pizza Mushroom Pizza Pepperoni Pizza Sausages Pizz…" at bounding box center [784, 109] width 383 height 1123
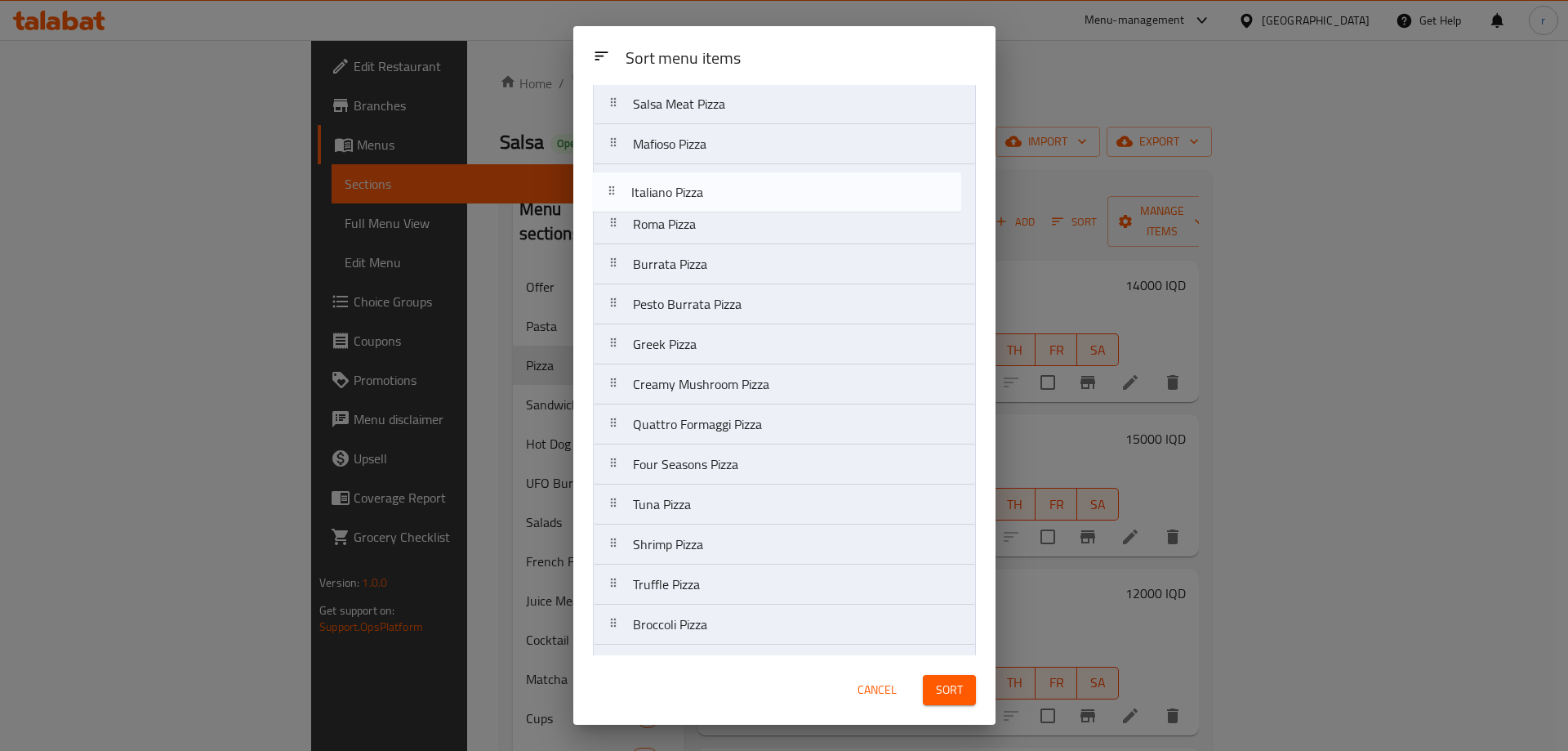
scroll to position [559, 0]
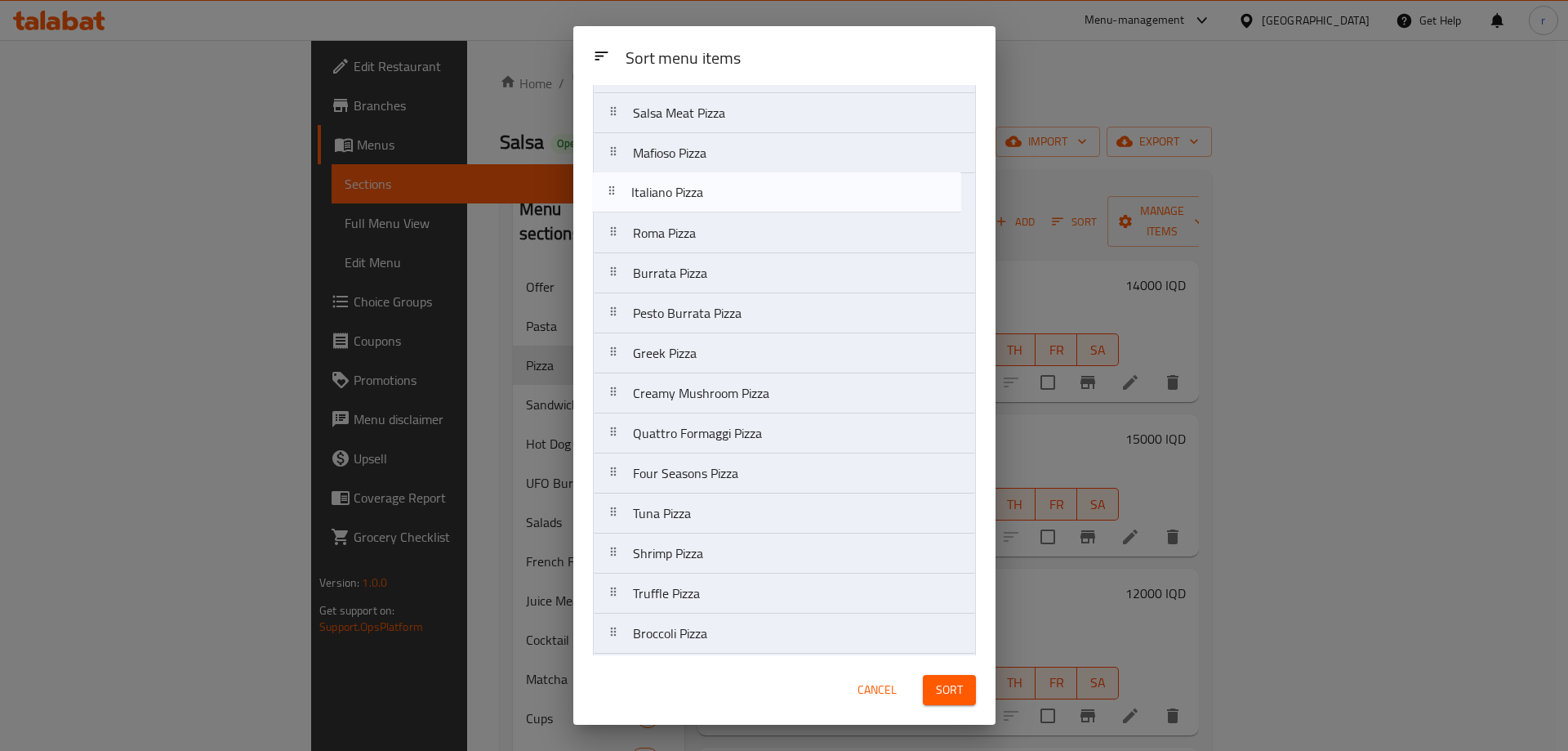
drag, startPoint x: 704, startPoint y: 222, endPoint x: 702, endPoint y: 194, distance: 28.1
click at [702, 194] on nav "Margherita Pizza Vegetarians Pizza Mushroom Pizza Pepperoni Pizza Sausages Pizz…" at bounding box center [784, 133] width 383 height 1123
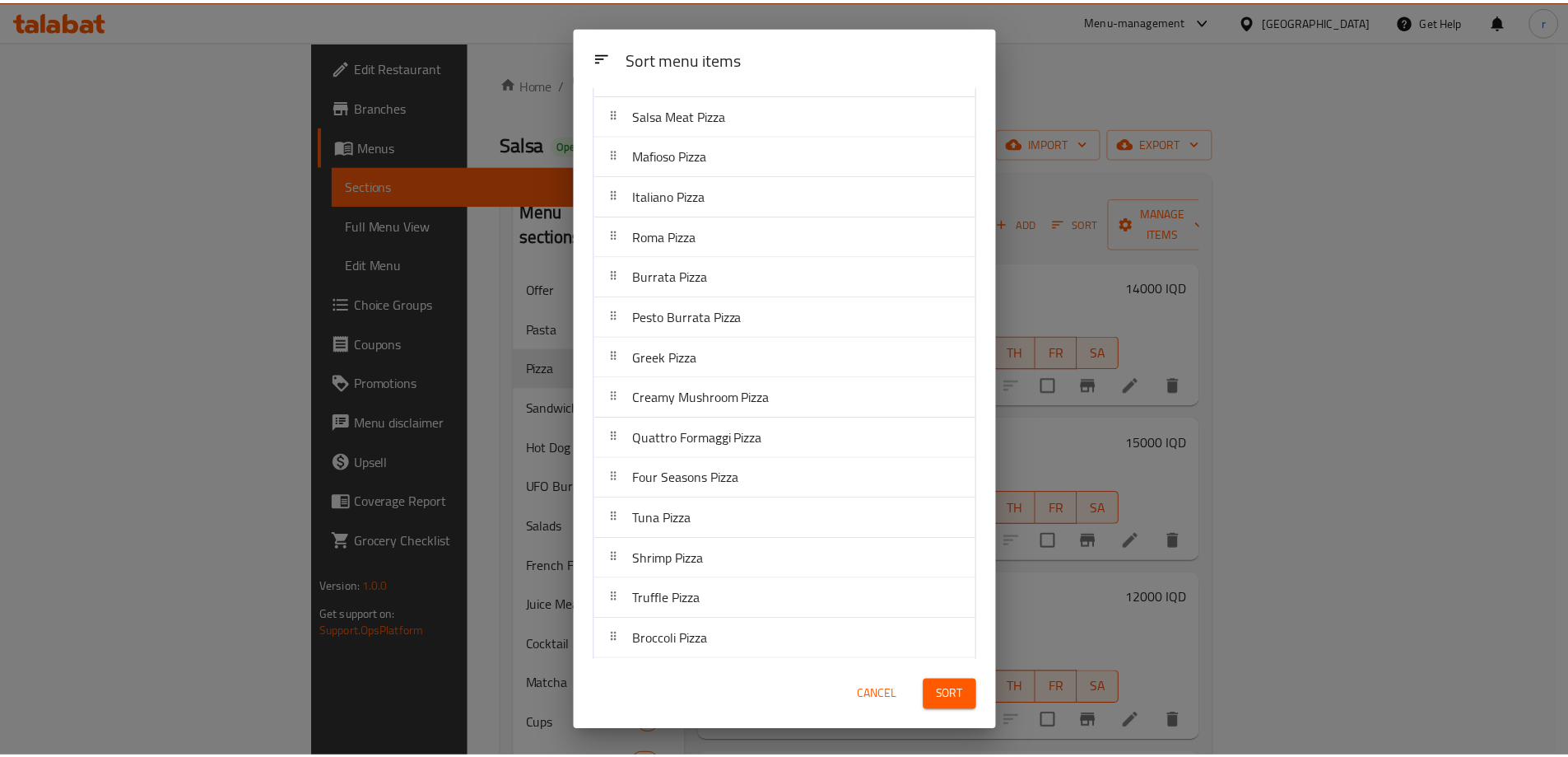
scroll to position [610, 0]
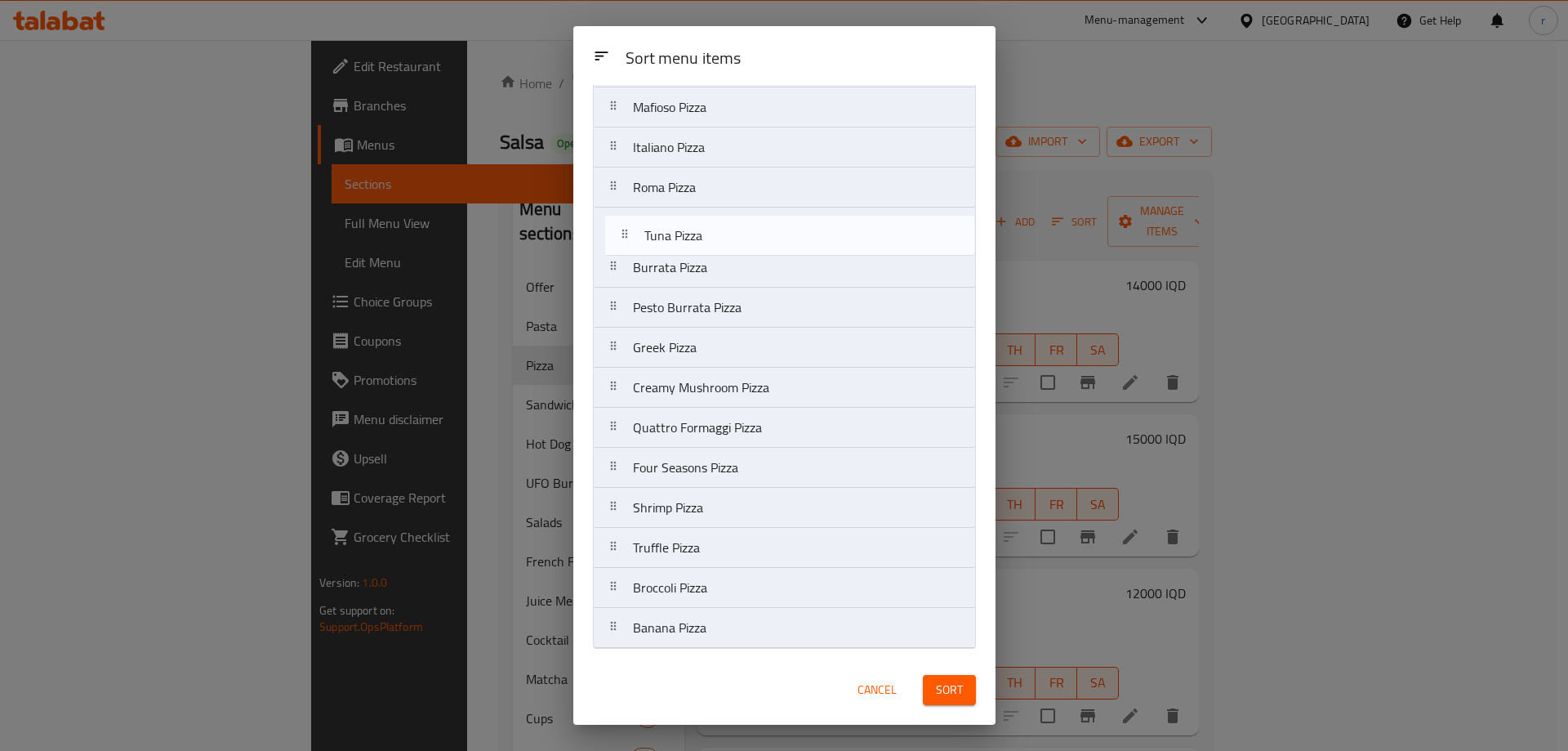
drag, startPoint x: 719, startPoint y: 471, endPoint x: 726, endPoint y: 236, distance: 235.1
click at [726, 236] on nav "Margherita Pizza Vegetarians Pizza Mushroom Pizza Pepperoni Pizza Sausages Pizz…" at bounding box center [784, 87] width 383 height 1123
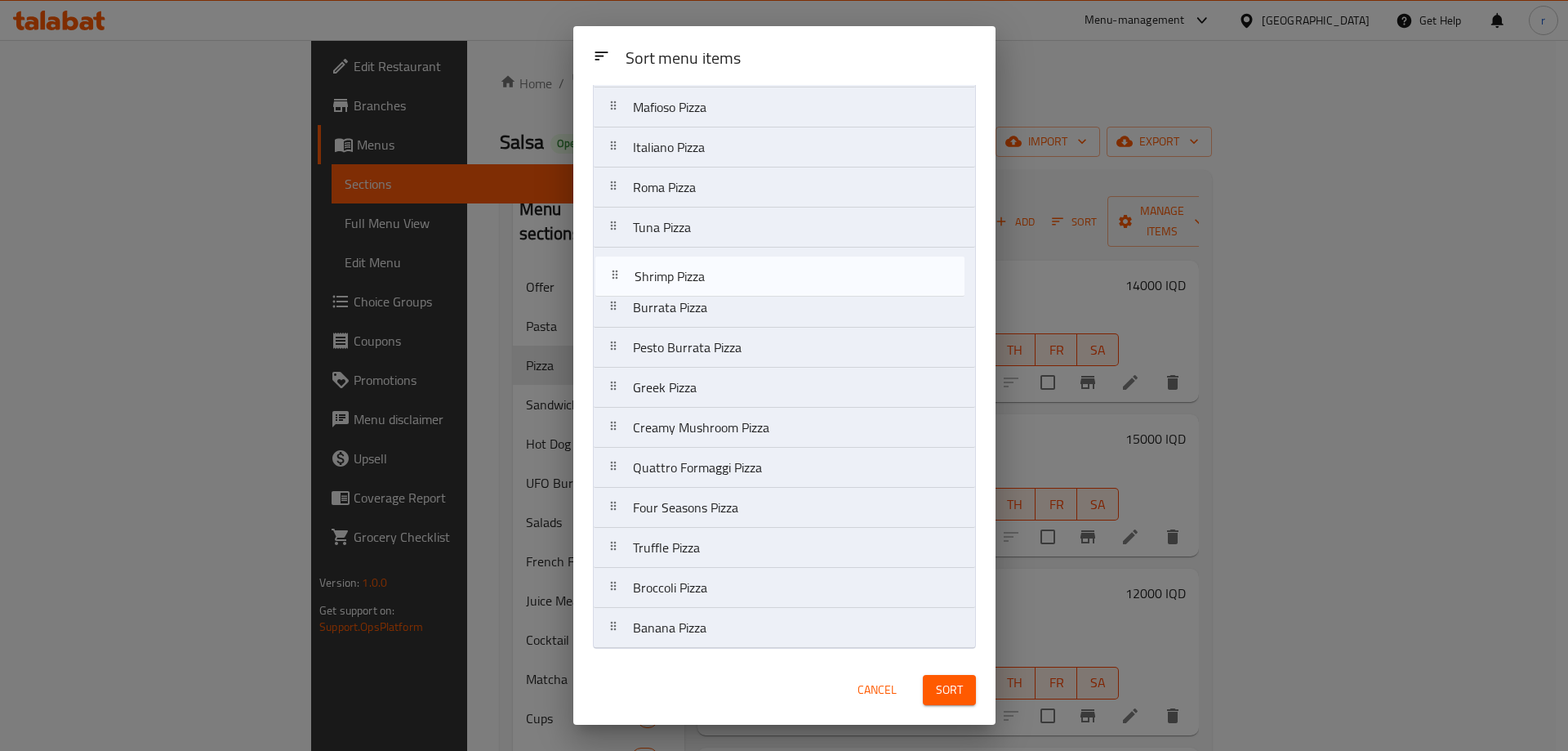
drag, startPoint x: 716, startPoint y: 510, endPoint x: 720, endPoint y: 264, distance: 246.0
click at [720, 264] on nav "Margherita Pizza Vegetarians Pizza Mushroom Pizza Pepperoni Pizza Sausages Pizz…" at bounding box center [784, 87] width 383 height 1123
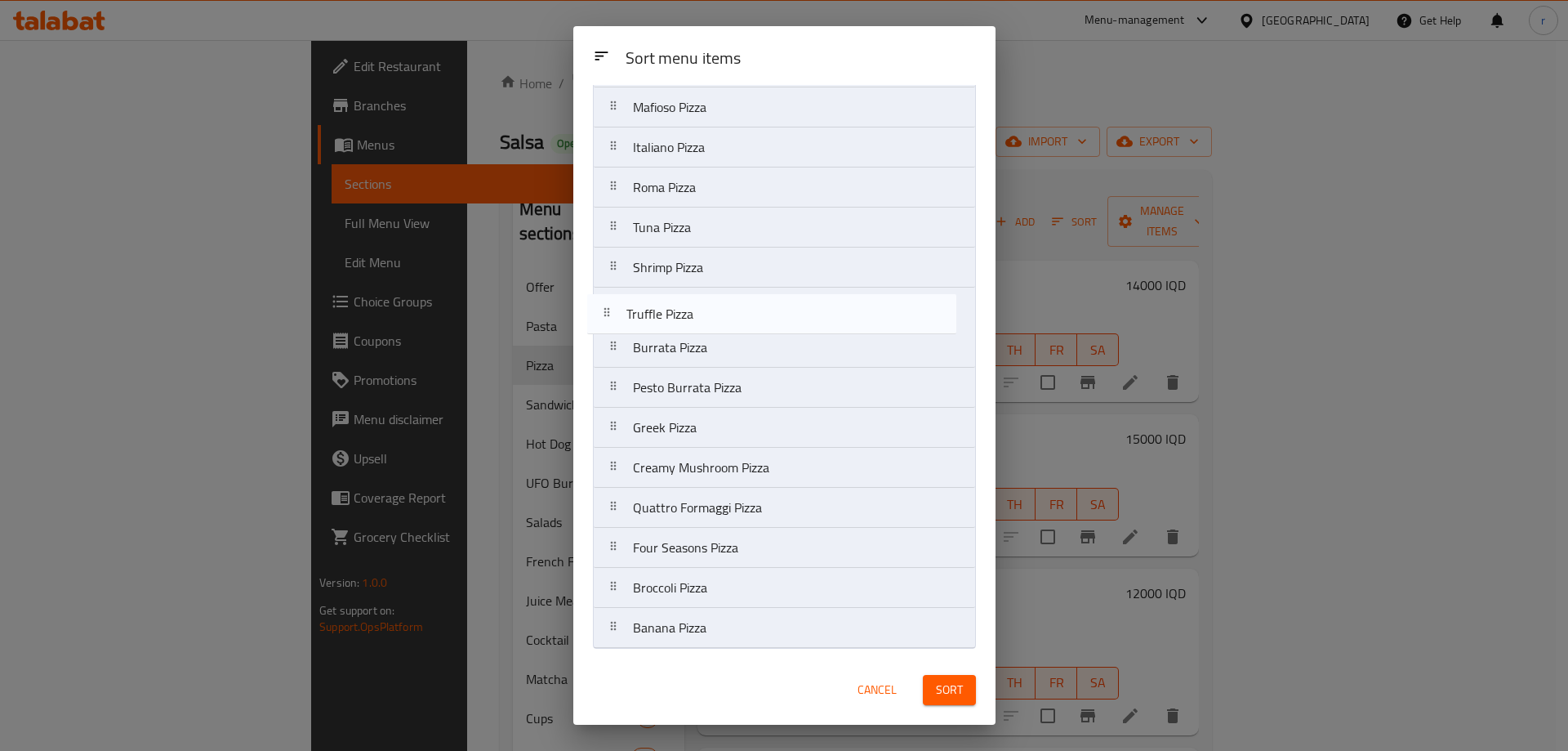
drag, startPoint x: 691, startPoint y: 552, endPoint x: 685, endPoint y: 300, distance: 252.1
click at [685, 300] on nav "Margherita Pizza Vegetarians Pizza Mushroom Pizza Pepperoni Pizza Sausages Pizz…" at bounding box center [784, 87] width 383 height 1123
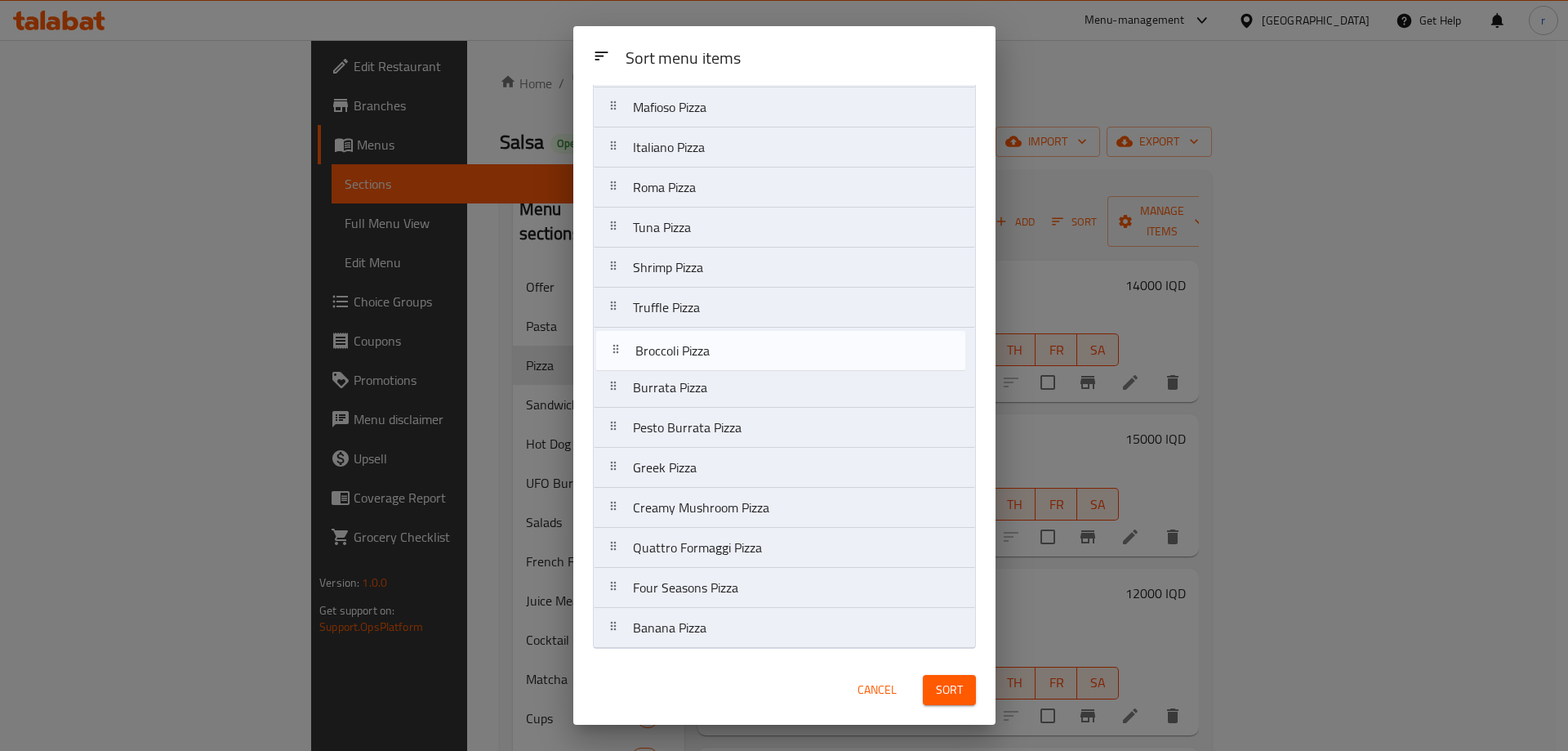
drag, startPoint x: 696, startPoint y: 590, endPoint x: 699, endPoint y: 337, distance: 253.0
click at [699, 337] on nav "Margherita Pizza Vegetarians Pizza Mushroom Pizza Pepperoni Pizza Sausages Pizz…" at bounding box center [784, 87] width 383 height 1123
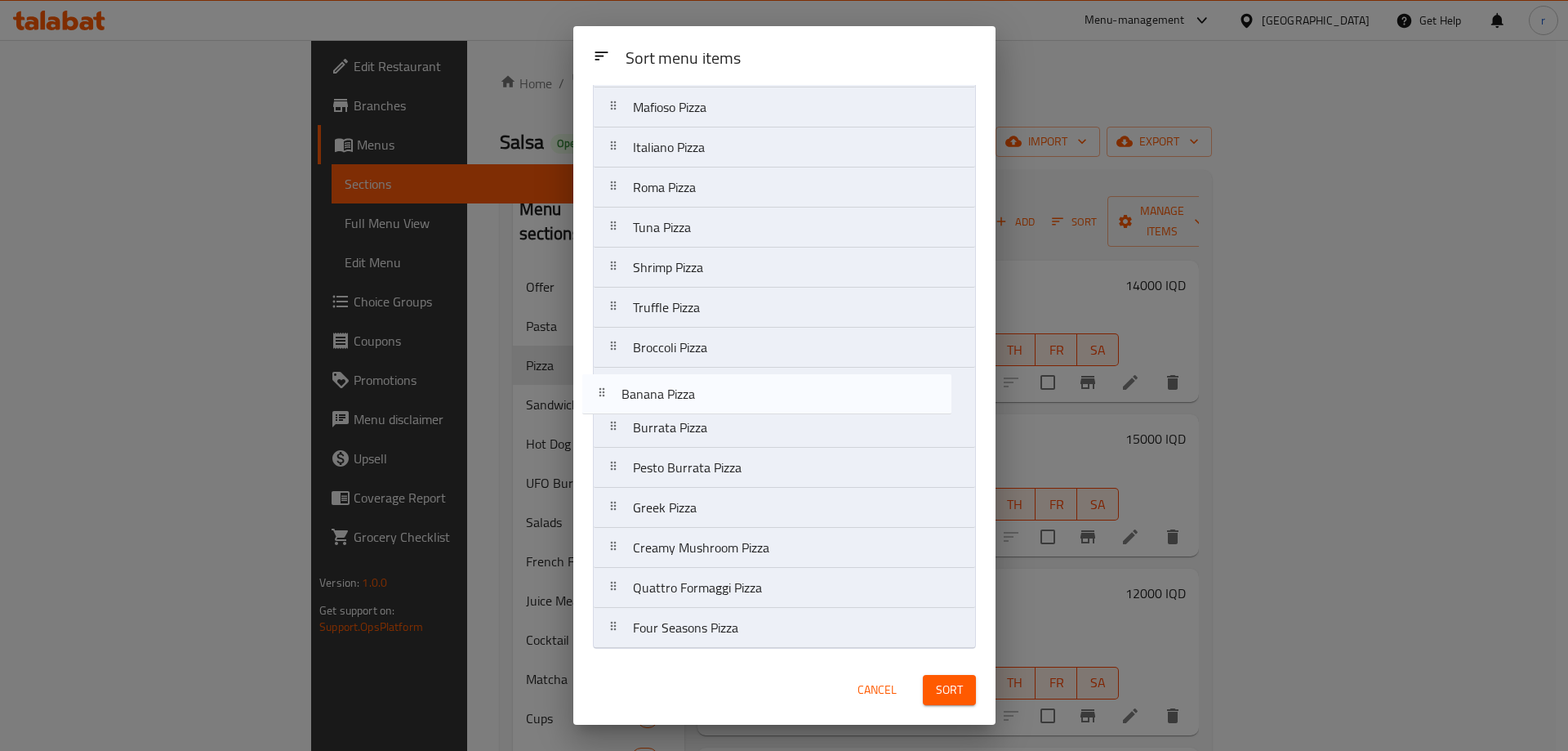
drag, startPoint x: 700, startPoint y: 633, endPoint x: 681, endPoint y: 374, distance: 259.7
click at [681, 374] on nav "Margherita Pizza Vegetarians Pizza Mushroom Pizza Pepperoni Pizza Sausages Pizz…" at bounding box center [784, 87] width 383 height 1123
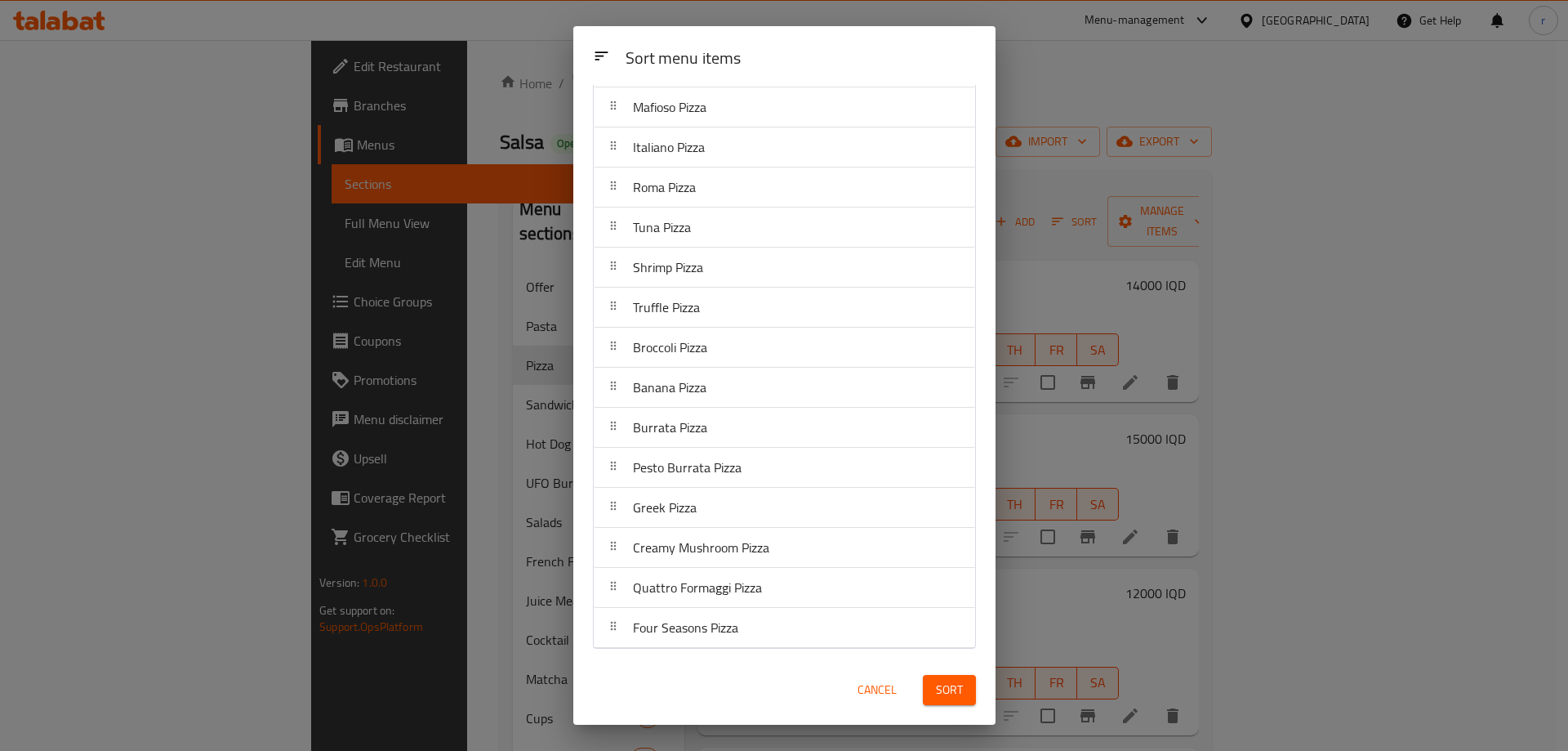
click at [942, 686] on span "Sort" at bounding box center [949, 689] width 27 height 20
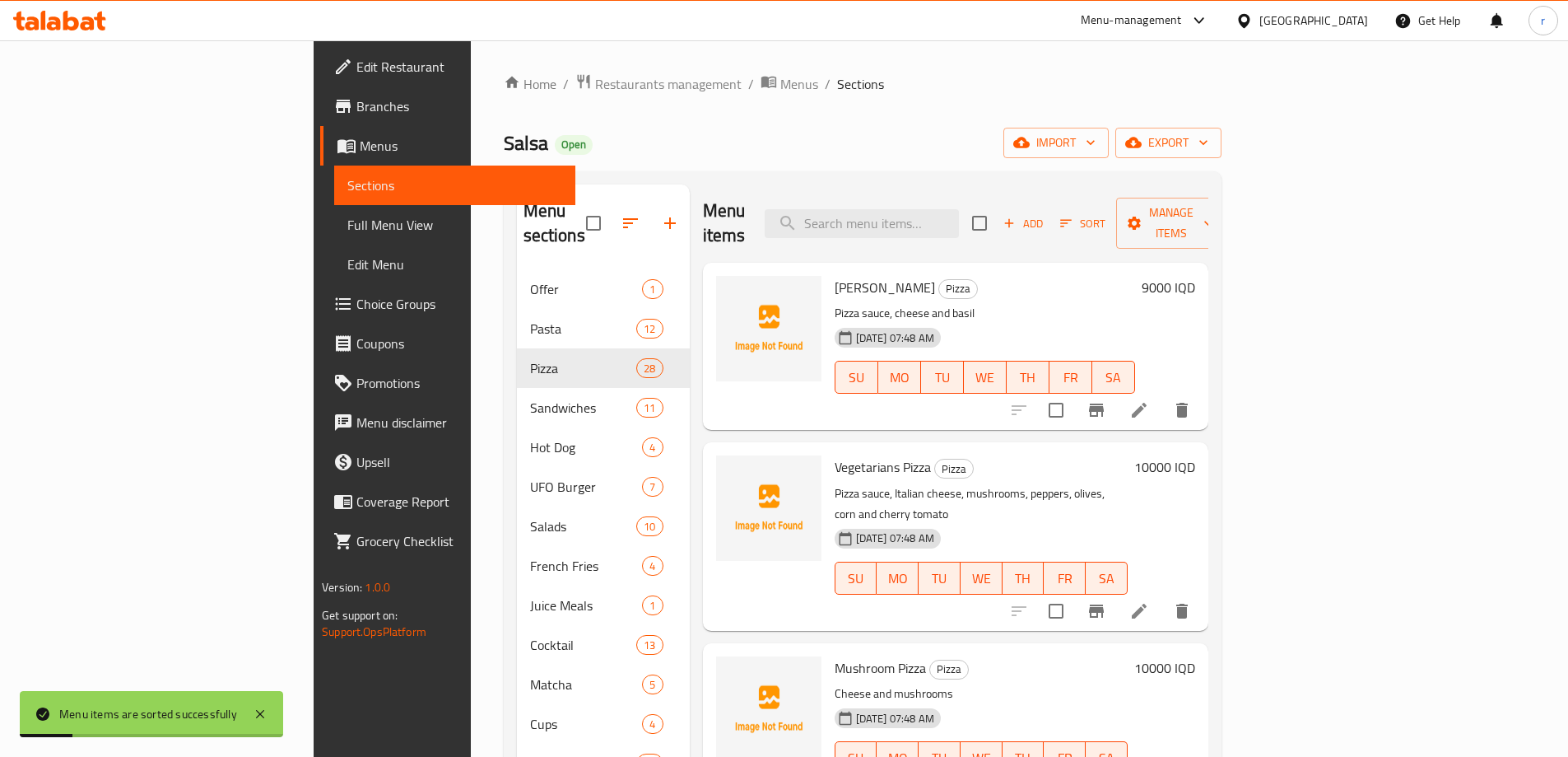
click at [844, 211] on div "Menu items Add Sort Manage items" at bounding box center [956, 223] width 505 height 79
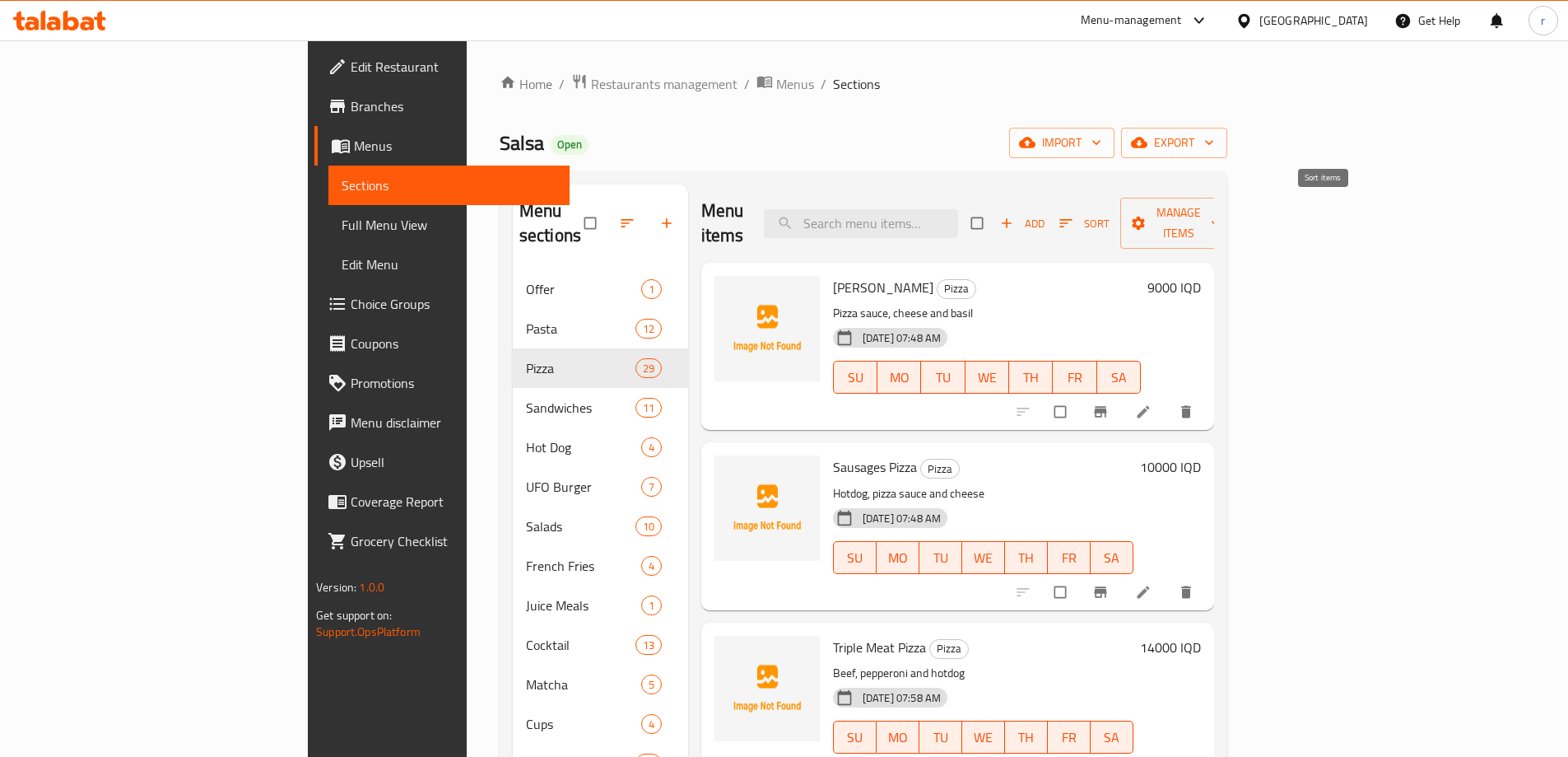
click at [1078, 215] on span "button" at bounding box center [1067, 223] width 19 height 17
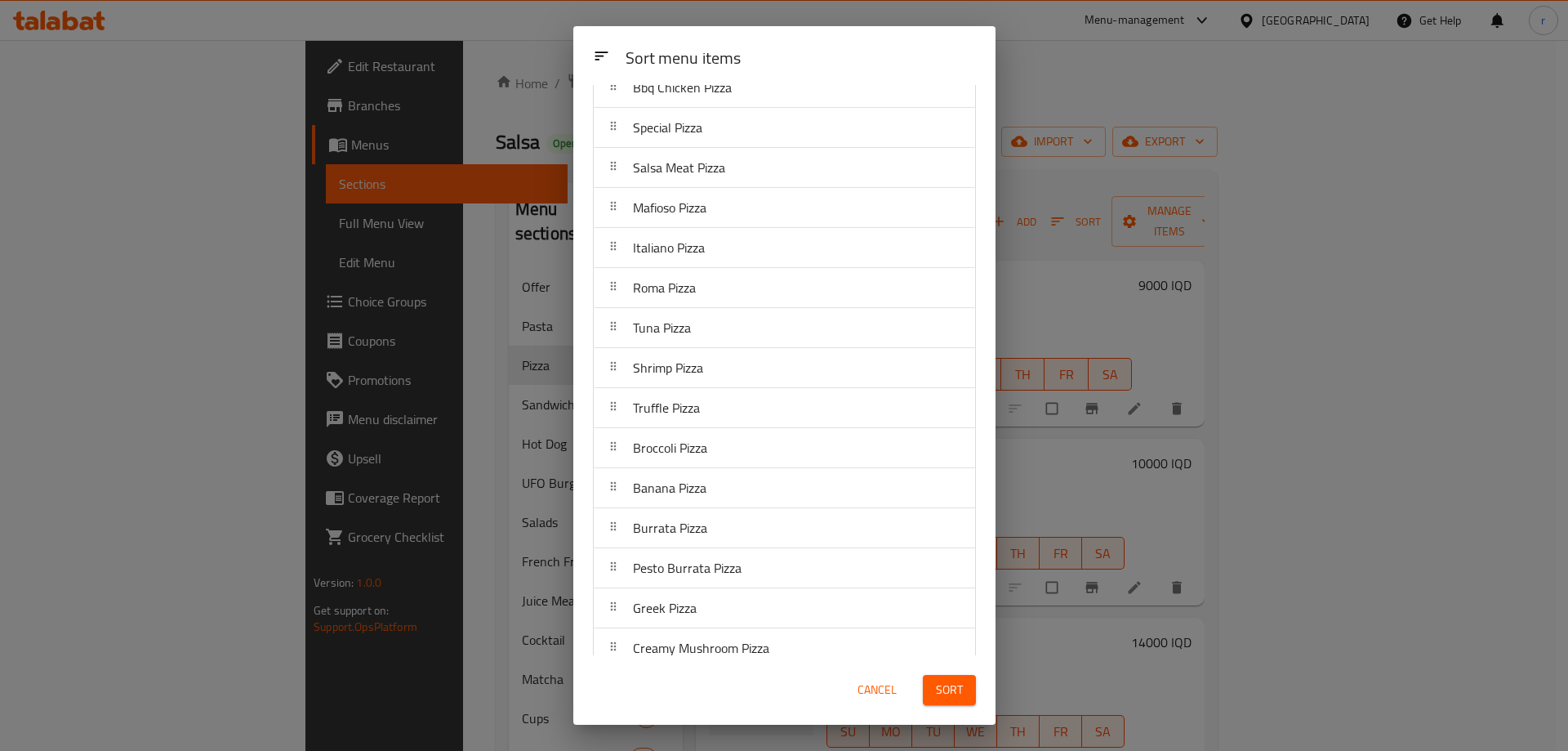
scroll to position [645, 0]
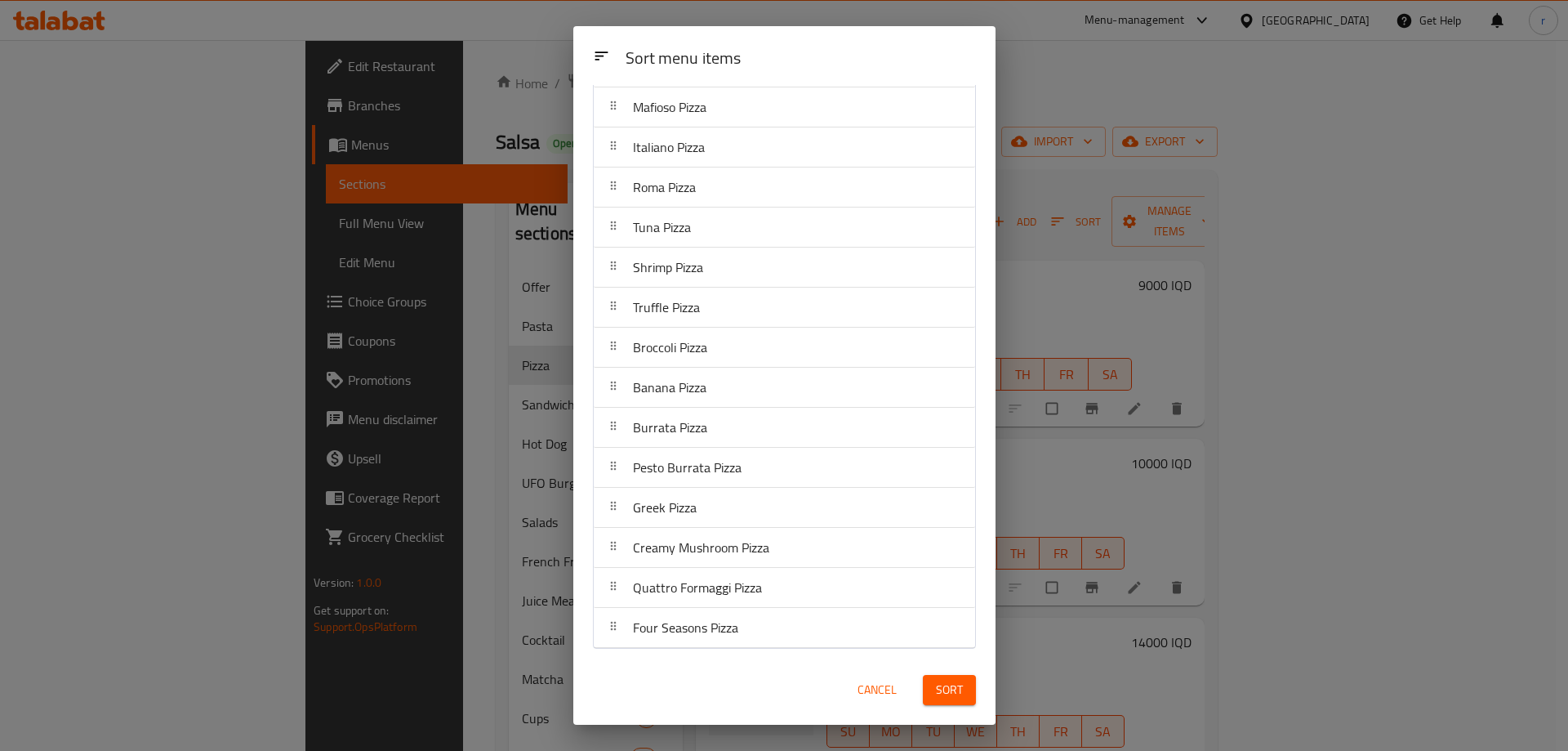
click at [872, 697] on span "Cancel" at bounding box center [877, 689] width 39 height 20
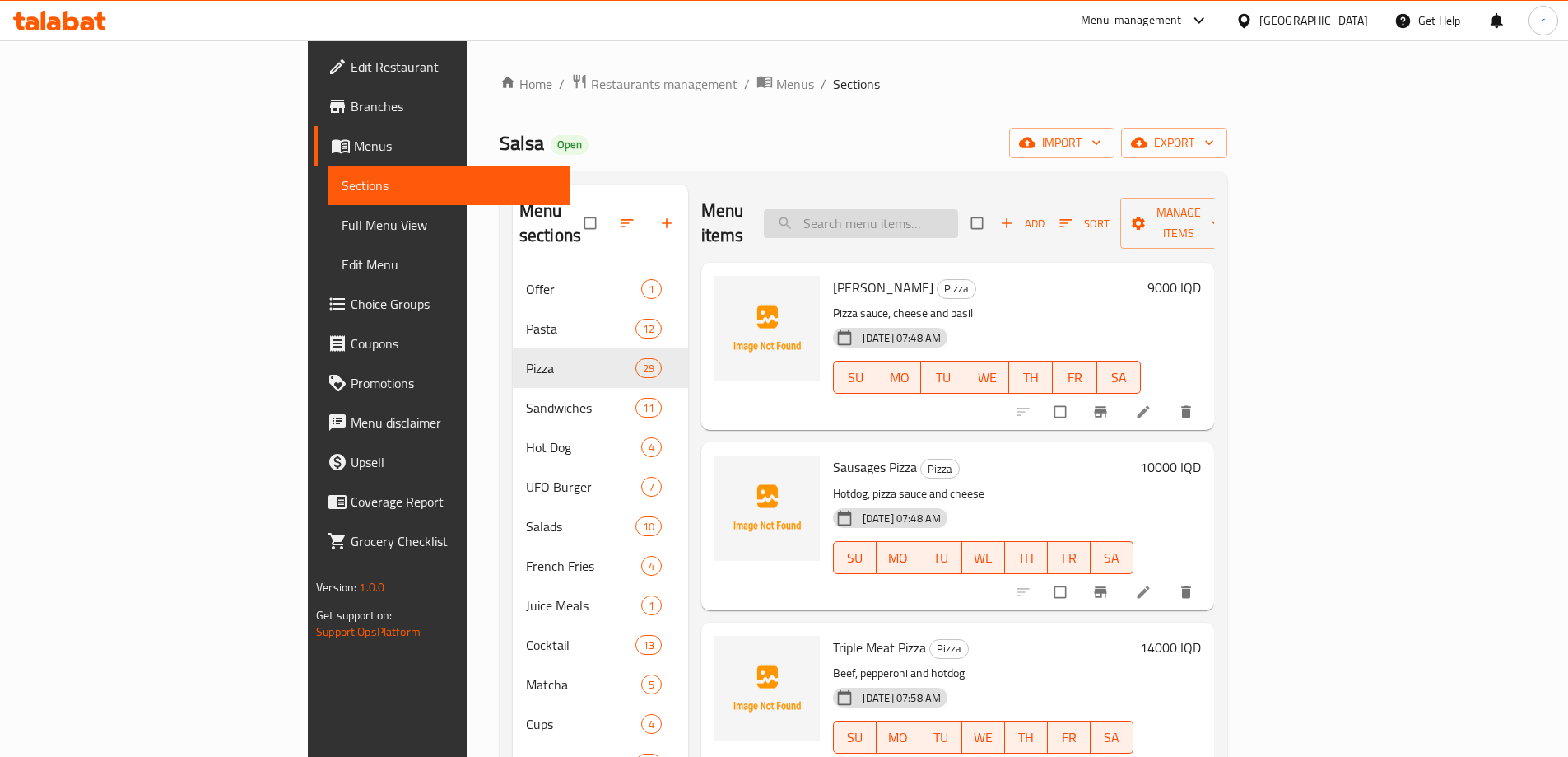
click at [945, 211] on input "search" at bounding box center [861, 223] width 194 height 29
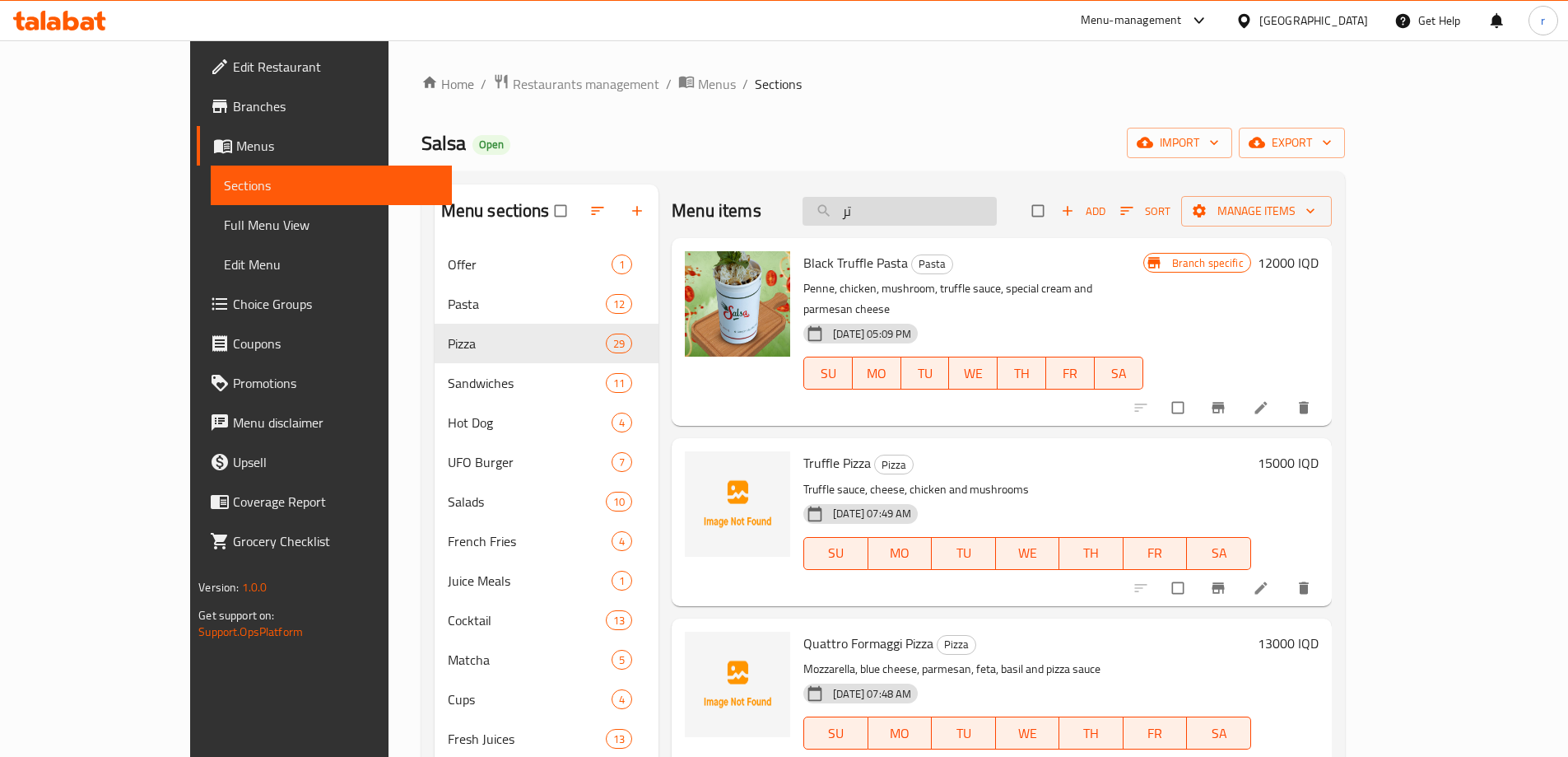
type input "ت"
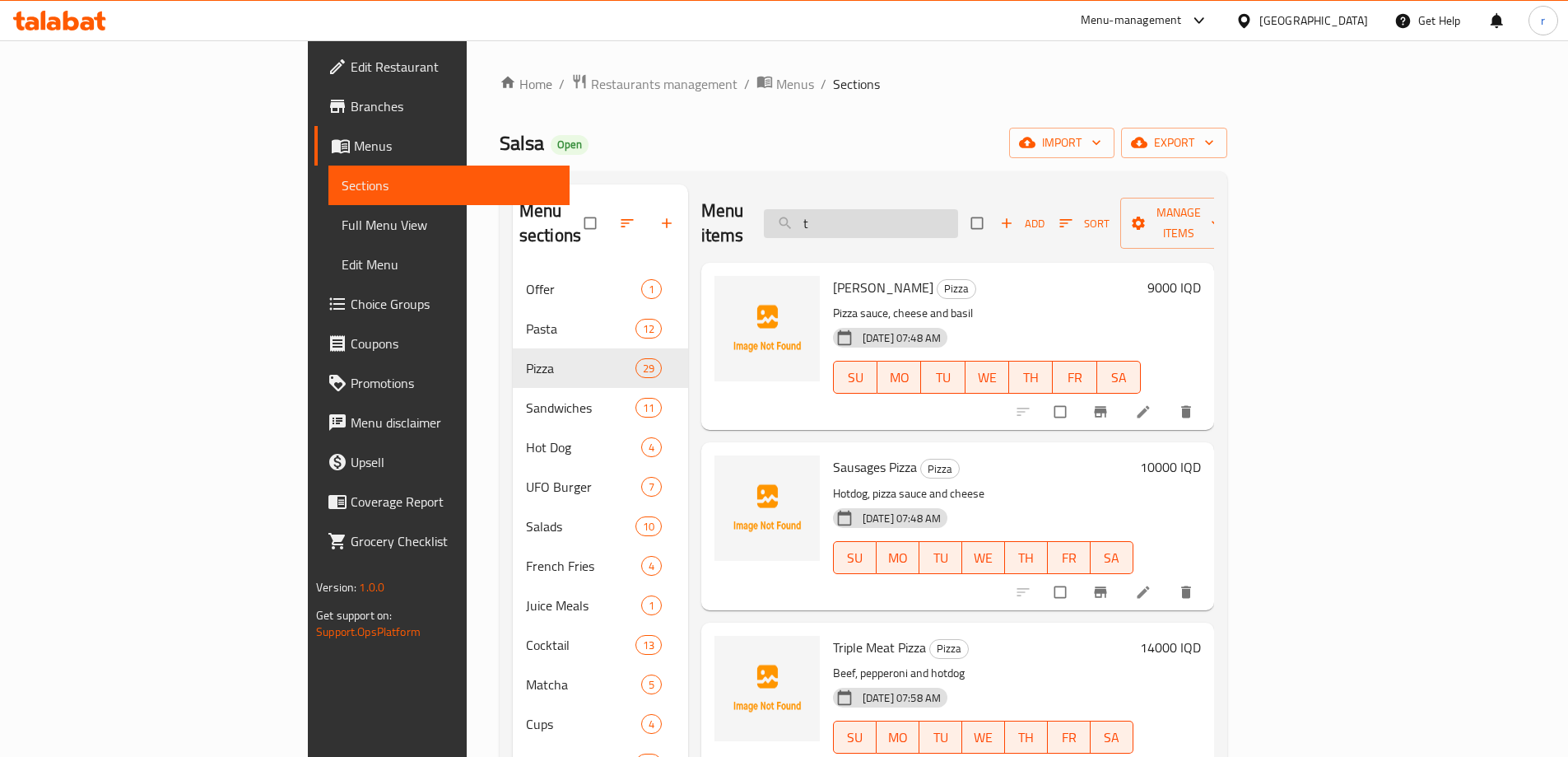
type input "tr"
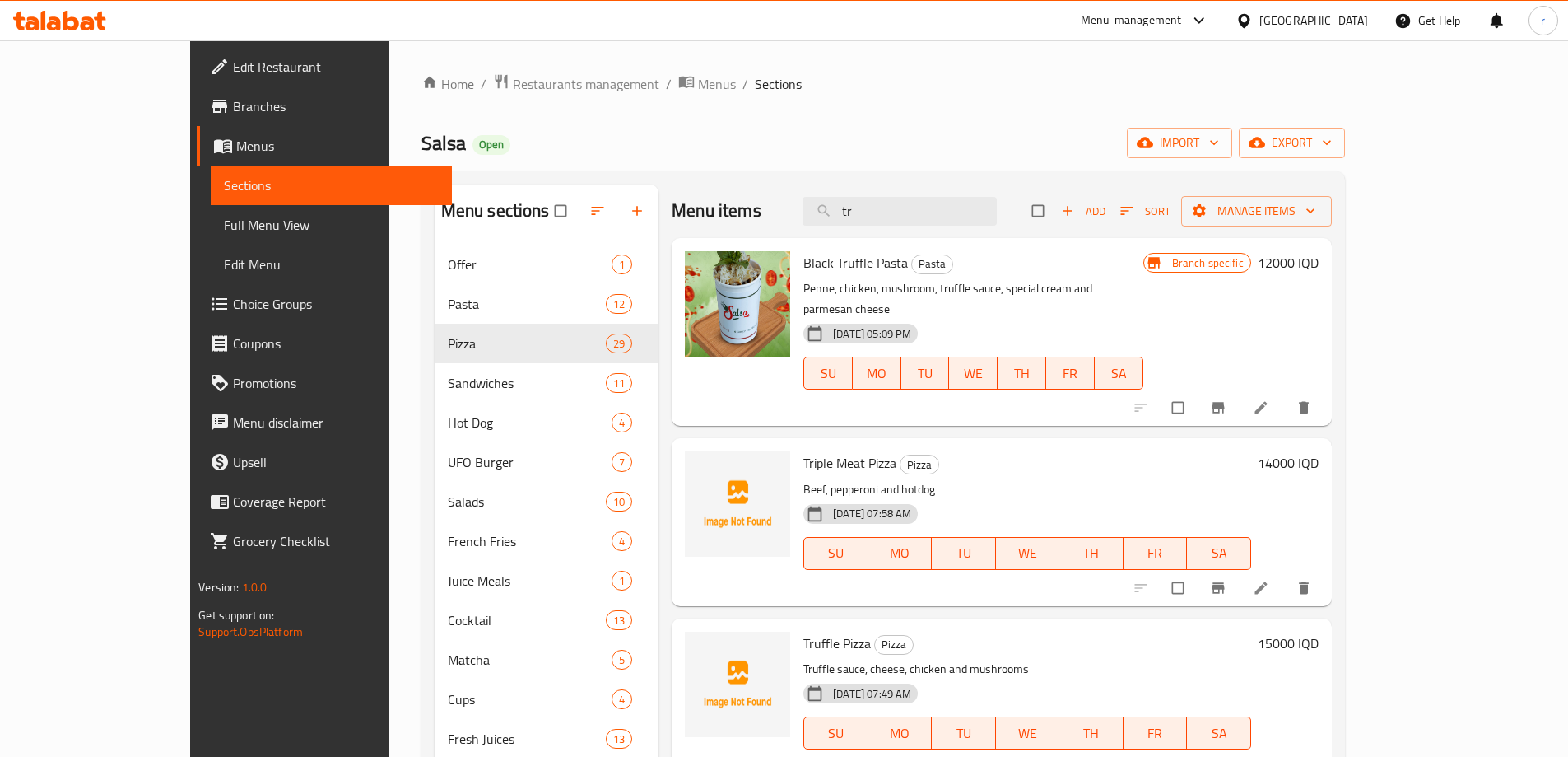
drag, startPoint x: 945, startPoint y: 219, endPoint x: 835, endPoint y: 214, distance: 110.1
click at [835, 214] on div "Menu items tr Add Sort Manage items" at bounding box center [1002, 211] width 661 height 54
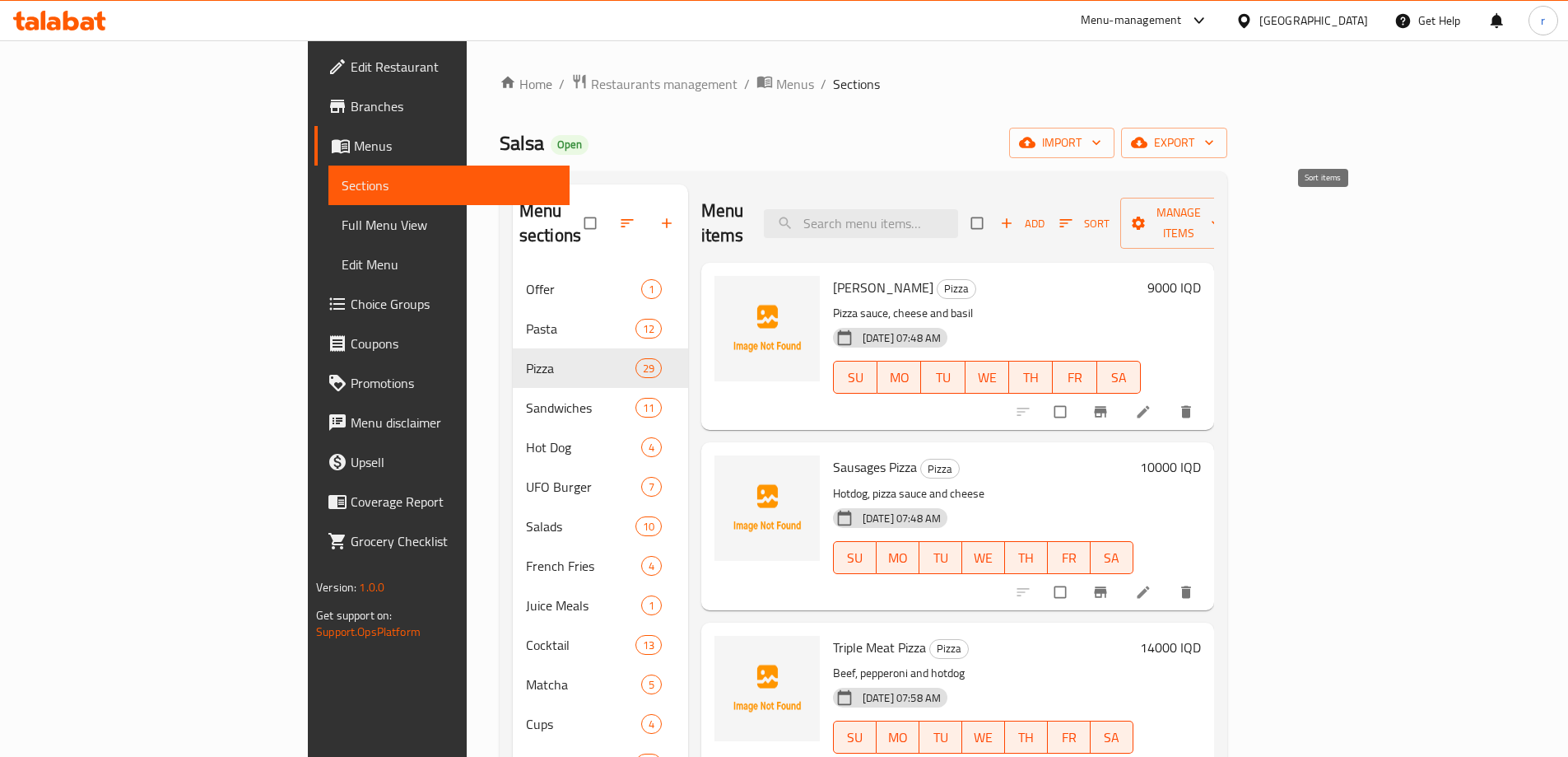
click at [1074, 215] on icon "button" at bounding box center [1066, 223] width 17 height 17
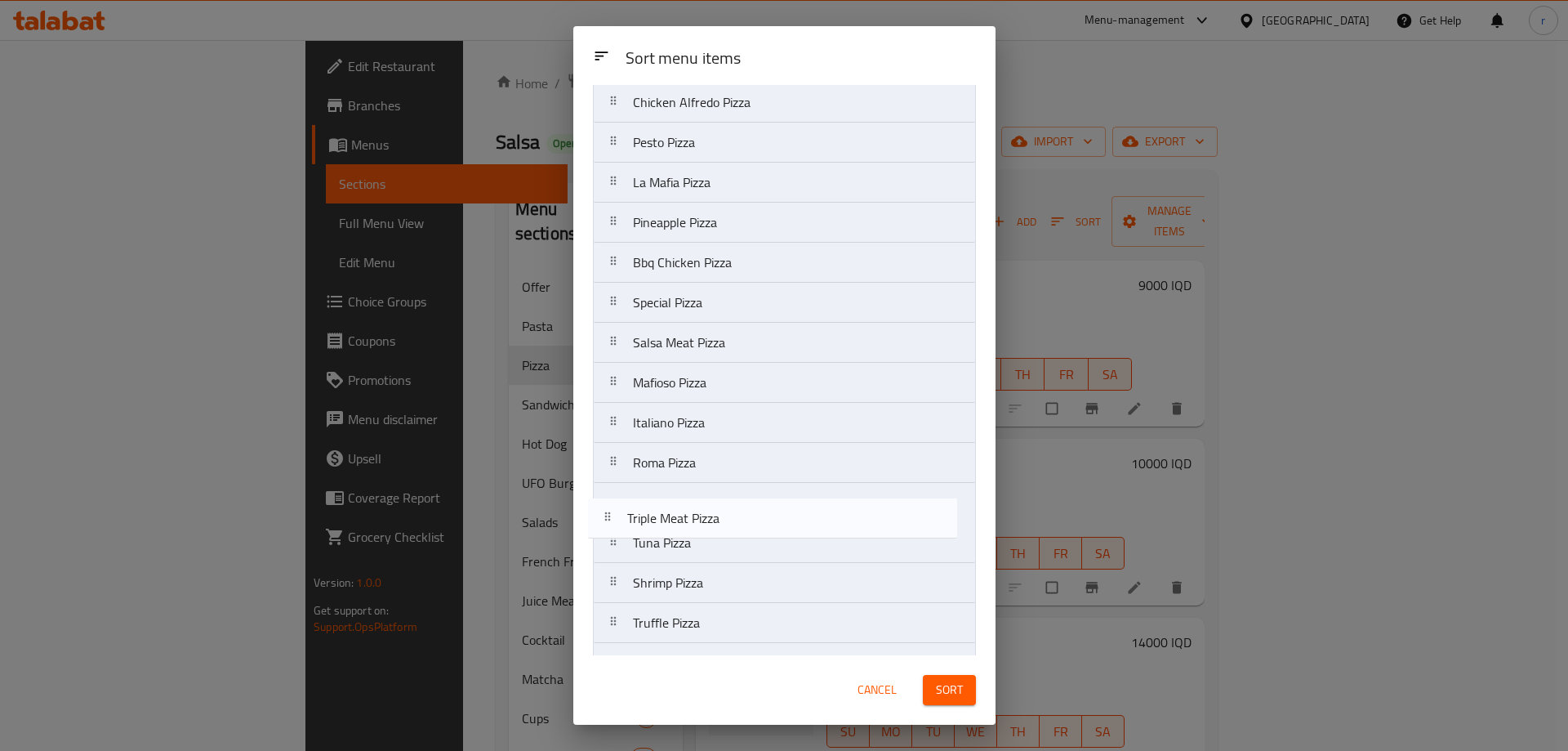
scroll to position [336, 0]
drag, startPoint x: 783, startPoint y: 234, endPoint x: 778, endPoint y: 538, distance: 304.0
click at [778, 538] on nav "Margherita Pizza Sausages Pizza Triple Meat Pizza Vegetarians Pizza Mushroom Pi…" at bounding box center [784, 377] width 383 height 1162
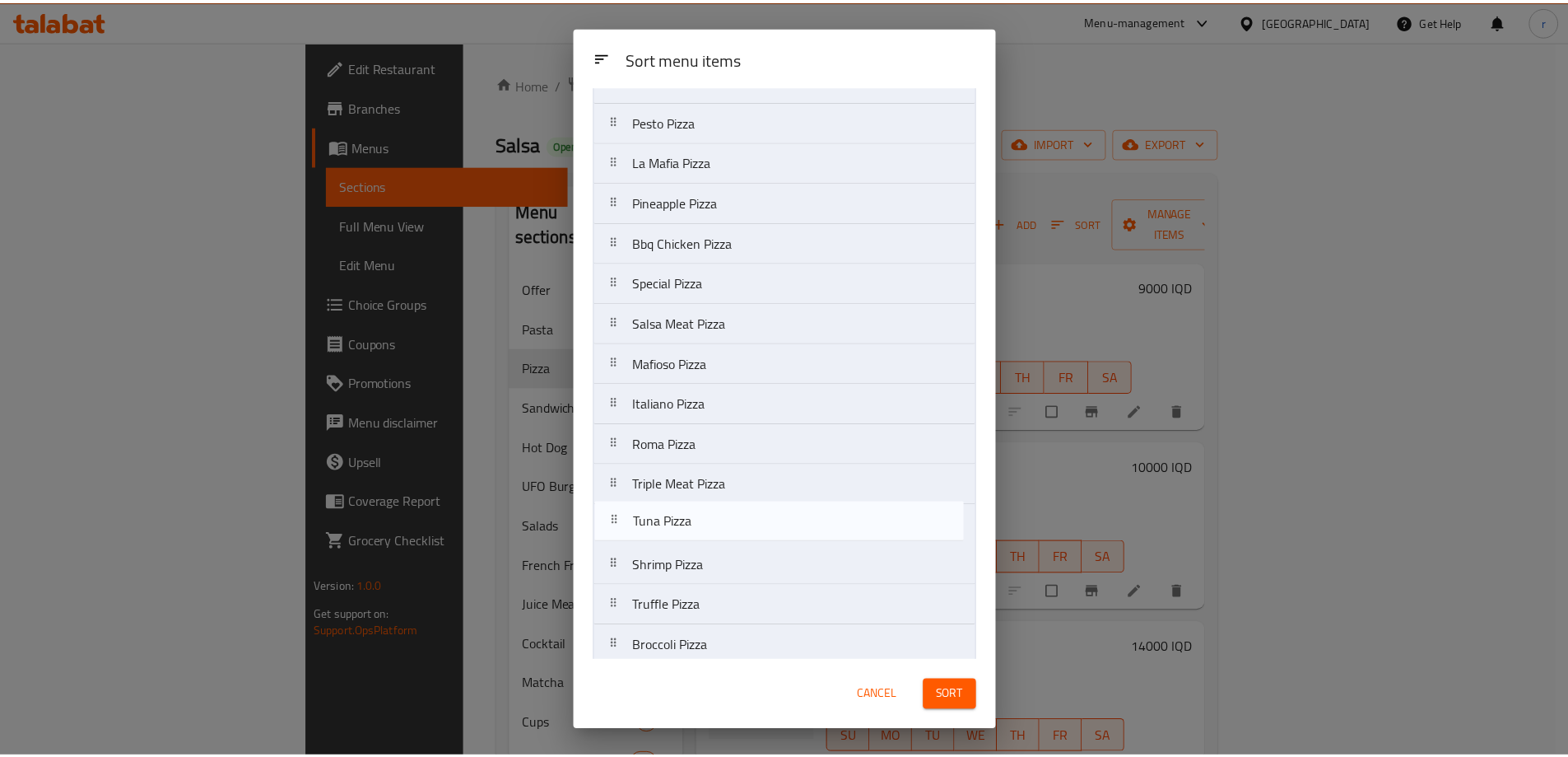
scroll to position [363, 0]
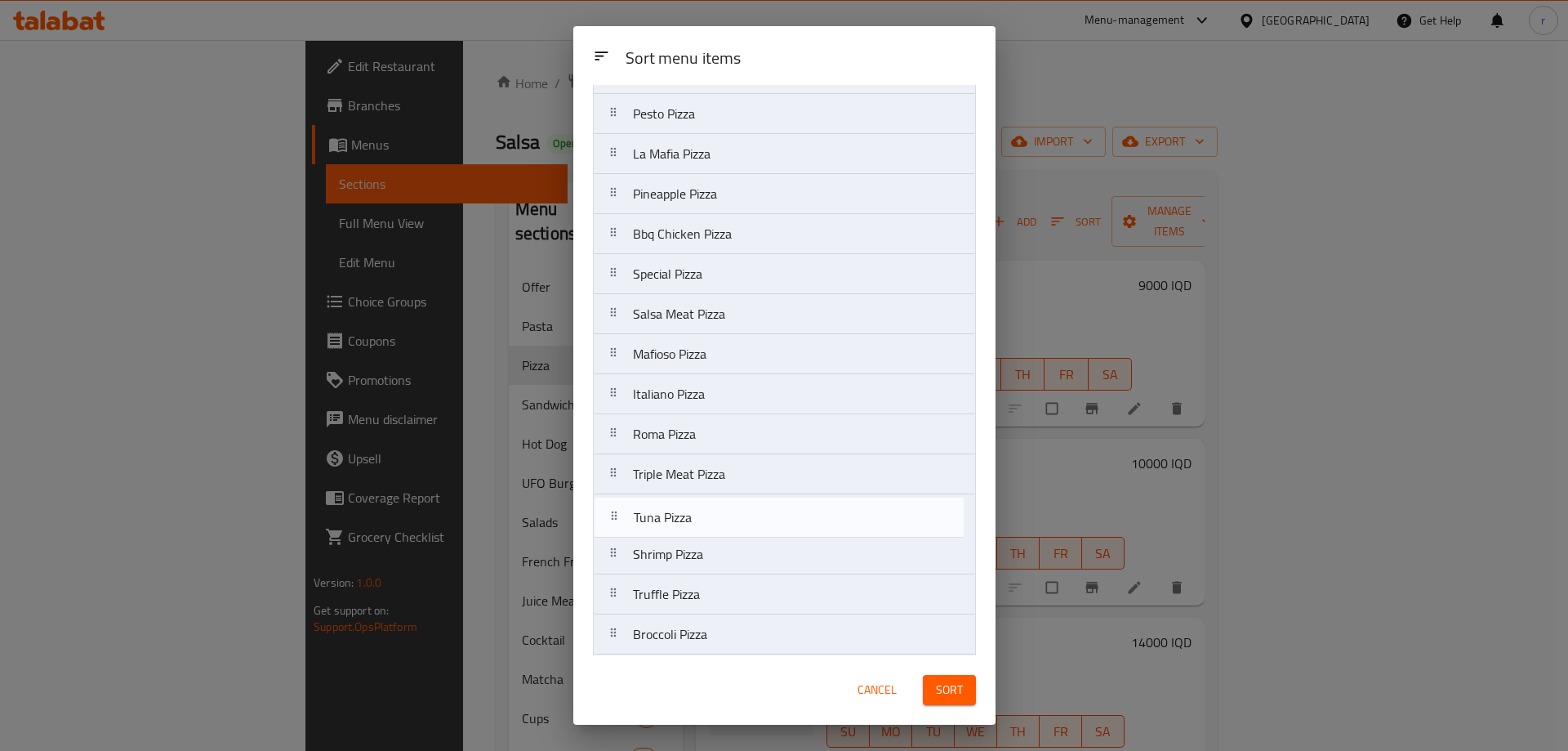
drag, startPoint x: 762, startPoint y: 497, endPoint x: 763, endPoint y: 522, distance: 25.0
click at [763, 522] on nav "Margherita Pizza Sausages Pizza Vegetarians Pizza Mushroom Pizza Pepperoni Pizz…" at bounding box center [784, 354] width 383 height 1162
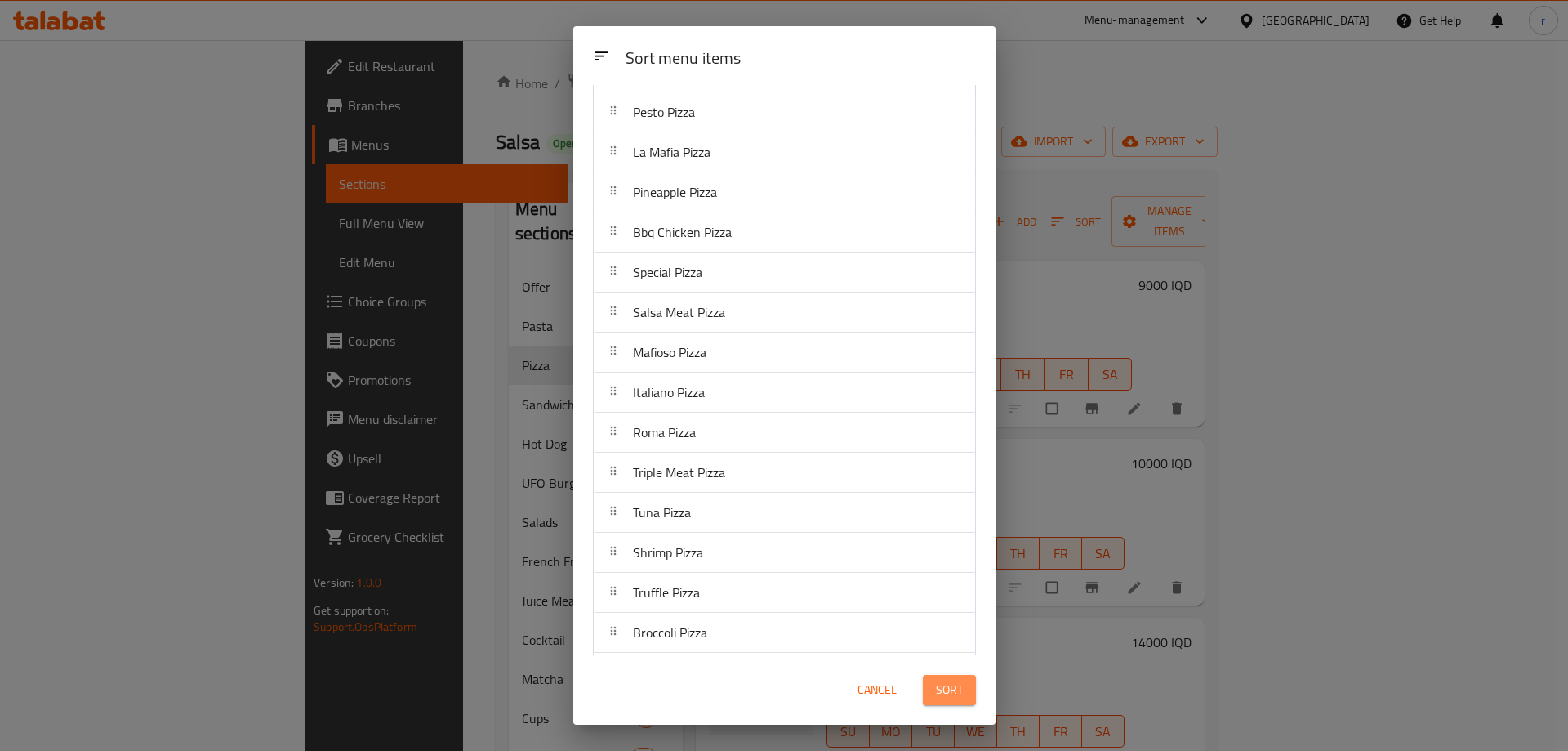
click at [940, 689] on span "Sort" at bounding box center [949, 689] width 27 height 20
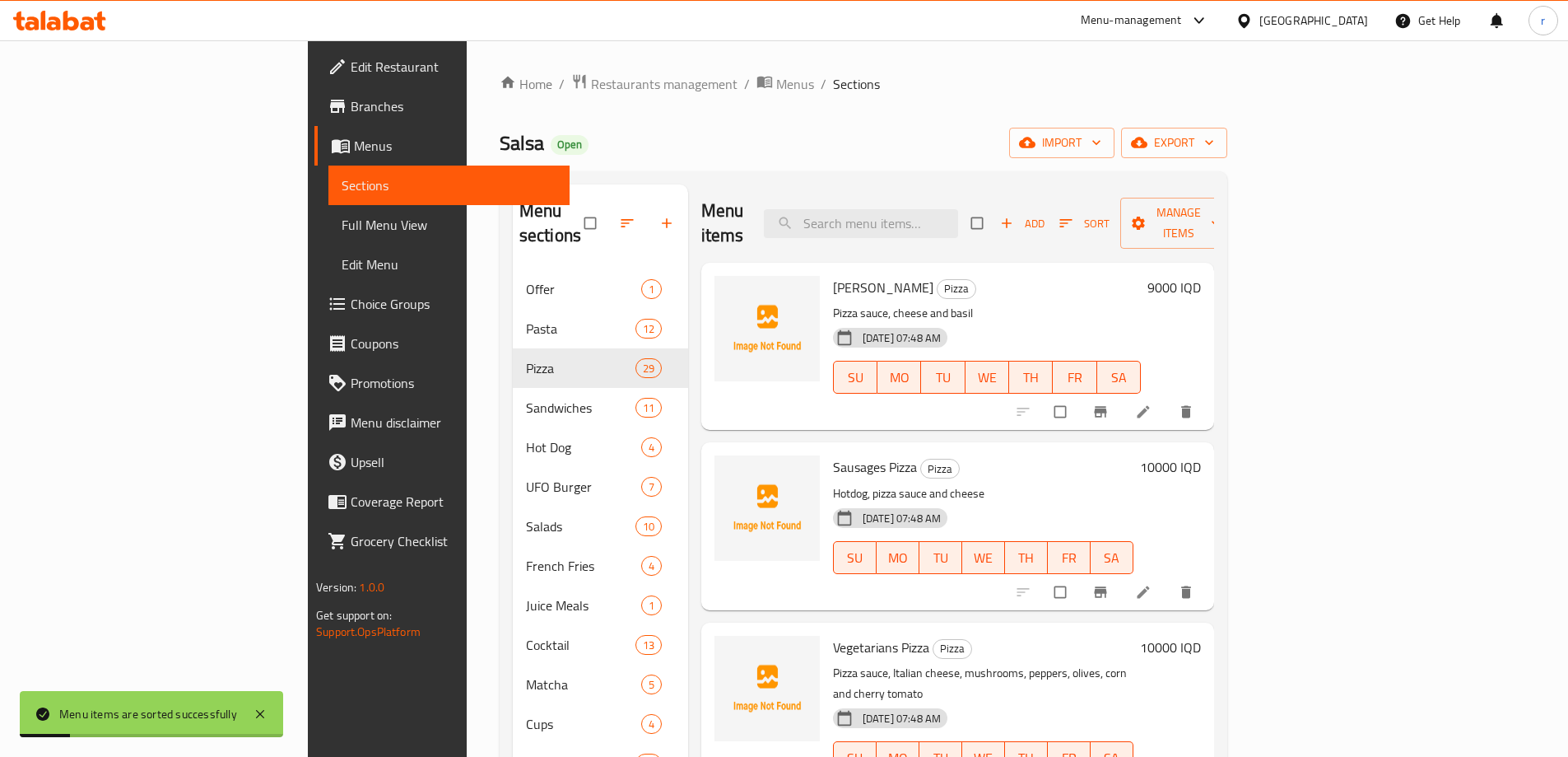
click at [341, 217] on span "Full Menu View" at bounding box center [449, 224] width 215 height 19
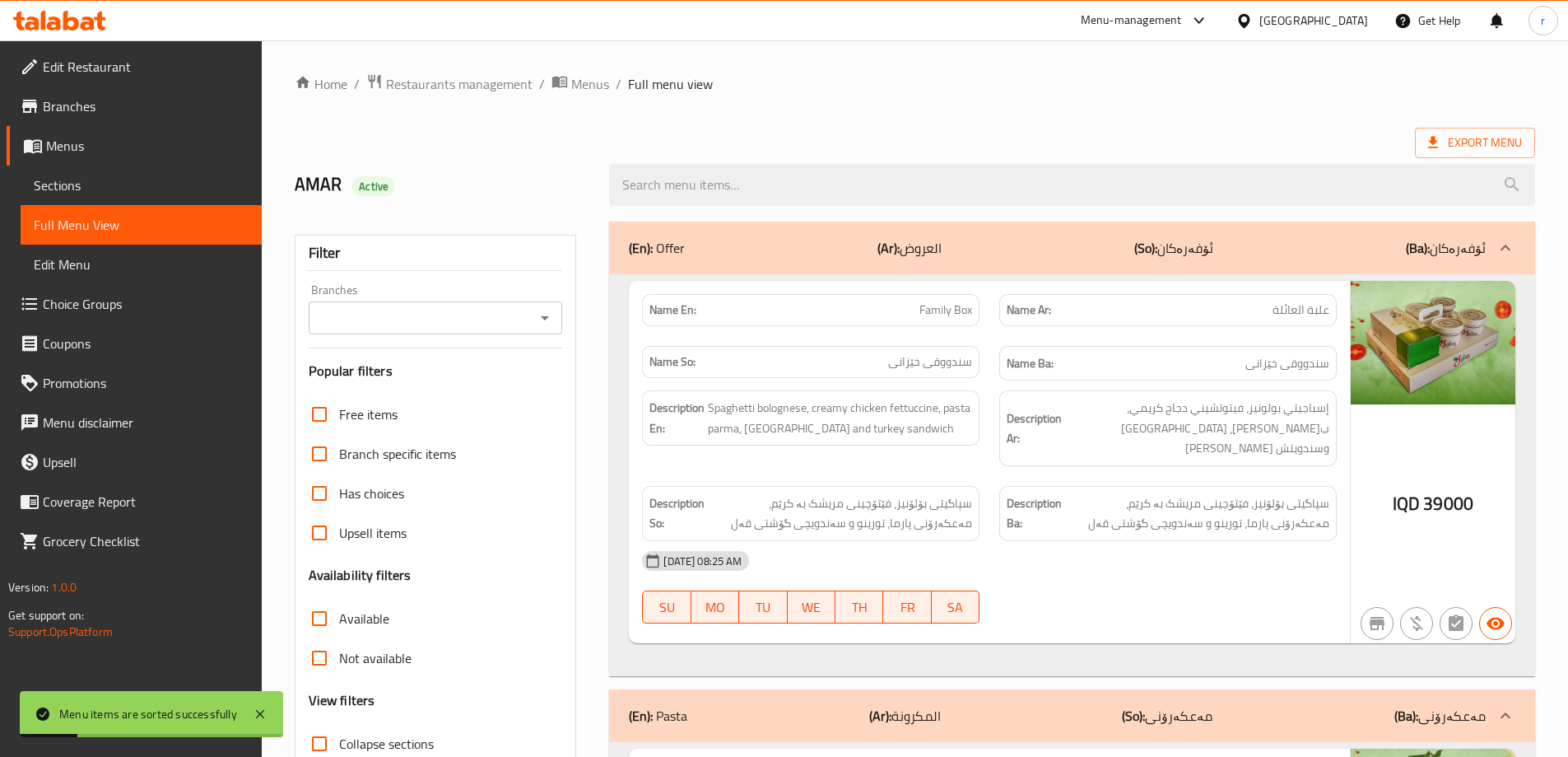
click at [354, 309] on input "Branches" at bounding box center [422, 317] width 217 height 23
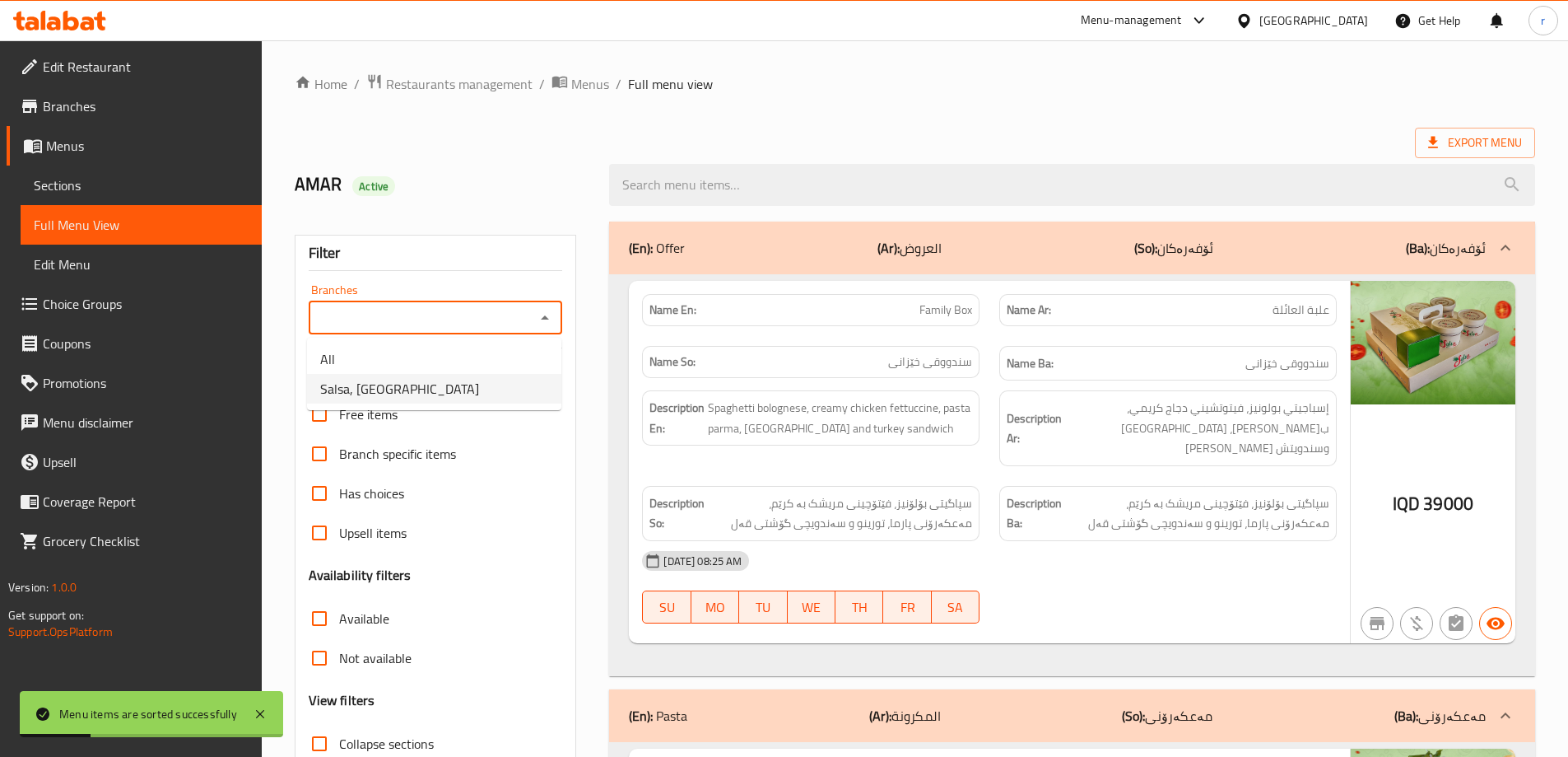
click at [392, 381] on span "Salsa, Ganjan City" at bounding box center [400, 388] width 159 height 19
type input "Salsa, Ganjan City"
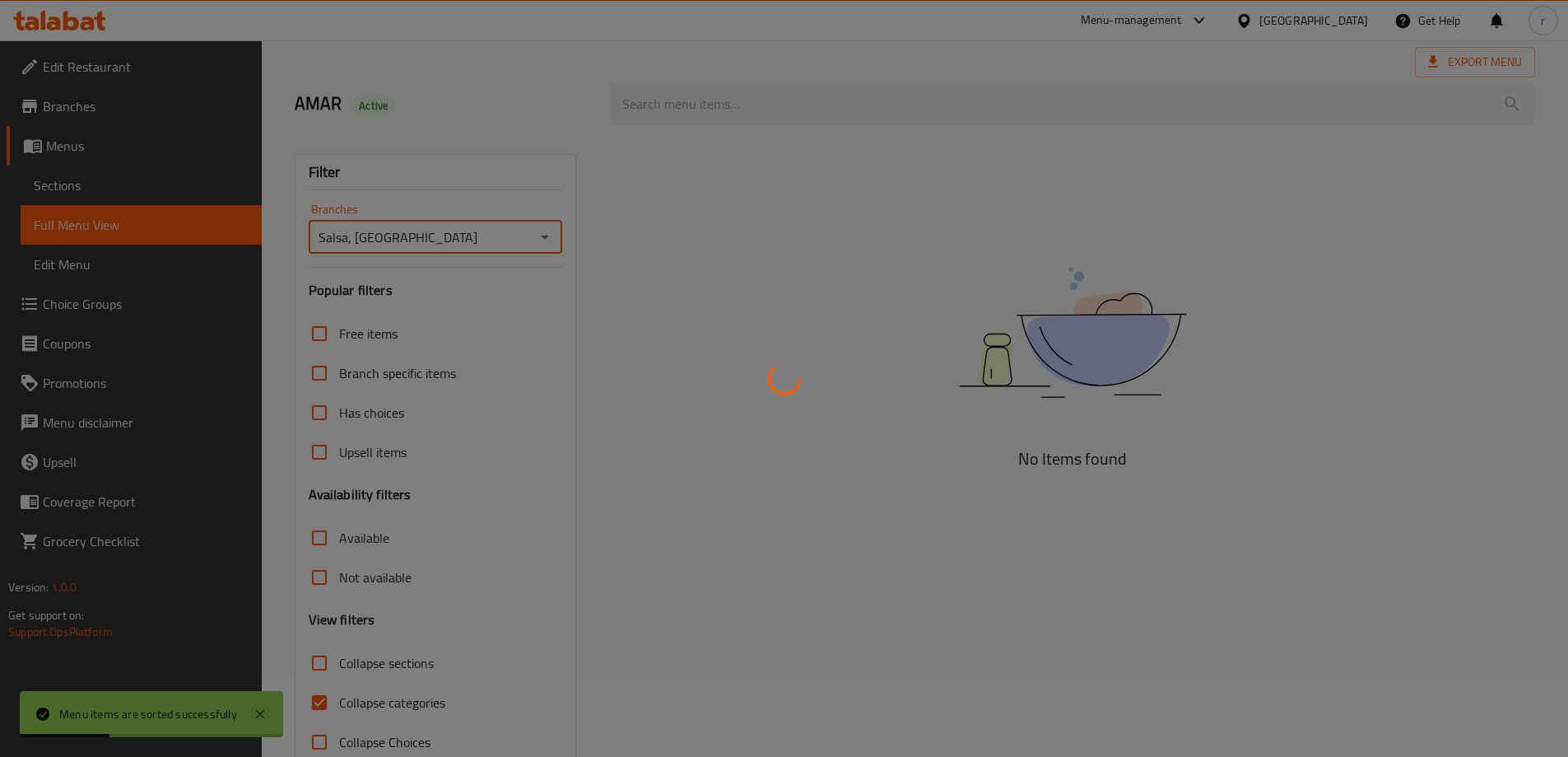
scroll to position [119, 0]
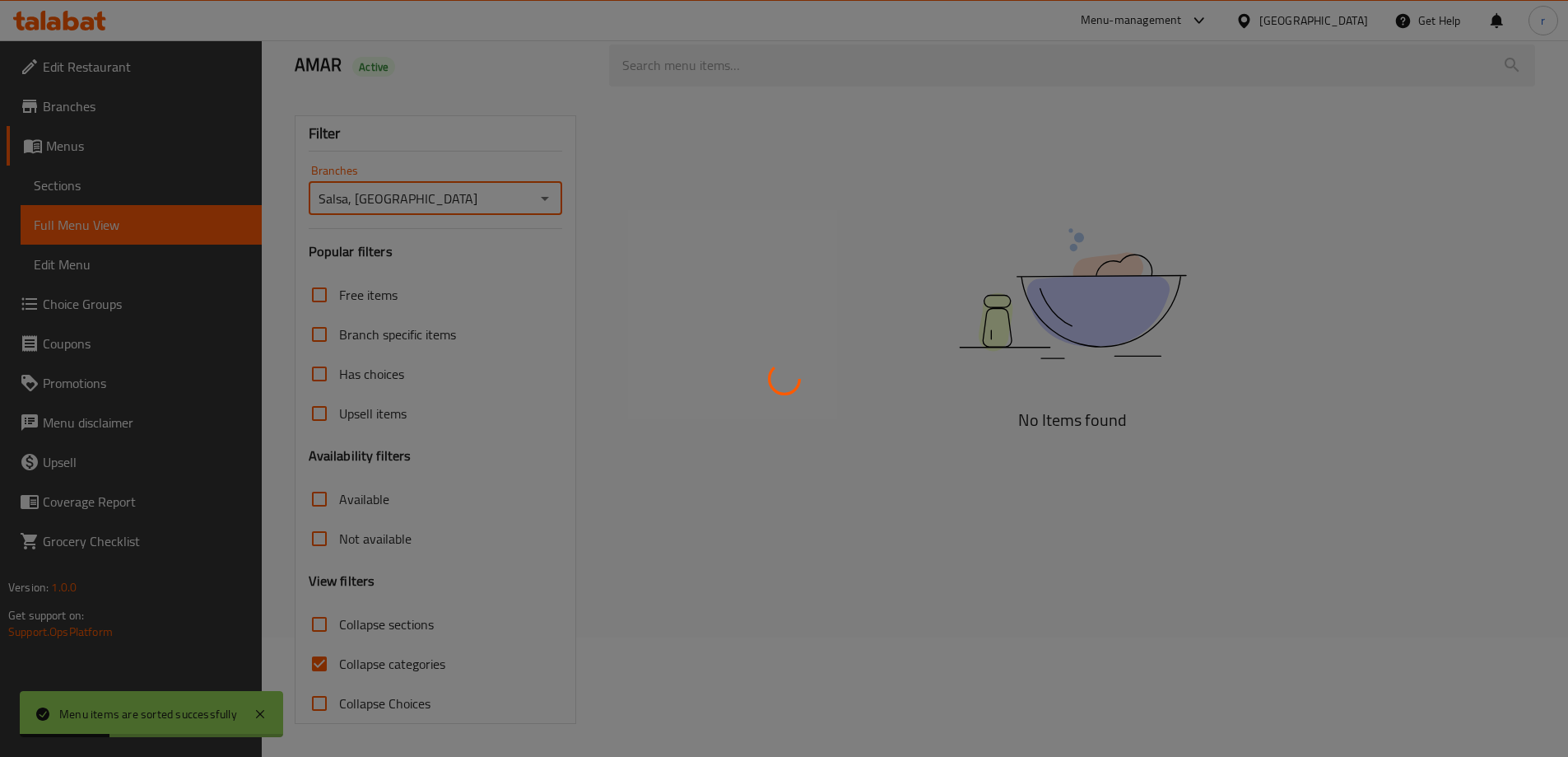
click at [377, 662] on div at bounding box center [784, 378] width 1568 height 757
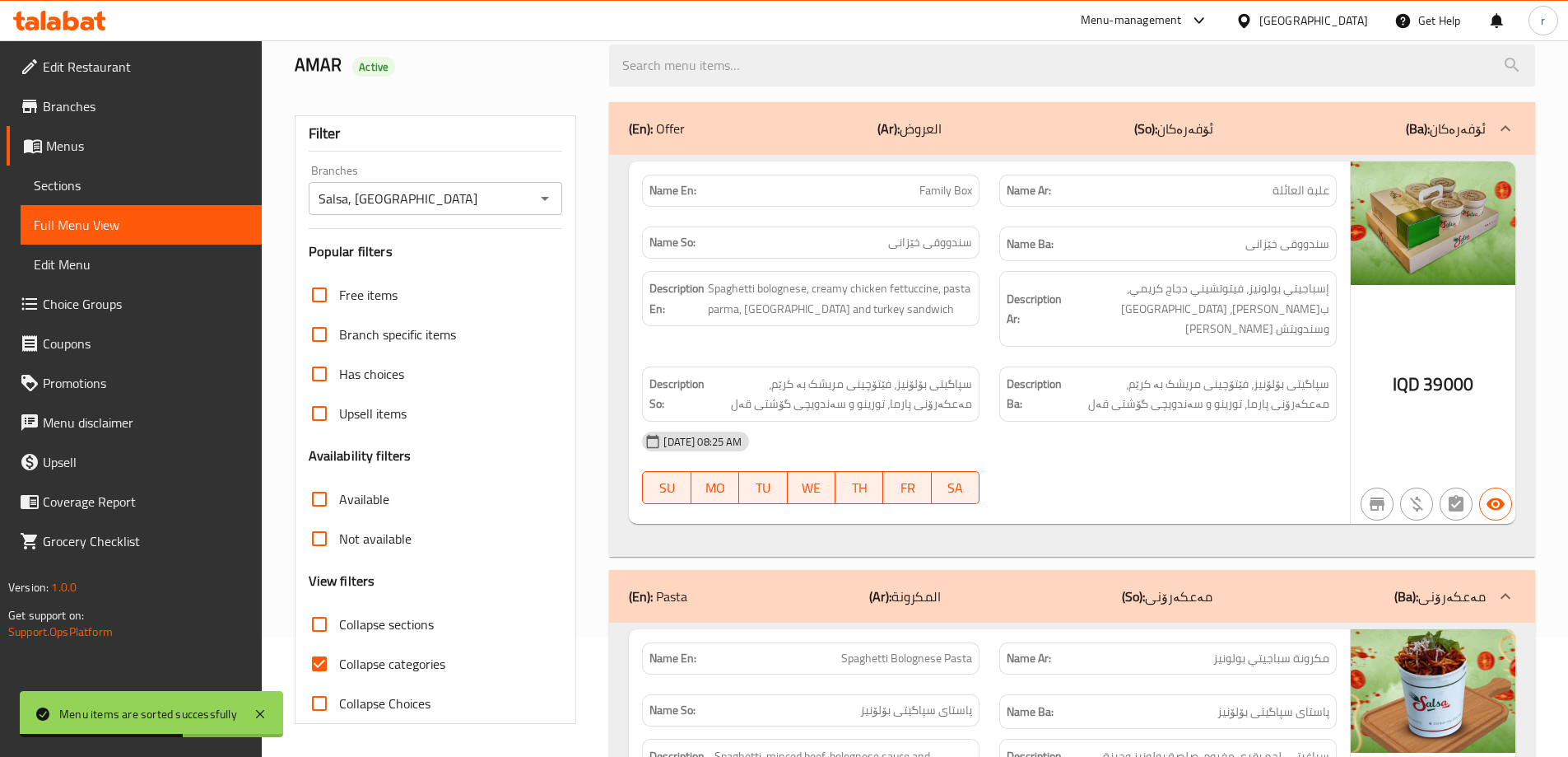
click at [419, 668] on span "Collapse categories" at bounding box center [392, 663] width 106 height 19
click at [340, 668] on input "Collapse categories" at bounding box center [319, 664] width 40 height 40
checkbox input "false"
click at [403, 623] on span "Collapse sections" at bounding box center [387, 624] width 94 height 19
click at [340, 623] on input "Collapse sections" at bounding box center [319, 624] width 40 height 40
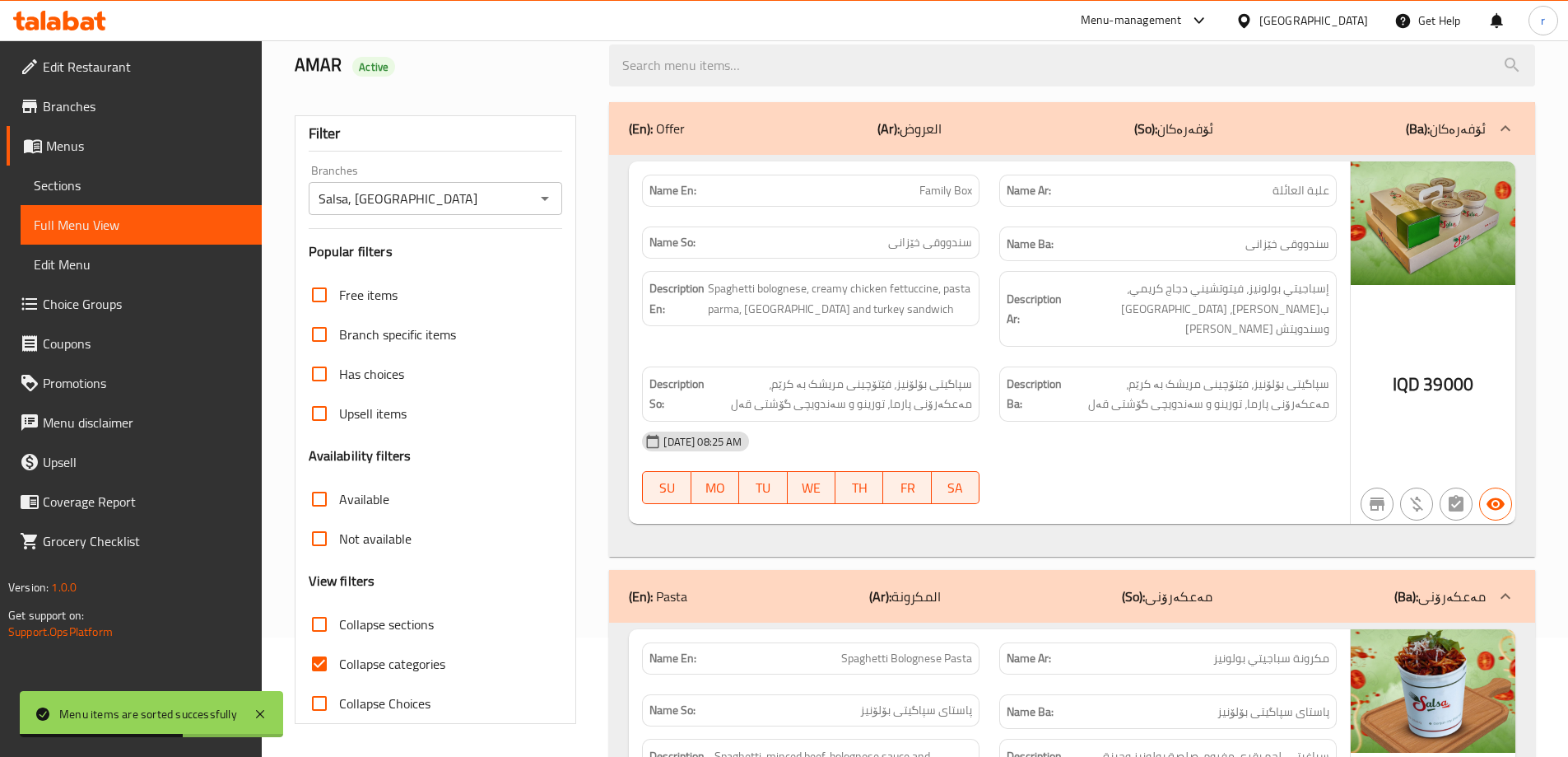
checkbox input "true"
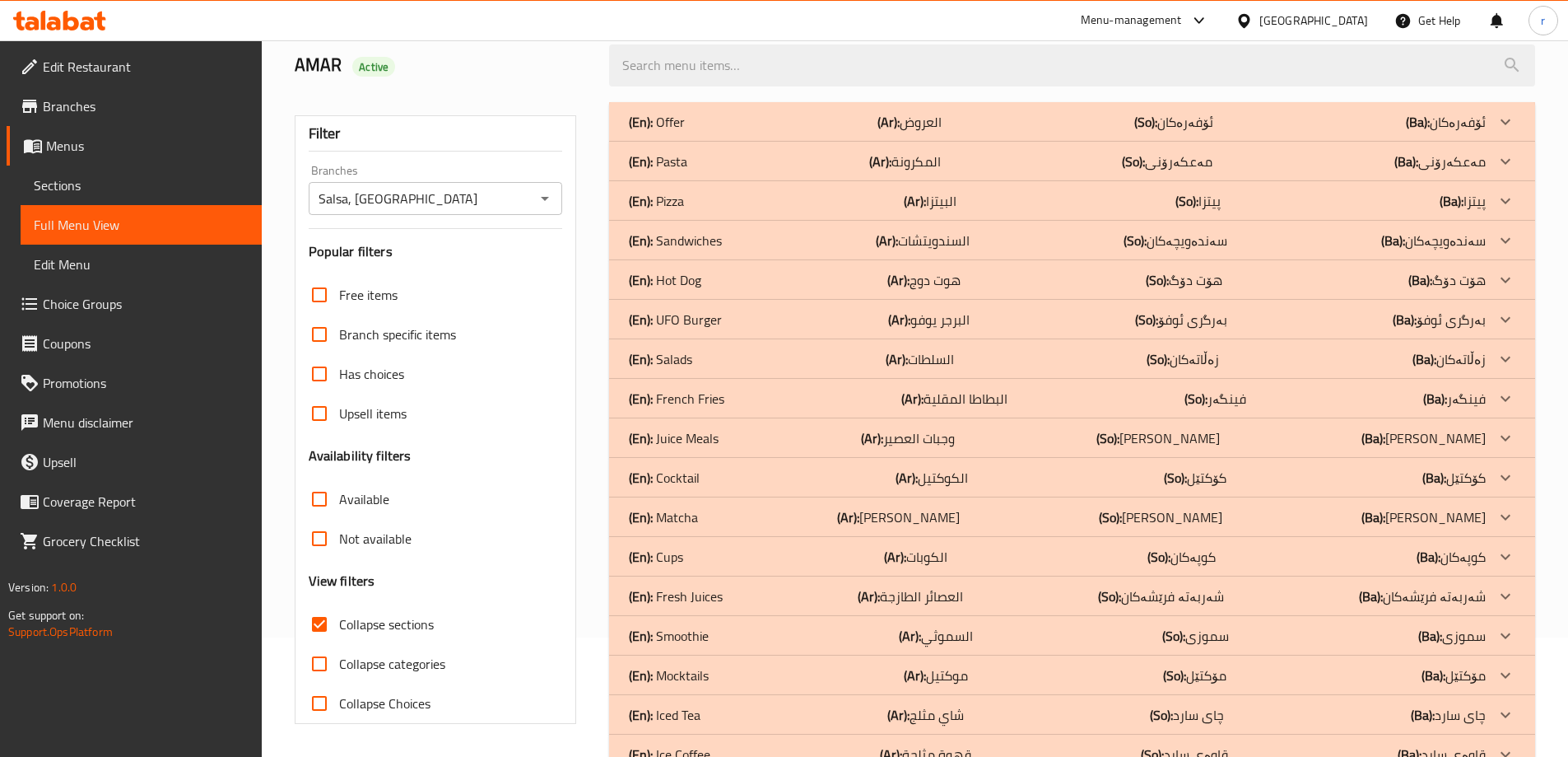
click at [690, 191] on div "(En): Pizza (Ar): البيتزا (So): پیتزا (Ba): پیتزا" at bounding box center [1057, 200] width 857 height 19
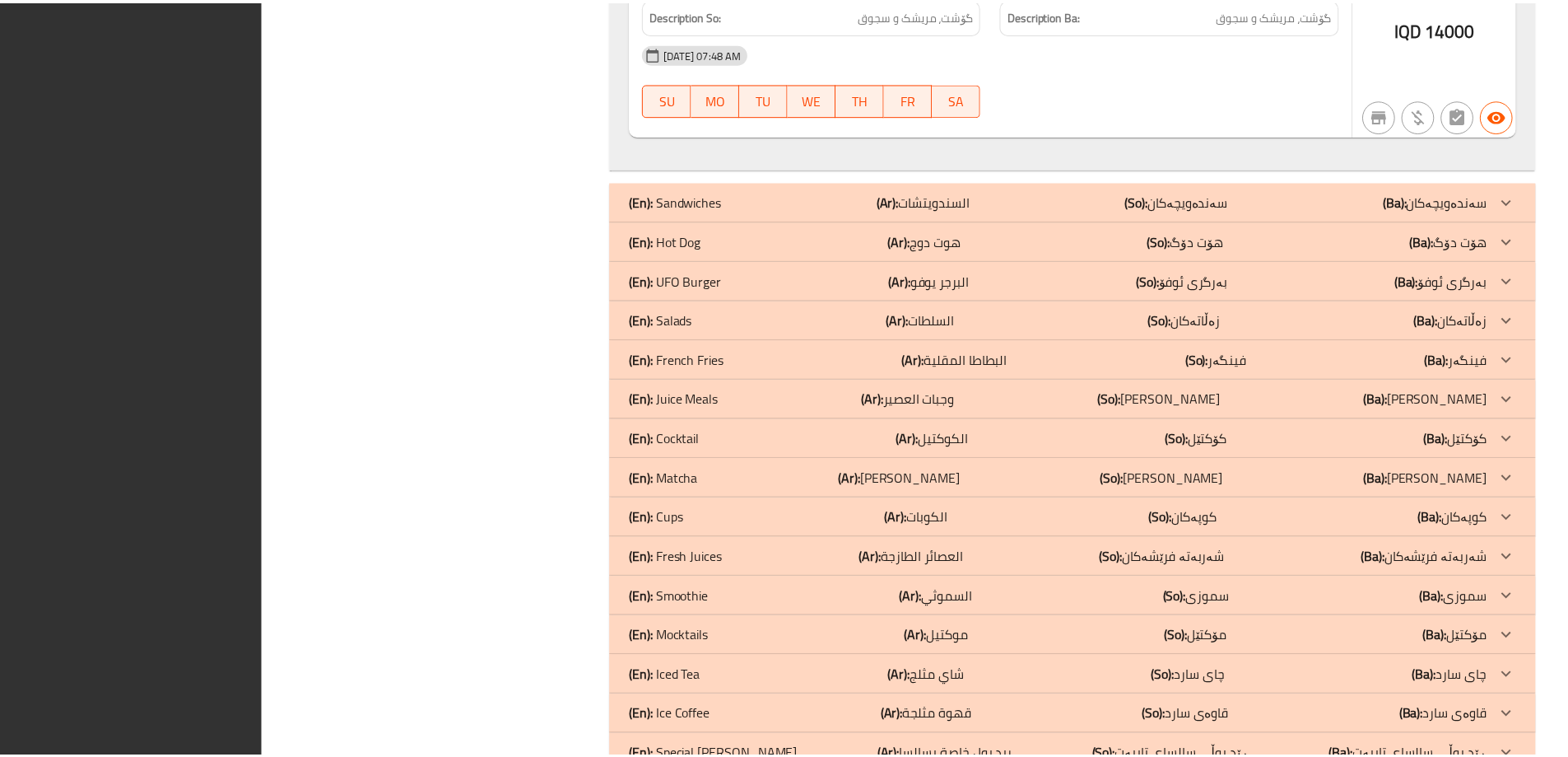
scroll to position [9648, 0]
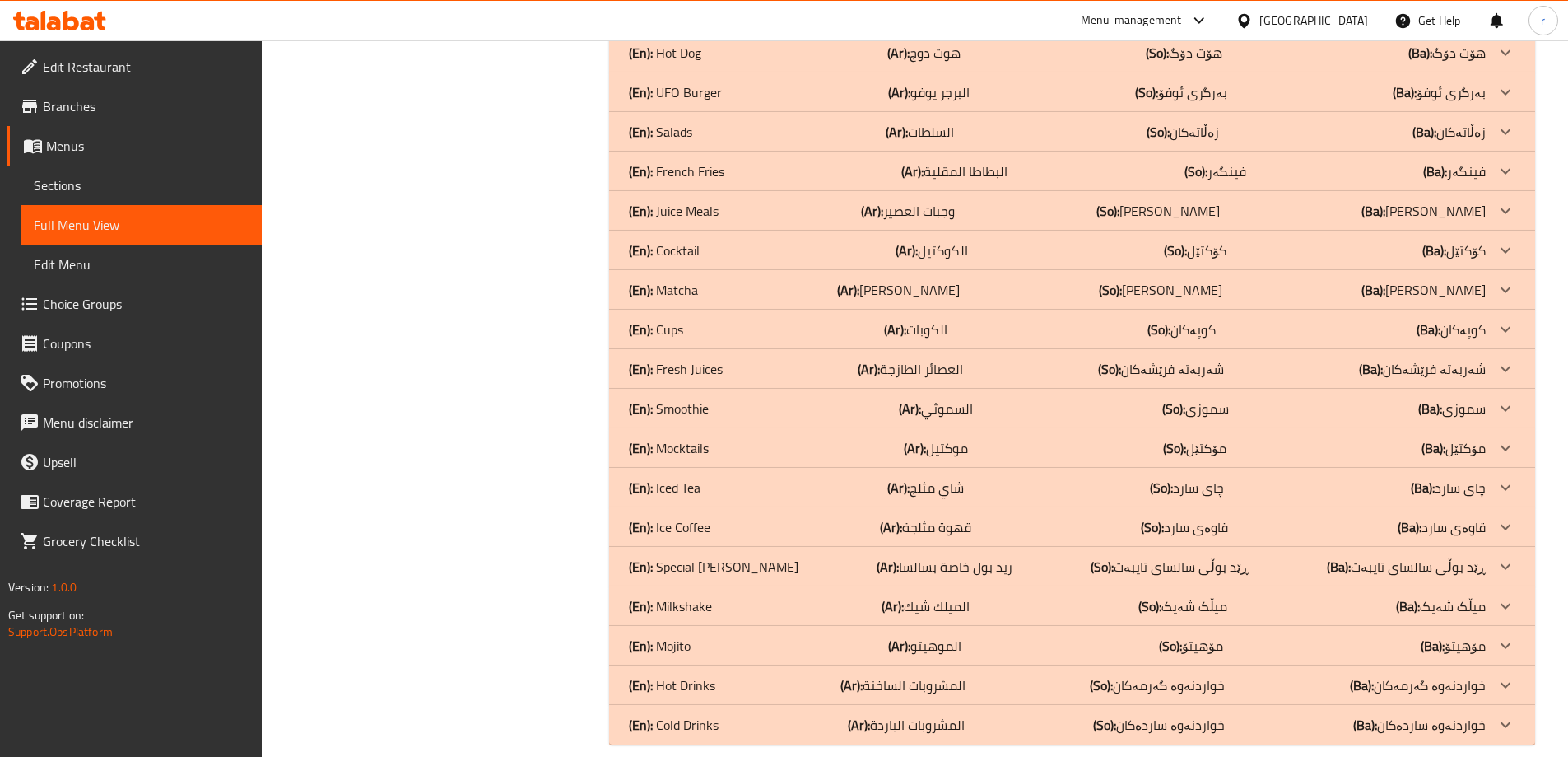
click at [83, 31] on div at bounding box center [59, 20] width 93 height 19
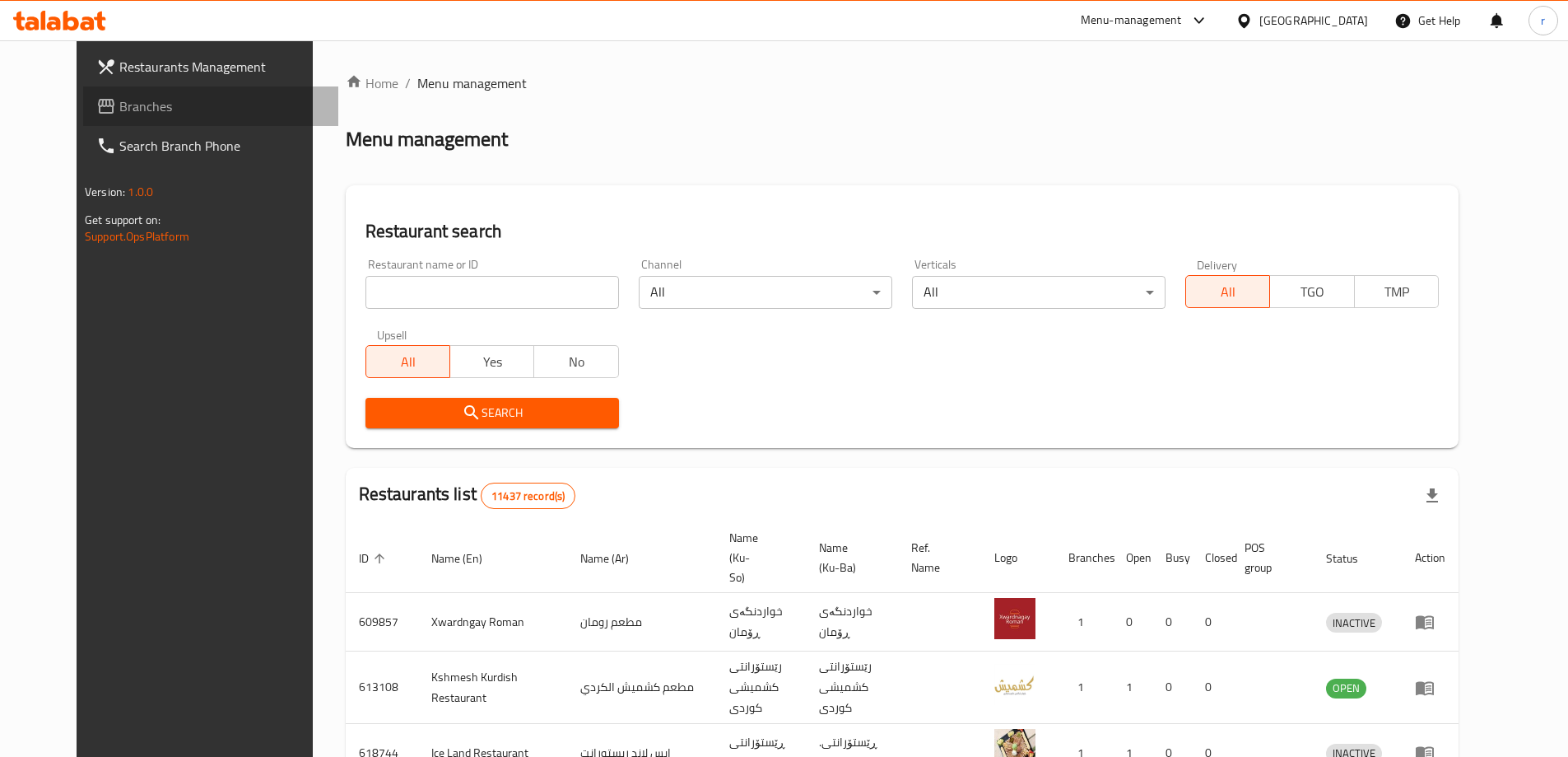
click at [119, 103] on span "Branches" at bounding box center [222, 105] width 205 height 19
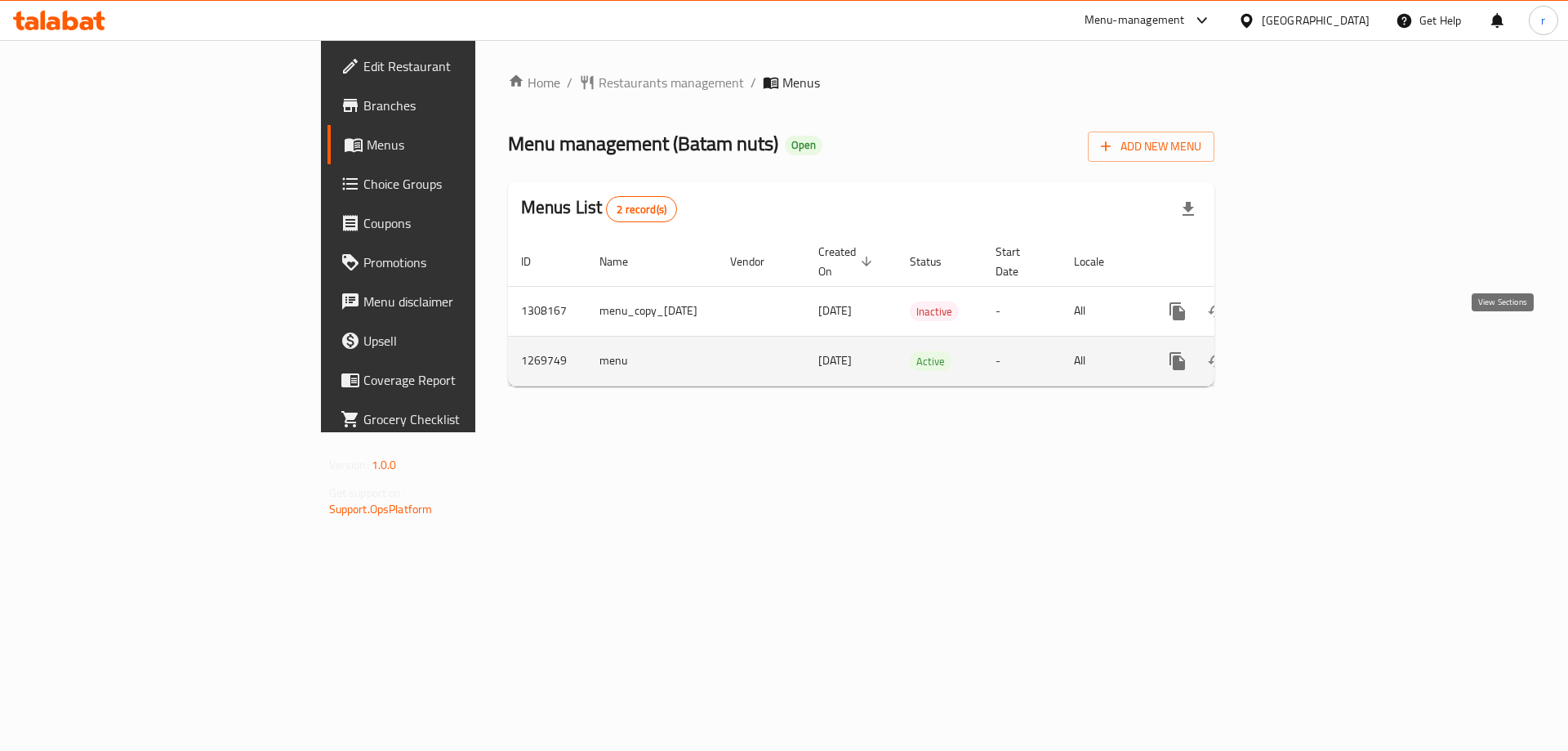
click at [1303, 353] on icon "enhanced table" at bounding box center [1295, 361] width 15 height 15
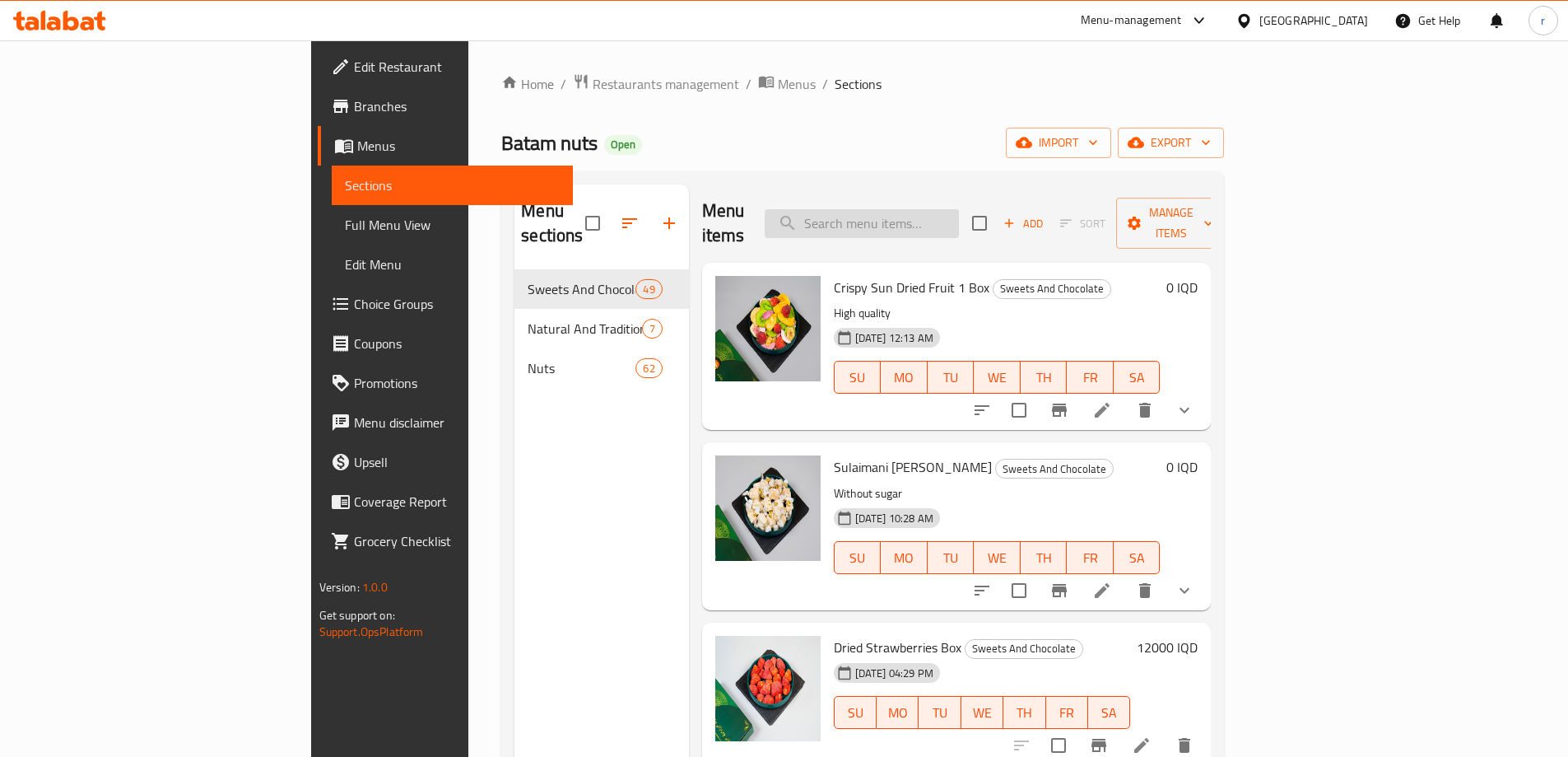
click at [957, 218] on input "search" at bounding box center [862, 223] width 194 height 29
paste input "1 Year Apple Cider 1 Bottle"
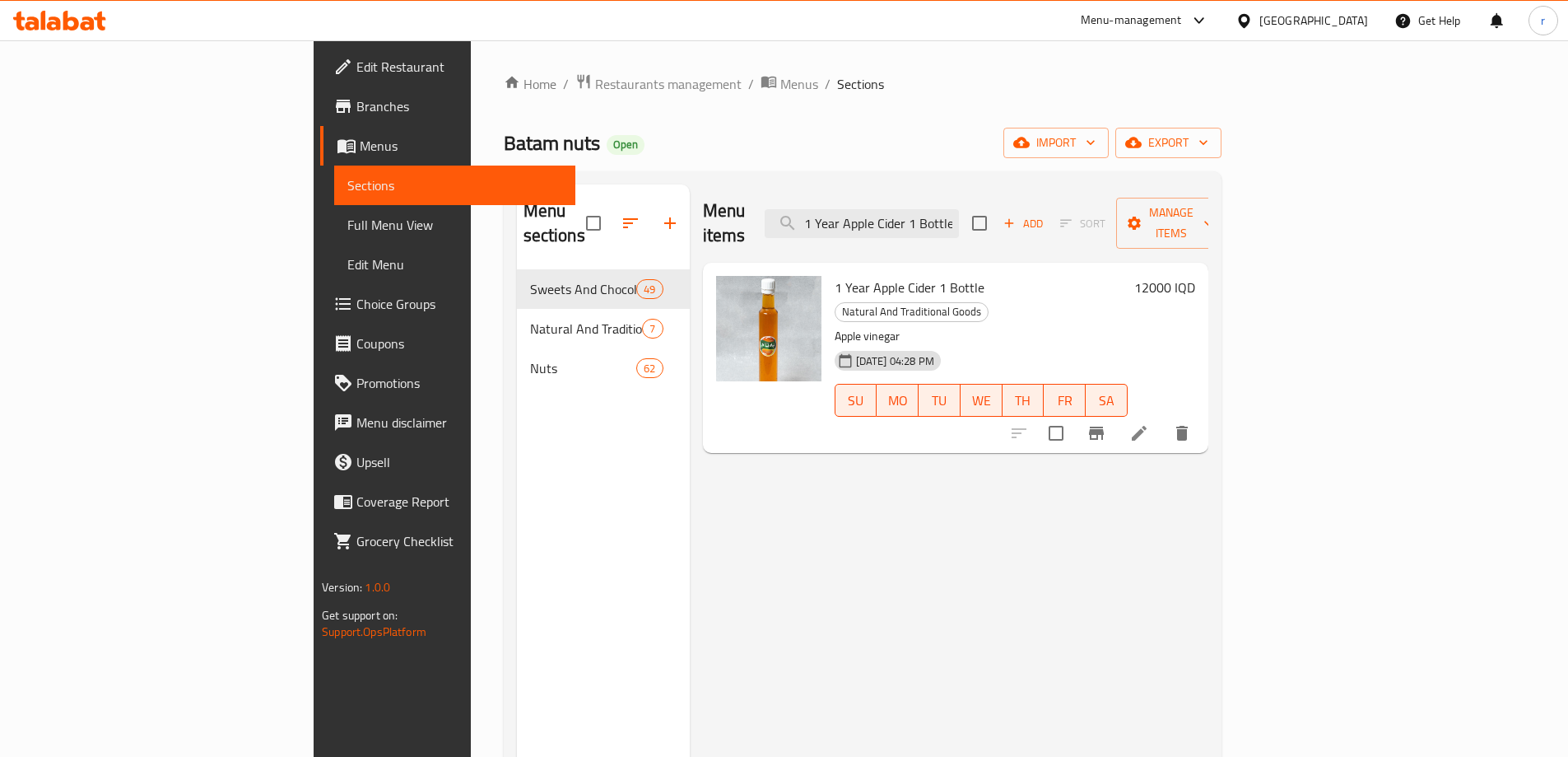
type input "1 Year Apple Cider 1 Bottle"
click at [1149, 423] on icon at bounding box center [1139, 432] width 19 height 19
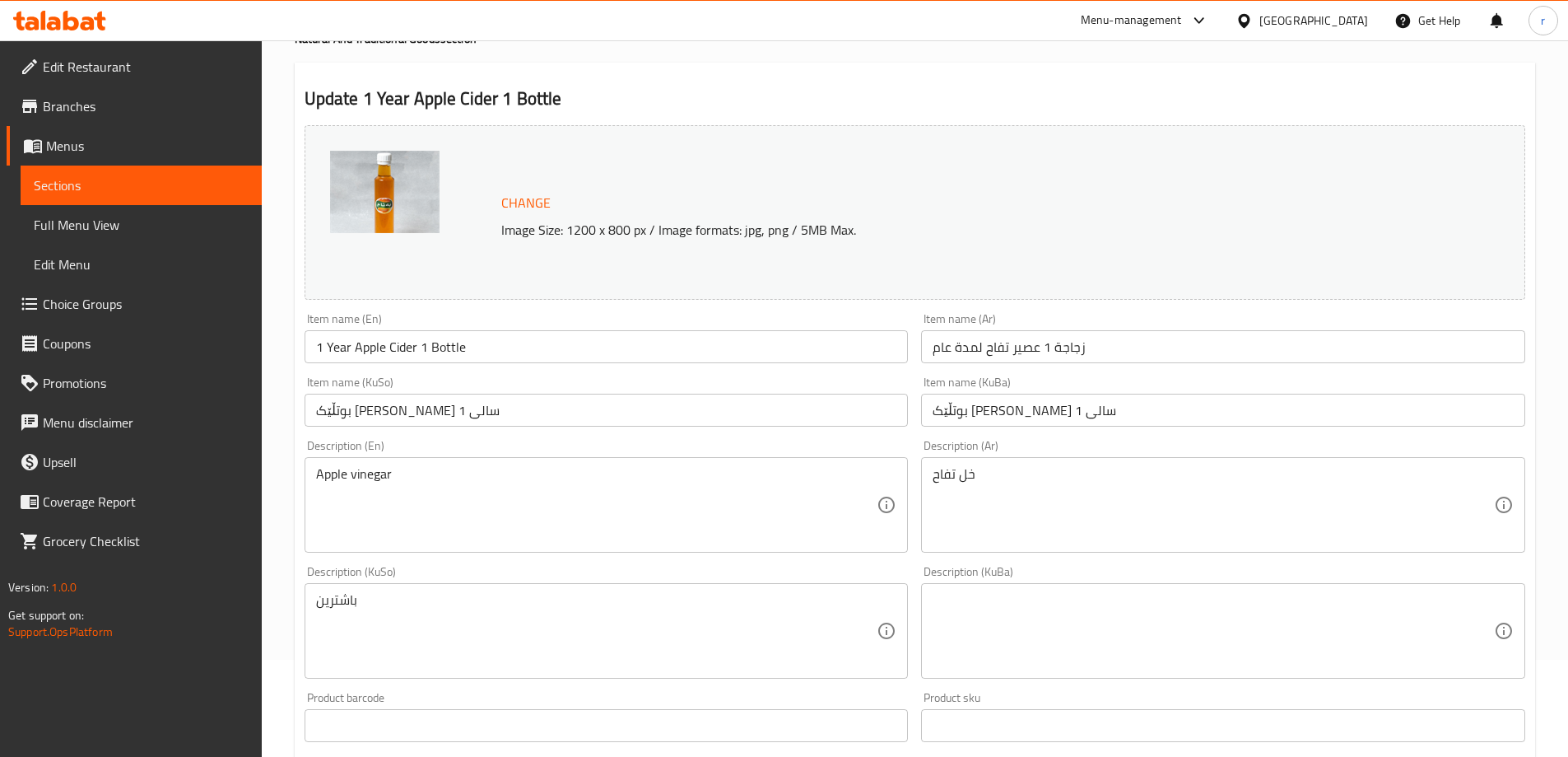
scroll to position [138, 0]
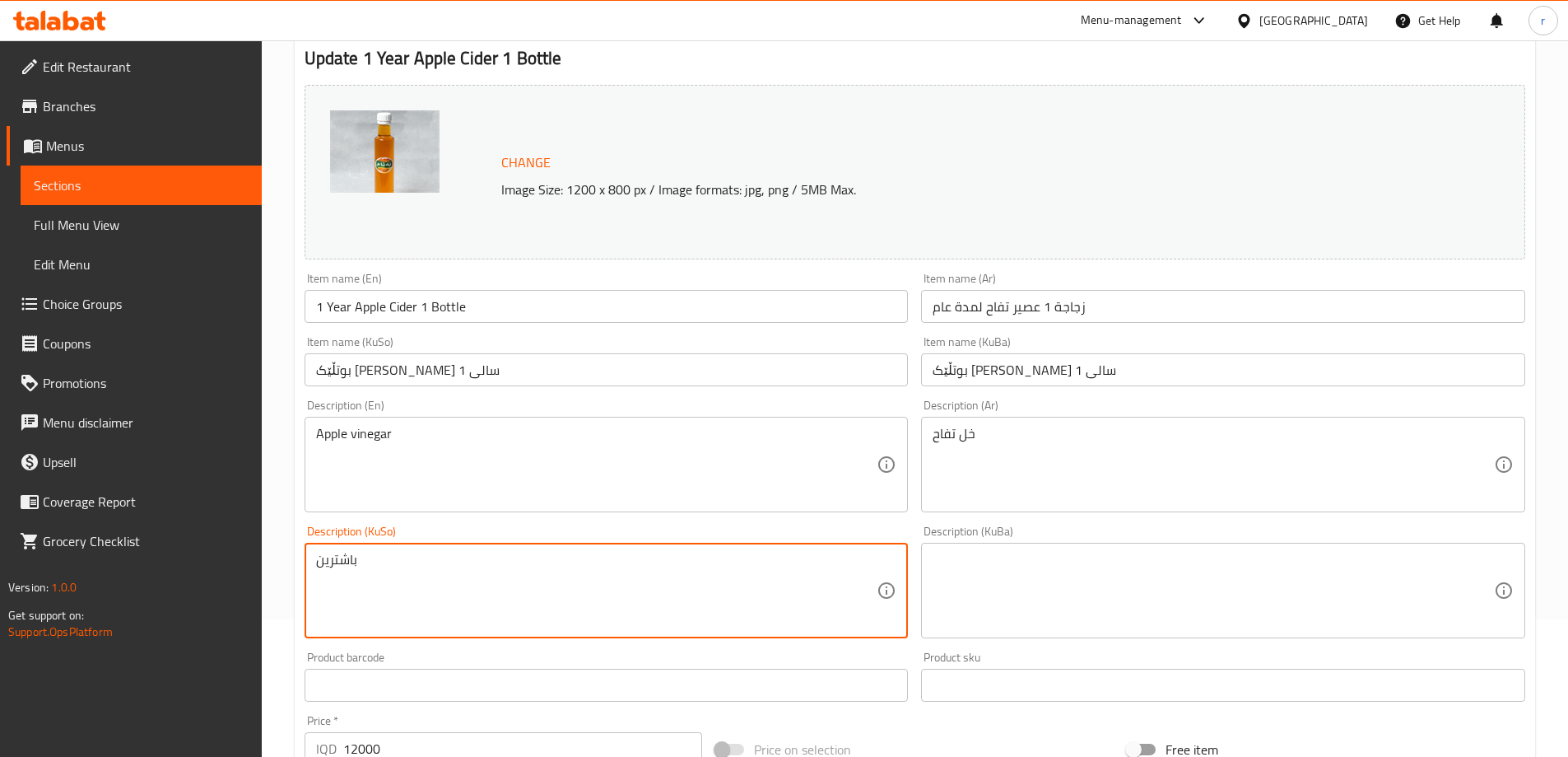
drag, startPoint x: 603, startPoint y: 579, endPoint x: 264, endPoint y: 554, distance: 339.9
paste textarea "ەل"
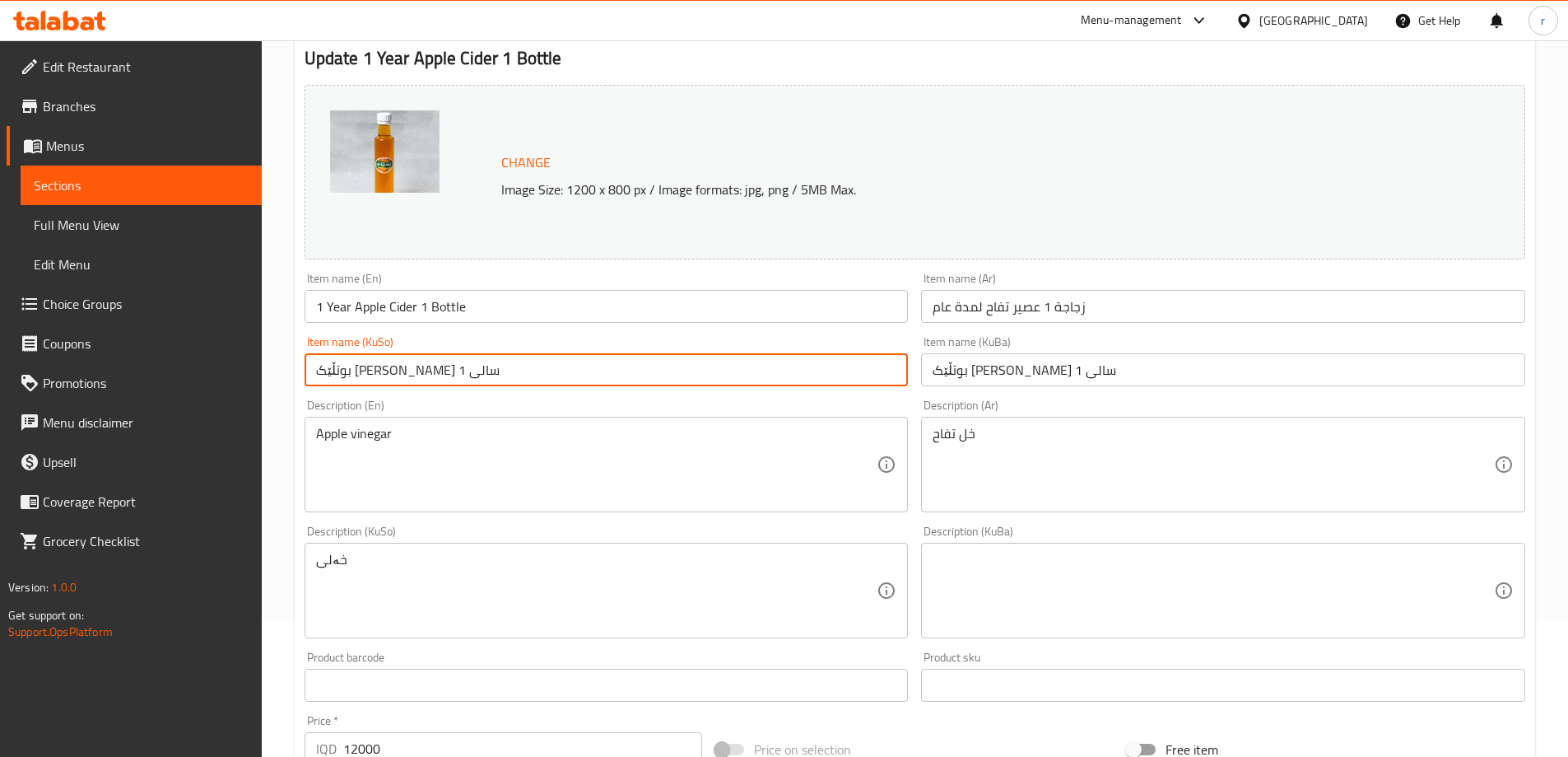
drag, startPoint x: 370, startPoint y: 374, endPoint x: 387, endPoint y: 371, distance: 17.3
click at [387, 371] on input "بوتڵێک [PERSON_NAME] 1 سالی" at bounding box center [606, 370] width 604 height 33
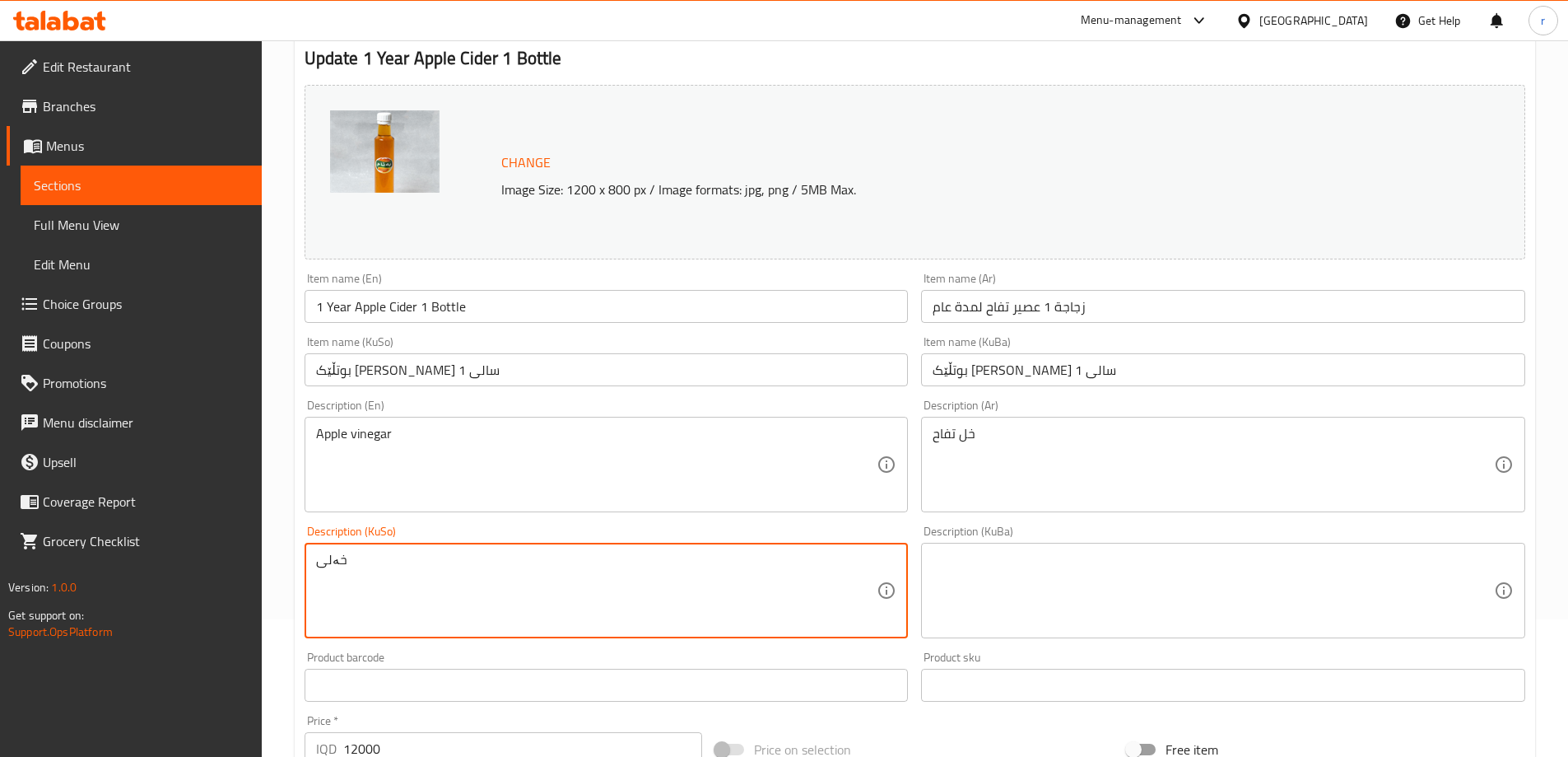
paste textarea "سێو"
drag, startPoint x: 391, startPoint y: 577, endPoint x: 292, endPoint y: 556, distance: 101.2
click at [292, 556] on div "Home / Restaurants management / Menus / Sections / item / update Natural And Tr…" at bounding box center [915, 571] width 1306 height 1336
type textarea "خەلی سێو"
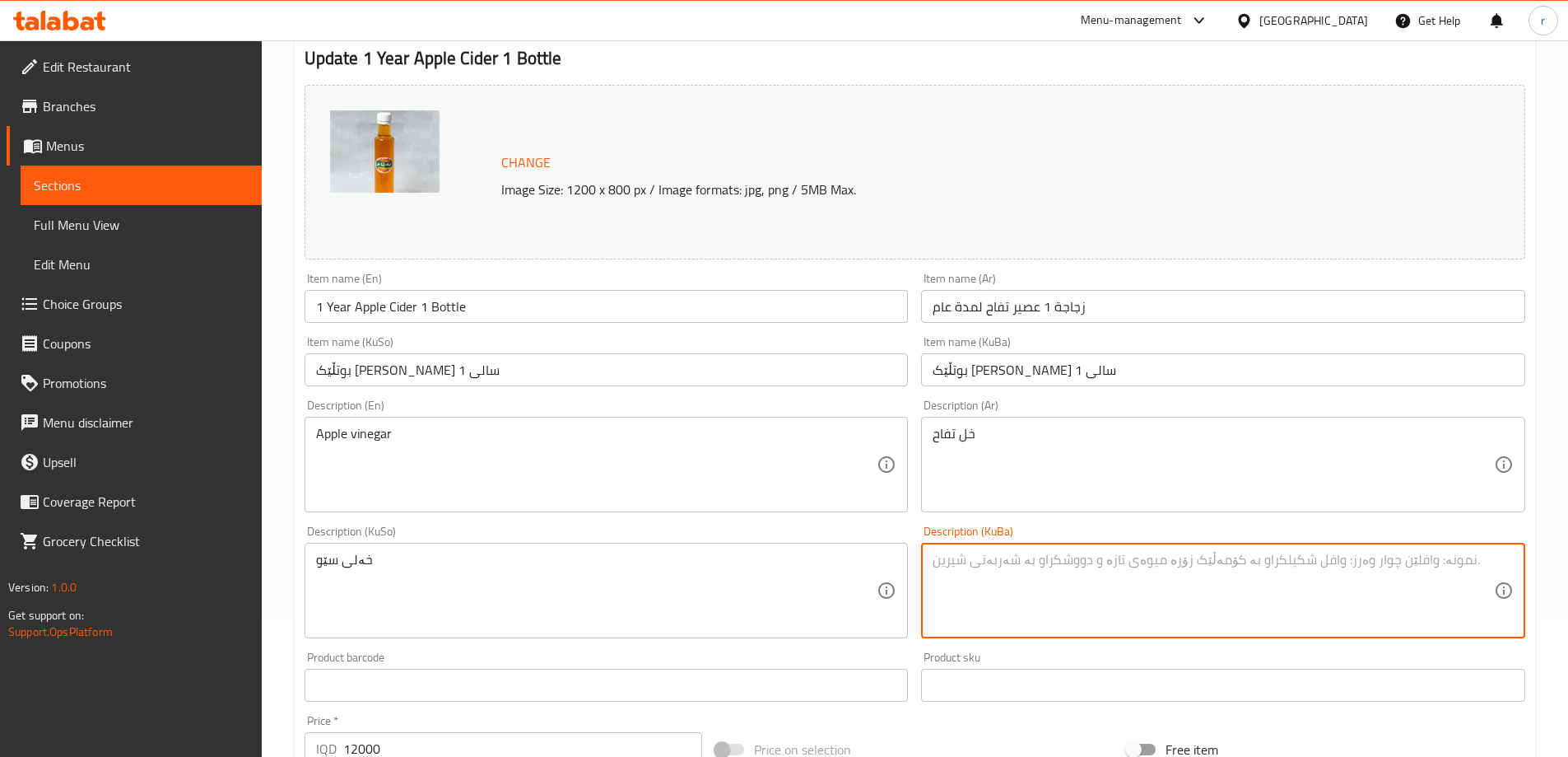
click at [1012, 560] on textarea at bounding box center [1213, 590] width 562 height 79
paste textarea "خەلی سێو"
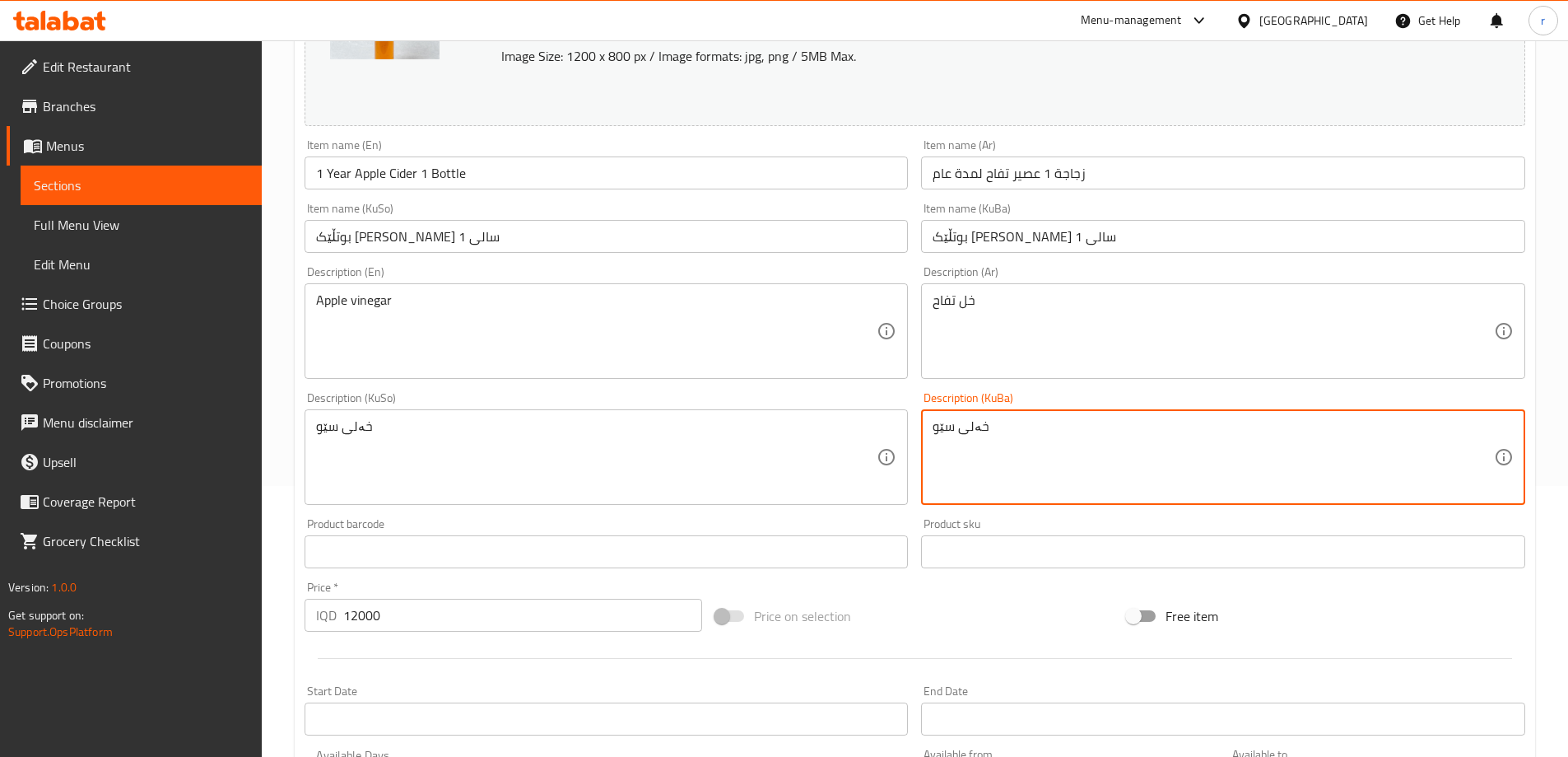
scroll to position [620, 0]
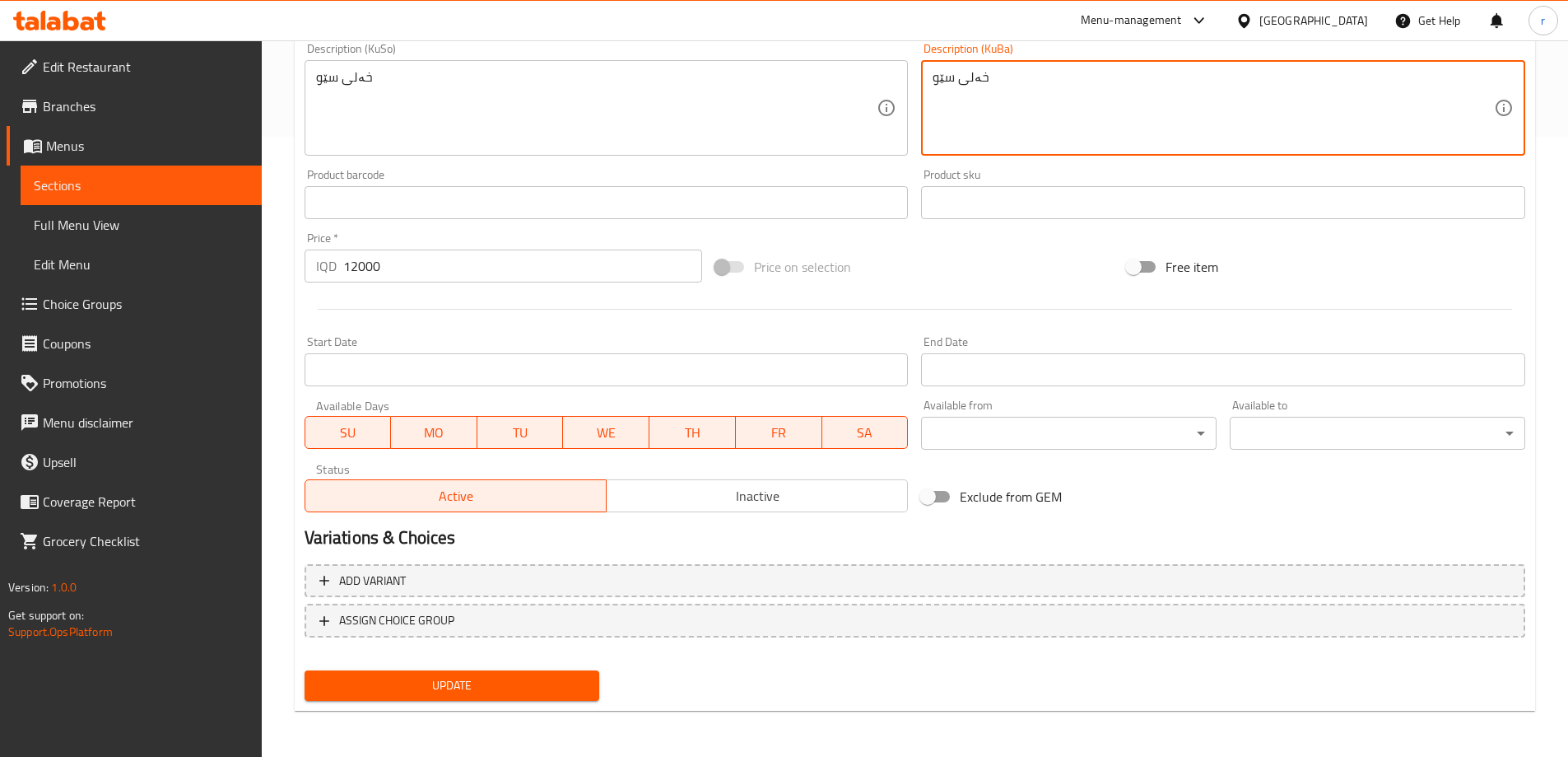
type textarea "خەلی سێو"
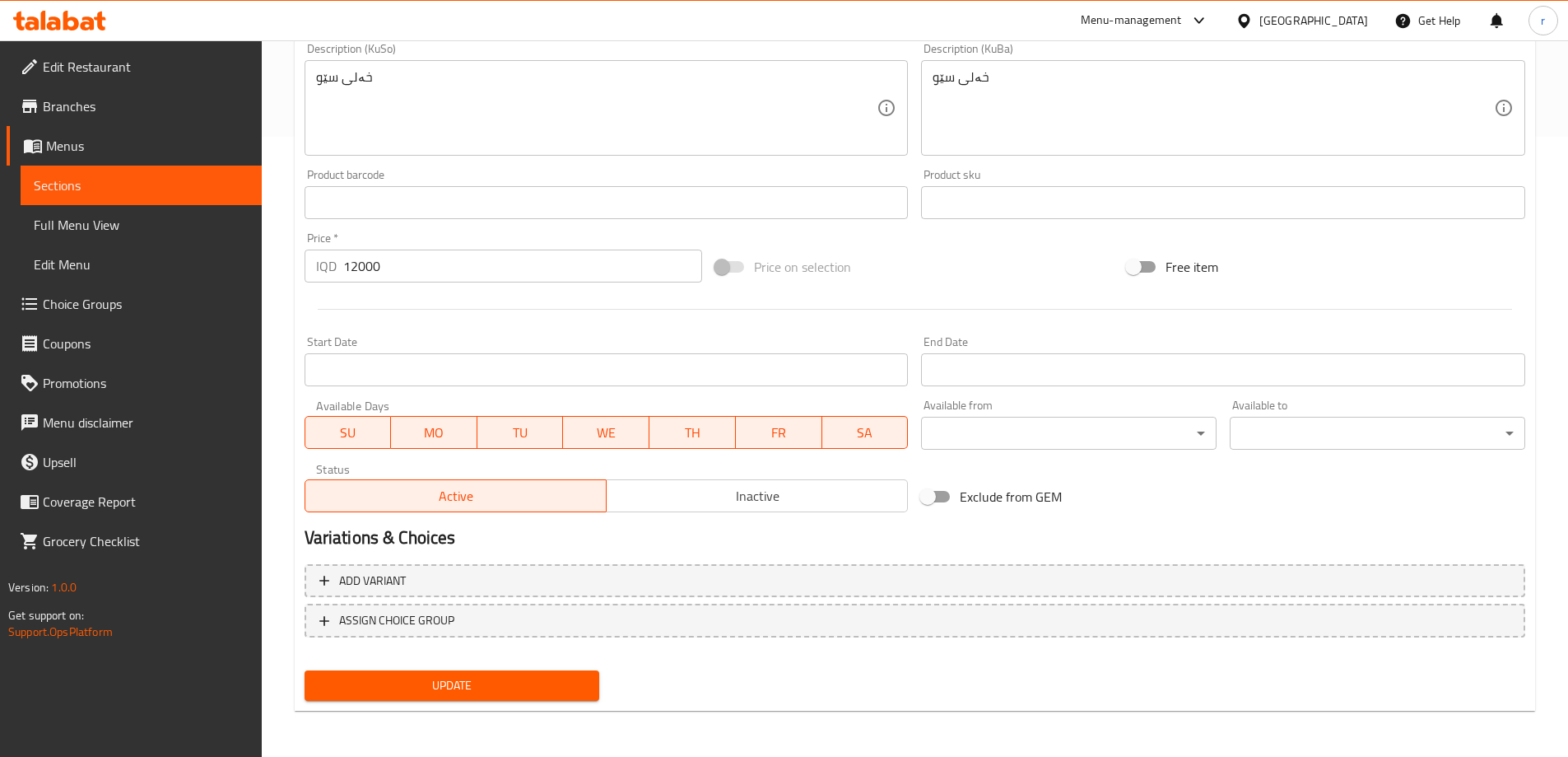
click at [530, 669] on div "Update" at bounding box center [452, 685] width 309 height 43
click at [541, 676] on span "Update" at bounding box center [451, 686] width 269 height 20
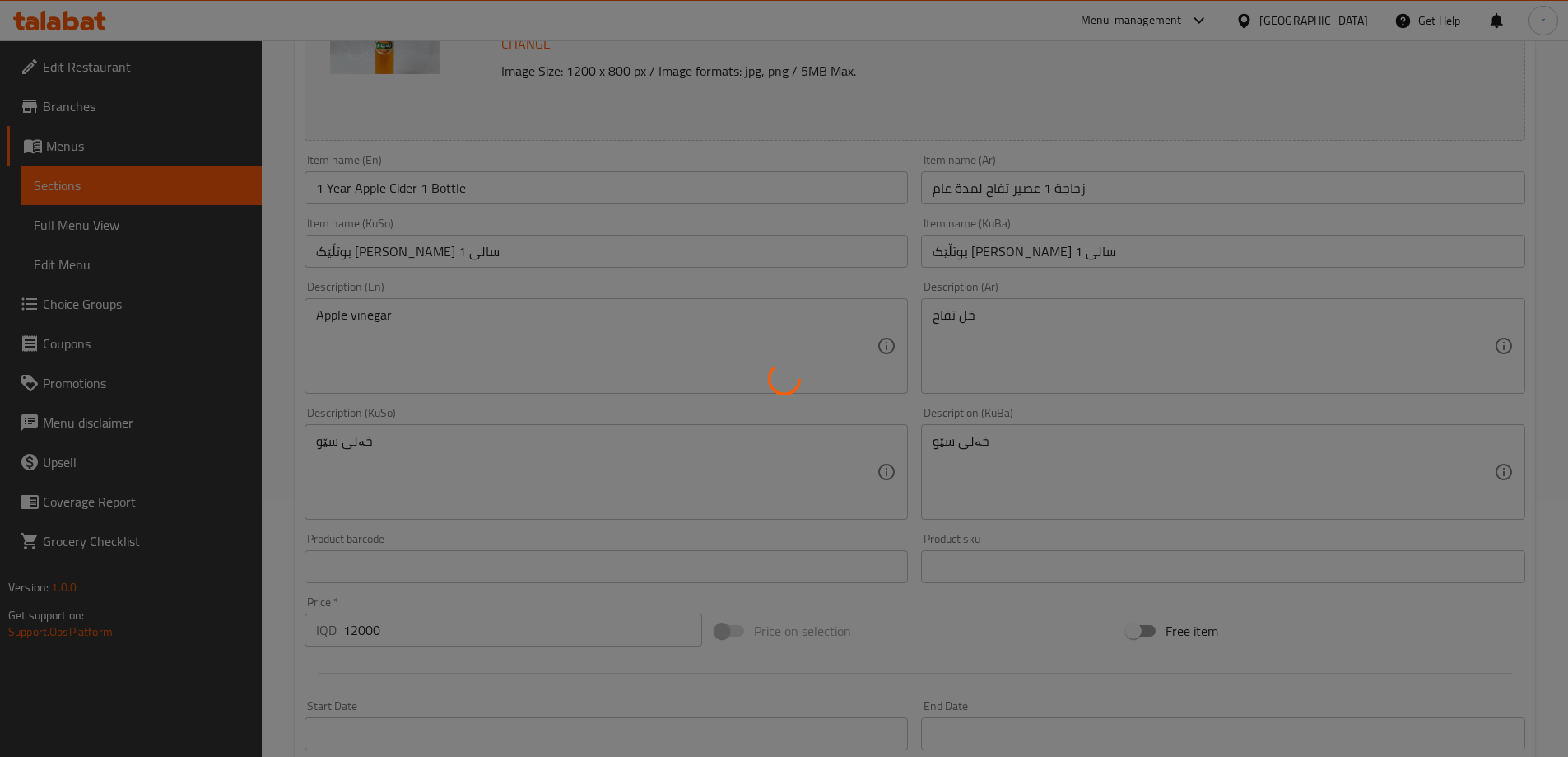
scroll to position [71, 0]
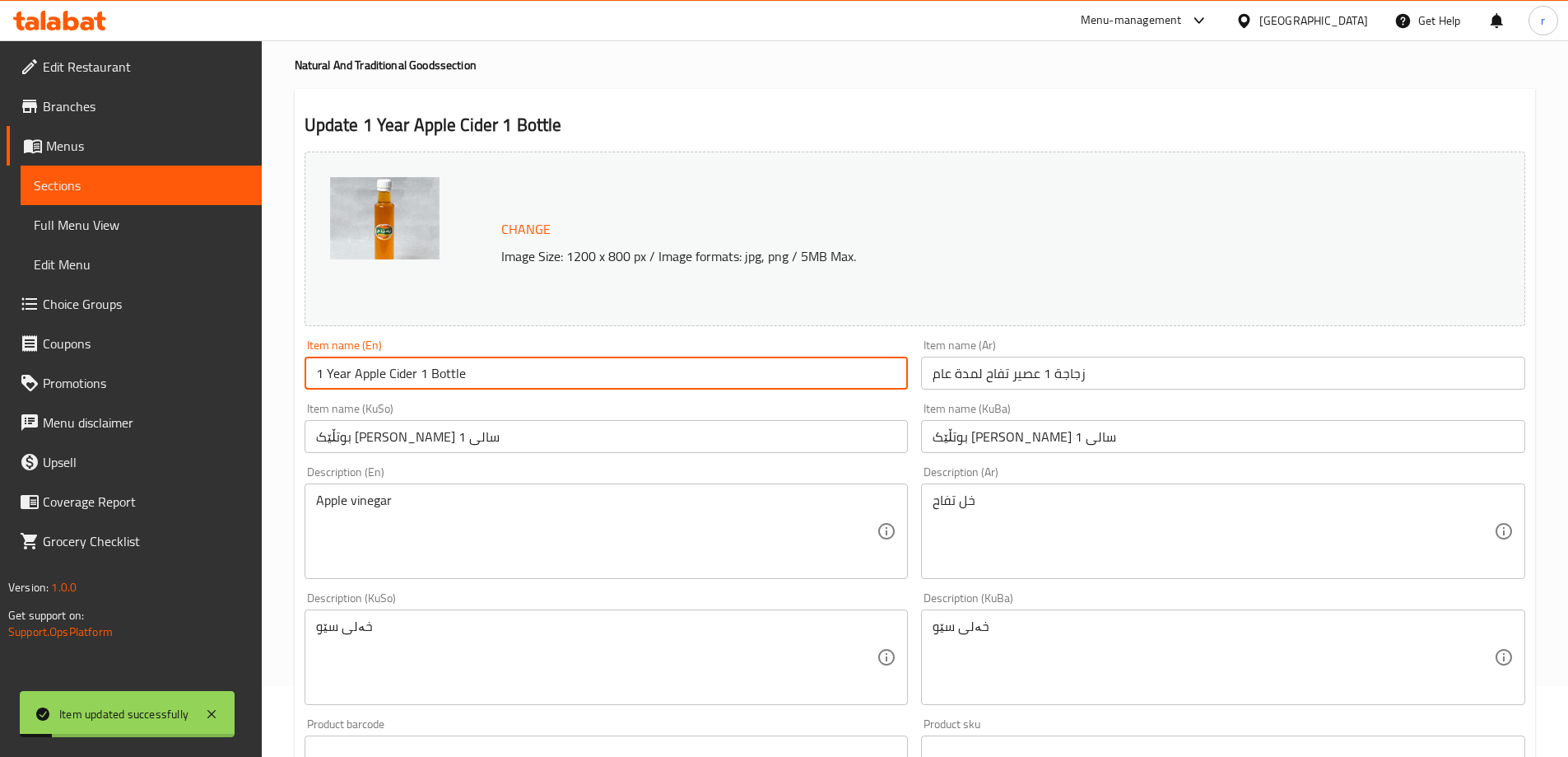
drag, startPoint x: 484, startPoint y: 377, endPoint x: 261, endPoint y: 390, distance: 223.4
click at [261, 390] on div "Edit Restaurant Branches Menus Sections Full Menu View Edit Menu Choice Groups …" at bounding box center [784, 638] width 1568 height 1336
click at [132, 226] on span "Full Menu View" at bounding box center [141, 224] width 215 height 19
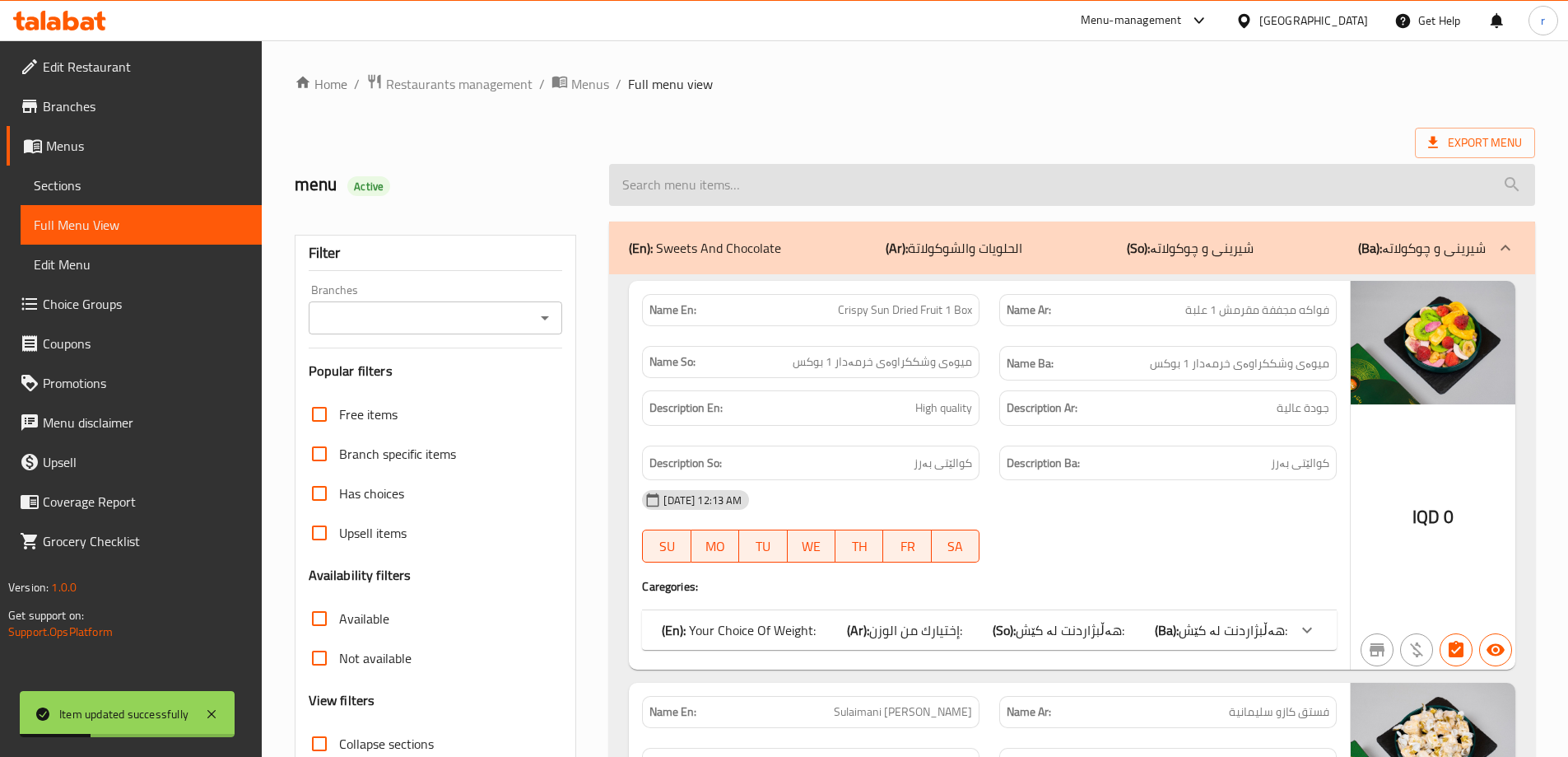
click at [728, 183] on input "search" at bounding box center [1071, 184] width 926 height 42
paste input "1 Year Apple Cider 1 Bottle"
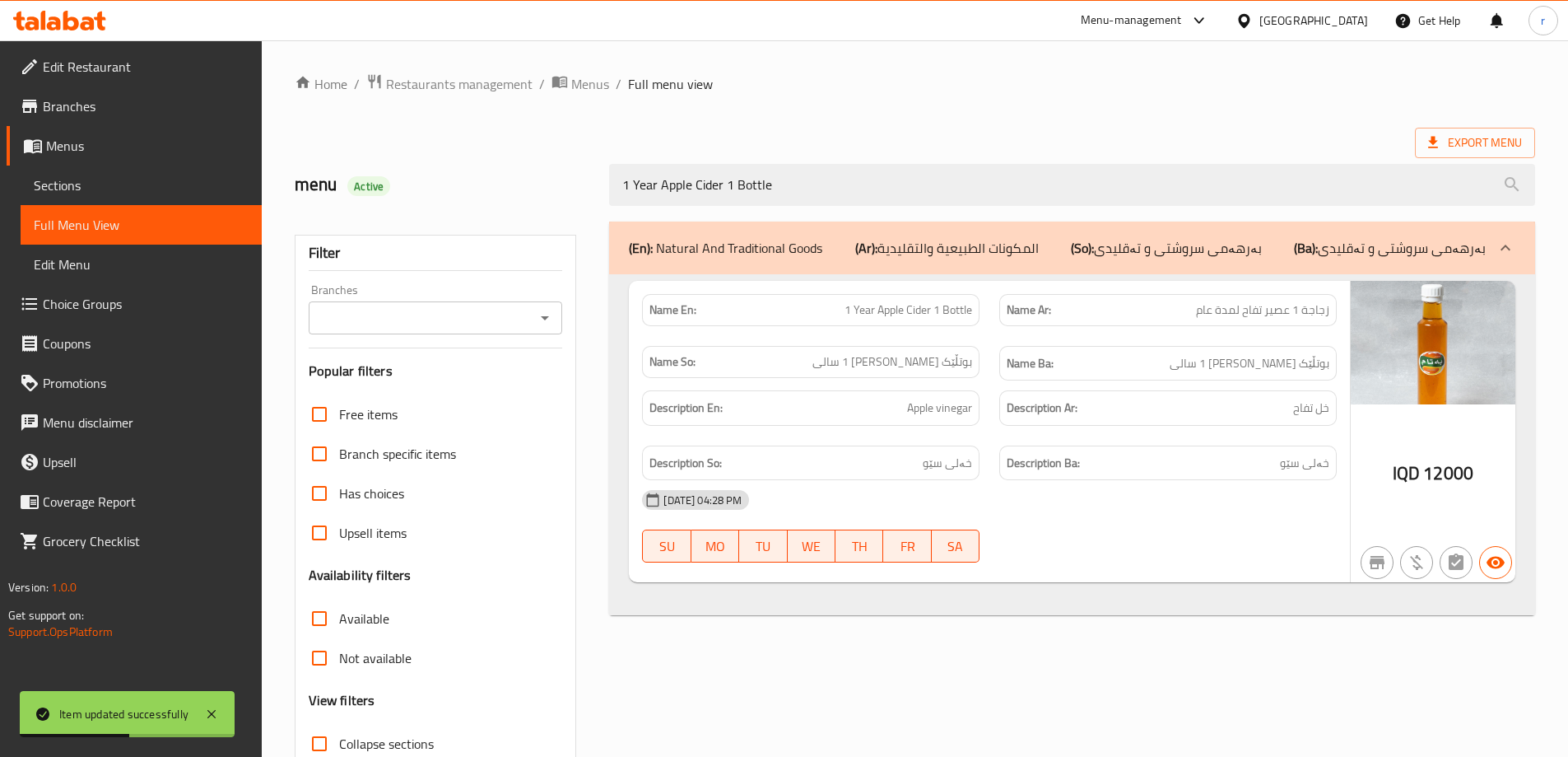
click at [378, 332] on div "Branches" at bounding box center [436, 318] width 254 height 33
type input "1 Year Apple Cider 1 Bottle"
click at [415, 320] on input "Branches" at bounding box center [422, 317] width 217 height 23
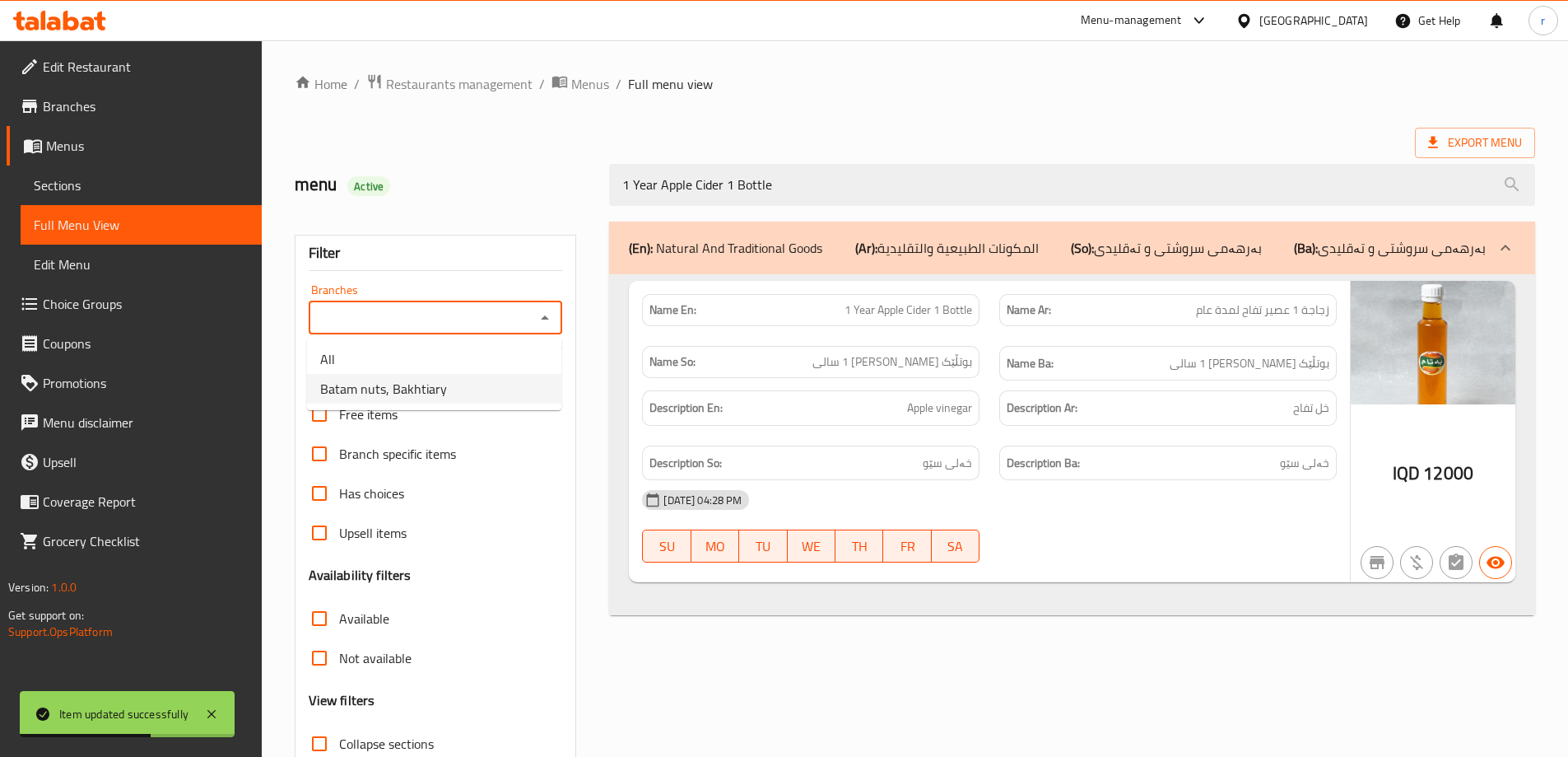
click at [434, 389] on span "Batam nuts, Bakhtiary" at bounding box center [383, 388] width 127 height 19
type input "Batam nuts, Bakhtiary"
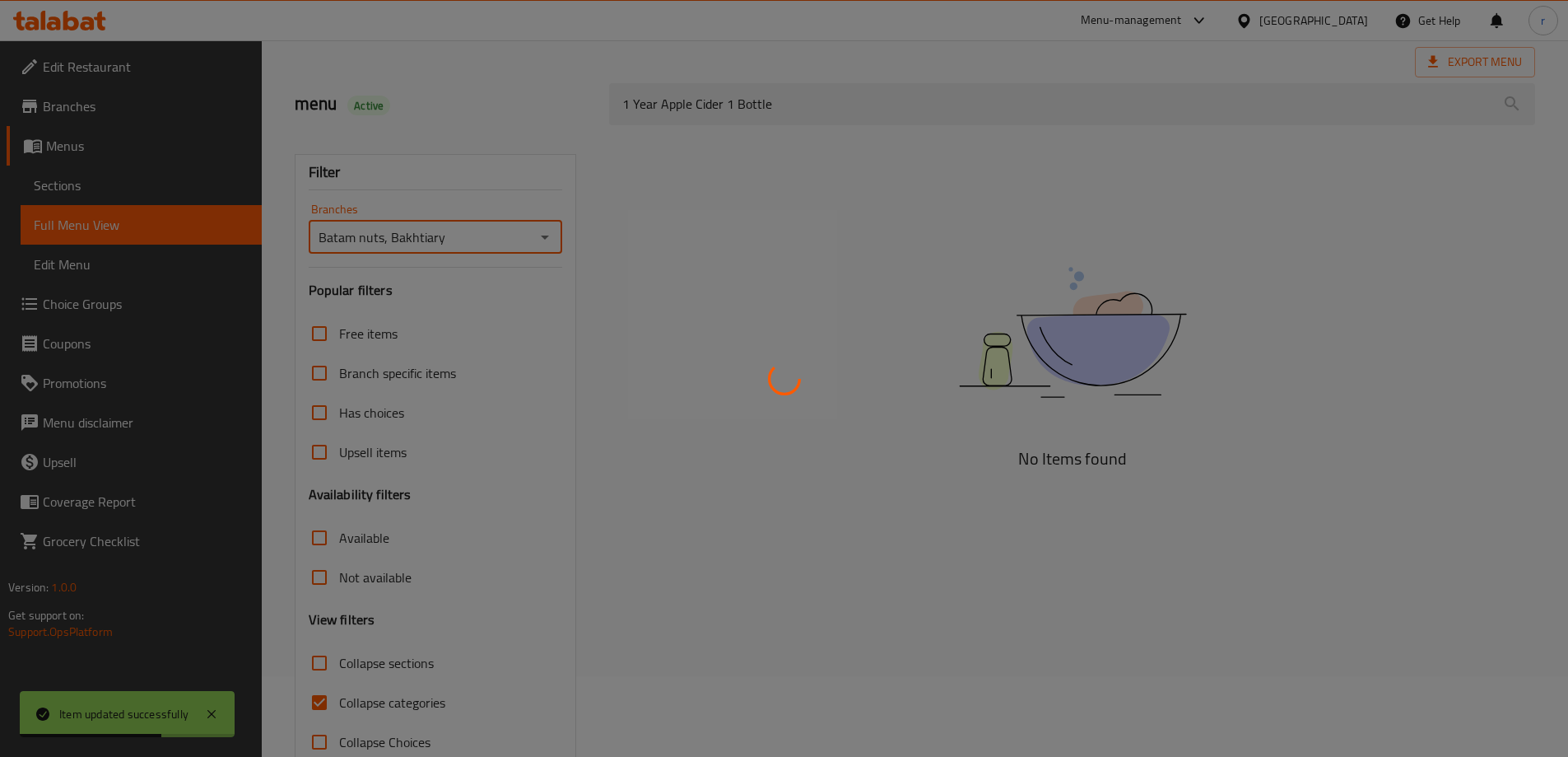
scroll to position [119, 0]
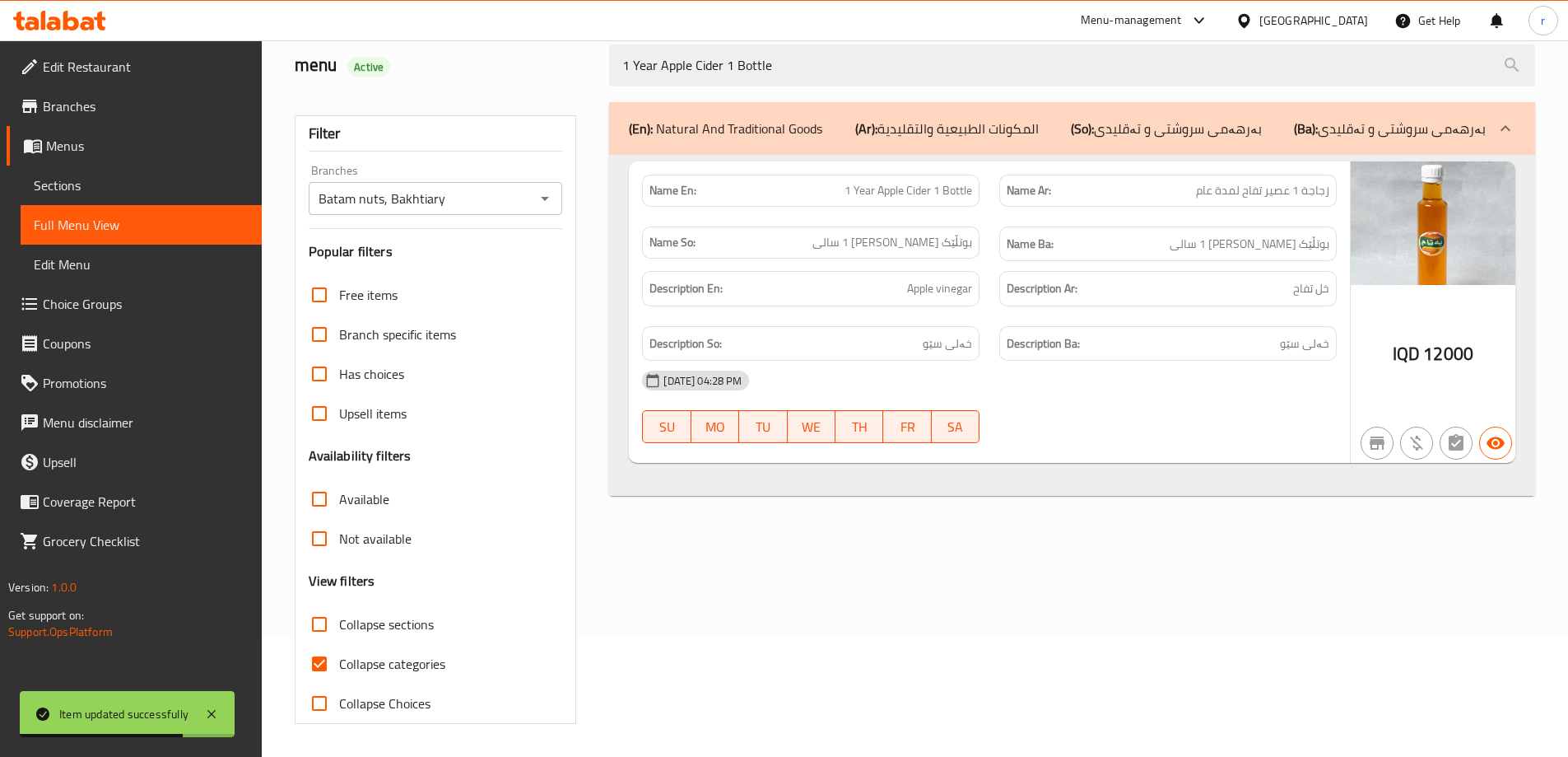
click at [401, 656] on span "Collapse categories" at bounding box center [392, 663] width 106 height 19
click at [340, 656] on input "Collapse categories" at bounding box center [319, 664] width 40 height 40
checkbox input "false"
click at [48, 30] on icon at bounding box center [59, 20] width 93 height 19
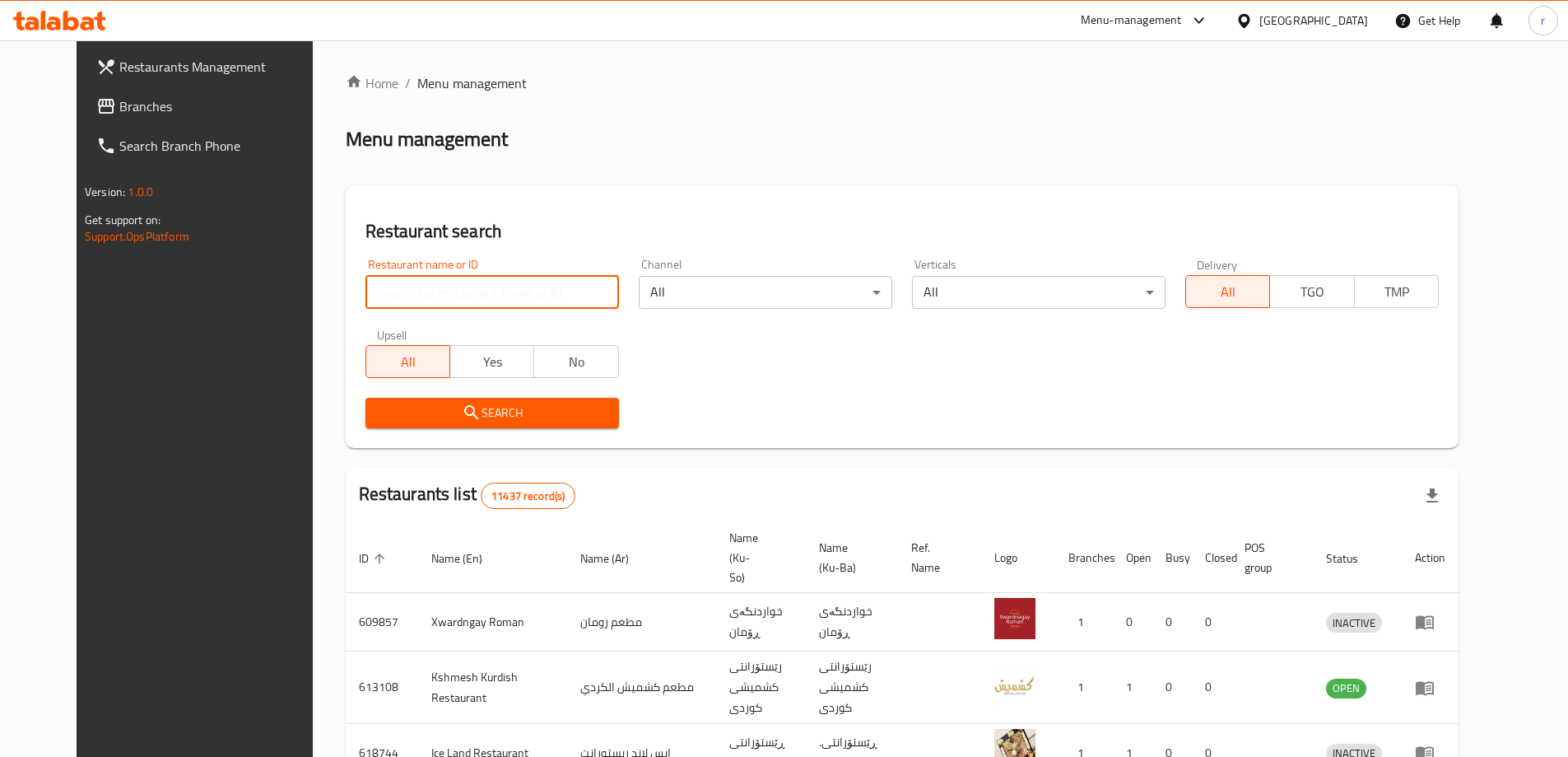
drag, startPoint x: 354, startPoint y: 277, endPoint x: 354, endPoint y: 302, distance: 25.0
click at [365, 277] on input "search" at bounding box center [492, 292] width 253 height 33
paste input "Hum Hum"
type input "Hum Hum"
click at [382, 411] on span "Search" at bounding box center [492, 413] width 228 height 20
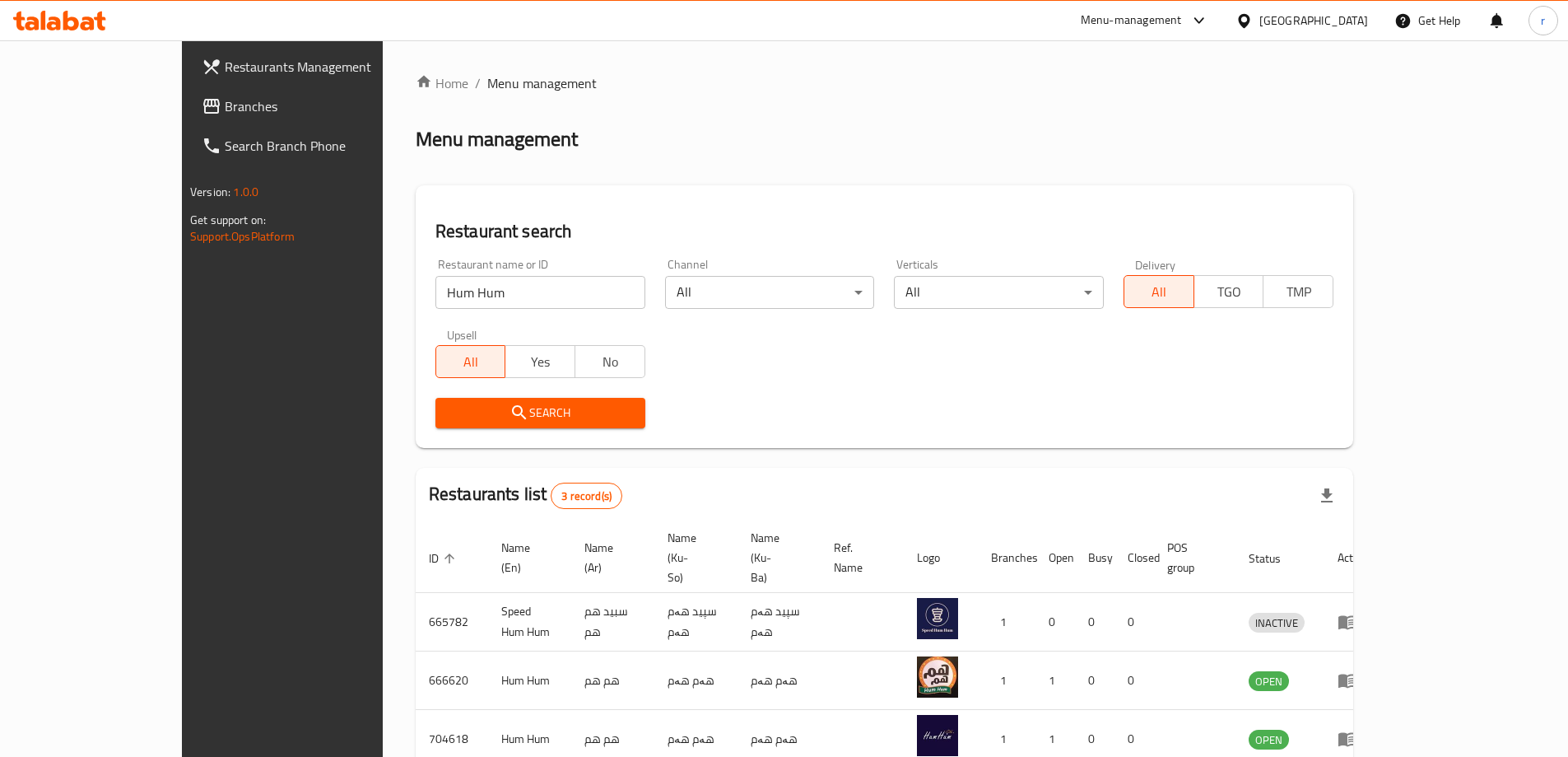
click at [225, 111] on span "Branches" at bounding box center [327, 105] width 205 height 19
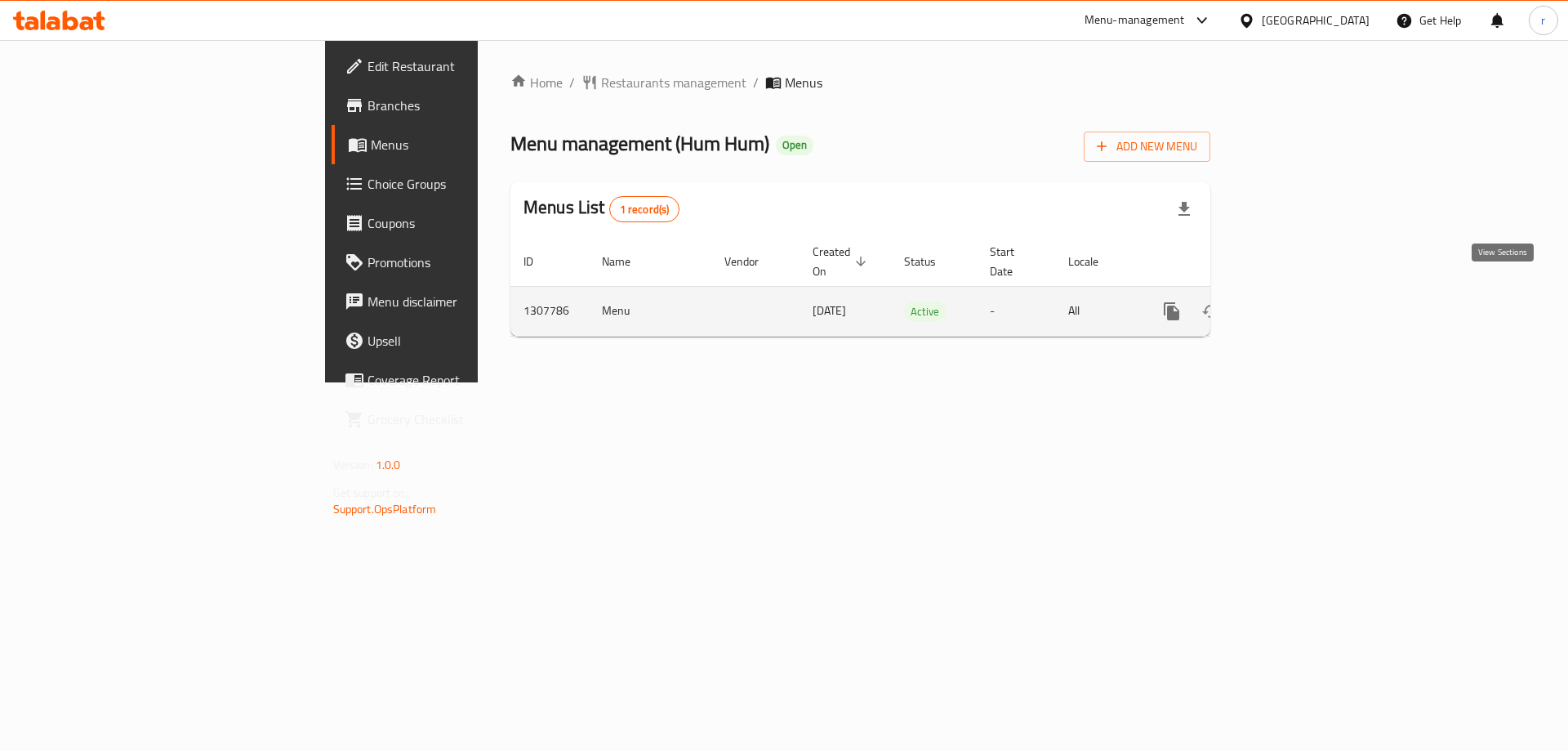
click at [1300, 301] on icon "enhanced table" at bounding box center [1289, 310] width 19 height 19
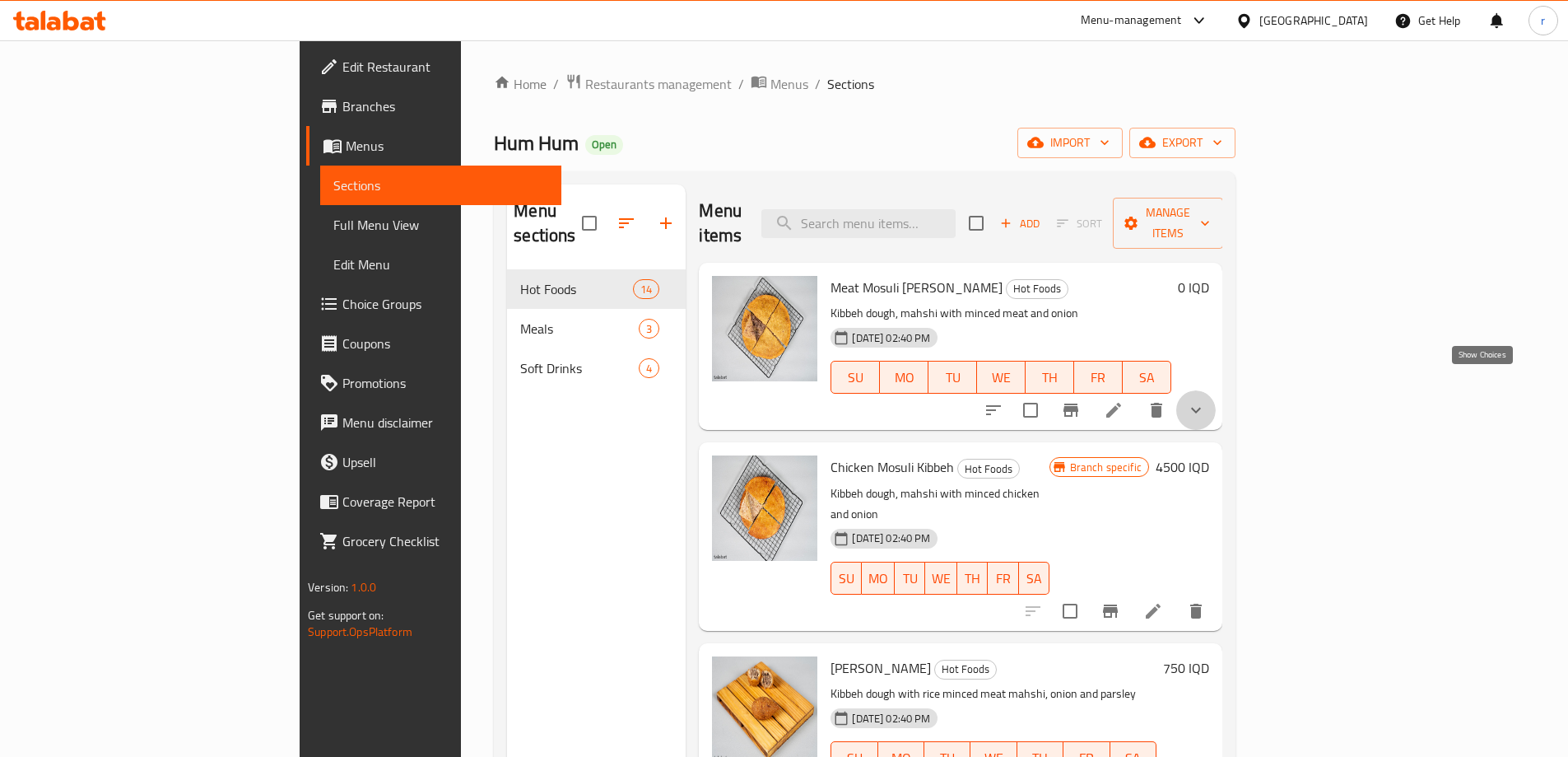
click at [1206, 400] on icon "show more" at bounding box center [1195, 409] width 19 height 19
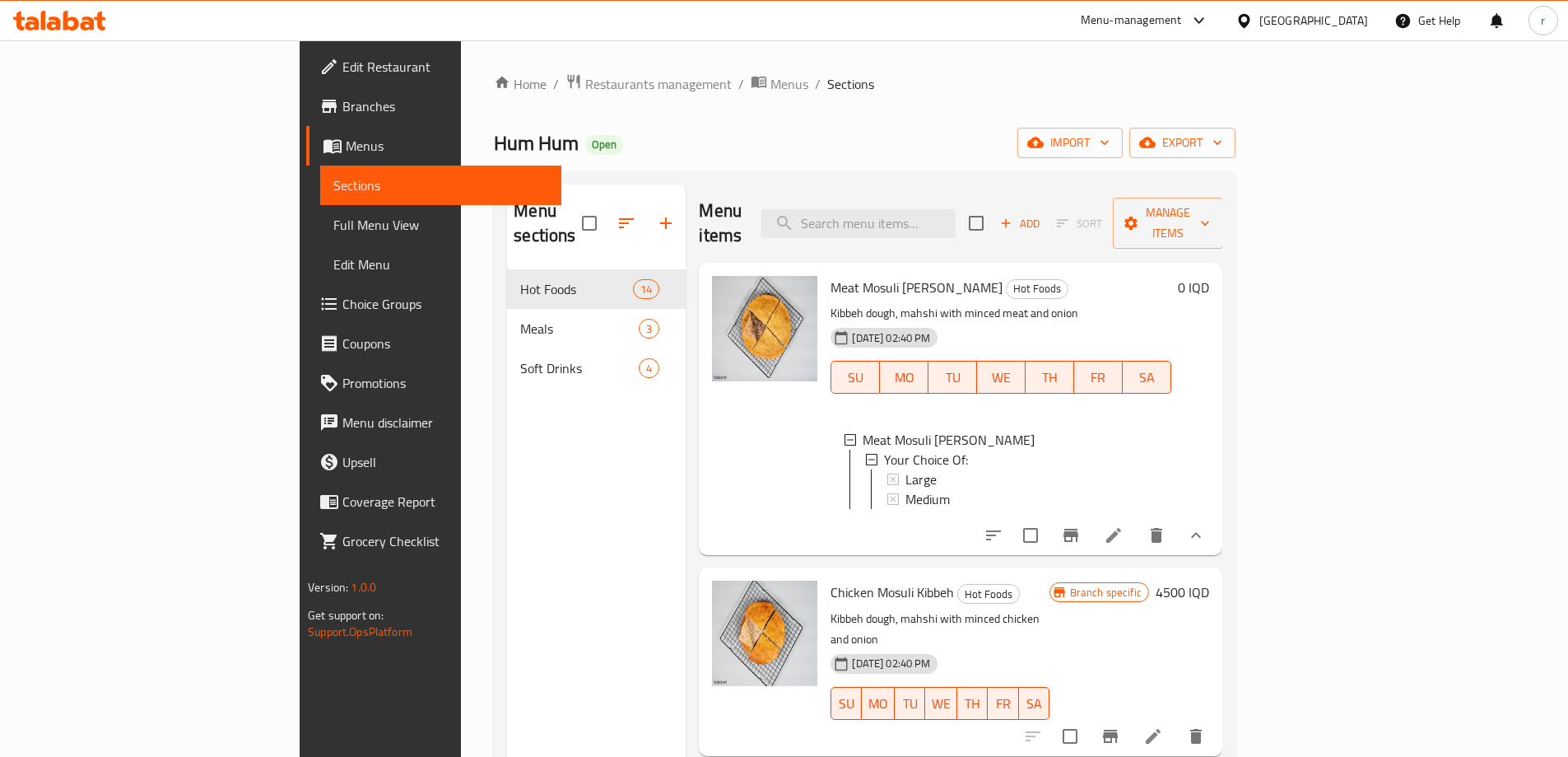
click at [333, 223] on span "Full Menu View" at bounding box center [440, 224] width 215 height 19
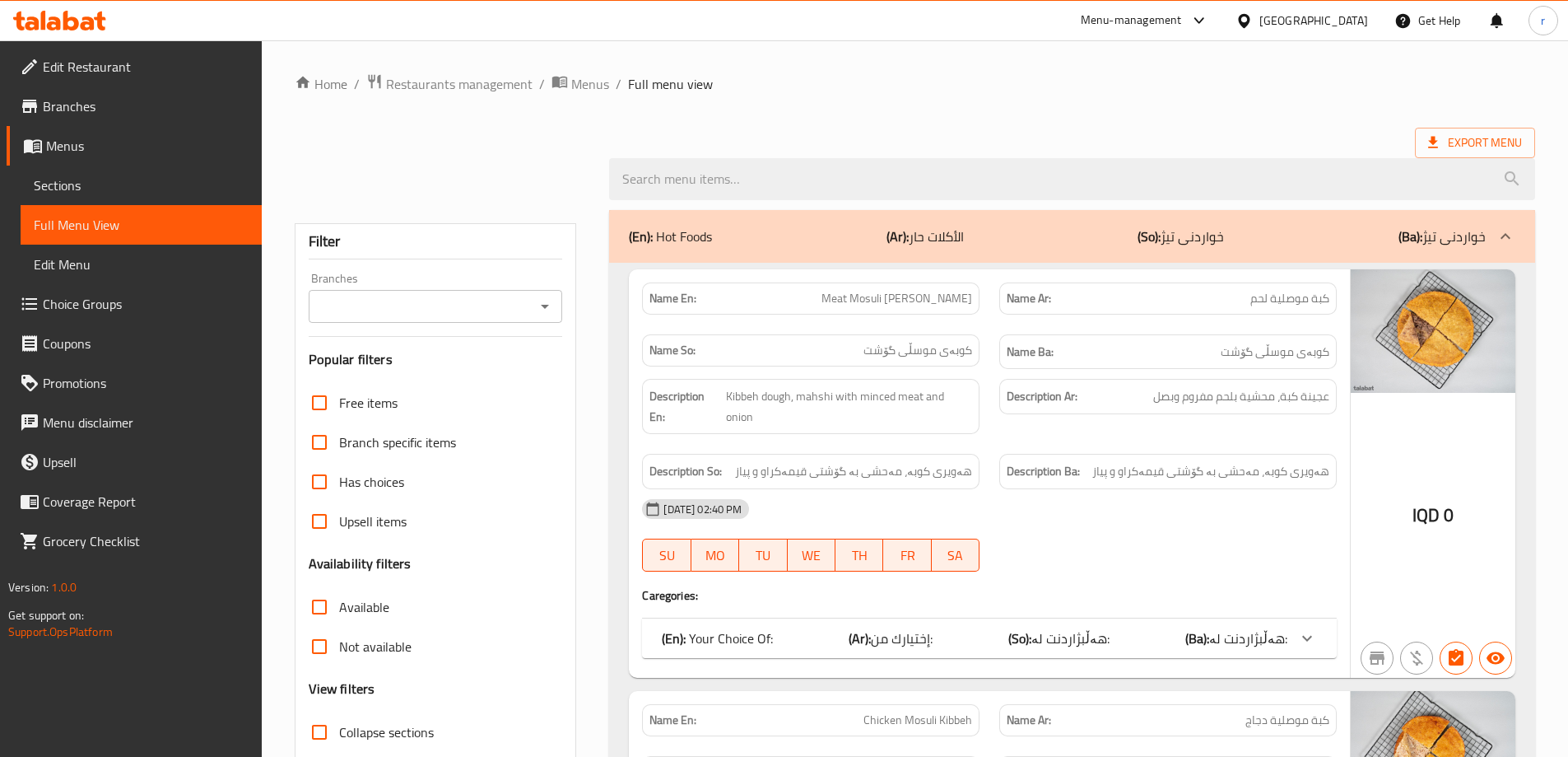
click at [347, 310] on input "Branches" at bounding box center [422, 306] width 217 height 23
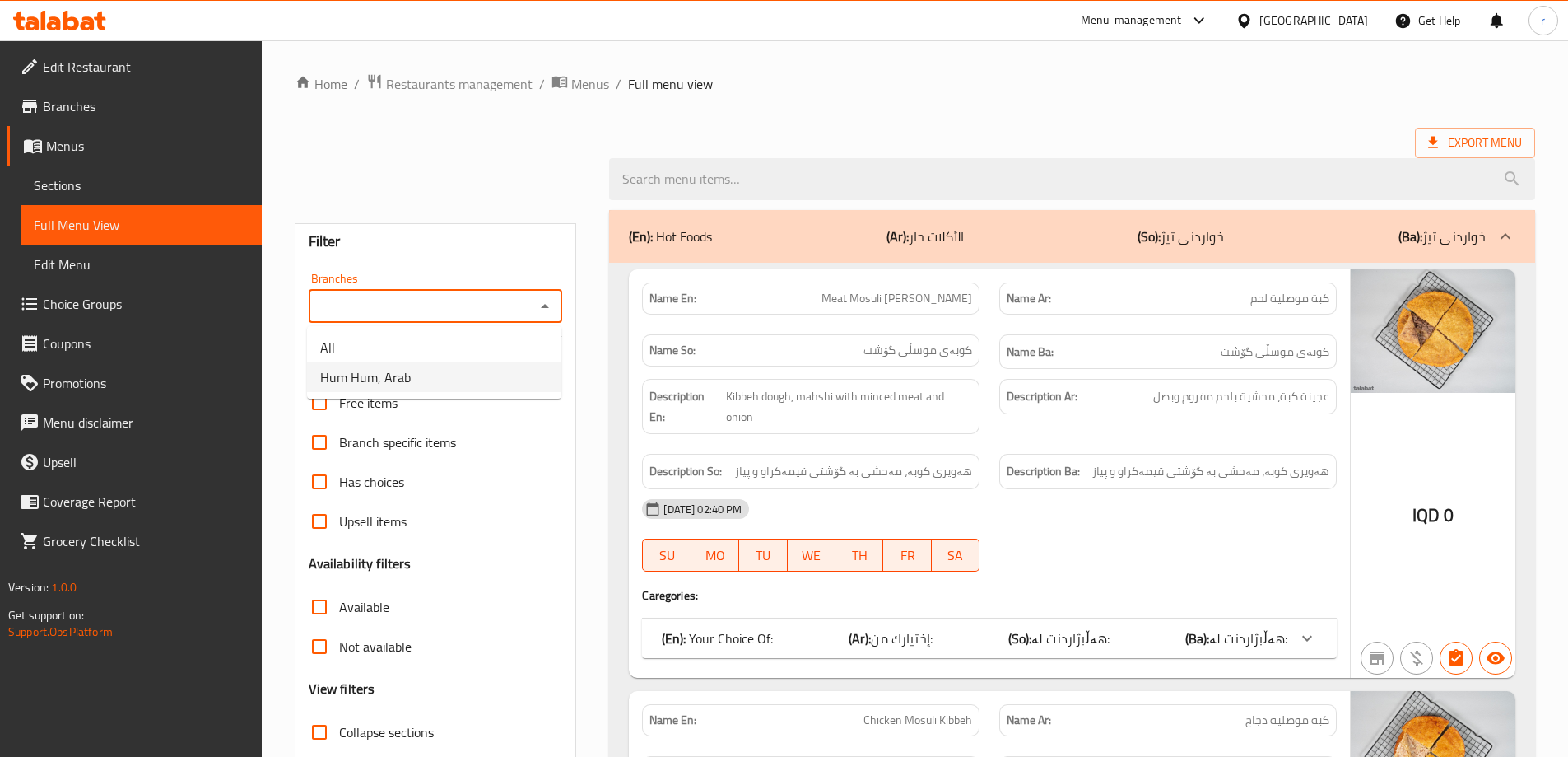
click at [364, 387] on span "Hum Hum, Arab" at bounding box center [365, 377] width 91 height 19
type input "Hum Hum, Arab"
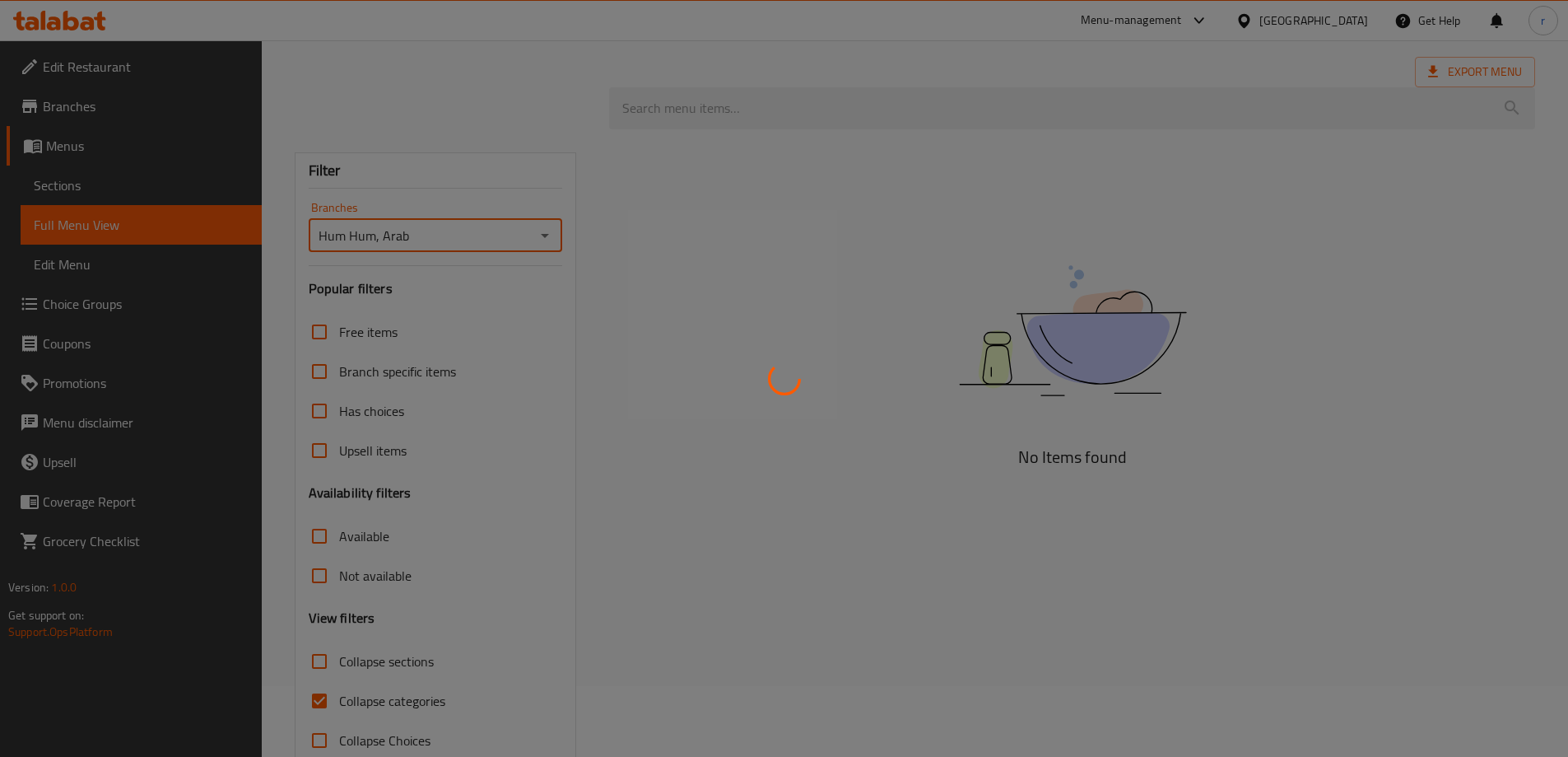
scroll to position [108, 0]
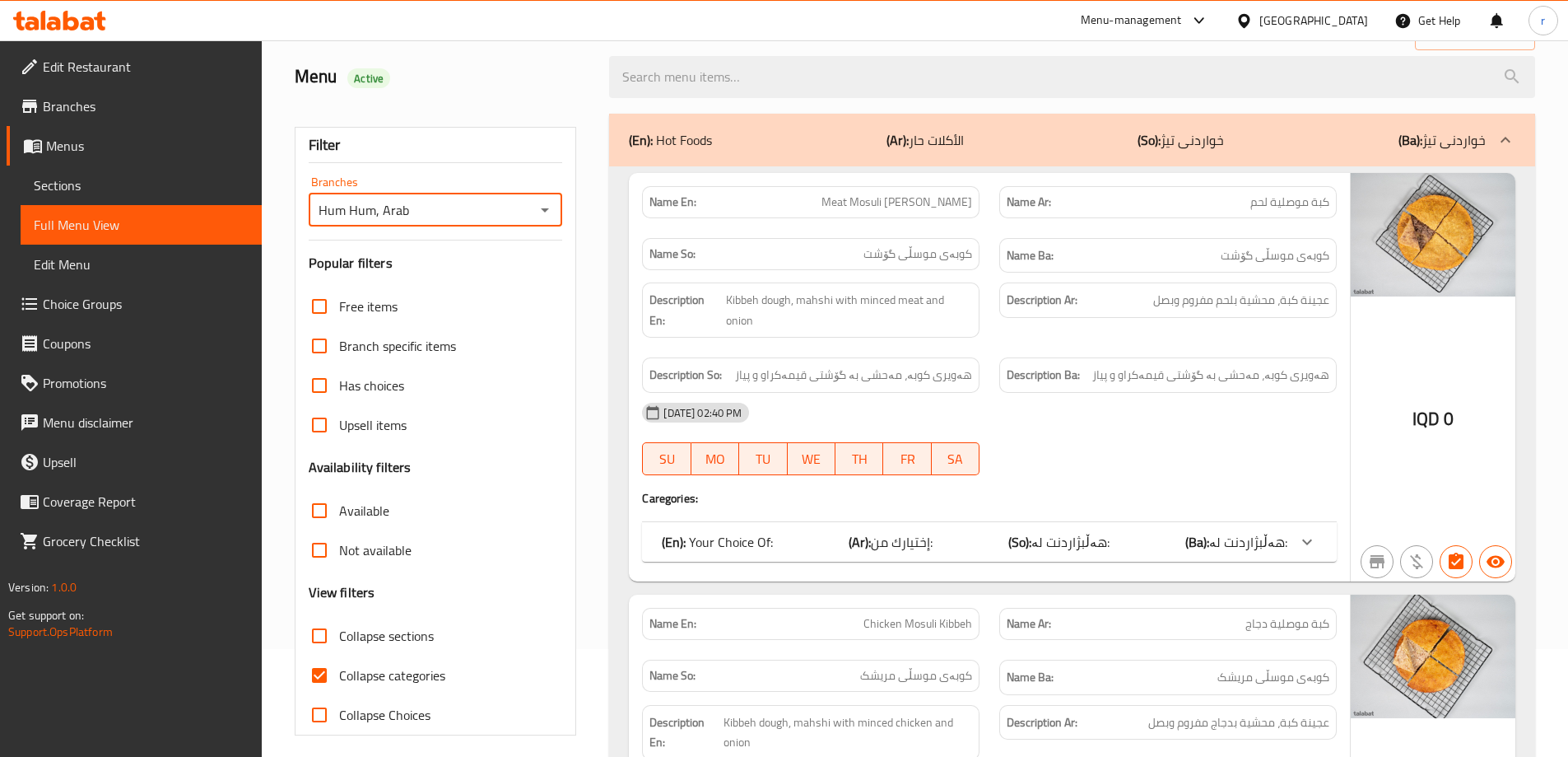
click at [389, 675] on span "Collapse categories" at bounding box center [392, 675] width 106 height 19
click at [340, 675] on input "Collapse categories" at bounding box center [319, 675] width 40 height 40
checkbox input "false"
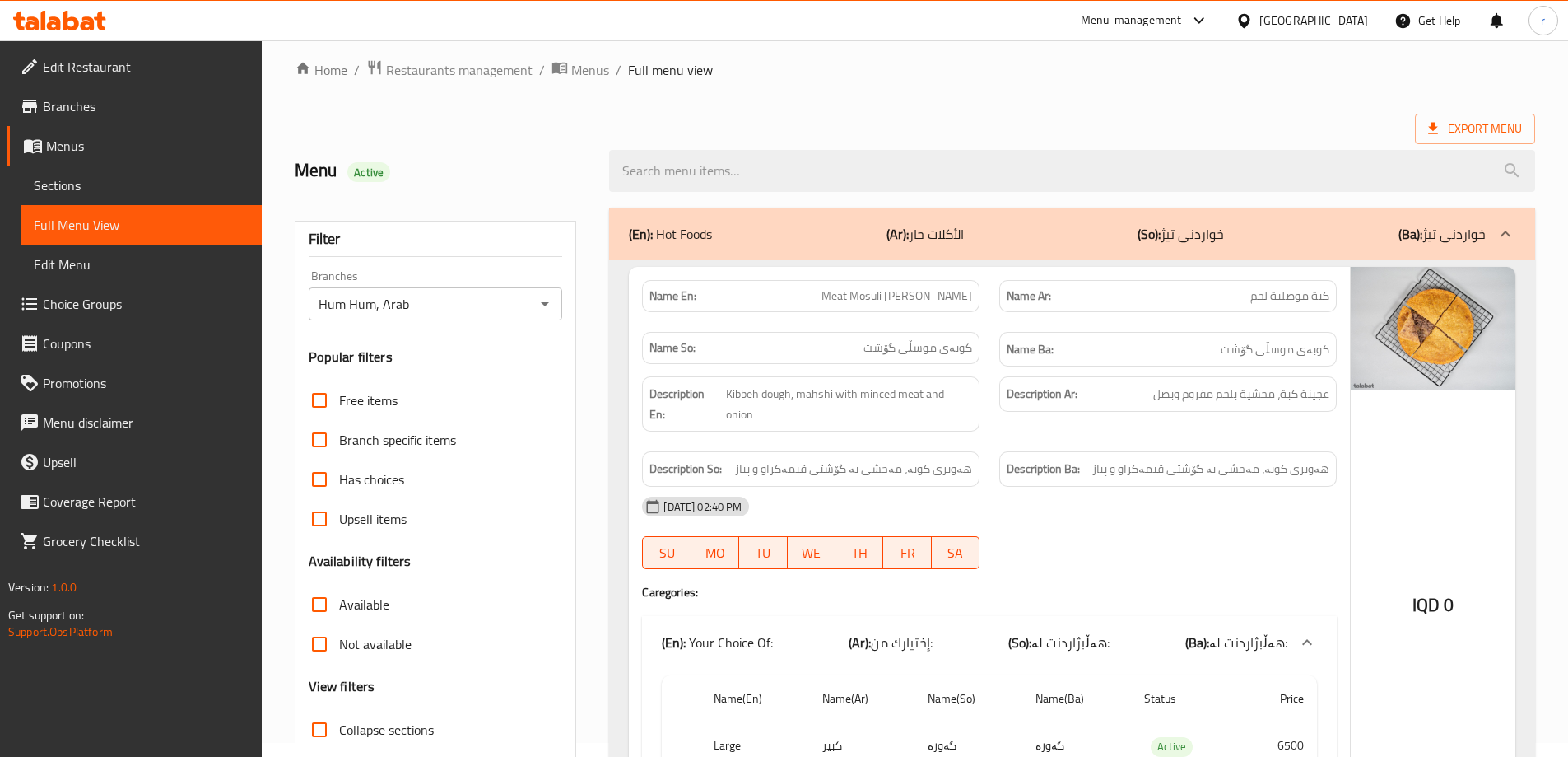
scroll to position [0, 0]
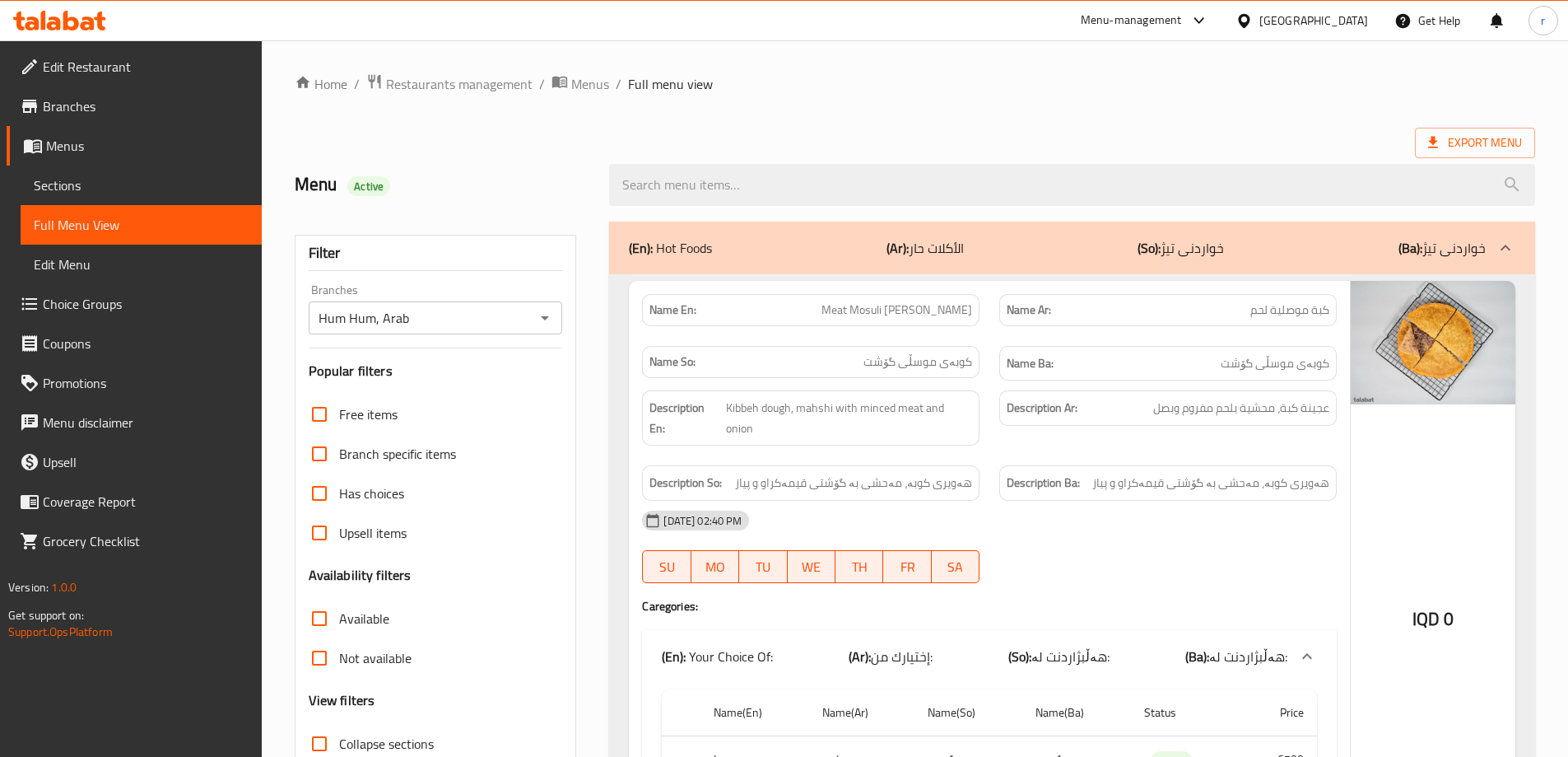
click at [118, 302] on span "Choice Groups" at bounding box center [145, 304] width 205 height 19
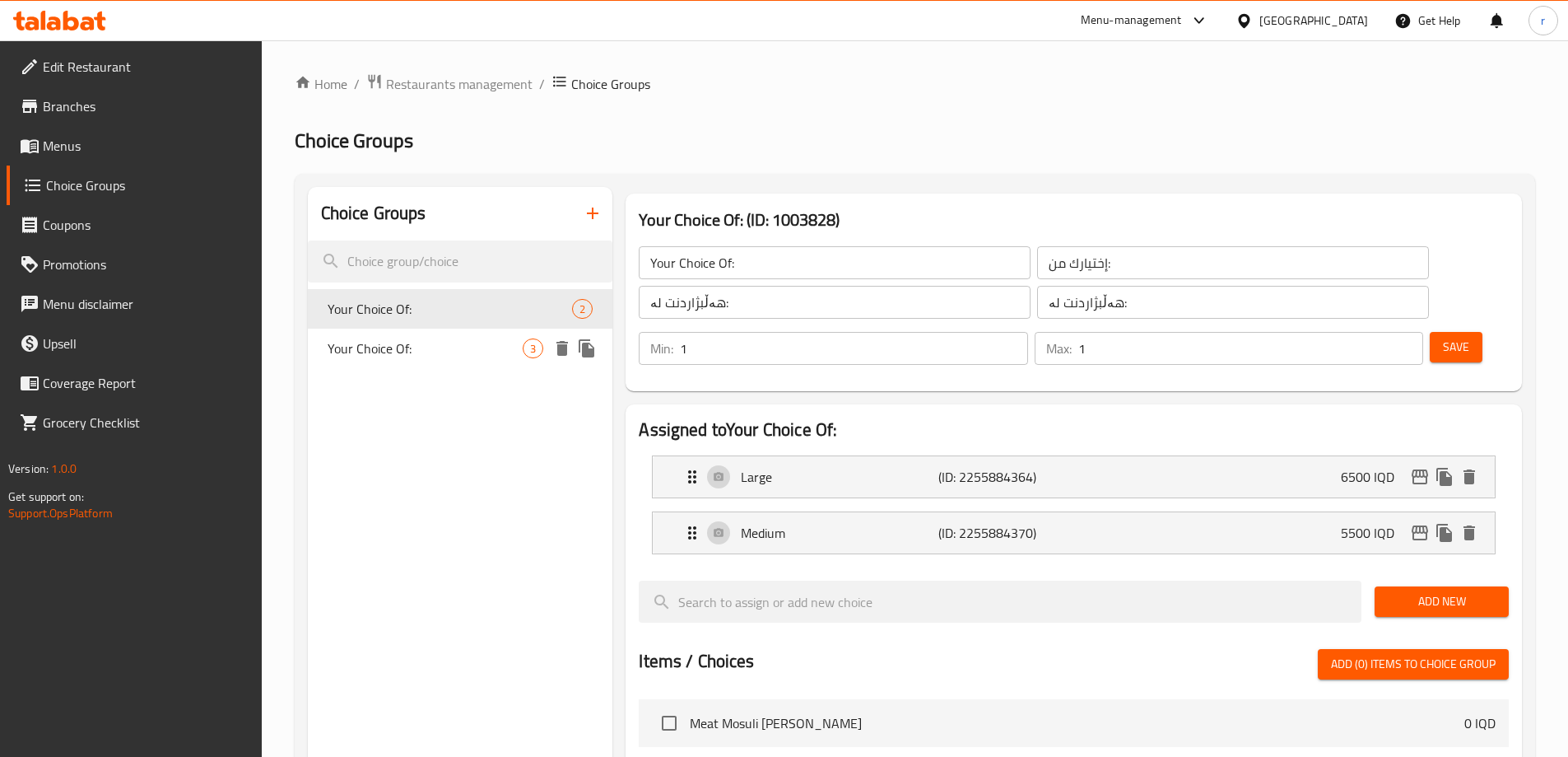
click at [435, 349] on span "Your Choice Of:" at bounding box center [426, 348] width 196 height 19
type input "Your Choice Of:"
type input "إختيارك من:"
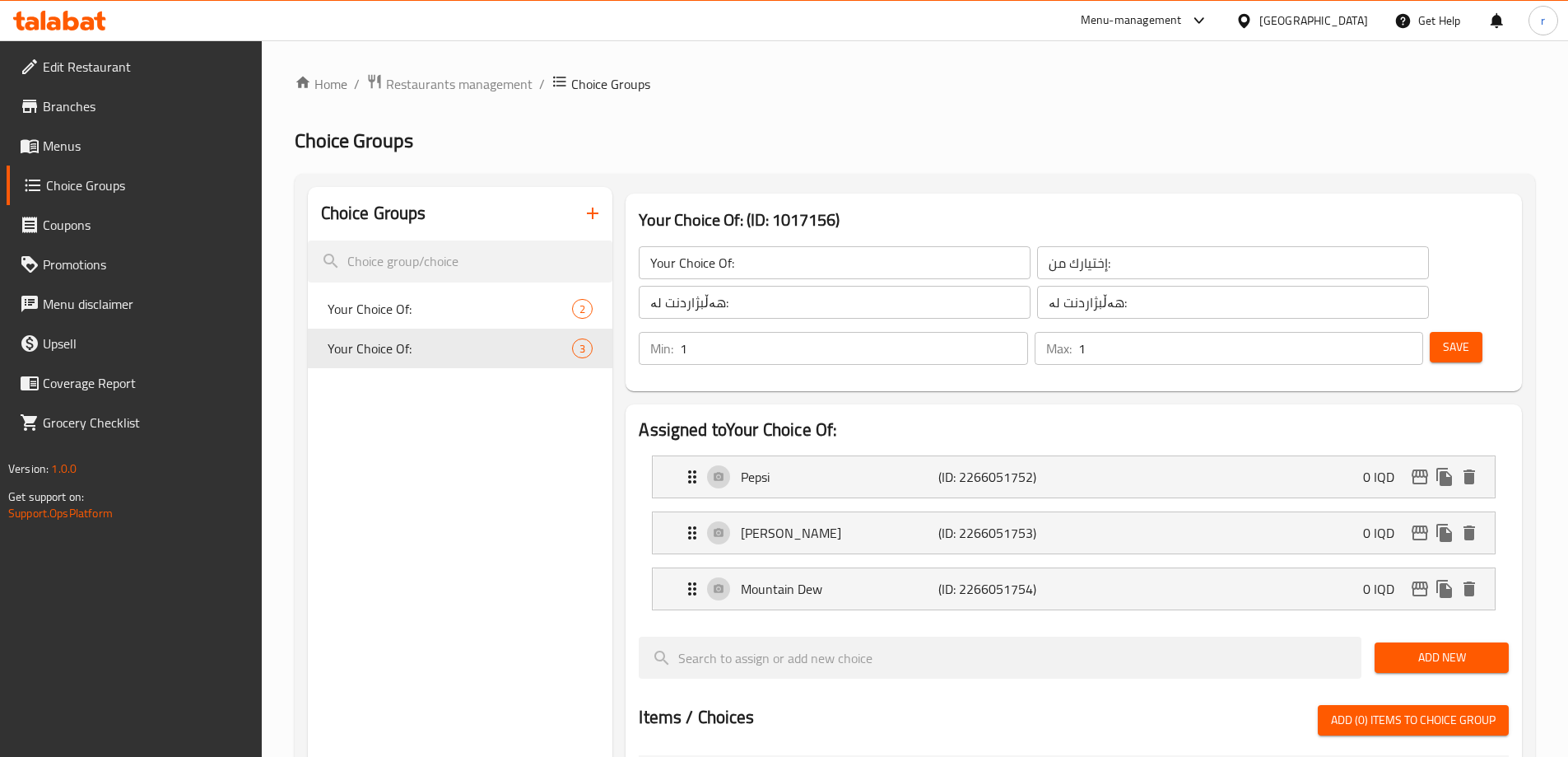
click at [1400, 647] on span "Add New" at bounding box center [1441, 657] width 108 height 20
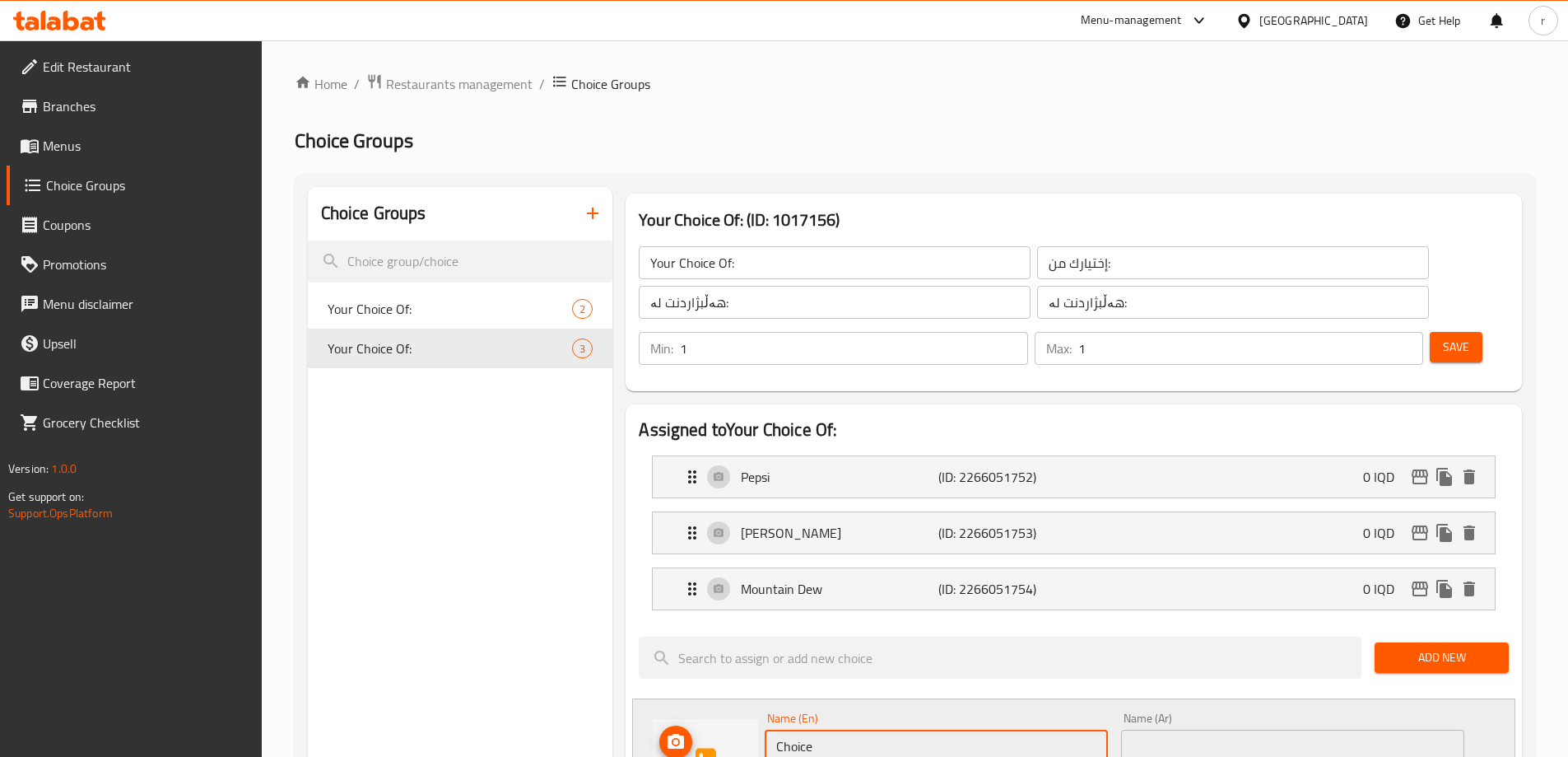
drag, startPoint x: 865, startPoint y: 701, endPoint x: 686, endPoint y: 693, distance: 179.2
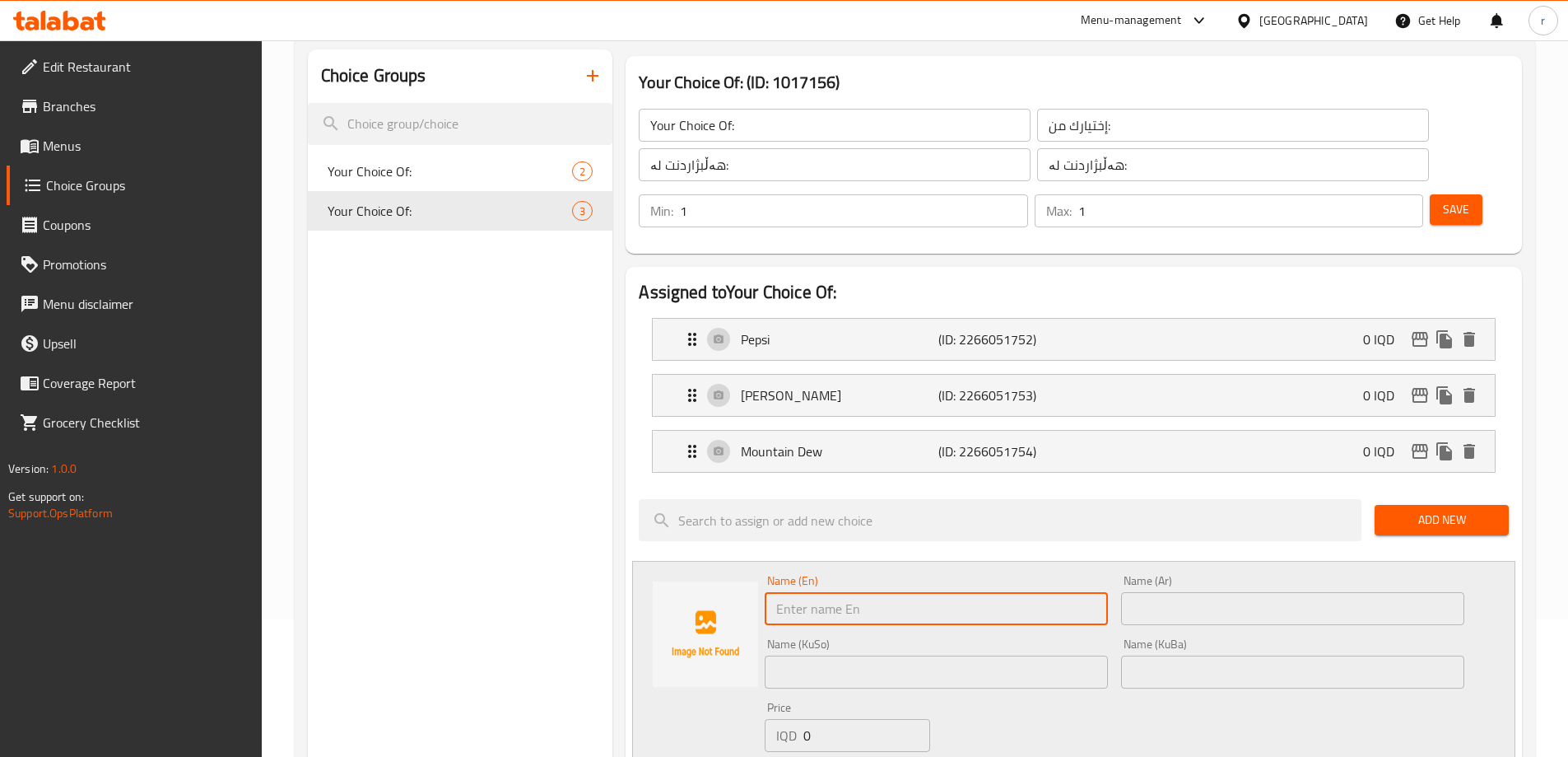
paste input "7 Up"
type input "7 Up"
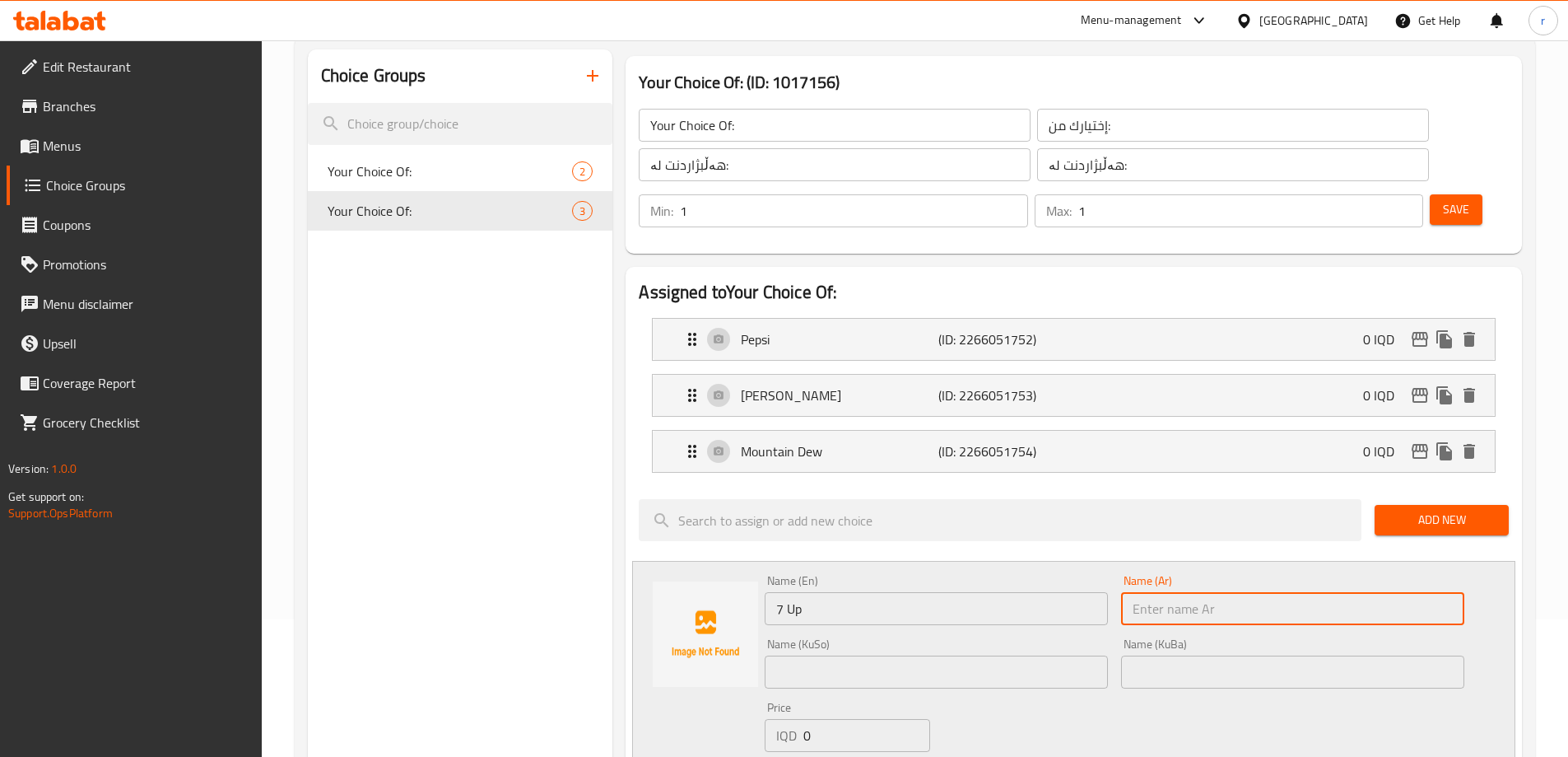
paste input "سفن أب"
type input "سفن أب"
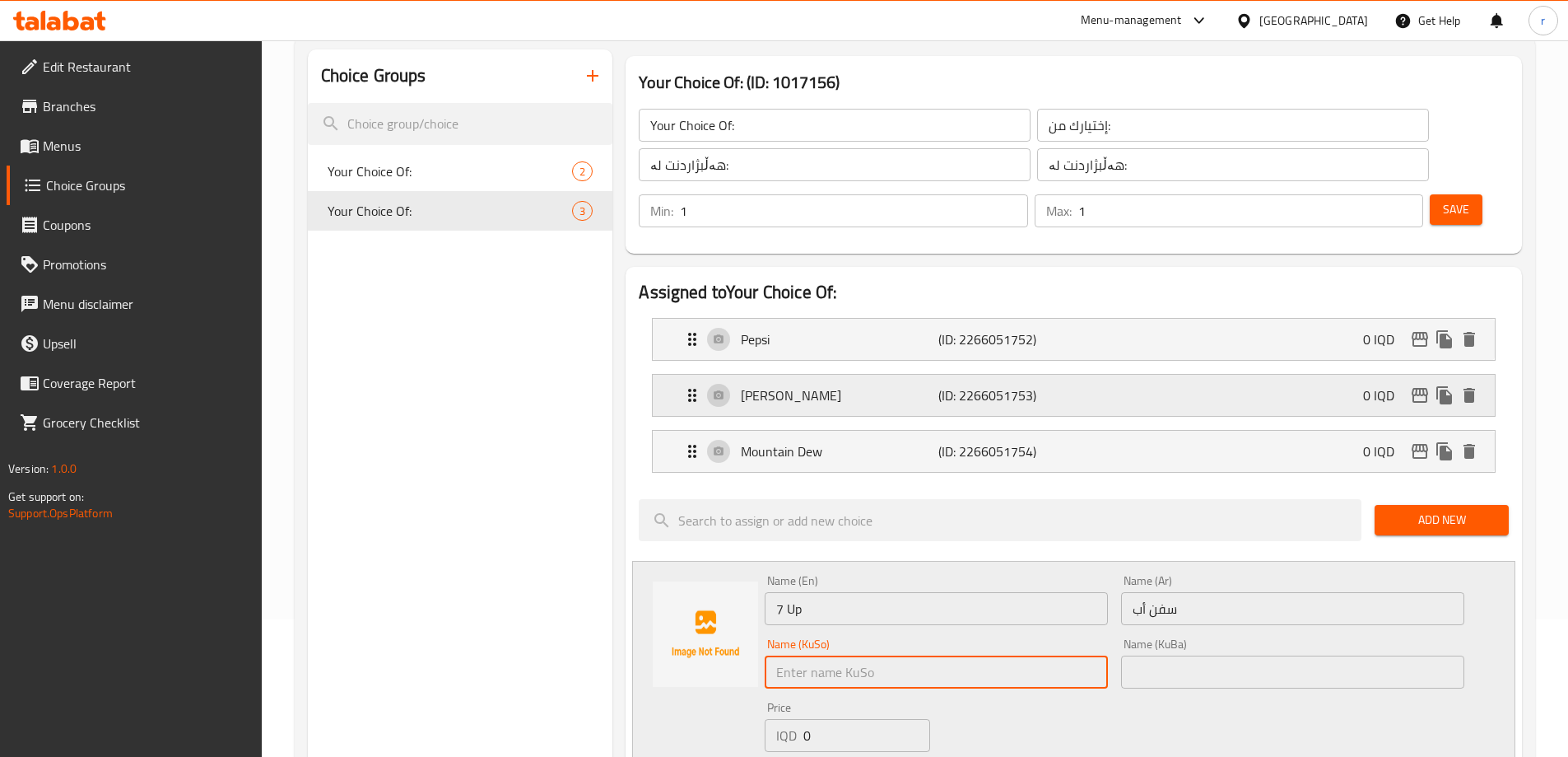
paste input "سێڤن ئاپ"
type input "سێڤن ئاپ"
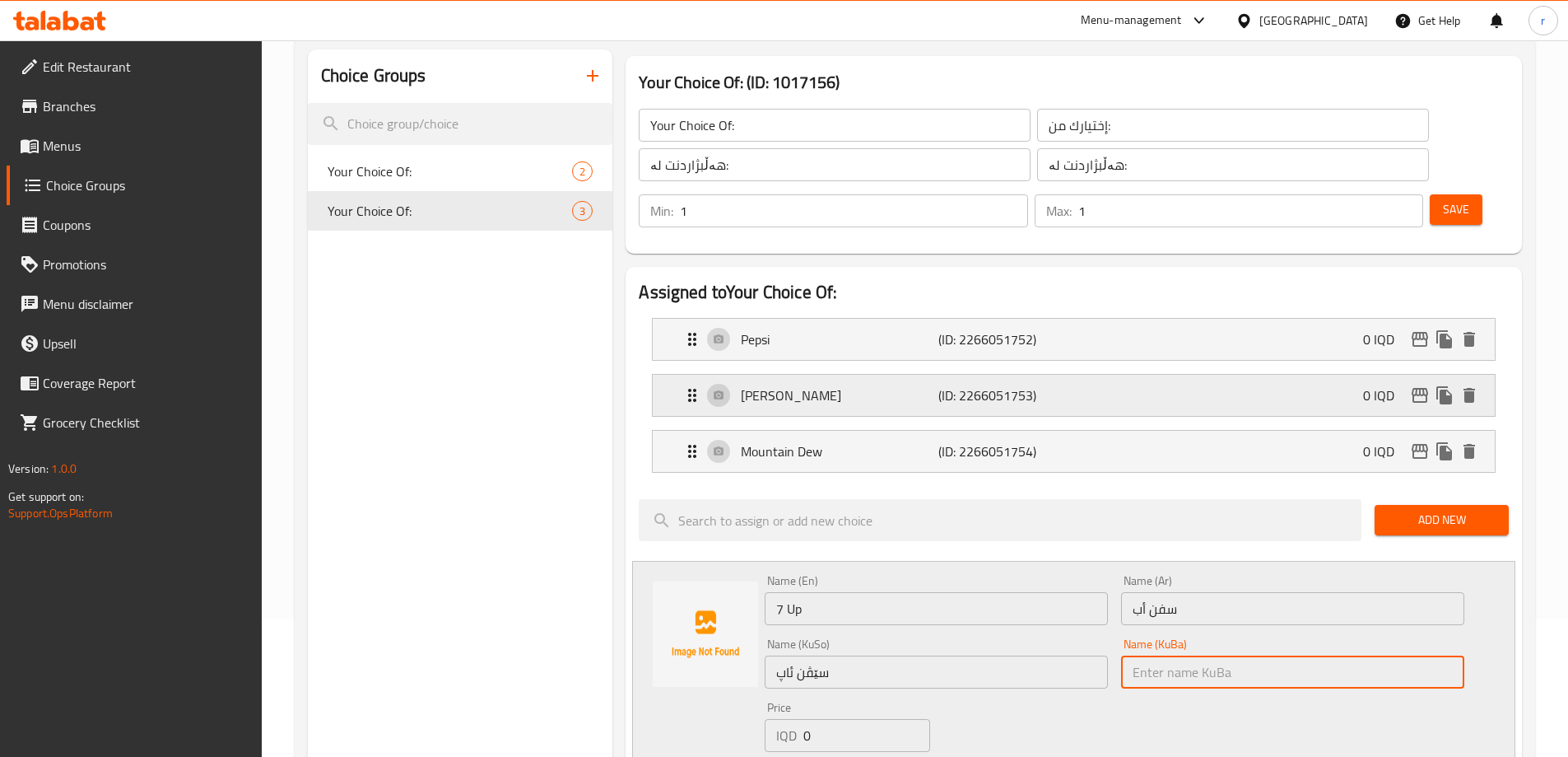
paste input "سێڤن ئاپ"
type input "سێڤن ئاپ"
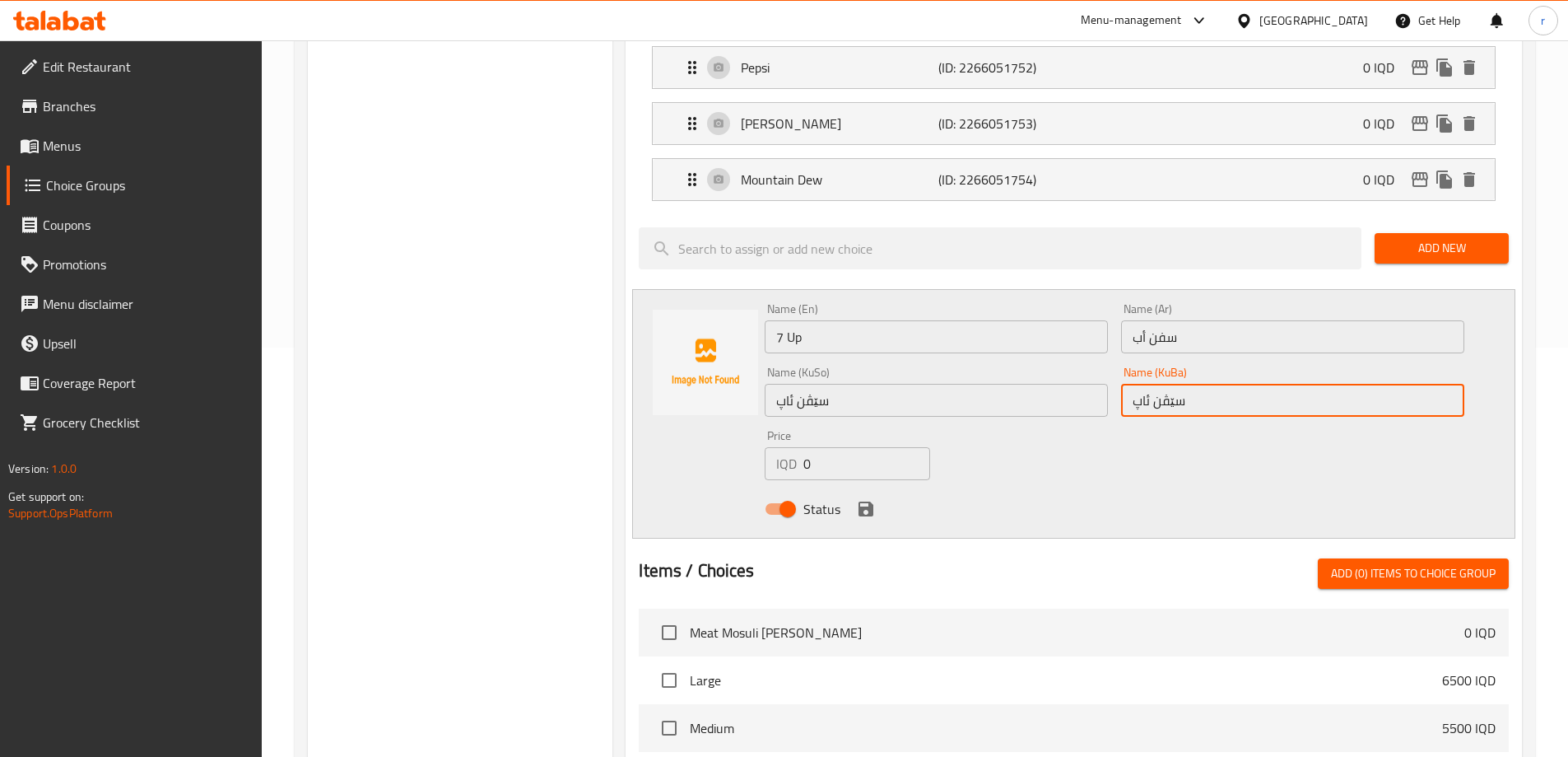
scroll to position [412, 0]
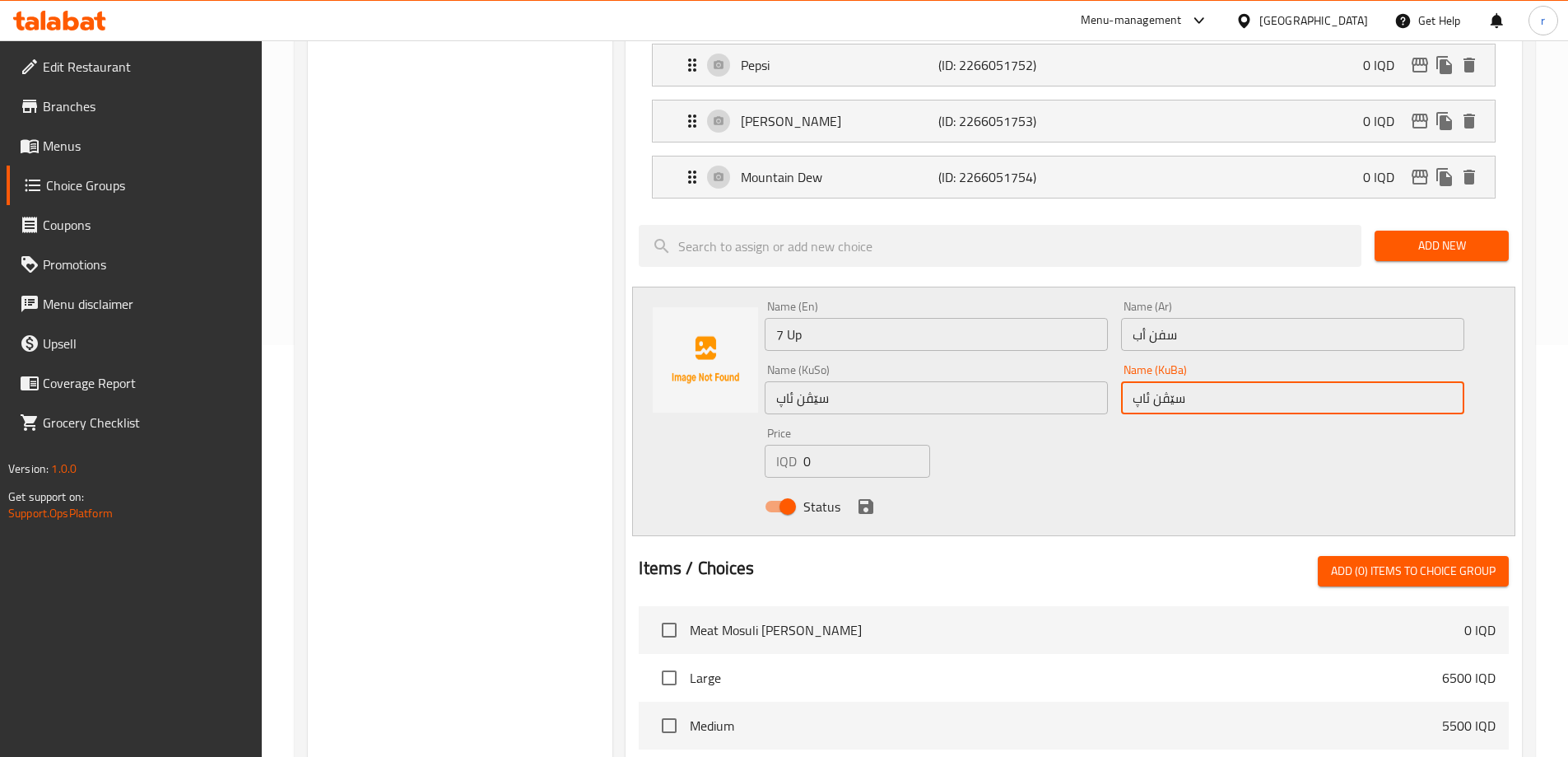
click at [863, 499] on icon "save" at bounding box center [866, 506] width 15 height 15
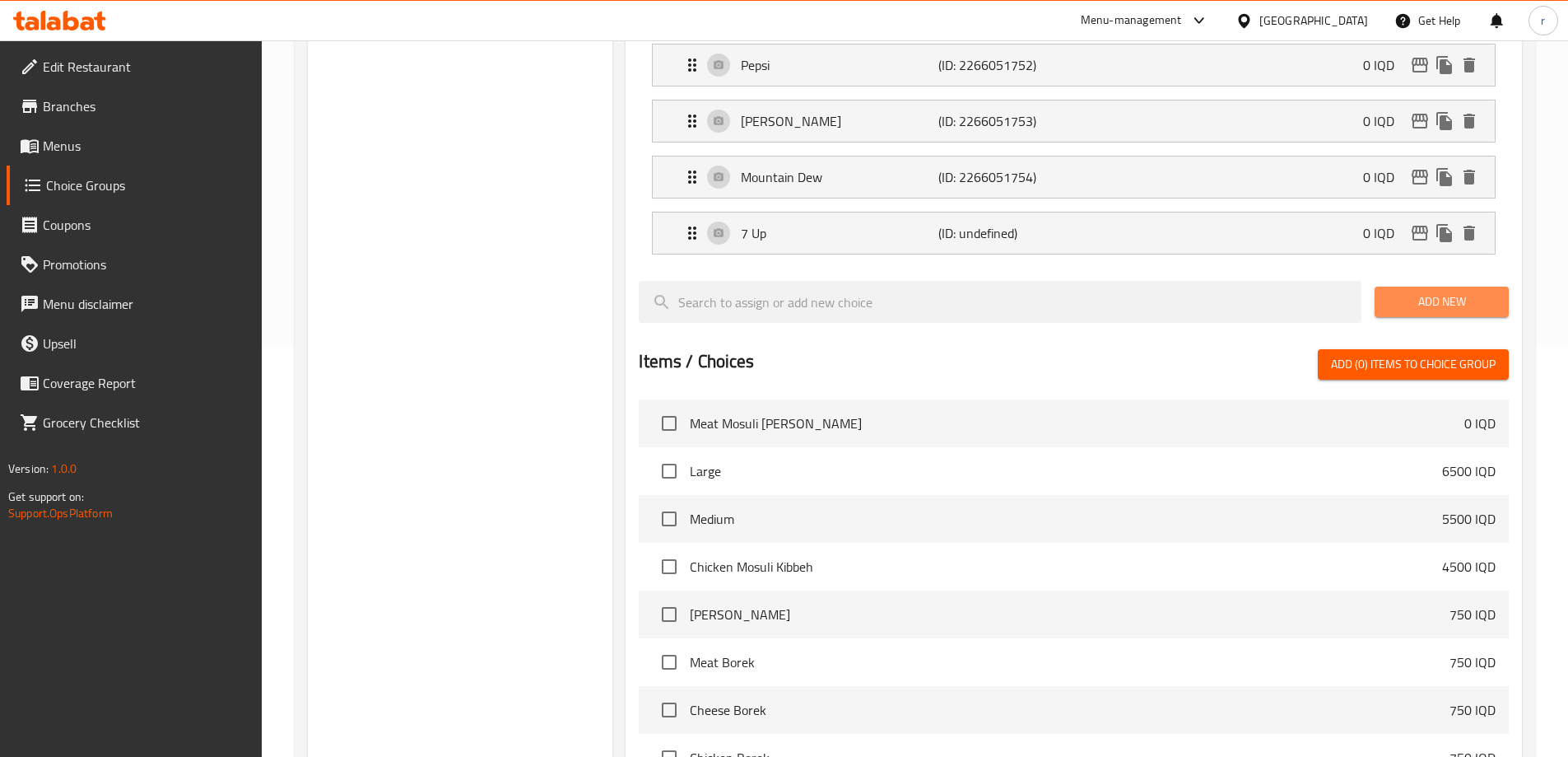
click at [1432, 292] on span "Add New" at bounding box center [1441, 302] width 108 height 20
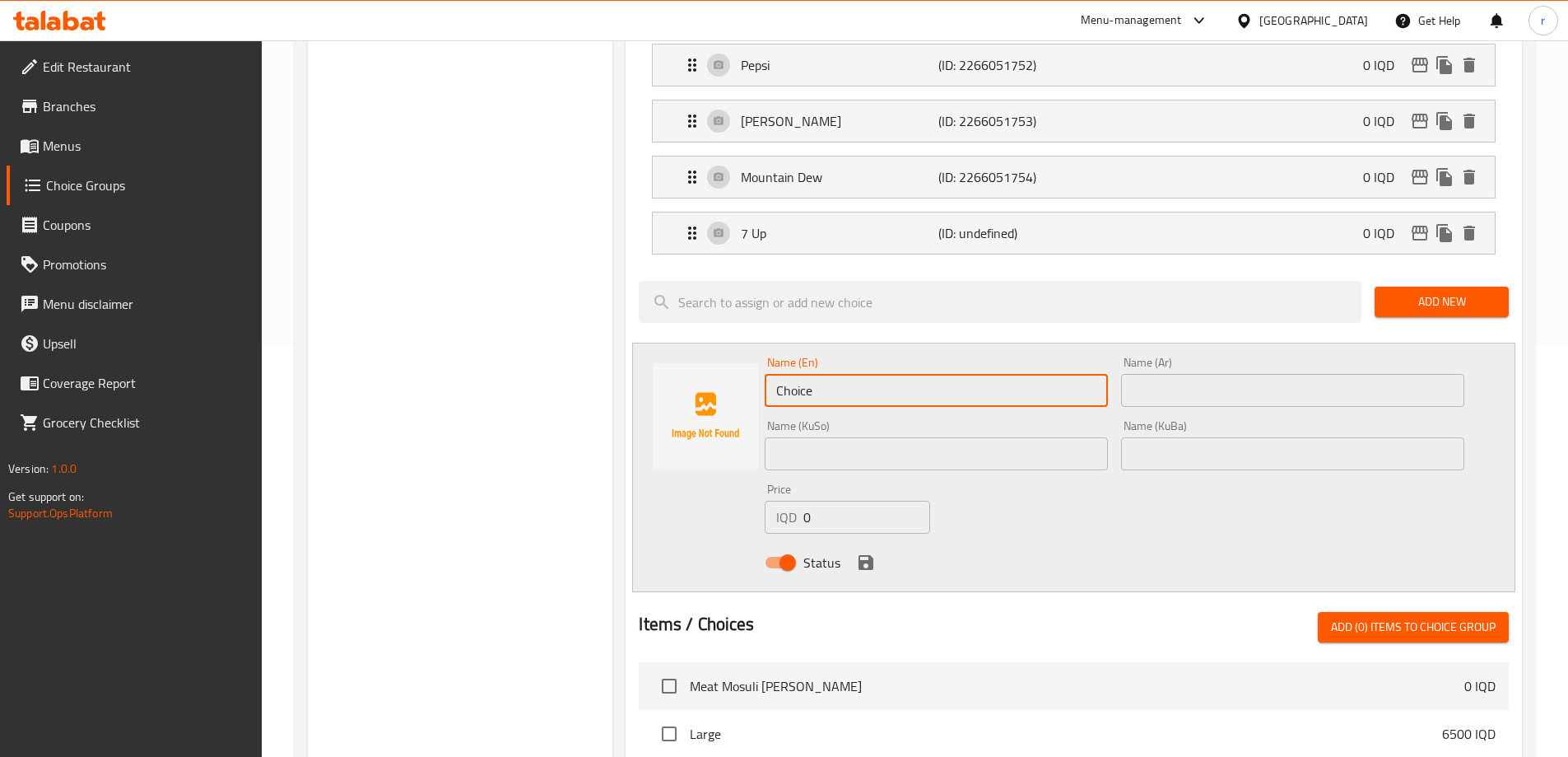
click at [622, 343] on div "Assigned to Your Choice Of: Pepsi (ID: 2266051752) 0 IQD Name (En) Pepsi Name (…" at bounding box center [1073, 557] width 909 height 1143
drag, startPoint x: 842, startPoint y: 349, endPoint x: 665, endPoint y: 355, distance: 177.1
click at [665, 355] on div "Name (En) Choice Name (En) Name (Ar) Name (Ar) Name (KuSo) Name (KuSo) Name (Ku…" at bounding box center [1073, 467] width 883 height 250
paste input "Diet Pepsi"
type input "Diet Pepsi"
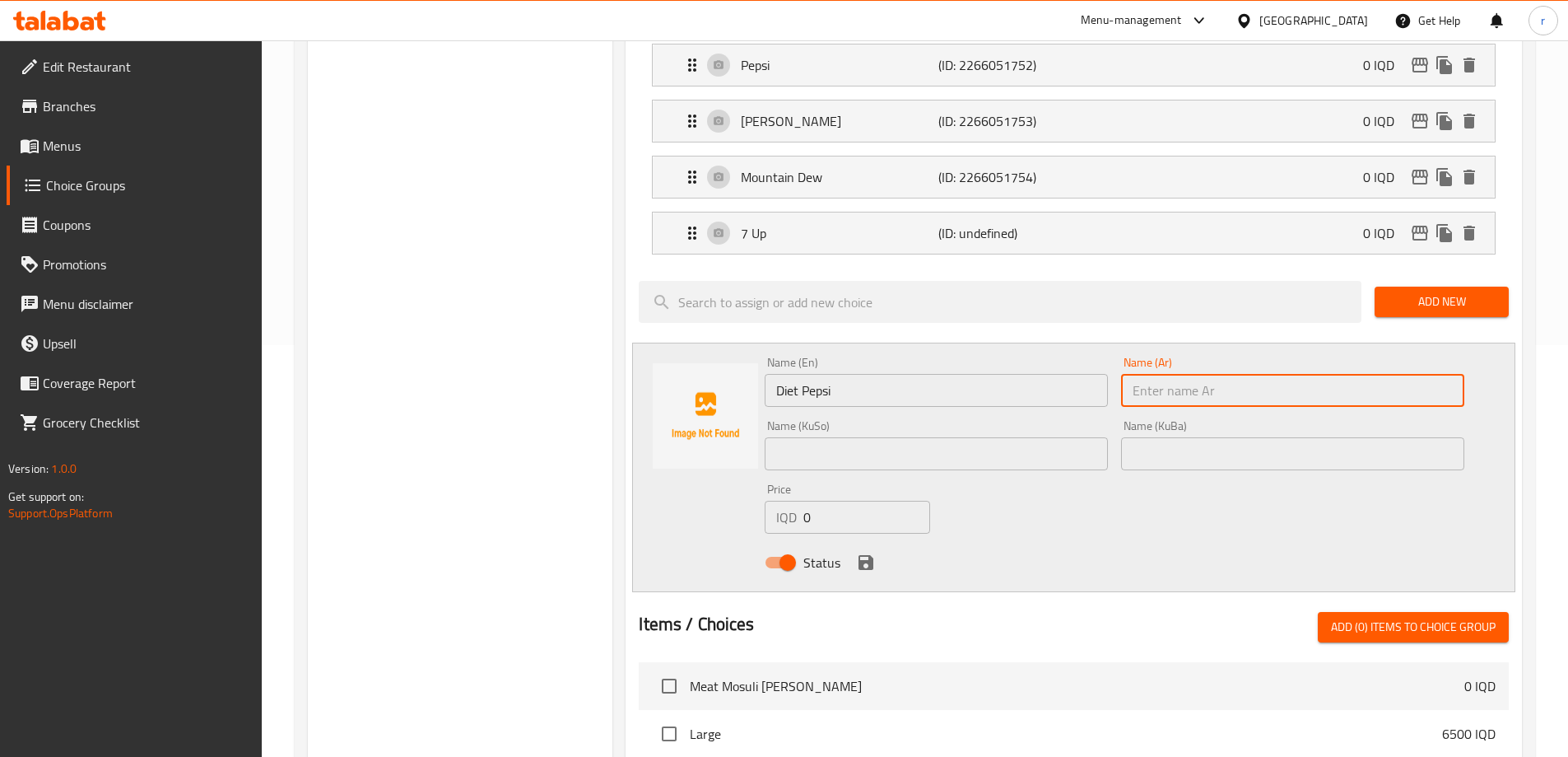
paste input "[PERSON_NAME]"
type input "[PERSON_NAME]"
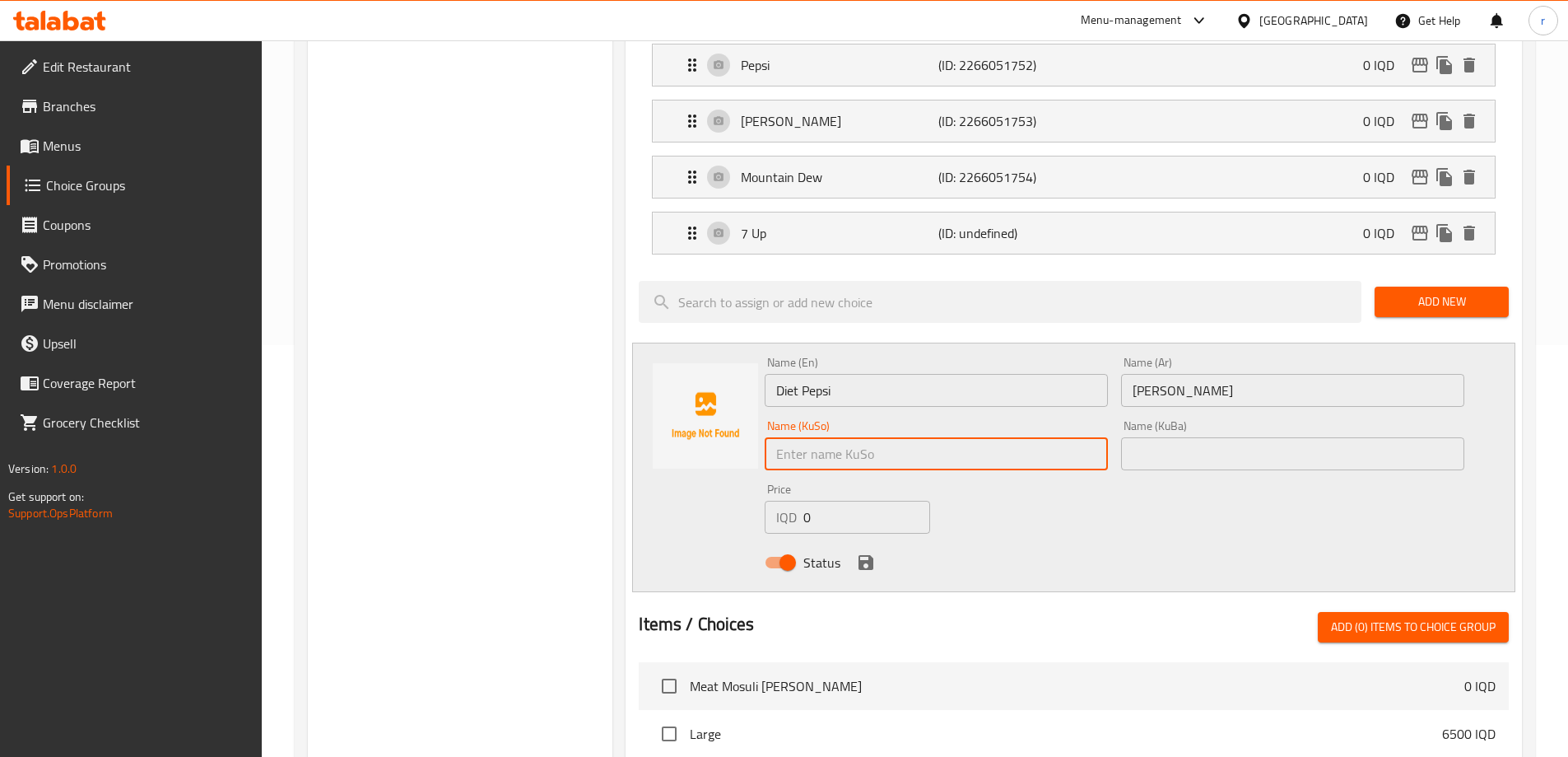
paste input "بیپسی دایت"
type input "بیپسی دایت"
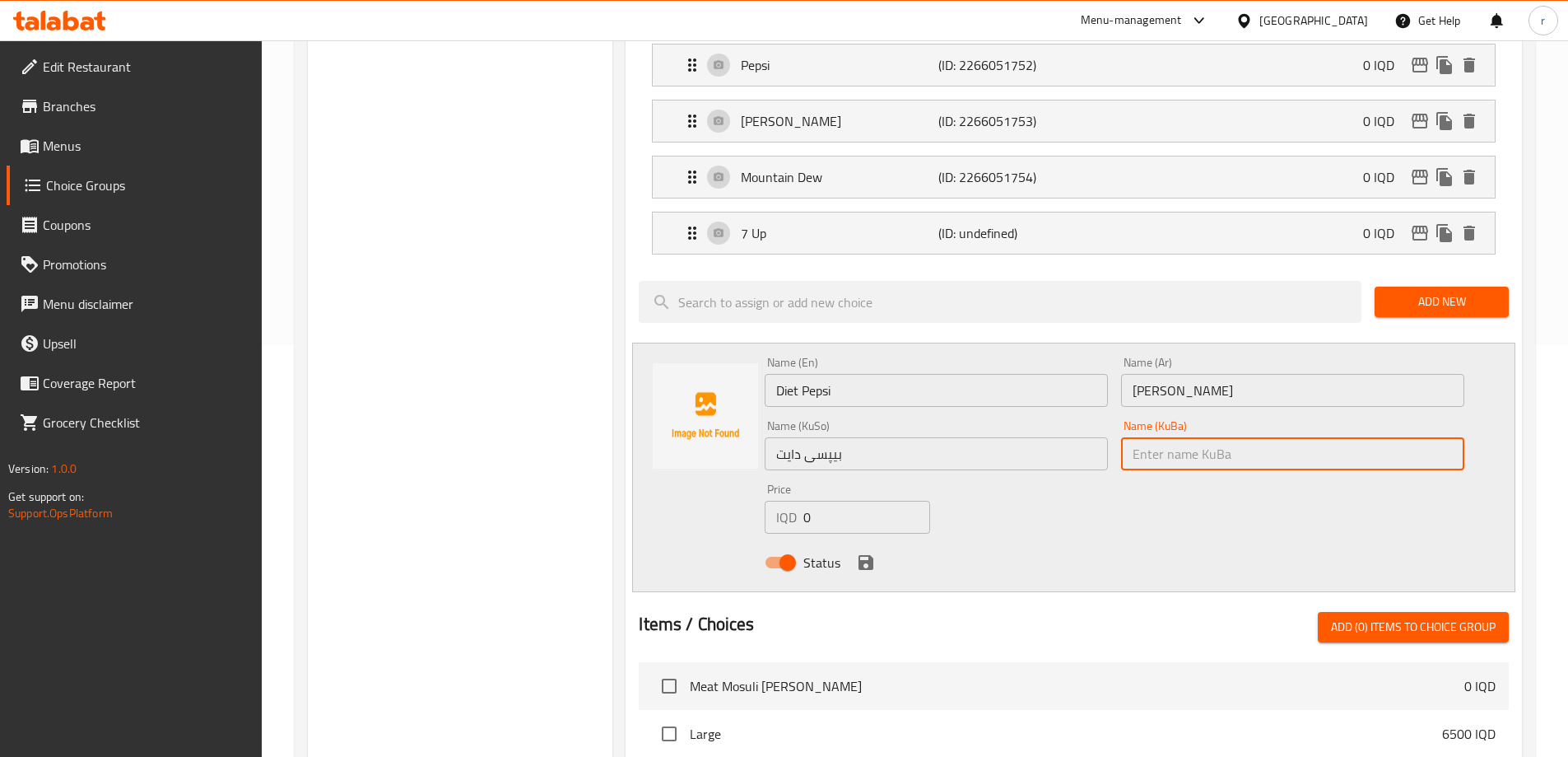
paste input "بیپسی دایت"
type input "بیپسی دایت"
click at [867, 555] on icon "save" at bounding box center [866, 563] width 15 height 15
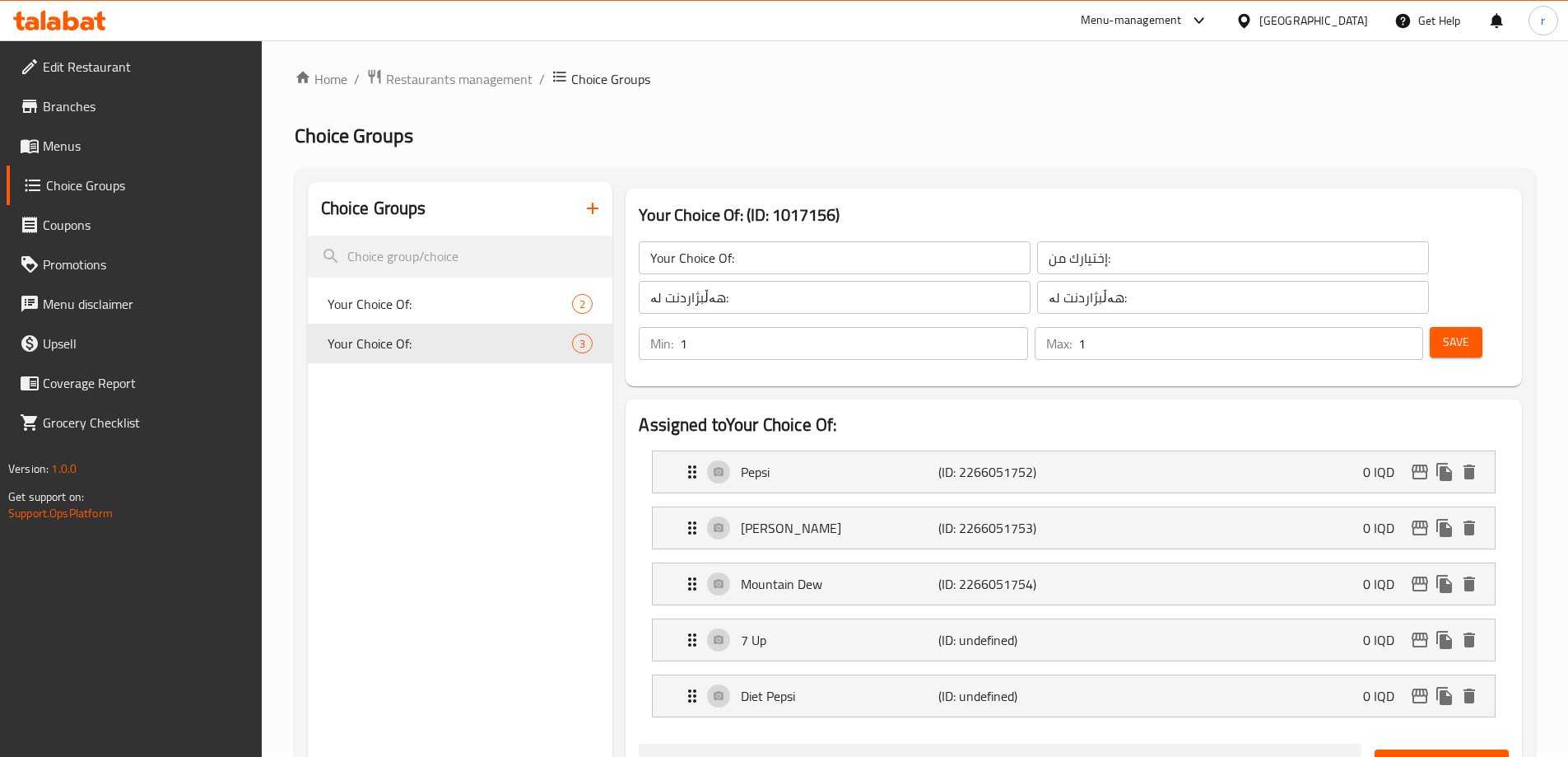
scroll to position [0, 0]
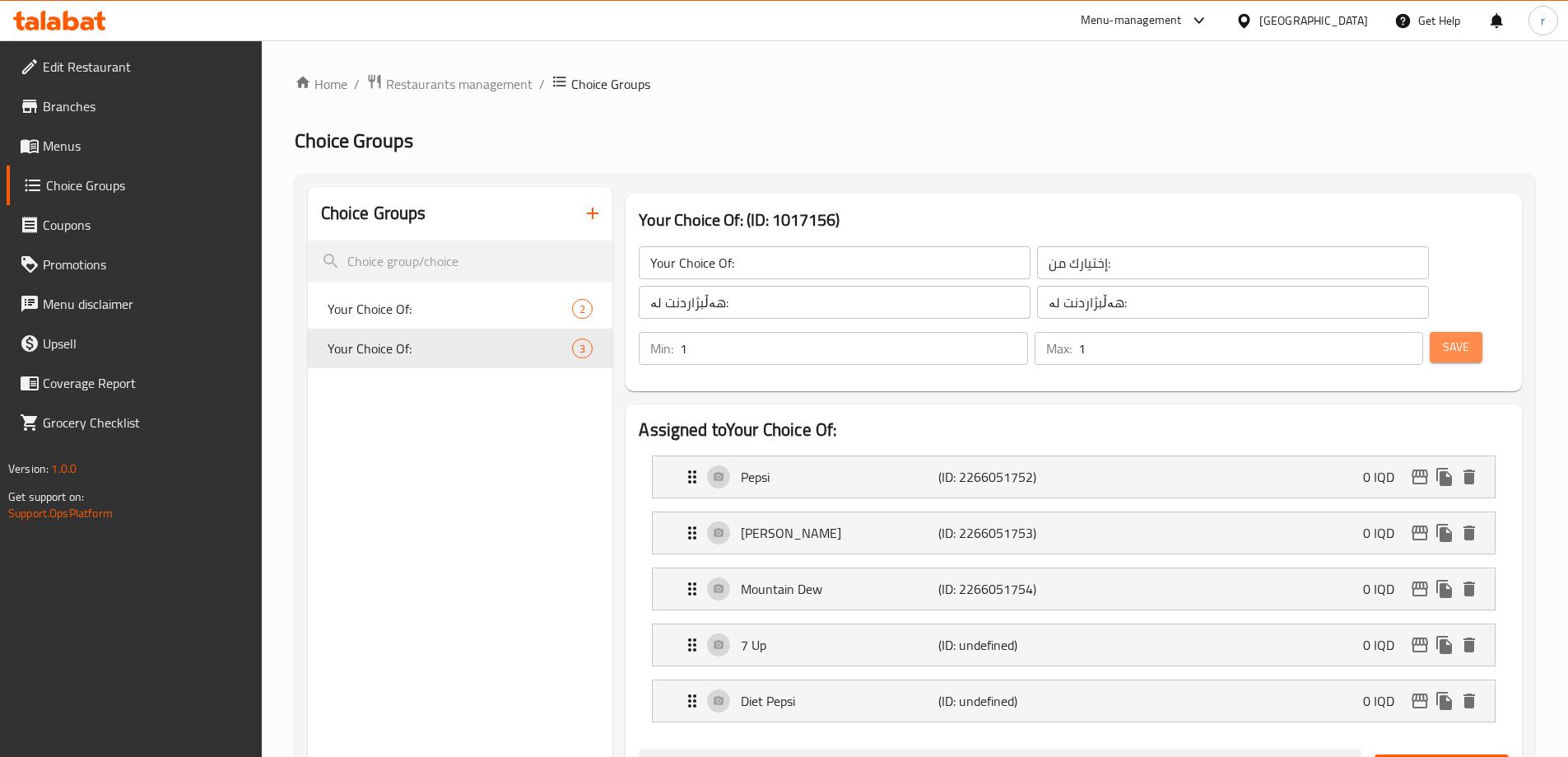
click at [1430, 332] on button "Save" at bounding box center [1456, 347] width 53 height 31
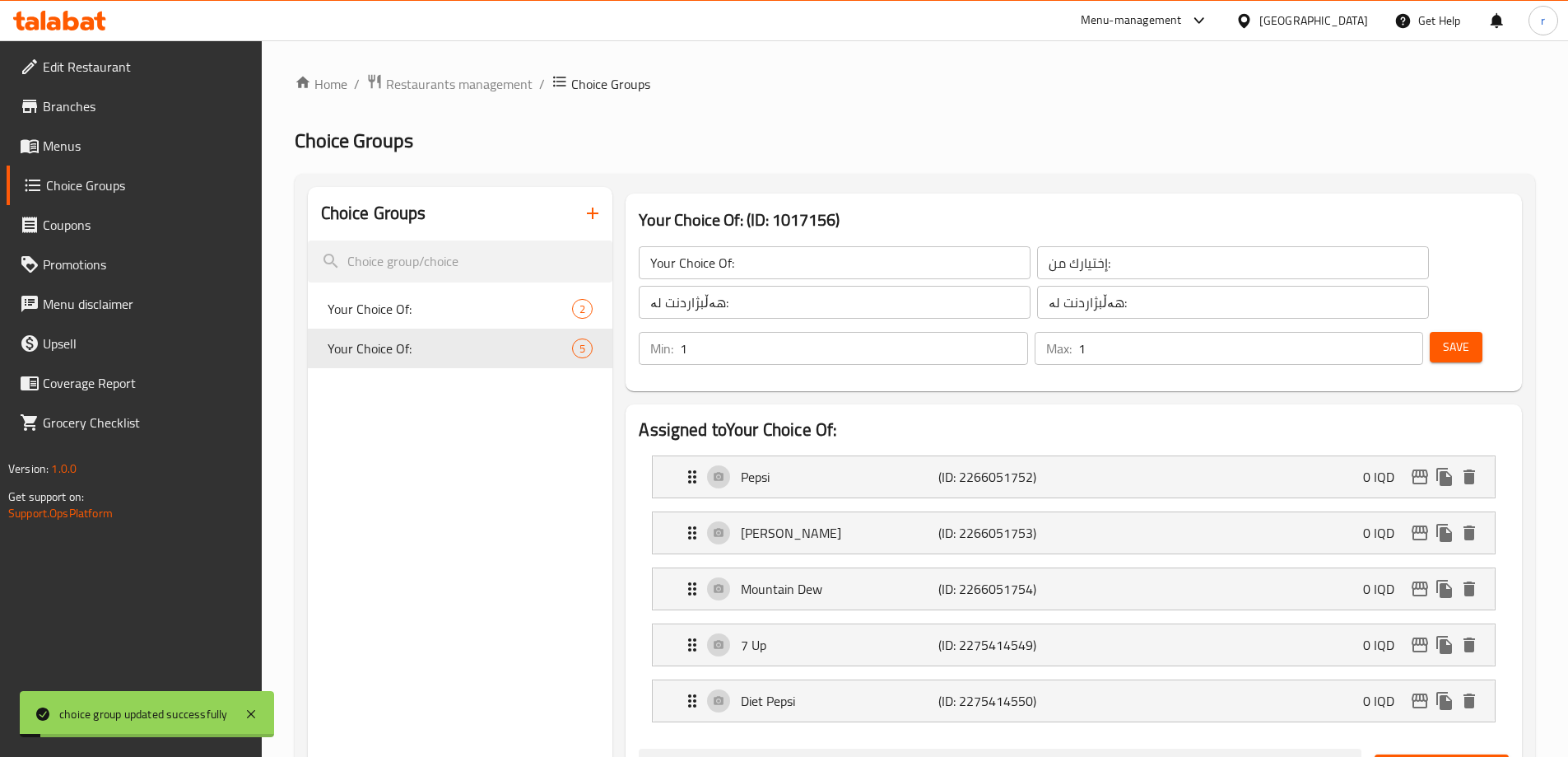
click at [93, 146] on span "Menus" at bounding box center [145, 145] width 205 height 19
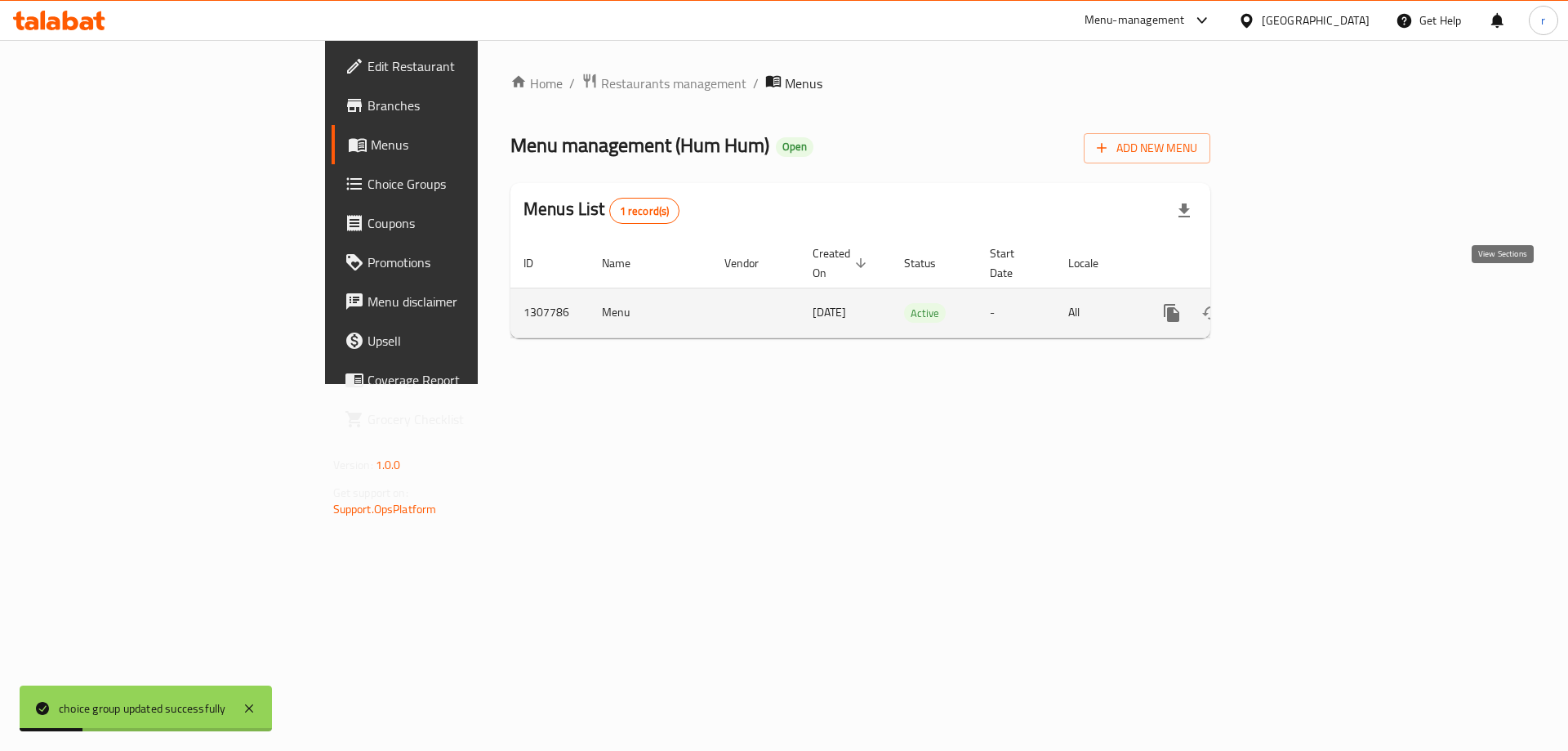
click at [1300, 303] on icon "enhanced table" at bounding box center [1289, 312] width 19 height 19
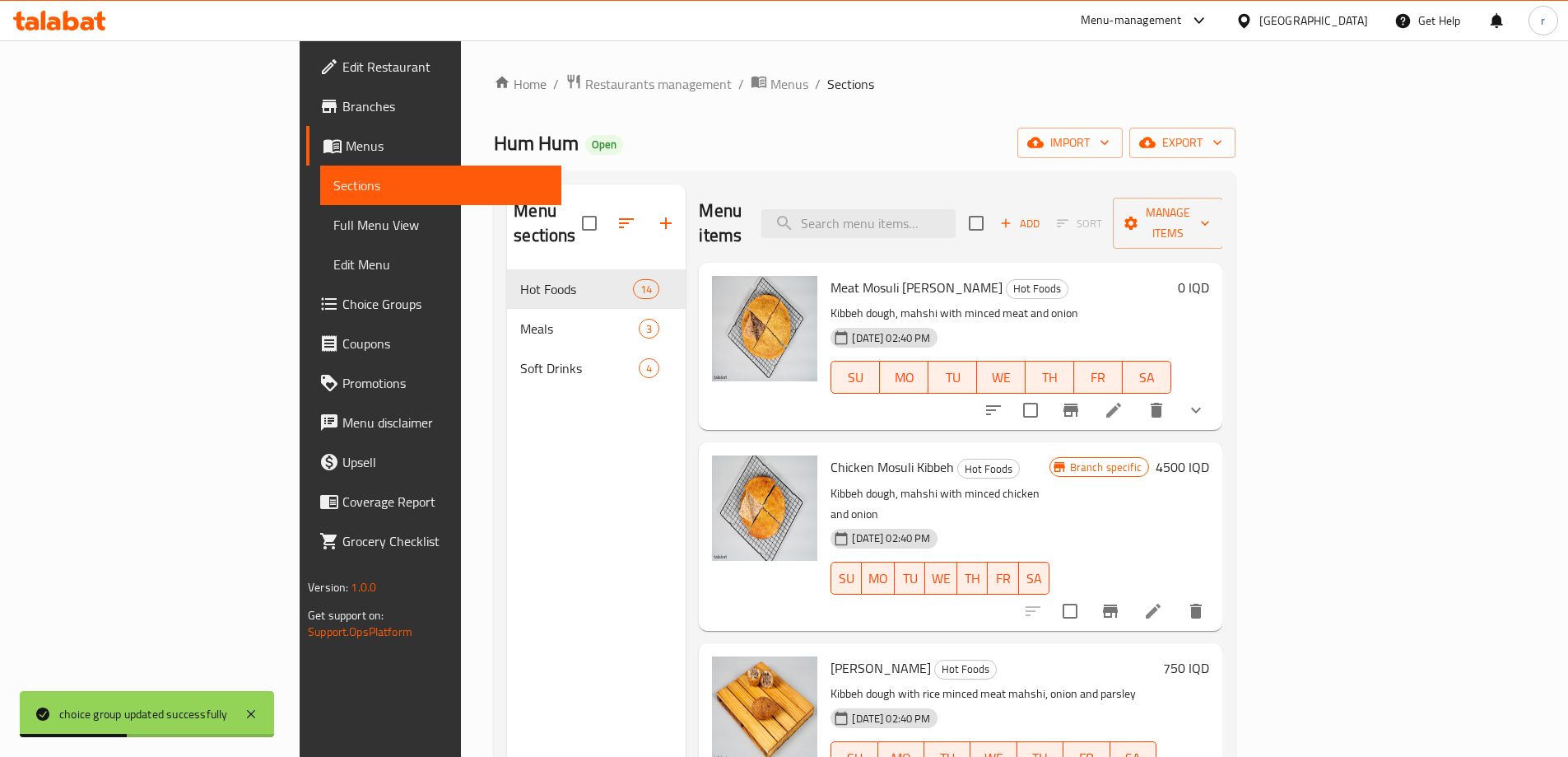
click at [320, 235] on link "Full Menu View" at bounding box center [440, 225] width 241 height 40
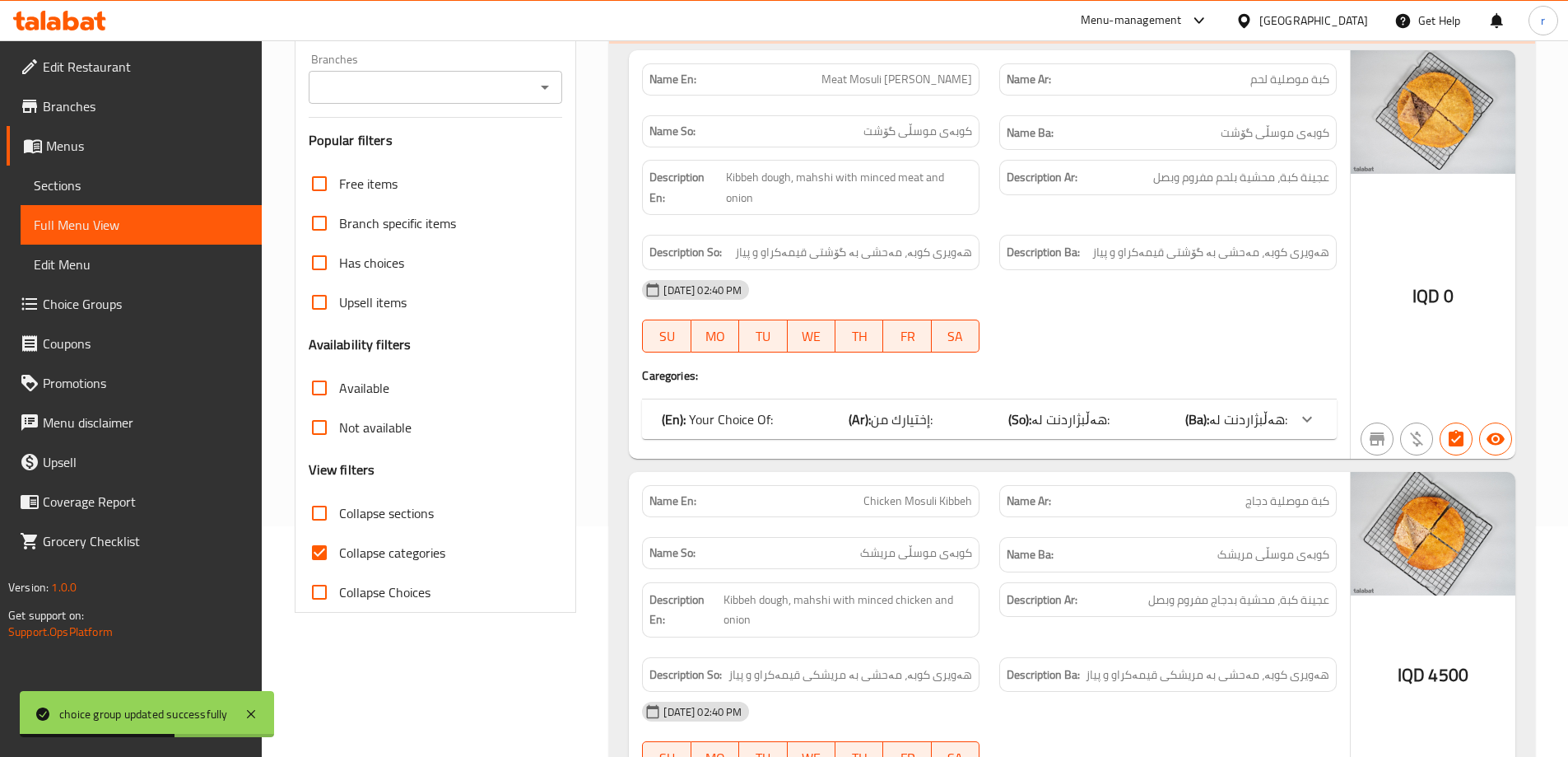
scroll to position [274, 0]
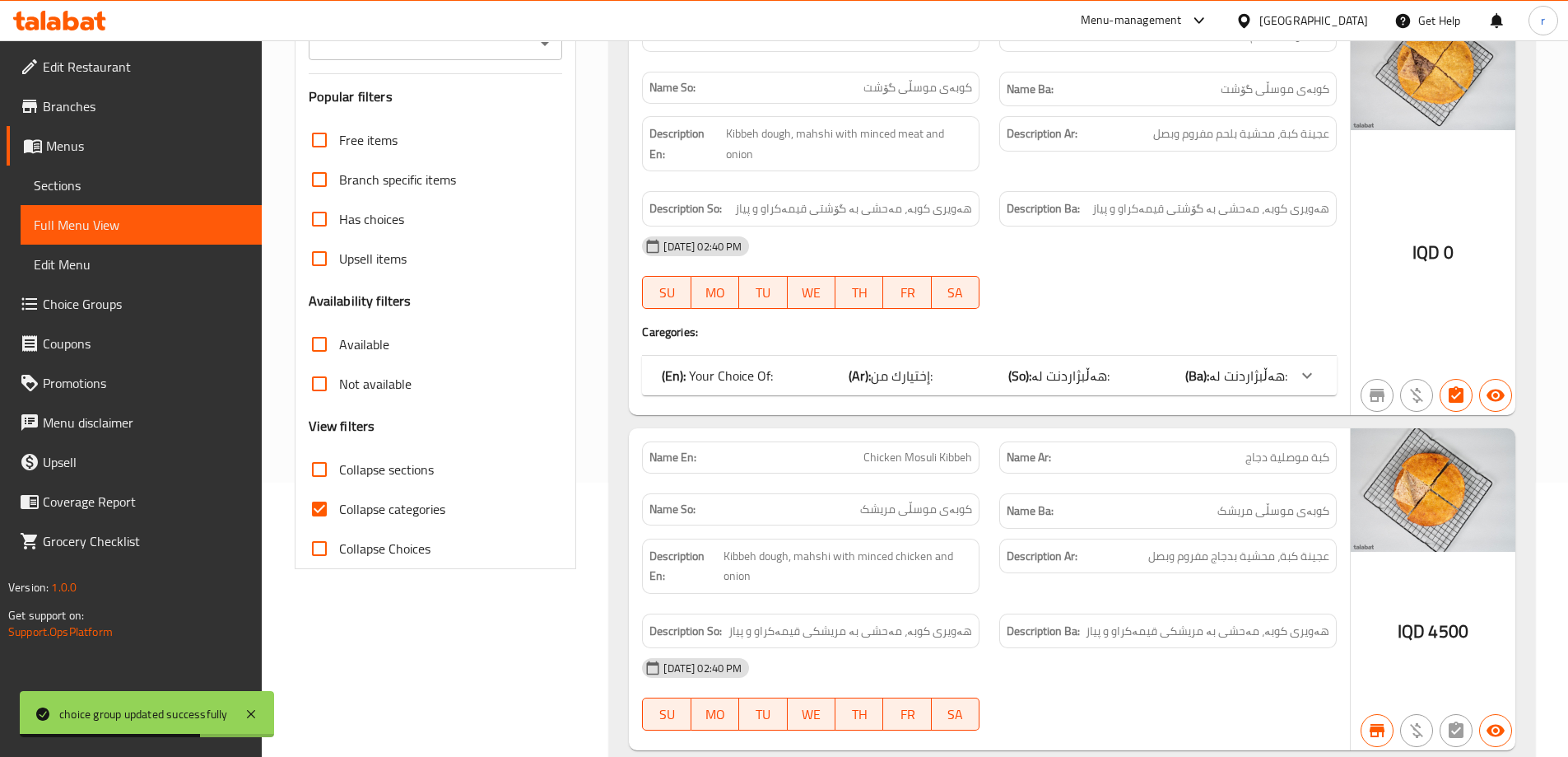
click at [372, 515] on span "Collapse categories" at bounding box center [392, 508] width 106 height 19
click at [340, 515] on input "Collapse categories" at bounding box center [319, 509] width 40 height 40
checkbox input "false"
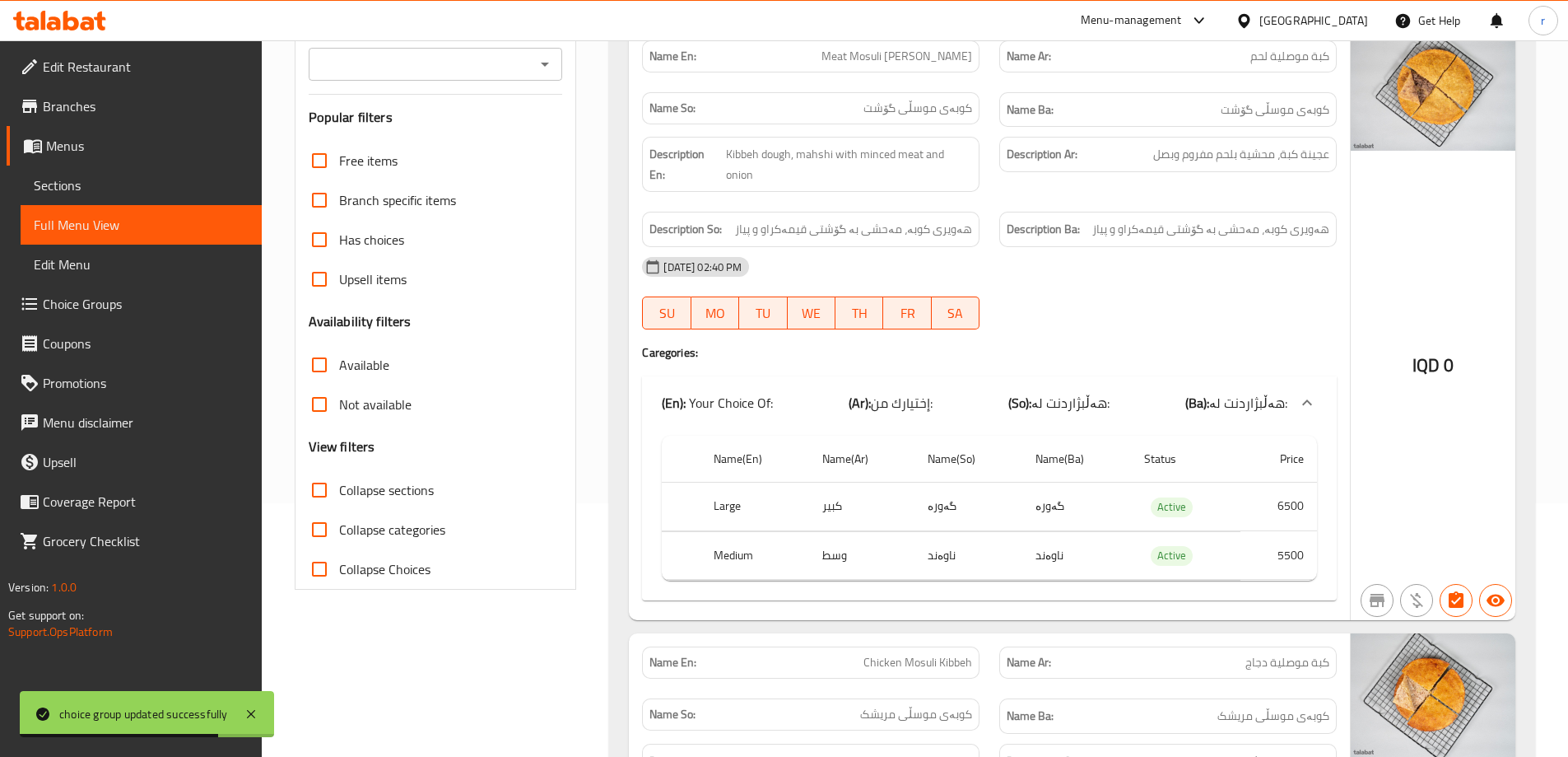
scroll to position [0, 0]
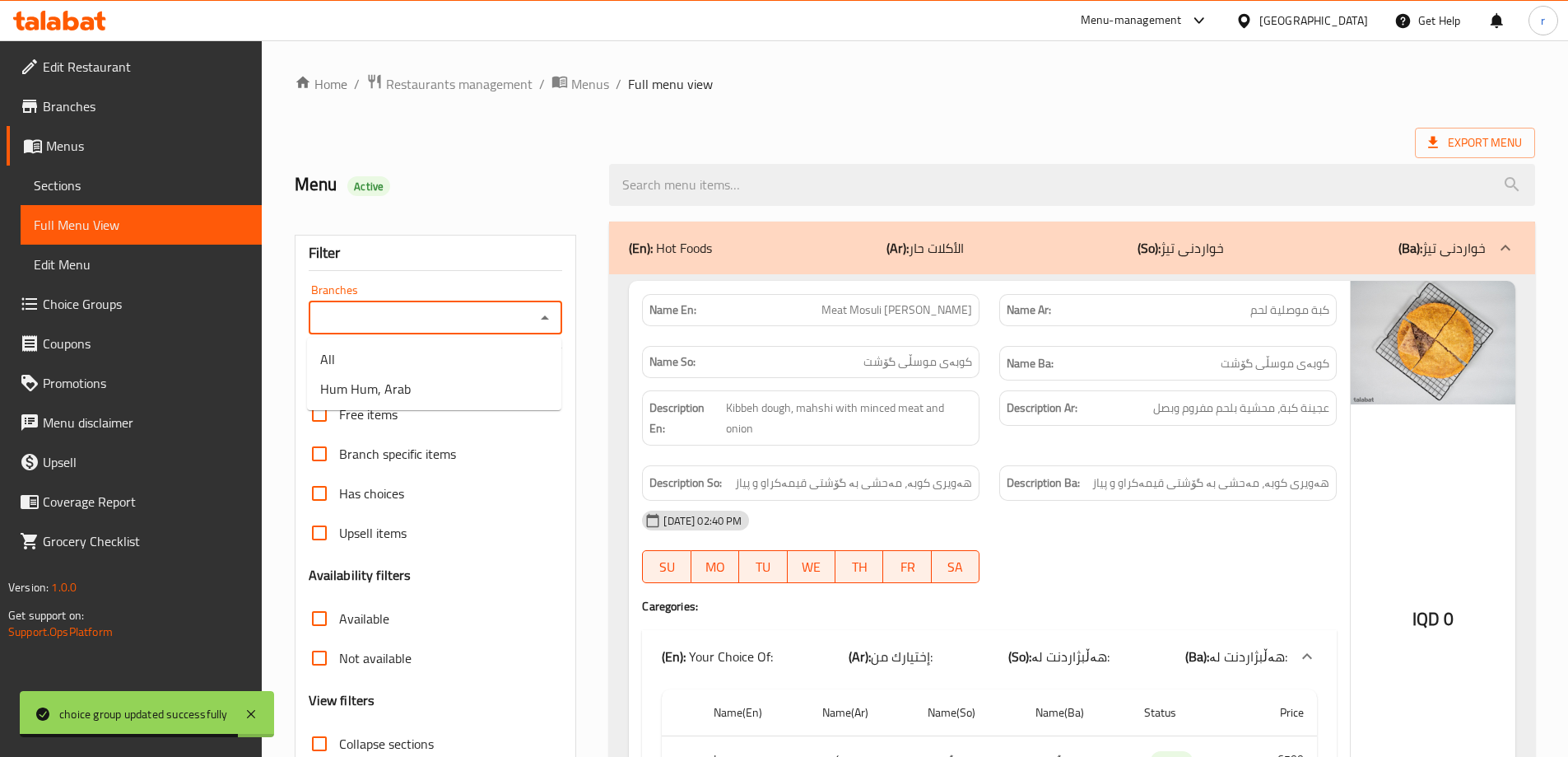
click at [418, 310] on input "Branches" at bounding box center [422, 317] width 217 height 23
click at [416, 382] on li "Hum Hum, Arab" at bounding box center [434, 389] width 254 height 30
type input "Hum Hum, Arab"
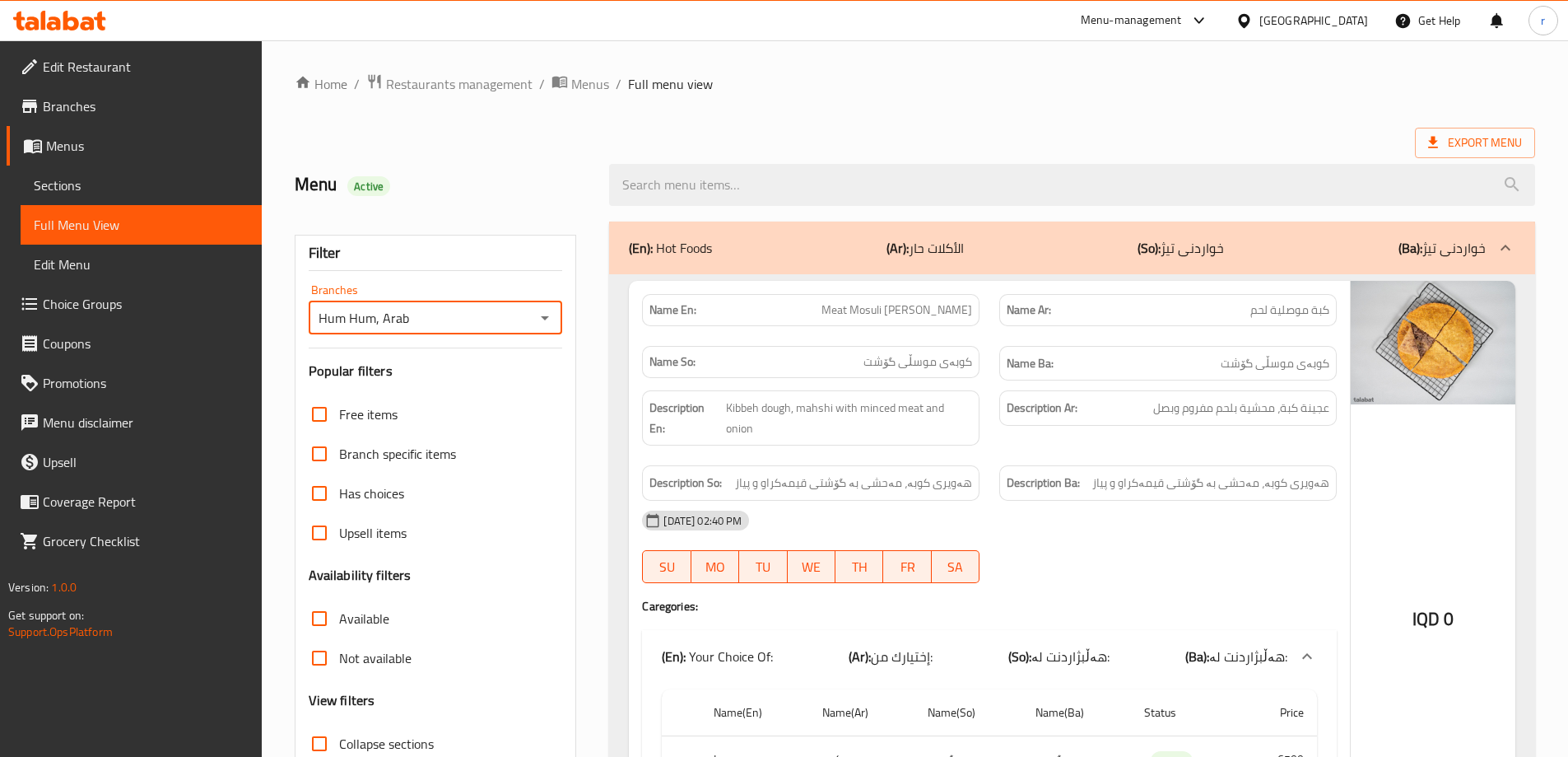
click at [538, 139] on div "Export Menu" at bounding box center [915, 143] width 1241 height 31
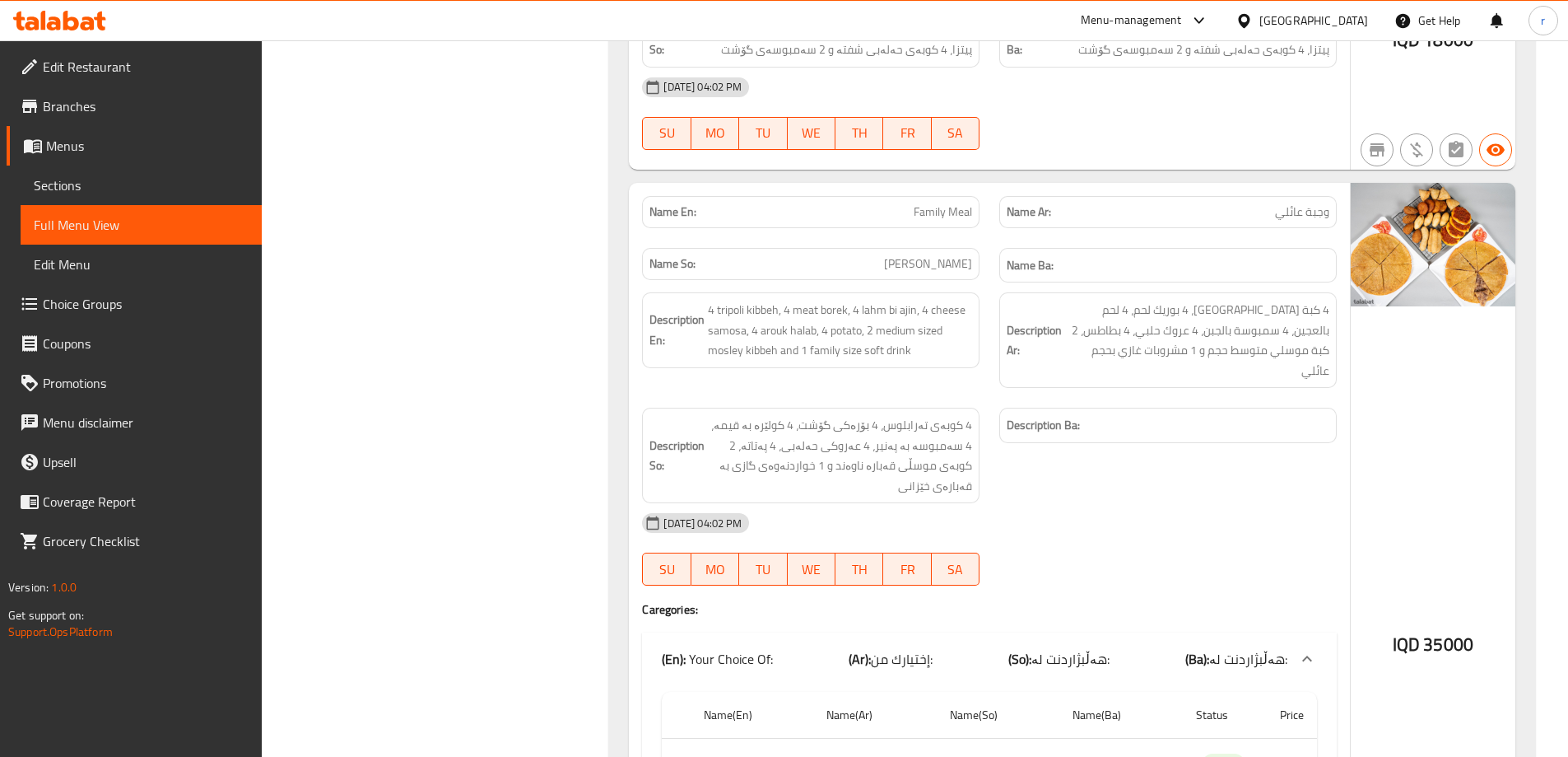
scroll to position [5882, 0]
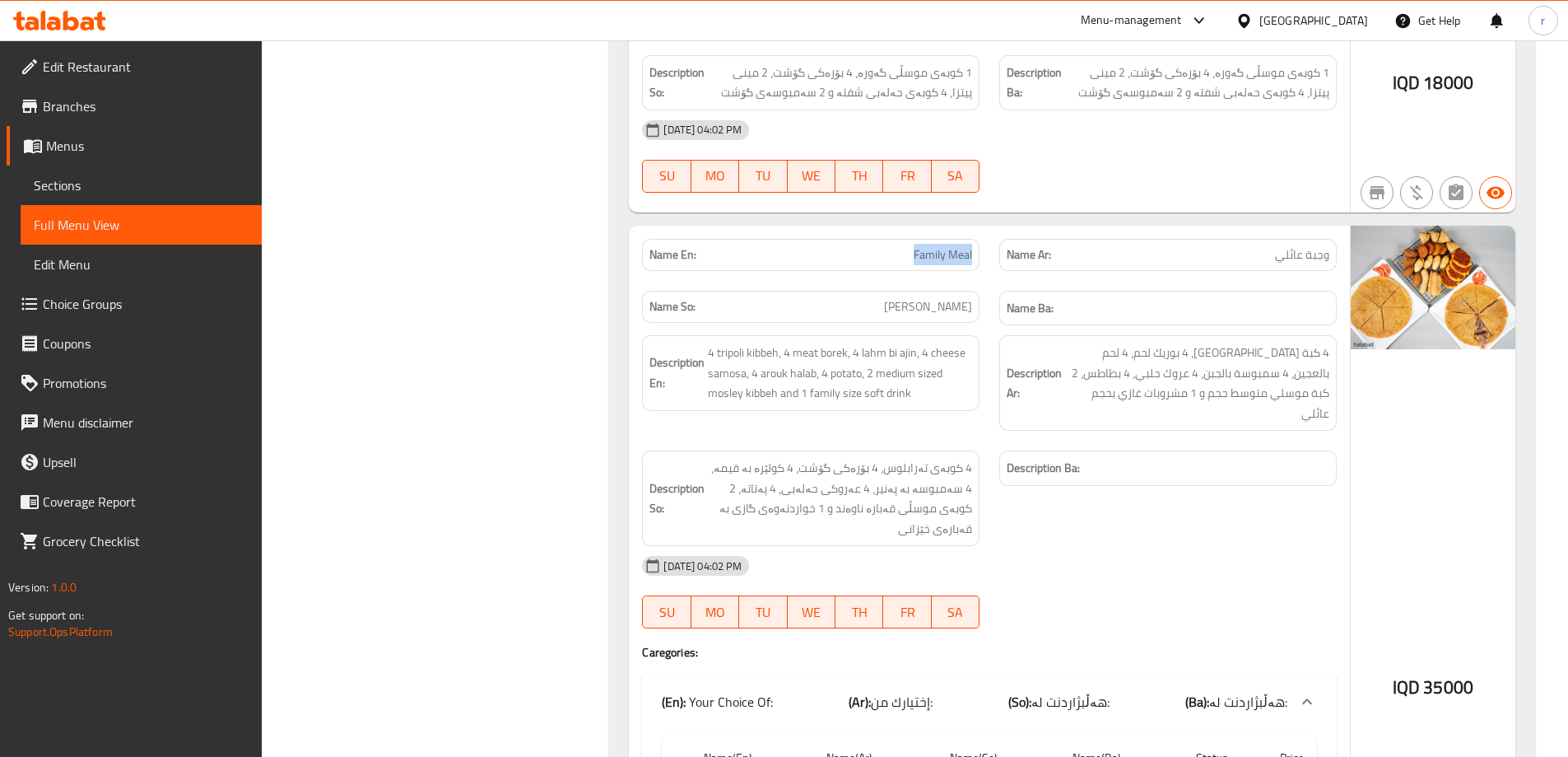
drag, startPoint x: 897, startPoint y: 216, endPoint x: 974, endPoint y: 213, distance: 77.1
click at [974, 239] on div "Name En: Family Meal" at bounding box center [810, 254] width 338 height 32
copy span "Family Meal"
